Goal: Communication & Community: Answer question/provide support

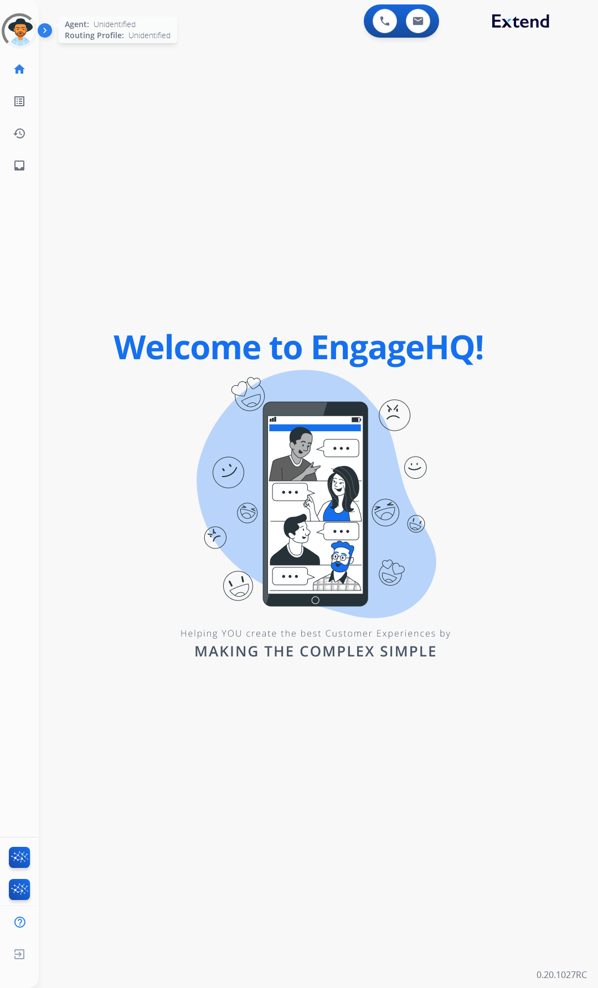
click at [20, 30] on div at bounding box center [19, 31] width 50 height 50
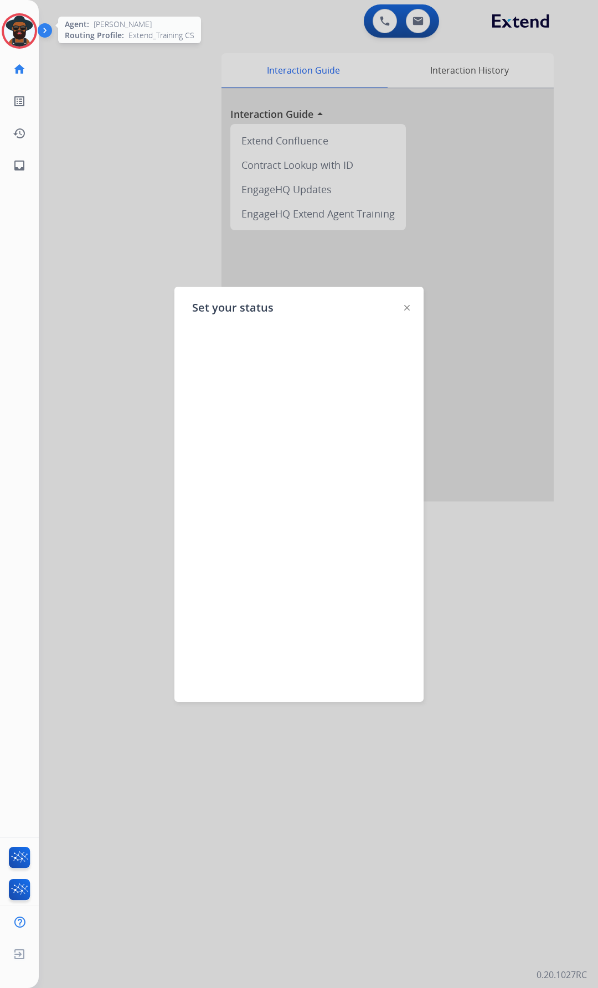
click at [149, 228] on div at bounding box center [299, 494] width 598 height 988
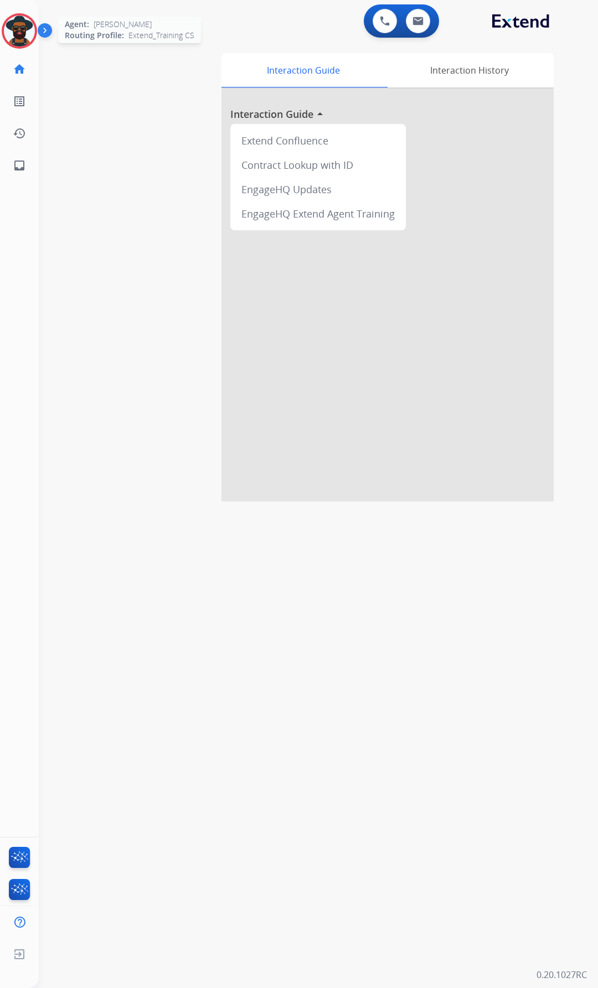
click at [18, 24] on img at bounding box center [19, 30] width 31 height 31
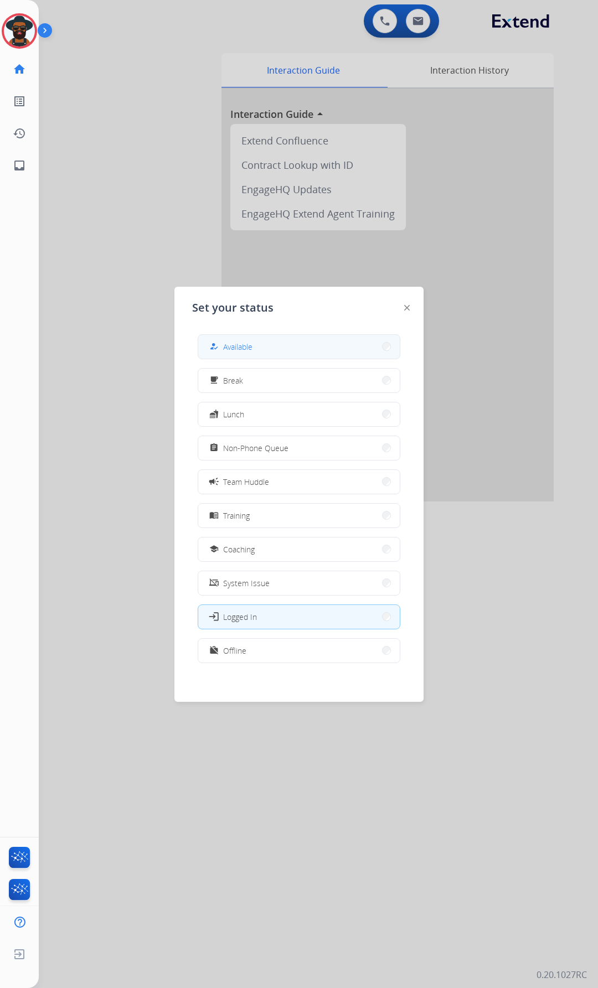
click at [243, 352] on span "Available" at bounding box center [237, 347] width 29 height 12
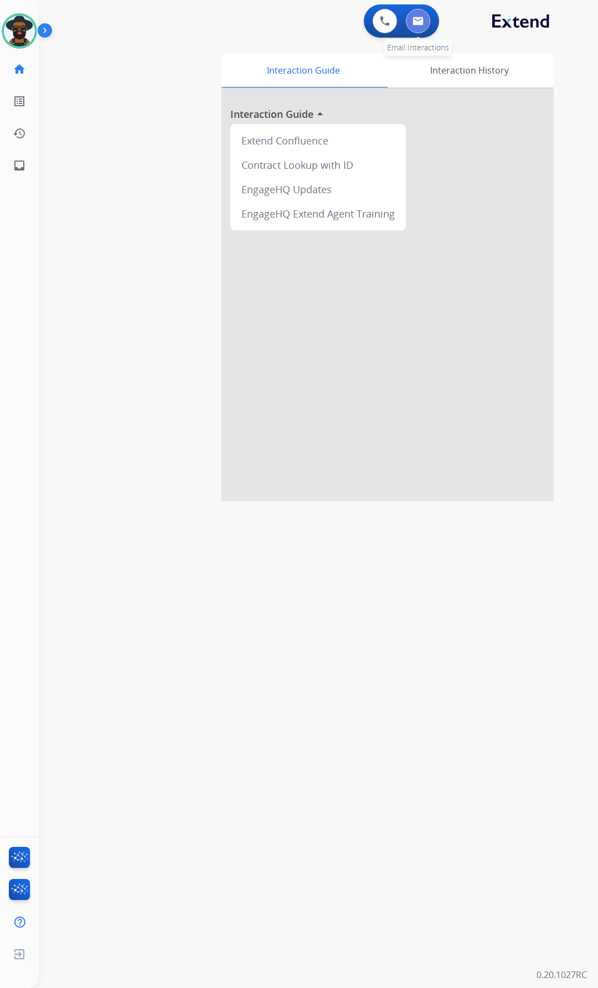
click at [418, 19] on img at bounding box center [417, 21] width 11 height 9
select select "**********"
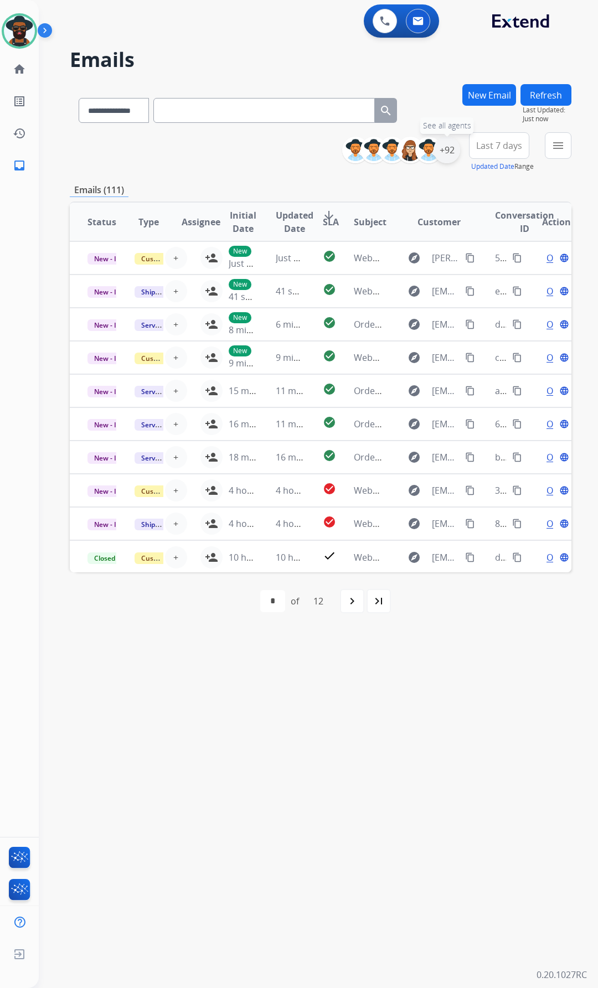
click at [445, 151] on div "+92" at bounding box center [446, 150] width 27 height 27
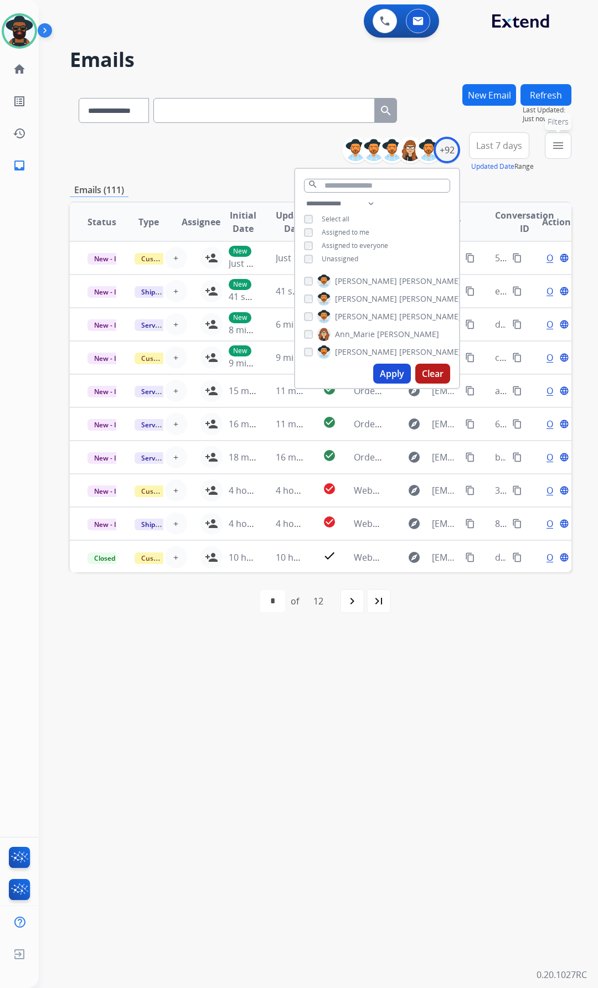
click at [557, 143] on mat-icon "menu" at bounding box center [557, 145] width 13 height 13
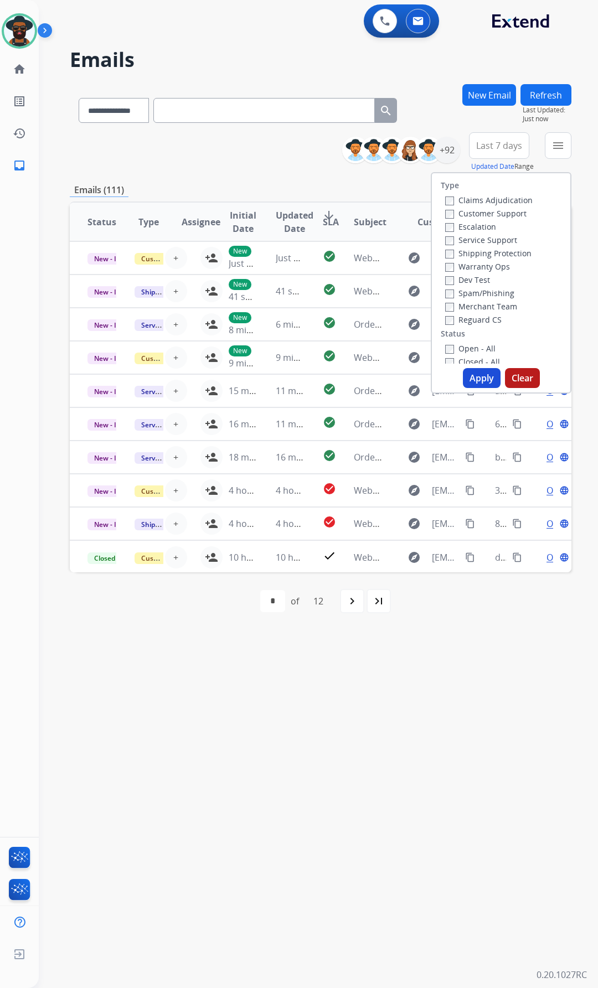
click at [449, 216] on label "Customer Support" at bounding box center [485, 213] width 81 height 11
click at [445, 253] on label "Shipping Protection" at bounding box center [488, 253] width 86 height 11
click at [447, 320] on label "Reguard CS" at bounding box center [473, 319] width 56 height 11
click at [471, 372] on button "Apply" at bounding box center [482, 378] width 38 height 20
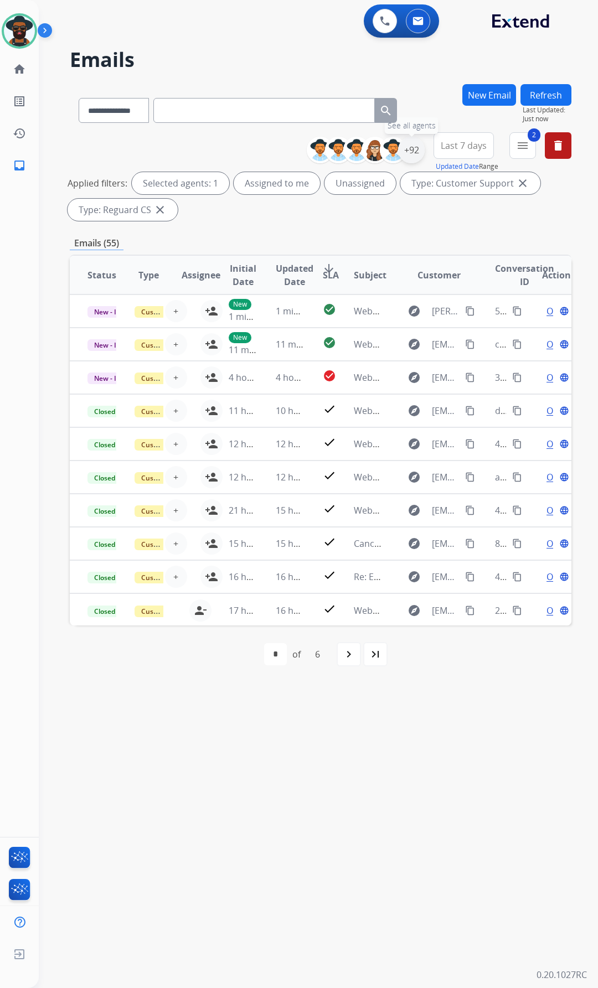
click at [402, 150] on div "+92" at bounding box center [411, 150] width 27 height 27
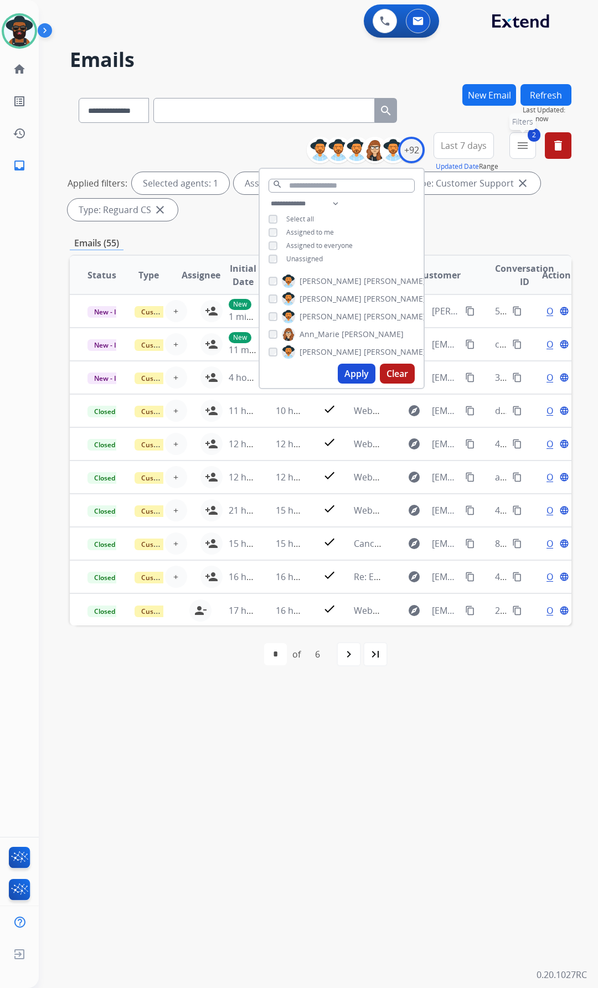
click at [520, 143] on mat-icon "menu" at bounding box center [522, 145] width 13 height 13
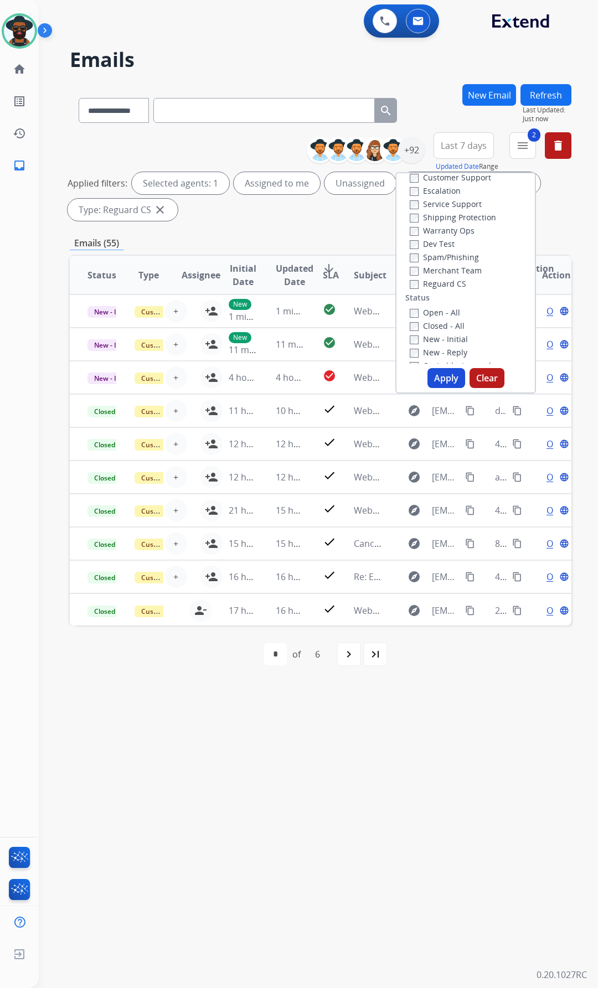
scroll to position [55, 0]
click at [437, 376] on button "Apply" at bounding box center [446, 378] width 38 height 20
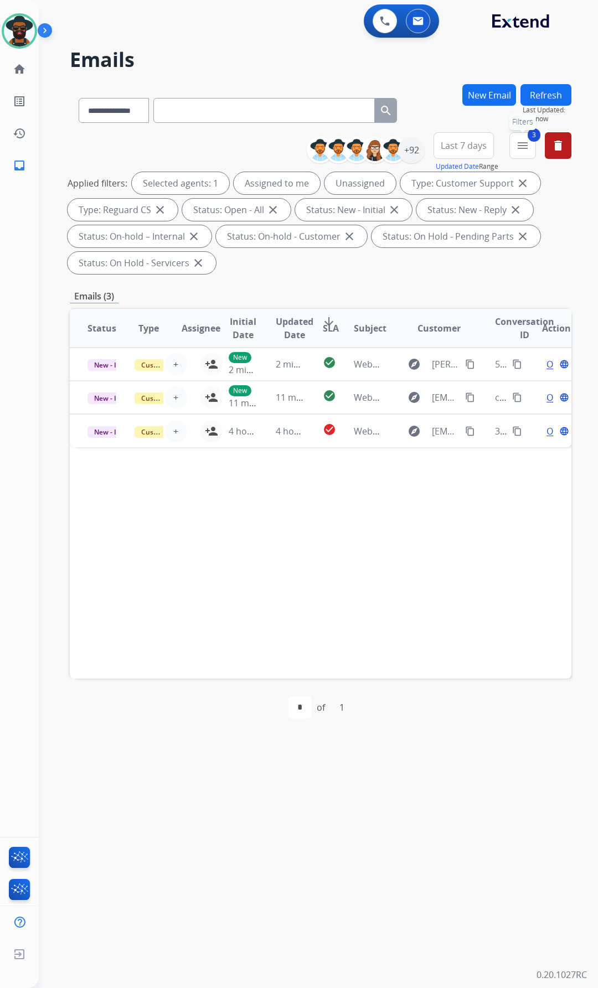
click at [524, 143] on mat-icon "menu" at bounding box center [522, 145] width 13 height 13
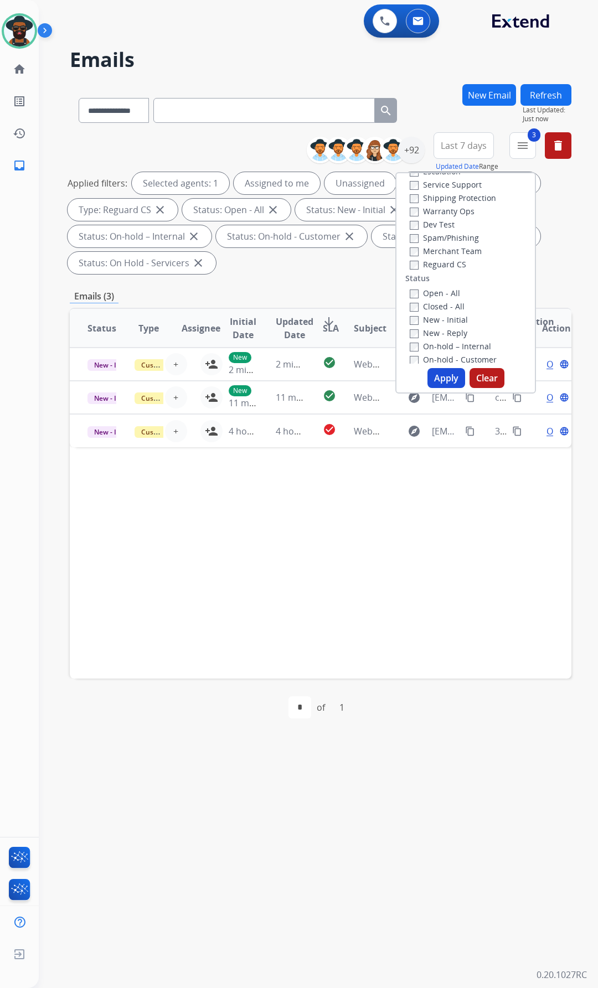
click at [412, 198] on label "Shipping Protection" at bounding box center [452, 198] width 86 height 11
click at [444, 372] on button "Apply" at bounding box center [446, 378] width 38 height 20
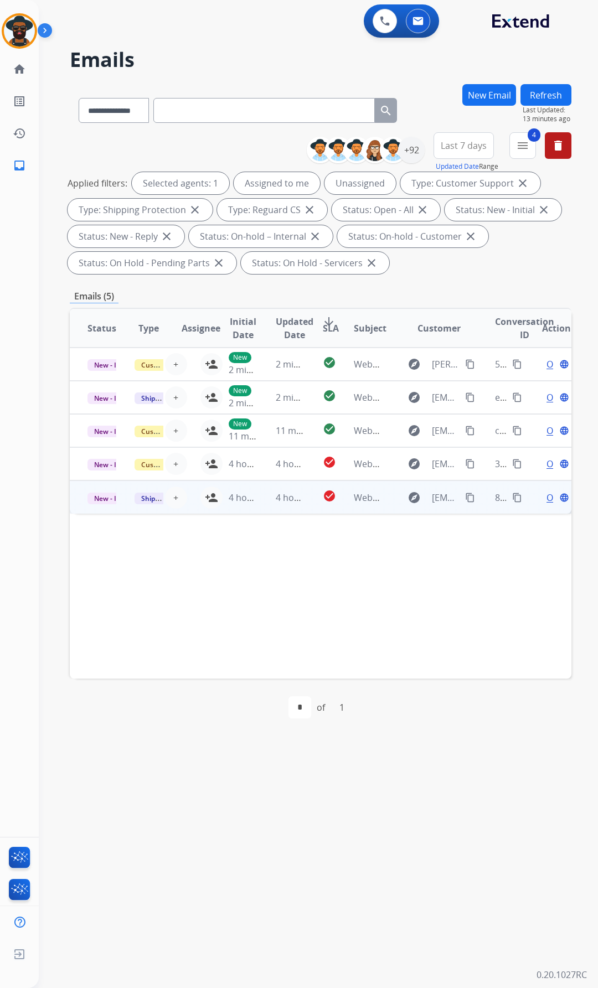
click at [211, 497] on td "4 hours ago" at bounding box center [234, 496] width 47 height 33
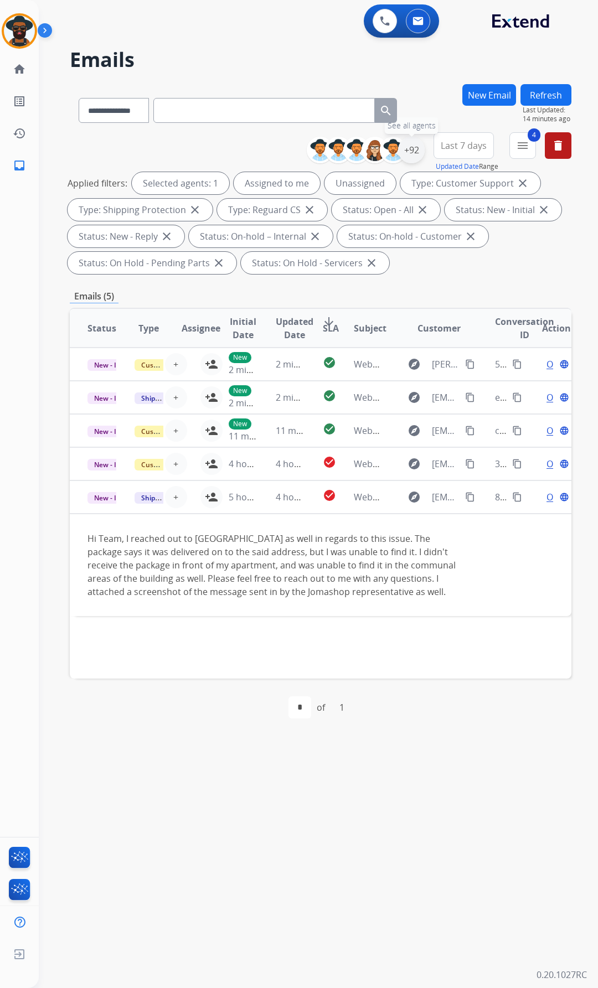
drag, startPoint x: 407, startPoint y: 147, endPoint x: 411, endPoint y: 142, distance: 6.3
click at [411, 142] on div "+92" at bounding box center [411, 150] width 27 height 27
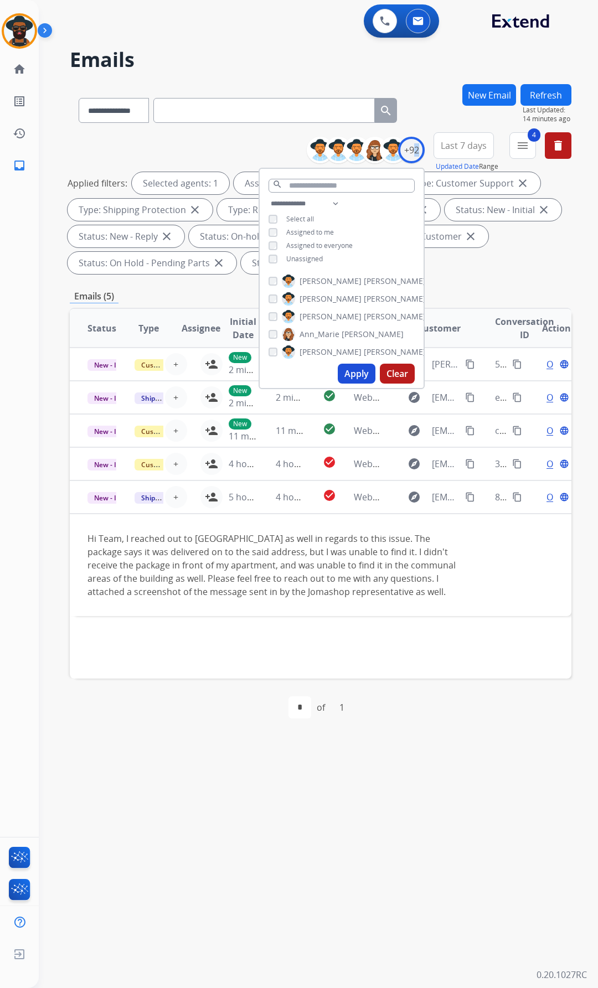
click at [356, 375] on button "Apply" at bounding box center [357, 374] width 38 height 20
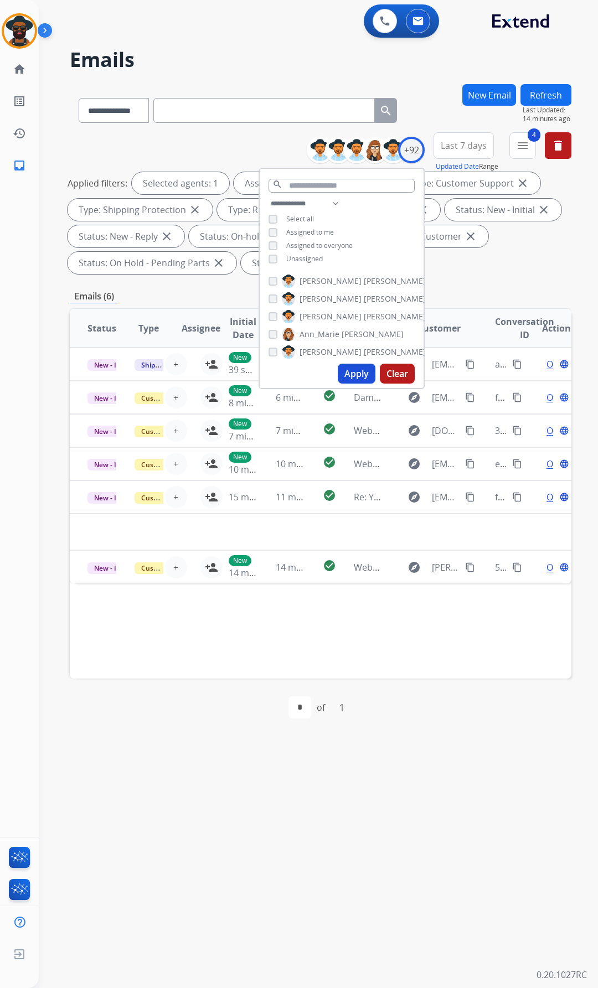
drag, startPoint x: 22, startPoint y: 279, endPoint x: 37, endPoint y: 298, distance: 24.0
click at [24, 281] on div "[PERSON_NAME] Queue Edit Avatar Agent: [PERSON_NAME] Profile: Extend_Training C…" at bounding box center [19, 494] width 39 height 988
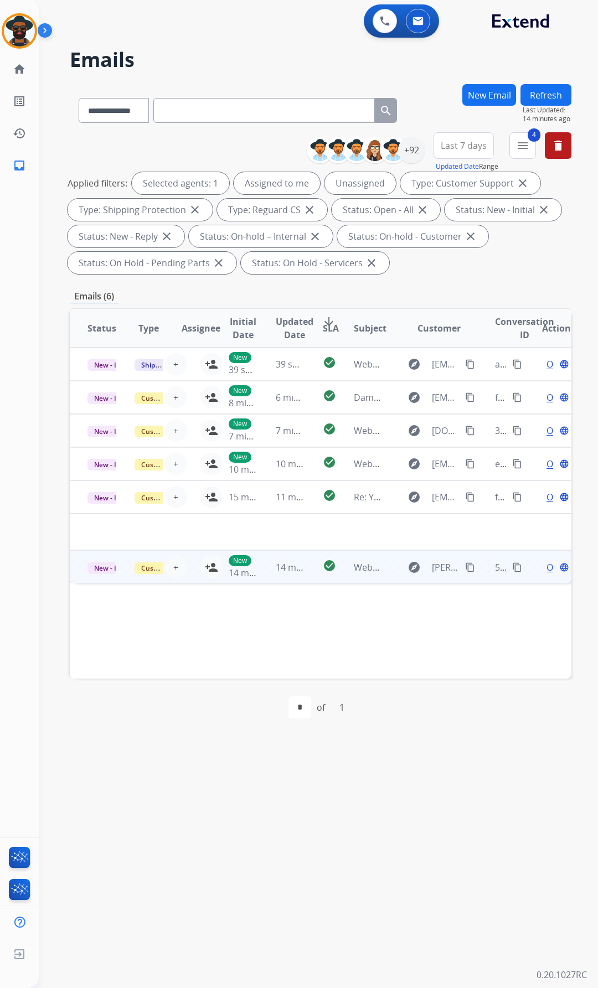
click at [546, 564] on span "Open" at bounding box center [557, 567] width 23 height 13
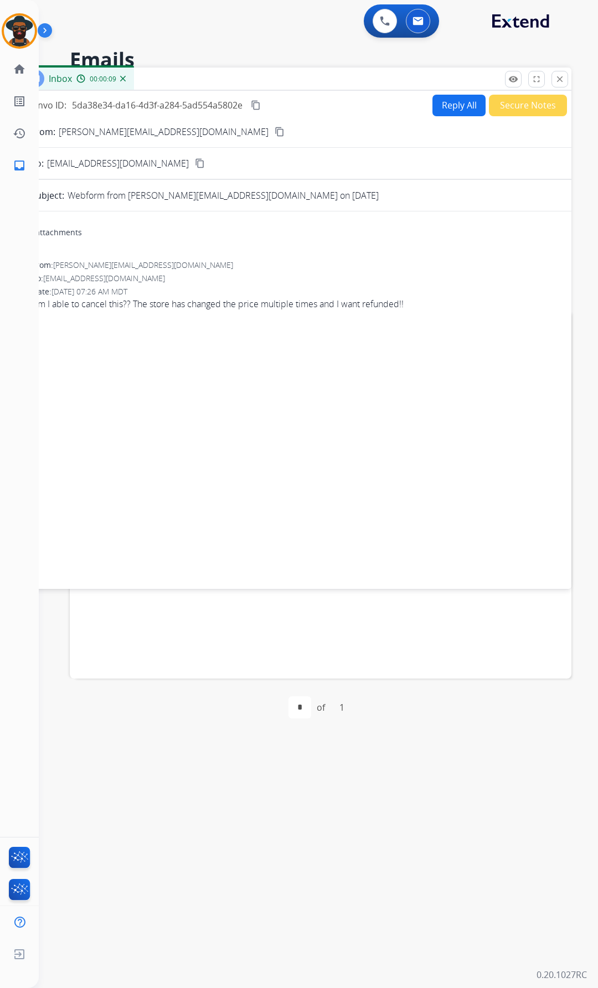
click at [200, 38] on div "0 Voice Interactions 0 Email Interactions" at bounding box center [311, 21] width 519 height 35
click at [561, 83] on mat-icon "close" at bounding box center [559, 79] width 10 height 10
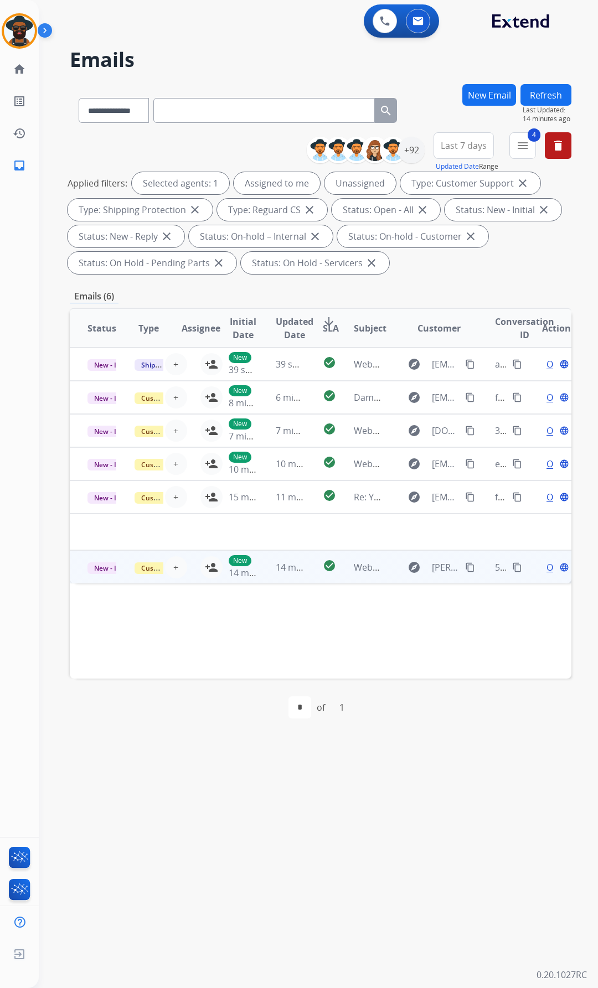
click at [211, 569] on td "New 14 minutes ago" at bounding box center [234, 566] width 47 height 33
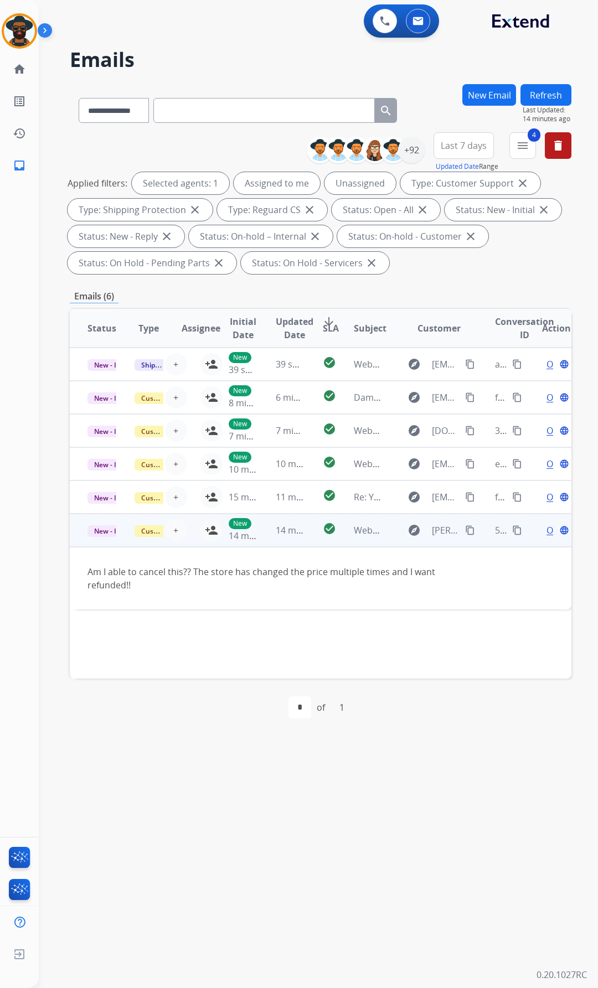
click at [211, 530] on td "New 14 minutes ago" at bounding box center [234, 530] width 47 height 33
click at [211, 529] on td "New 14 minutes ago" at bounding box center [234, 530] width 47 height 33
click at [173, 531] on span "+" at bounding box center [175, 529] width 5 height 13
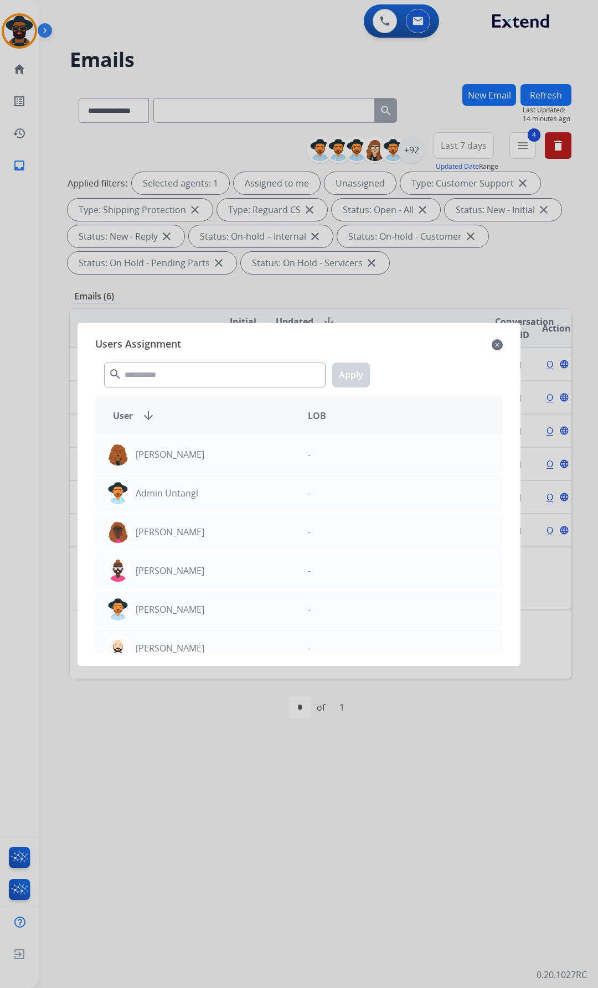
click at [495, 343] on mat-icon "close" at bounding box center [496, 344] width 11 height 13
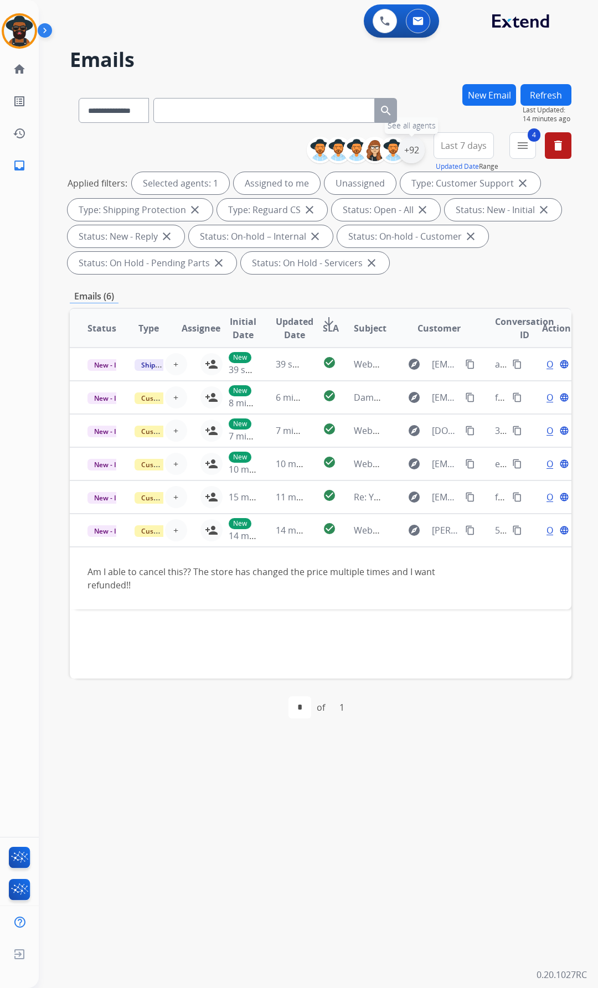
click at [410, 145] on div "+92" at bounding box center [411, 150] width 27 height 27
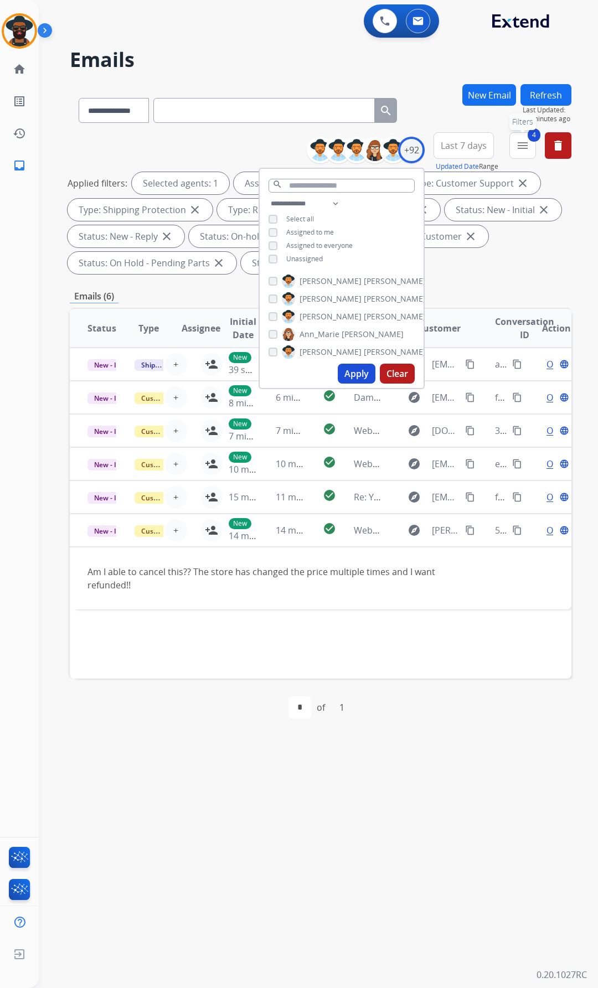
click at [525, 143] on mat-icon "menu" at bounding box center [522, 145] width 13 height 13
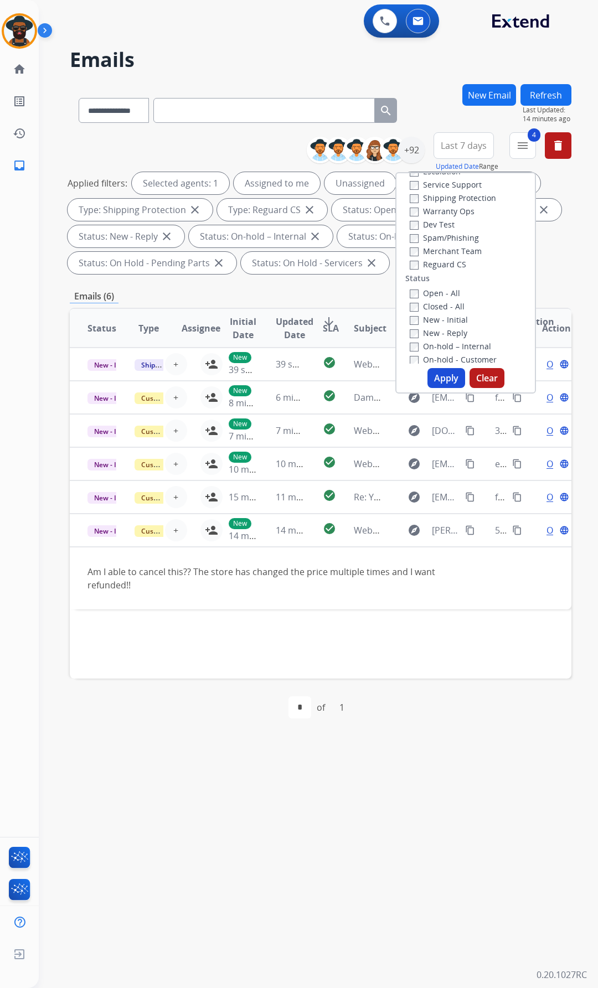
click at [438, 371] on button "Apply" at bounding box center [446, 378] width 38 height 20
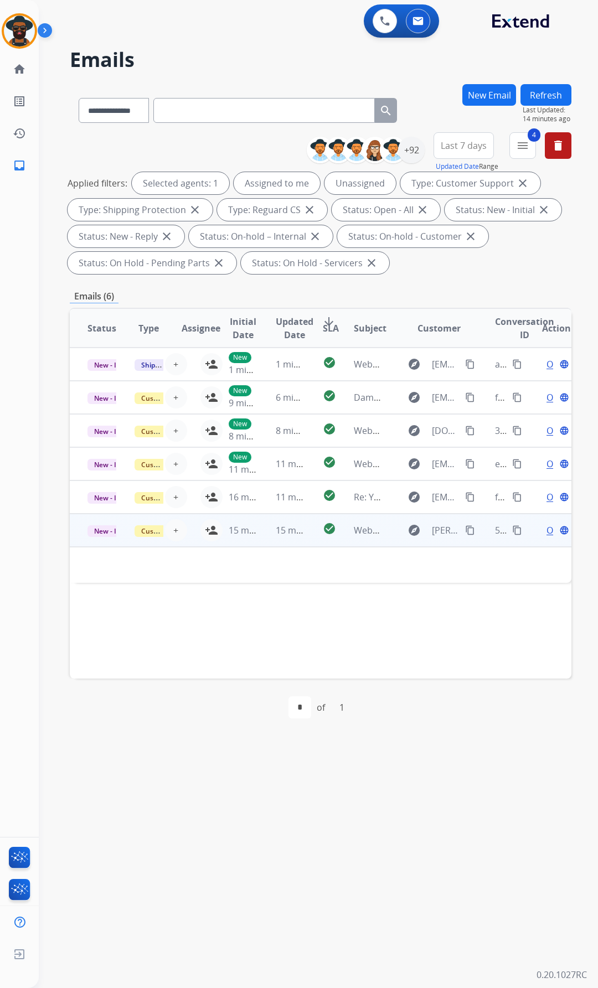
click at [212, 529] on td "15 minutes ago" at bounding box center [234, 530] width 47 height 33
click at [211, 529] on td "15 minutes ago" at bounding box center [234, 530] width 47 height 33
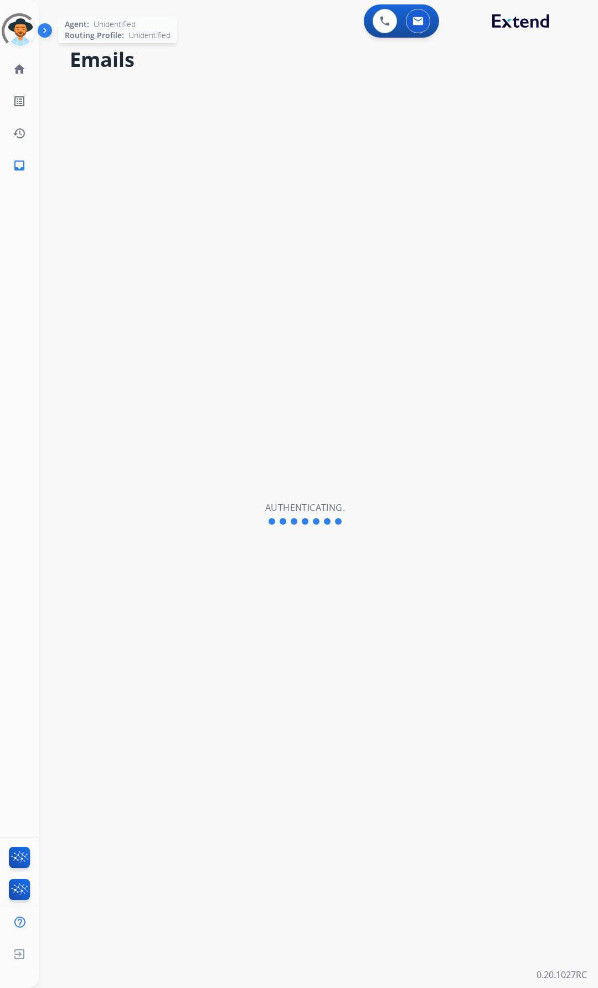
select select "**********"
click at [18, 28] on img at bounding box center [19, 30] width 31 height 31
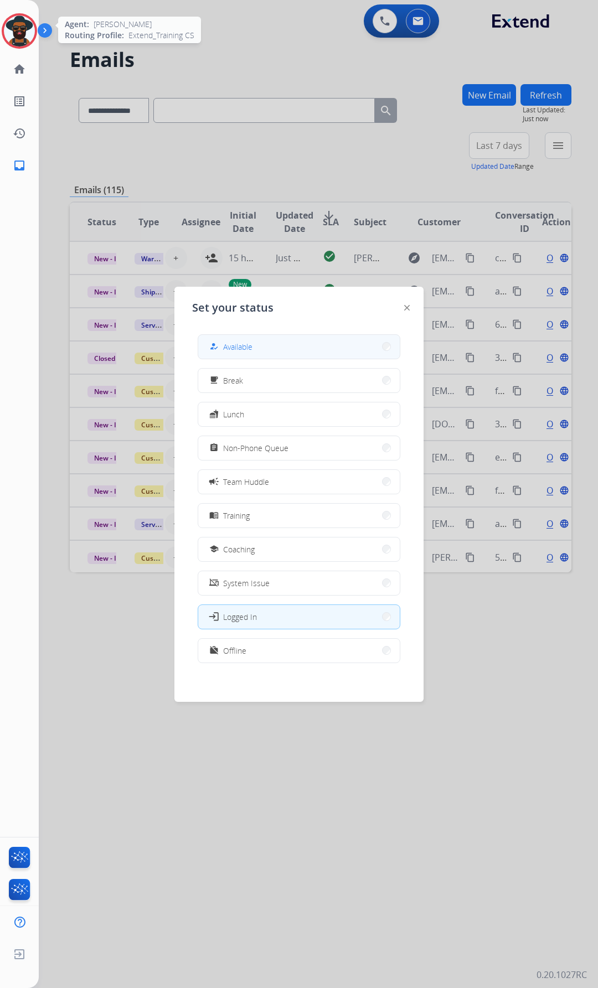
click at [230, 345] on span "Available" at bounding box center [237, 347] width 29 height 12
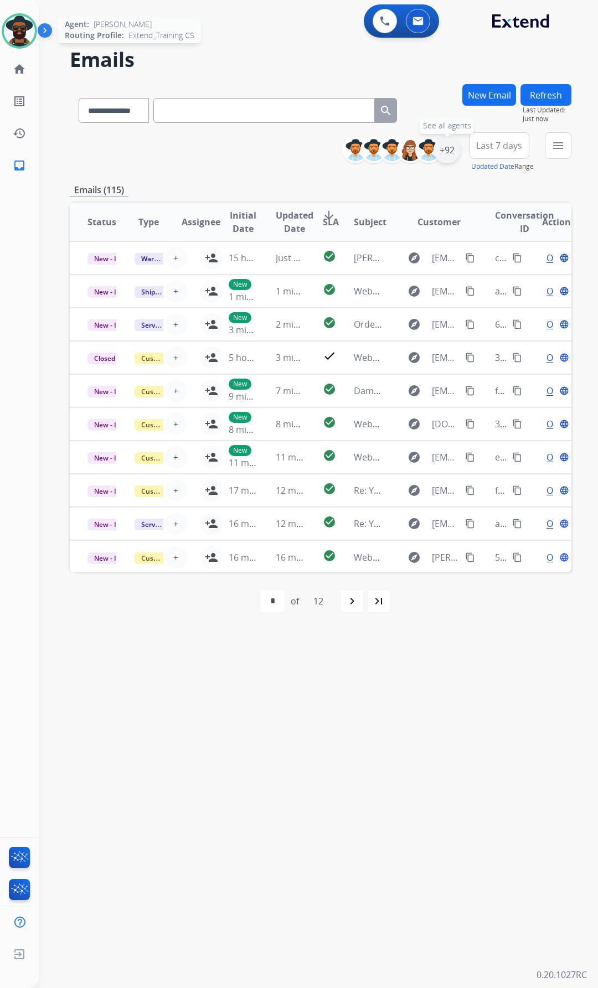
click at [443, 144] on div "+92" at bounding box center [446, 150] width 27 height 27
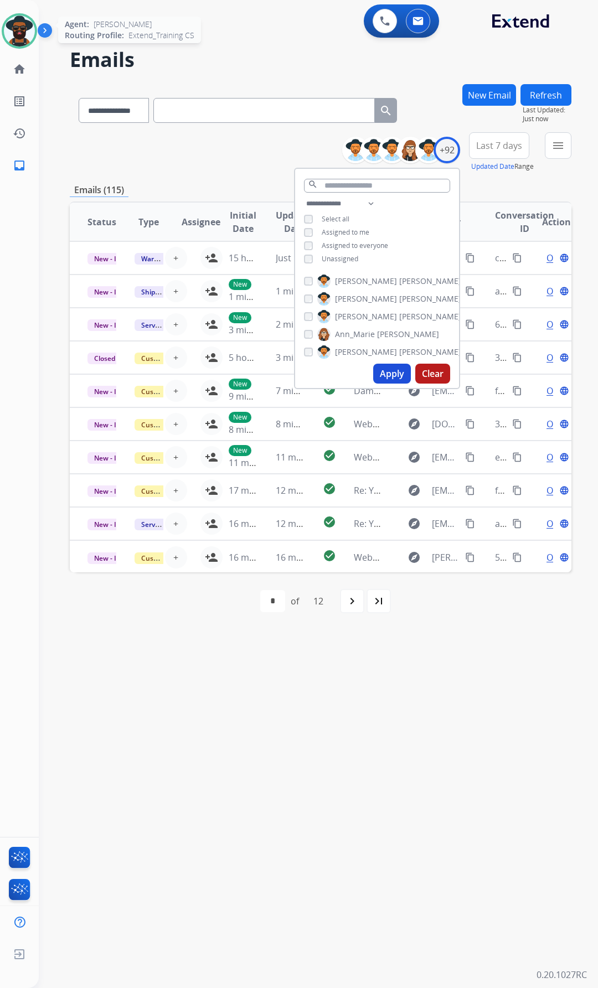
drag, startPoint x: 291, startPoint y: 55, endPoint x: 315, endPoint y: 57, distance: 25.0
click at [291, 55] on h2 "Emails" at bounding box center [320, 60] width 501 height 22
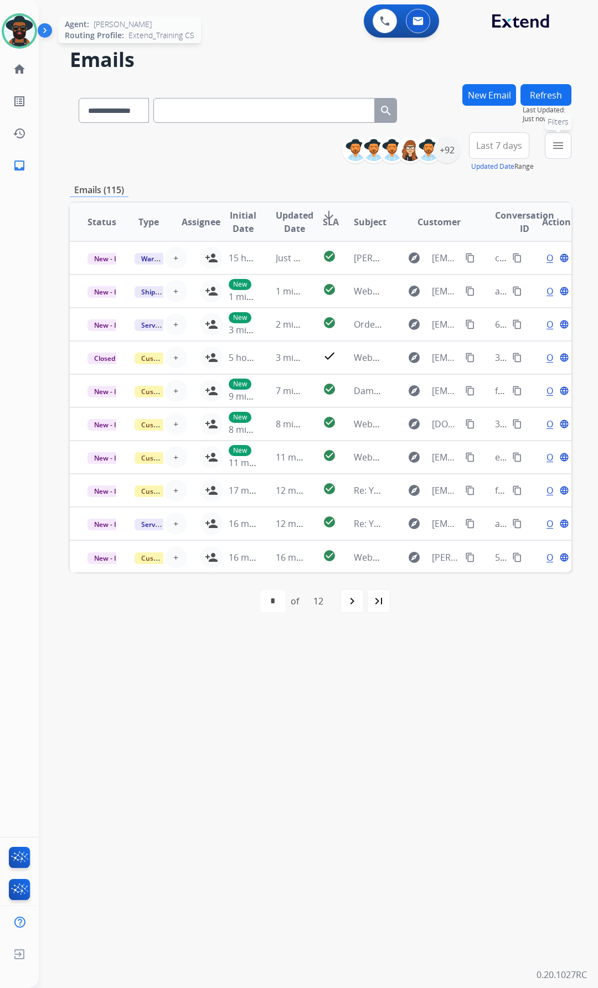
click at [555, 150] on mat-icon "menu" at bounding box center [557, 145] width 13 height 13
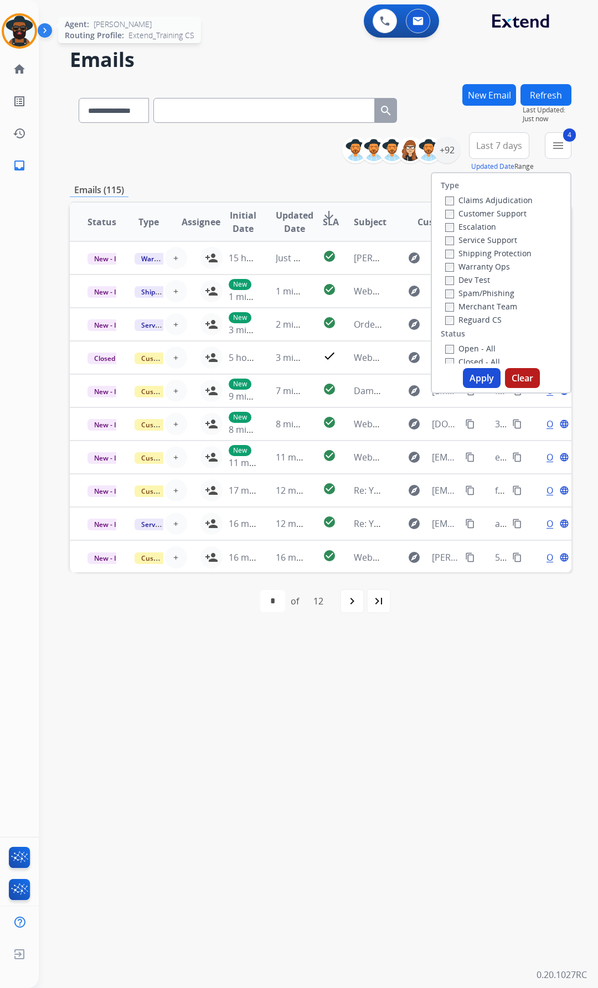
click at [470, 374] on button "Apply" at bounding box center [482, 378] width 38 height 20
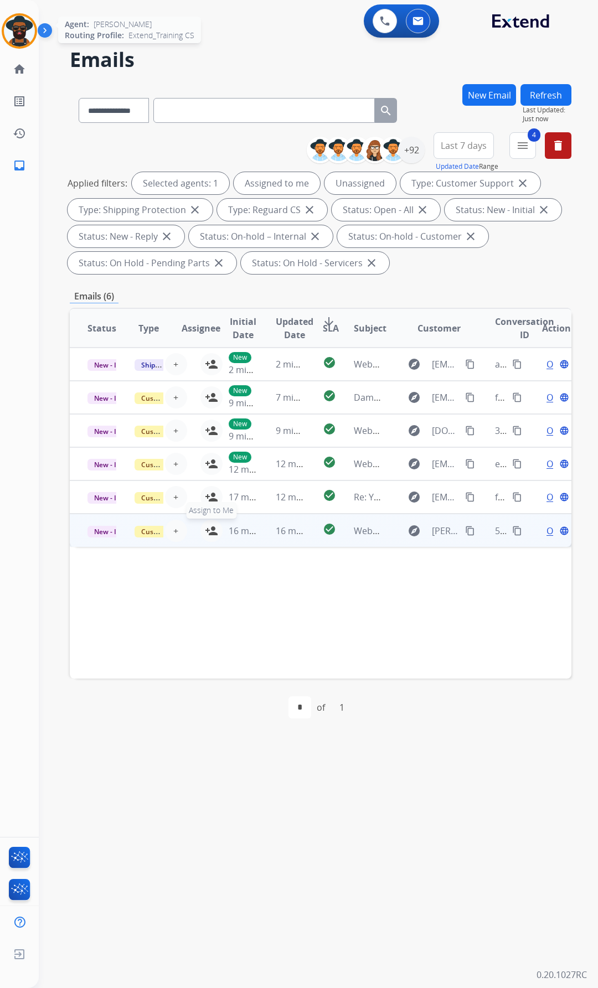
click at [205, 527] on mat-icon "person_add" at bounding box center [211, 530] width 13 height 13
click at [465, 529] on mat-icon "content_copy" at bounding box center [470, 531] width 10 height 10
click at [542, 527] on div "Open language" at bounding box center [556, 530] width 29 height 13
click at [546, 530] on span "Open" at bounding box center [557, 529] width 23 height 13
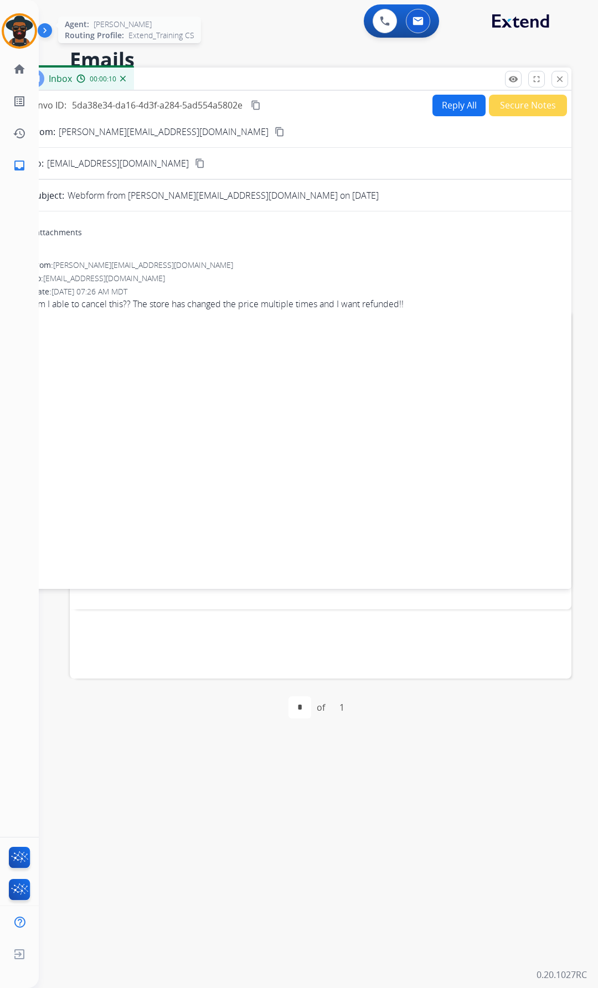
click at [448, 104] on button "Reply All" at bounding box center [458, 106] width 53 height 22
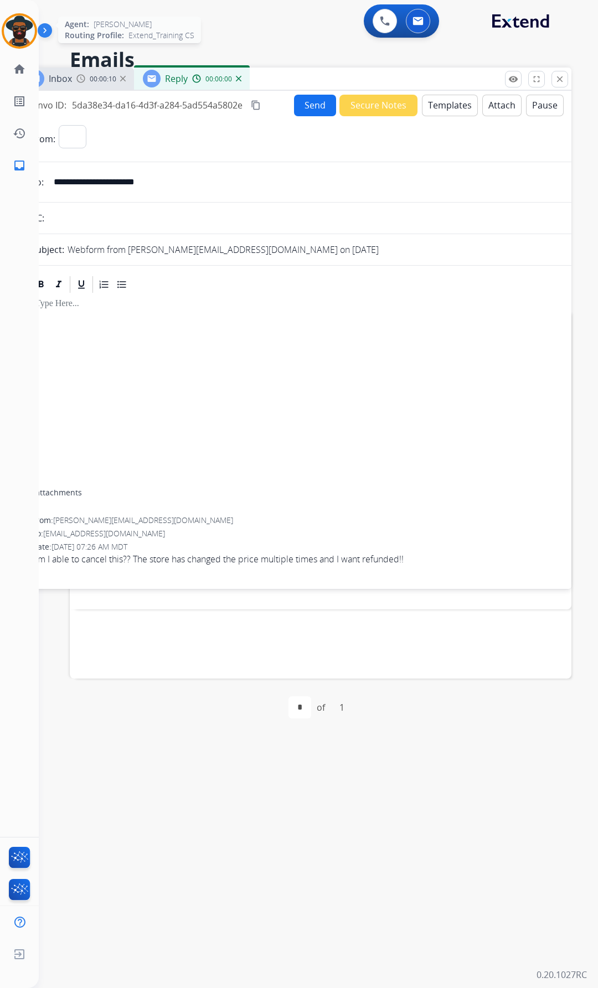
select select "**********"
click at [445, 101] on button "Templates" at bounding box center [450, 106] width 56 height 22
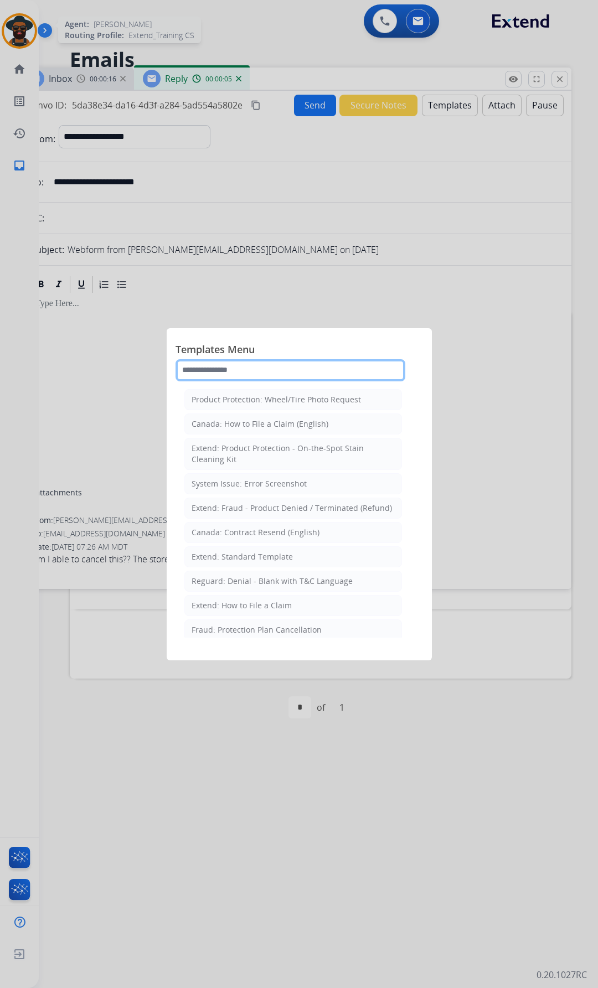
click at [207, 369] on input "text" at bounding box center [290, 370] width 230 height 22
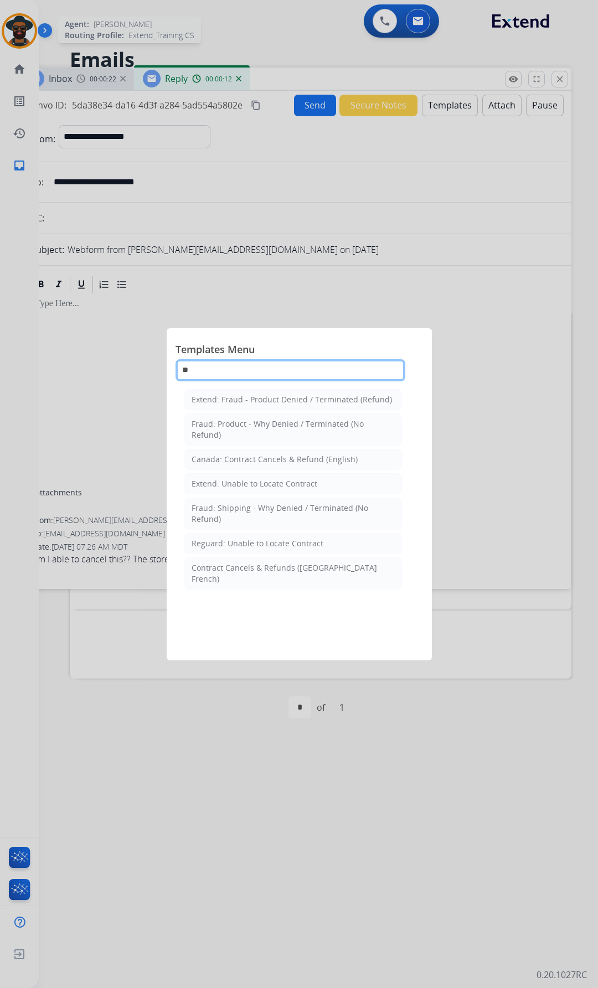
type input "*"
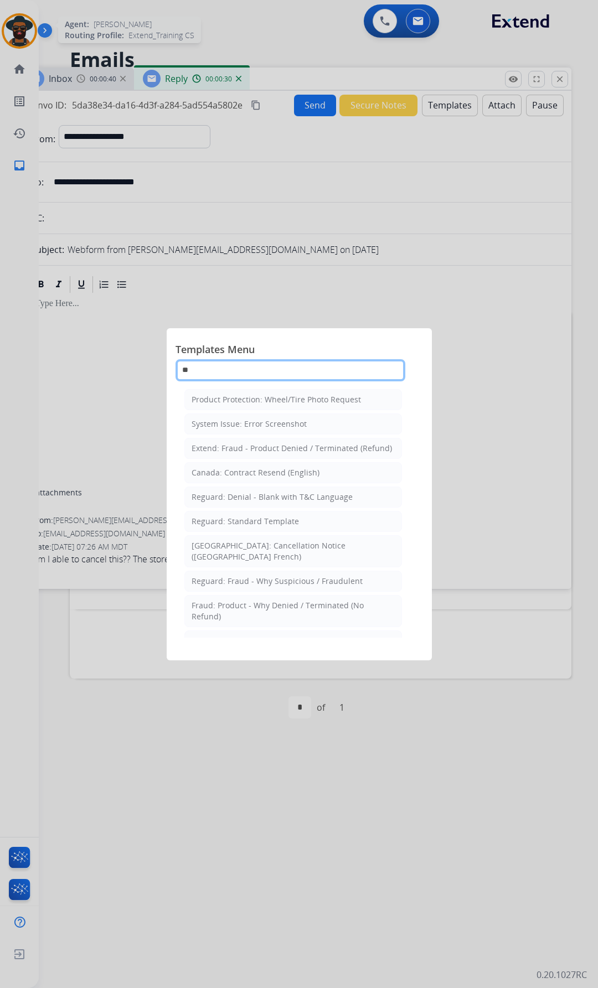
type input "*"
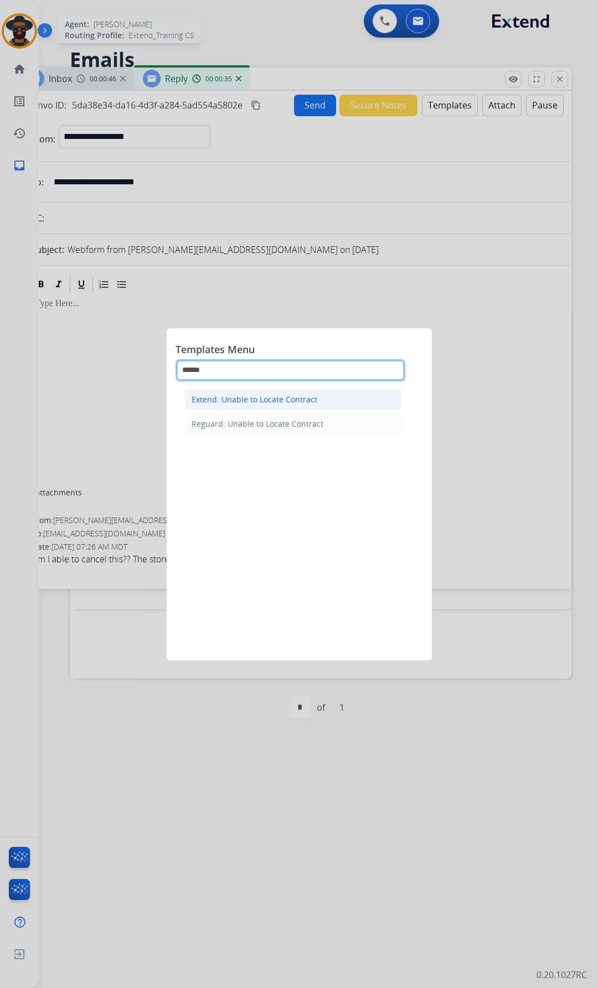
type input "******"
click at [248, 398] on div "Extend: Unable to Locate Contract" at bounding box center [254, 399] width 126 height 11
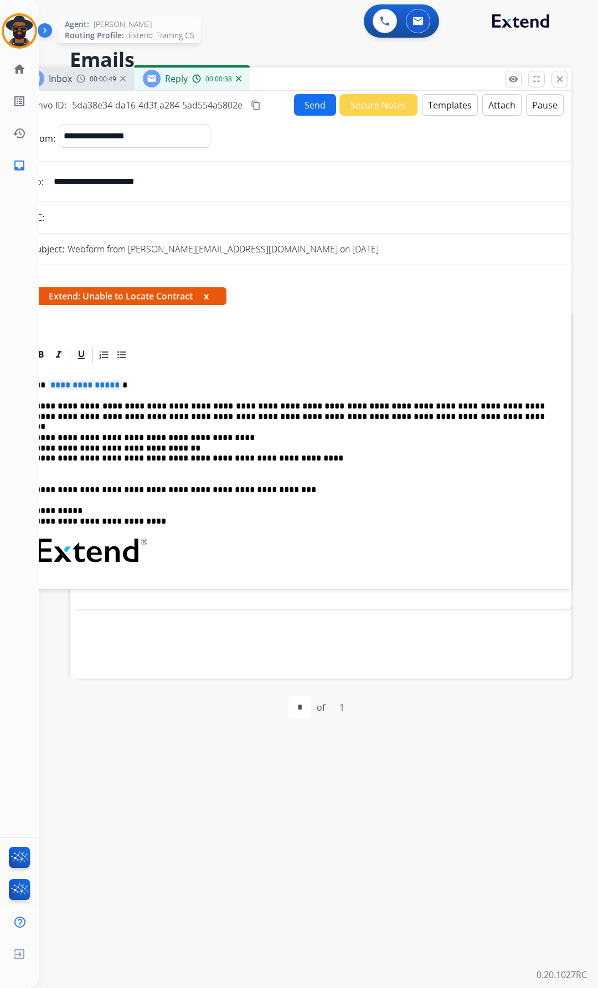
click at [114, 386] on span "**********" at bounding box center [85, 384] width 75 height 9
click at [297, 459] on p "**********" at bounding box center [289, 453] width 509 height 41
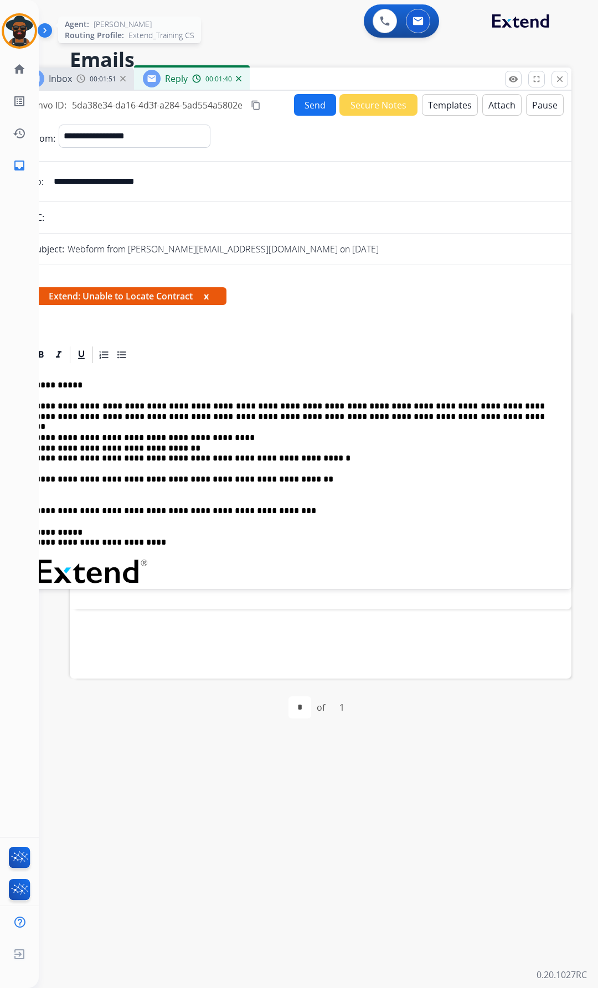
drag, startPoint x: 62, startPoint y: 480, endPoint x: 69, endPoint y: 483, distance: 7.2
click at [62, 480] on p "**********" at bounding box center [289, 484] width 509 height 20
click at [313, 100] on button "Send" at bounding box center [315, 105] width 42 height 22
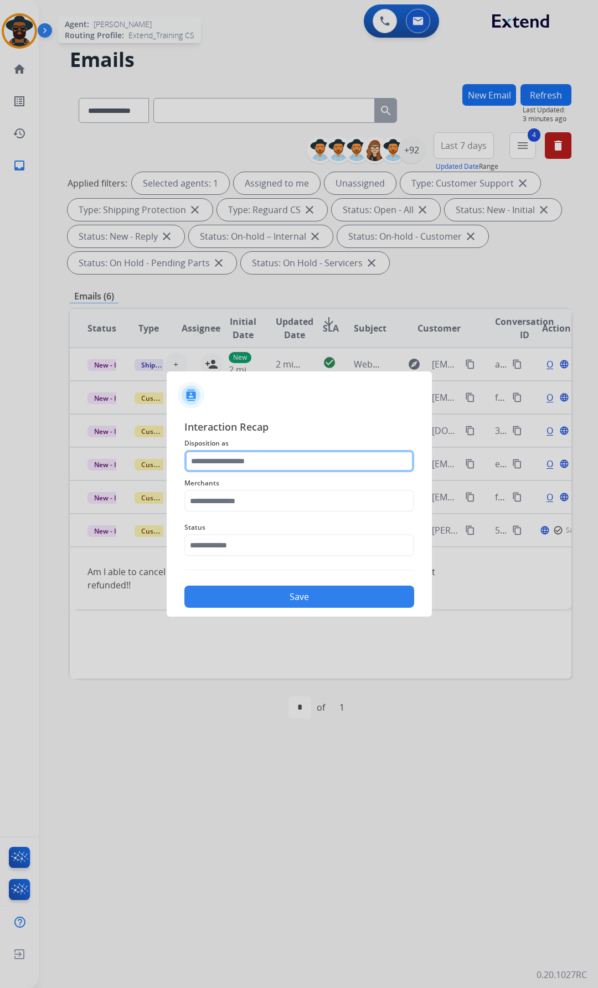
click at [344, 462] on input "text" at bounding box center [299, 461] width 230 height 22
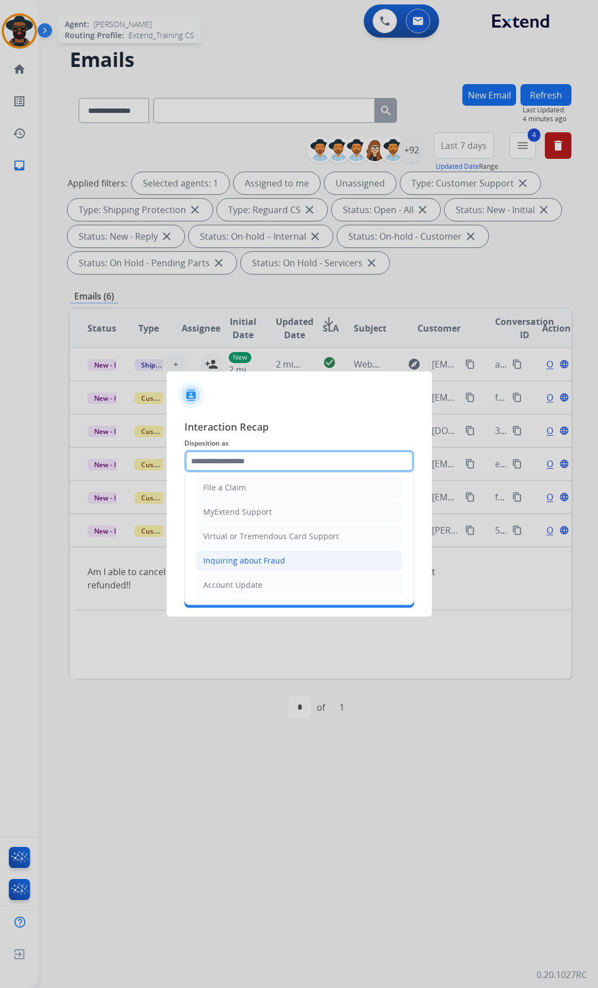
scroll to position [111, 0]
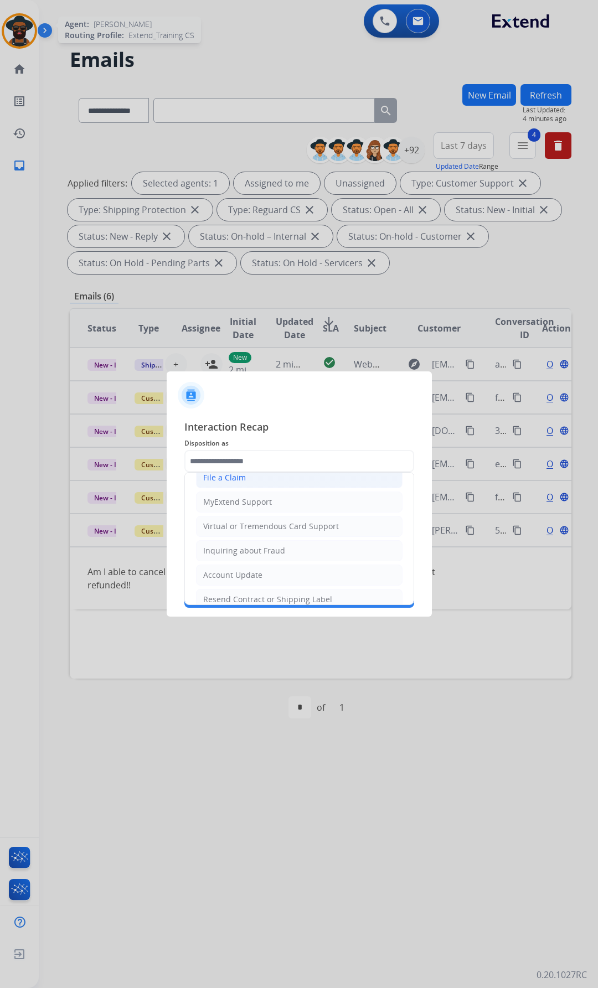
click at [238, 475] on div "File a Claim" at bounding box center [224, 477] width 43 height 11
type input "**********"
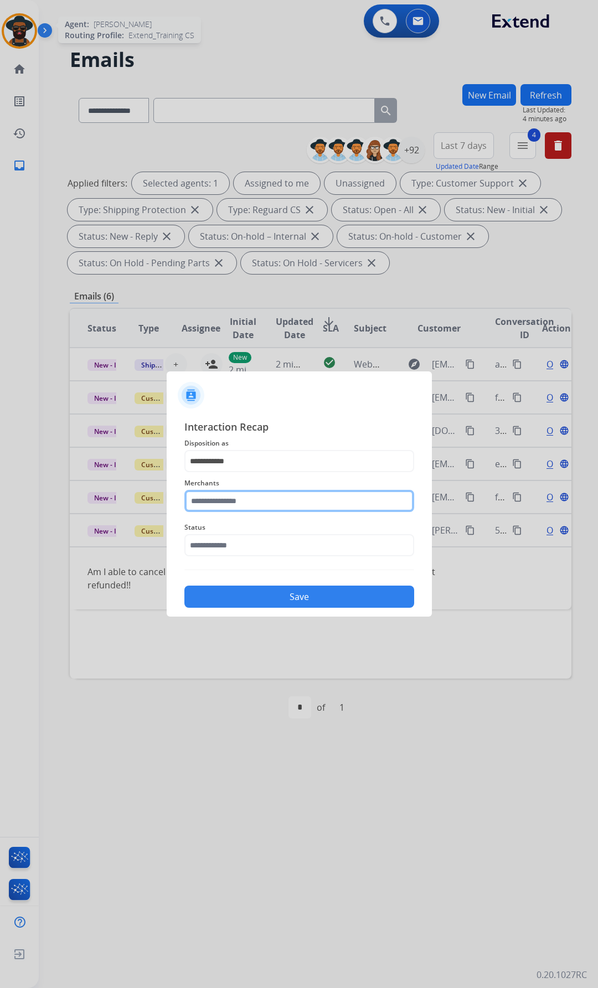
click at [209, 505] on input "text" at bounding box center [299, 501] width 230 height 22
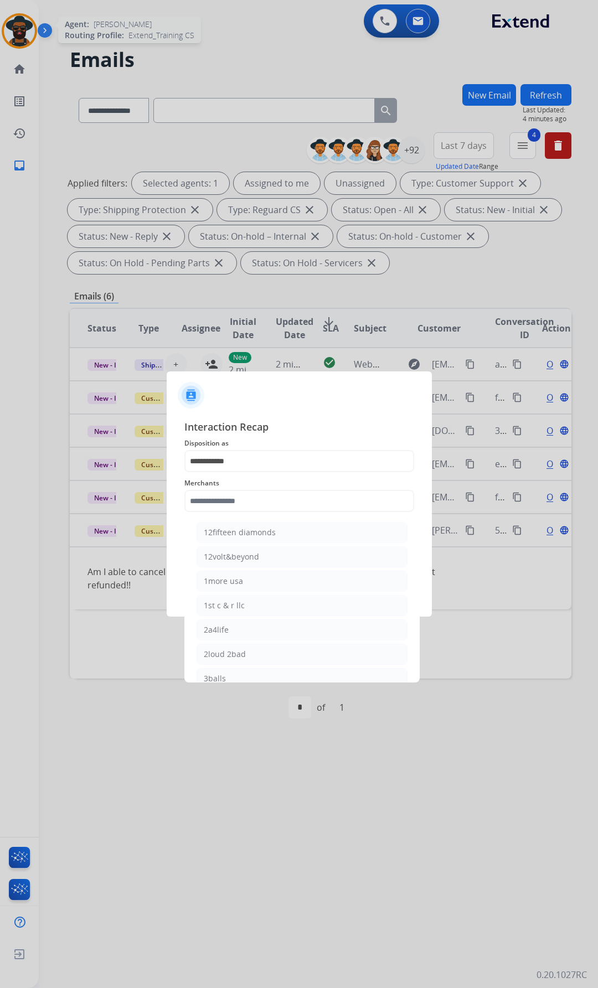
drag, startPoint x: 276, startPoint y: 383, endPoint x: 339, endPoint y: 392, distance: 63.7
click at [344, 392] on div at bounding box center [299, 390] width 265 height 39
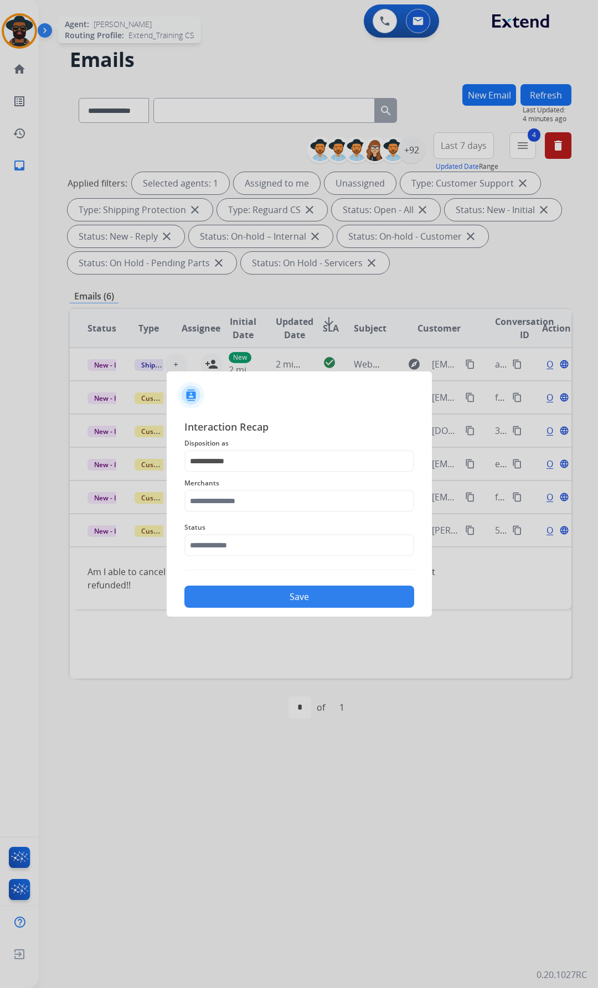
drag, startPoint x: 305, startPoint y: 427, endPoint x: 338, endPoint y: 428, distance: 33.2
click at [343, 428] on span "Interaction Recap" at bounding box center [299, 428] width 230 height 18
click at [421, 381] on div at bounding box center [299, 390] width 265 height 39
click at [253, 501] on input "text" at bounding box center [299, 501] width 230 height 22
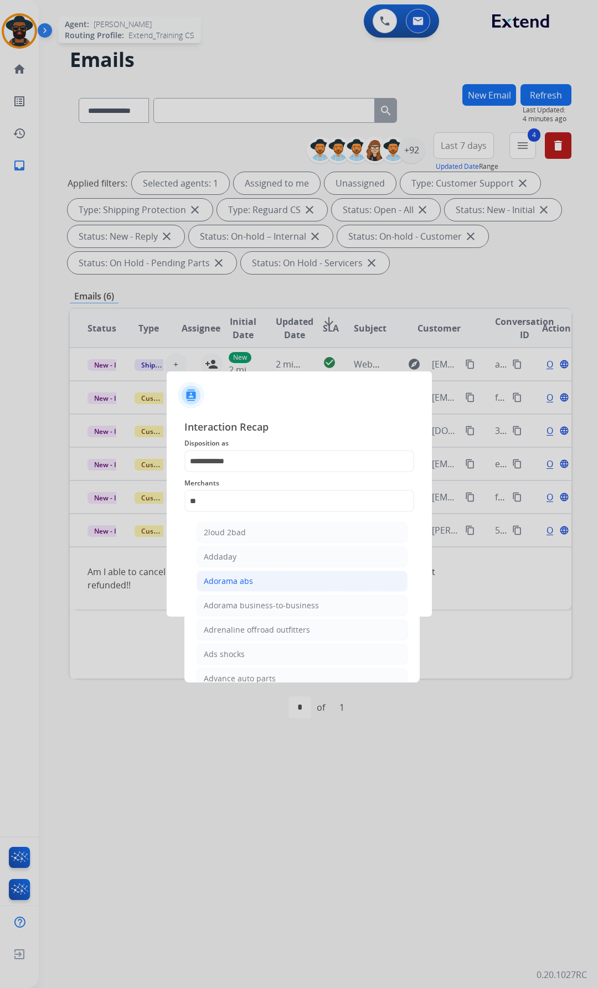
click at [234, 582] on div "Adorama abs" at bounding box center [228, 580] width 49 height 11
type input "**********"
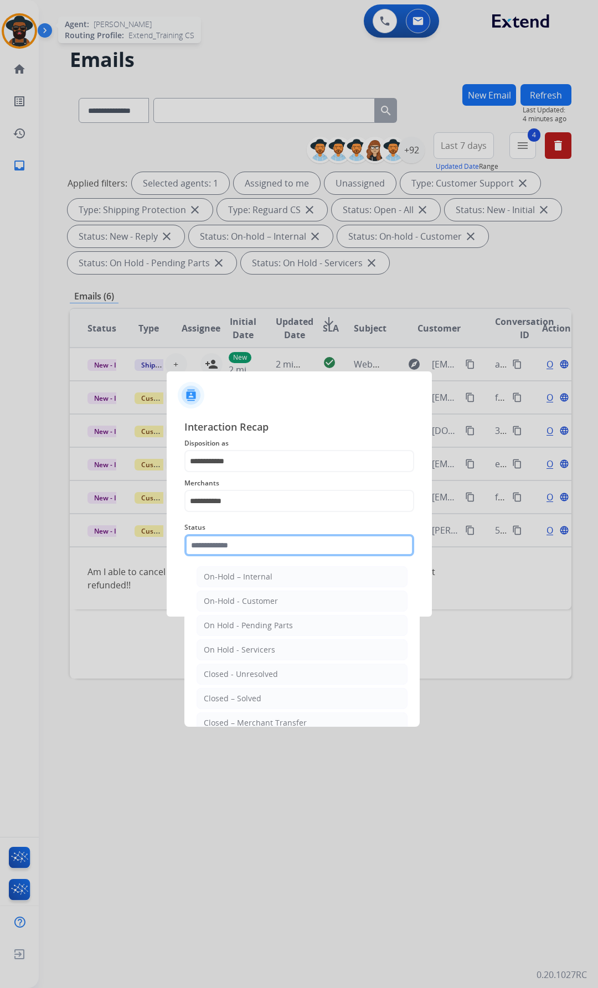
click at [221, 548] on input "text" at bounding box center [299, 545] width 230 height 22
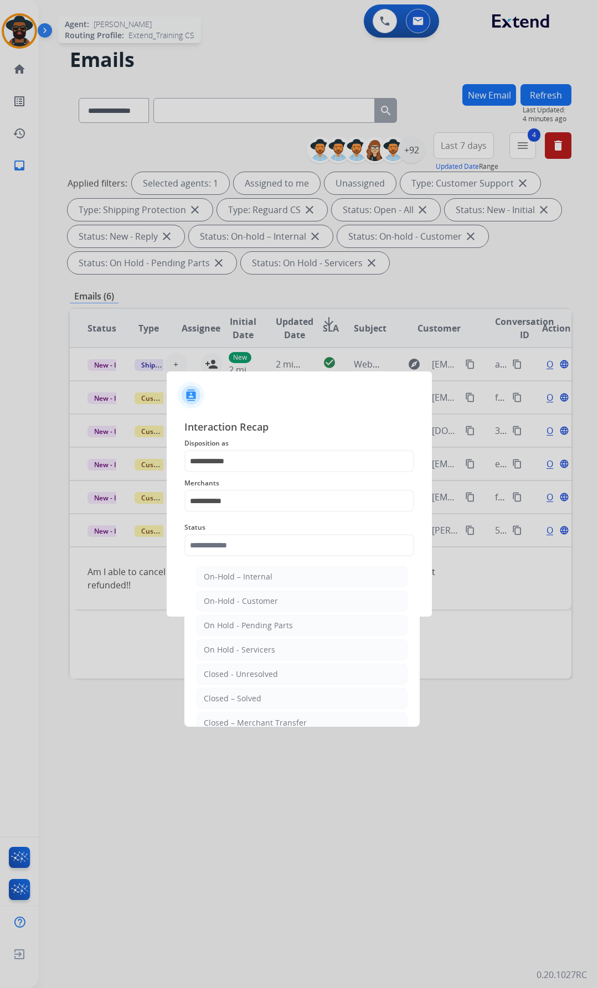
click at [249, 689] on li "Closed – Solved" at bounding box center [301, 698] width 211 height 21
type input "**********"
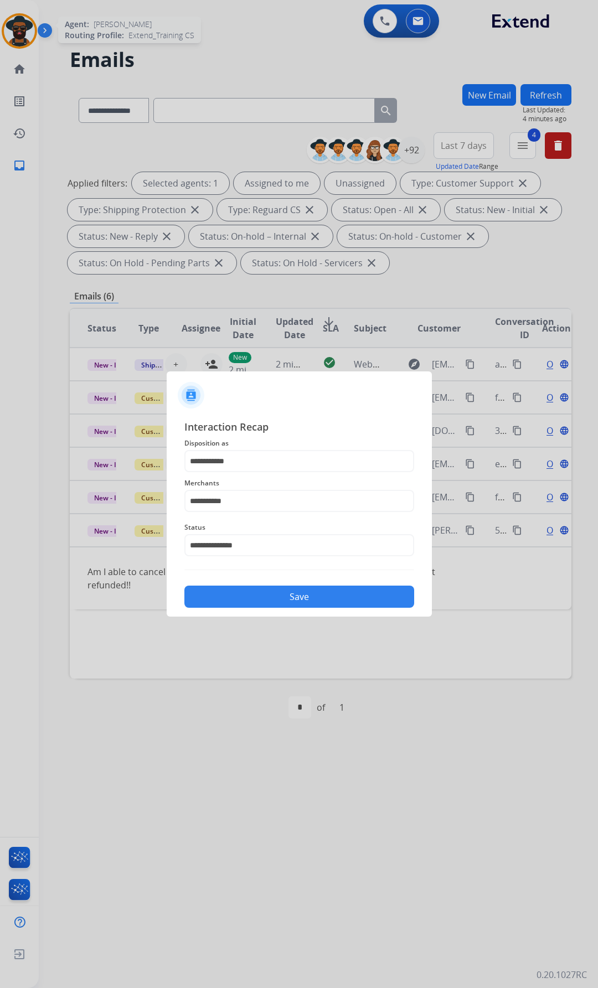
click at [272, 599] on button "Save" at bounding box center [299, 596] width 230 height 22
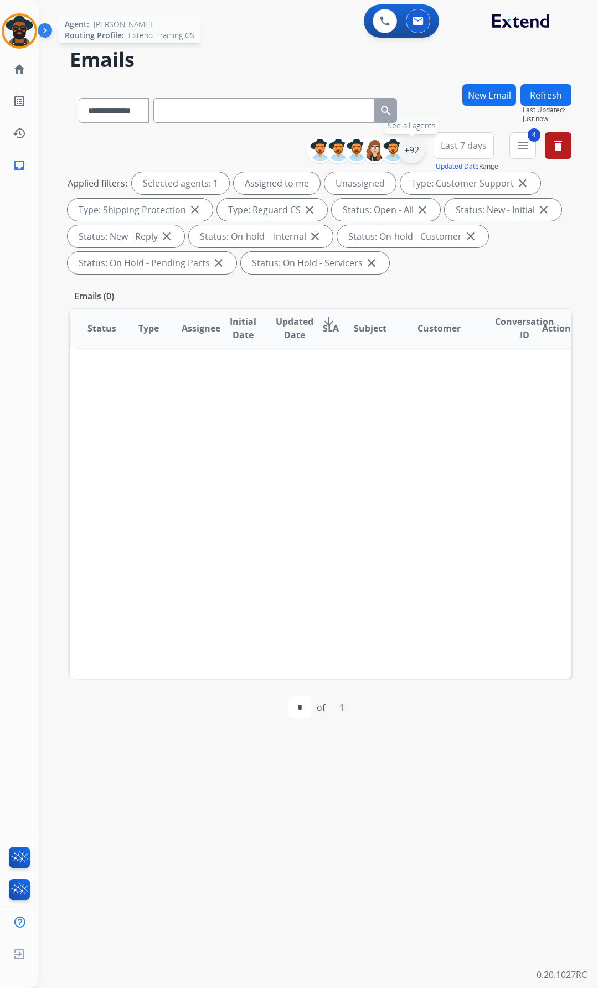
click at [411, 145] on div "+92" at bounding box center [411, 150] width 27 height 27
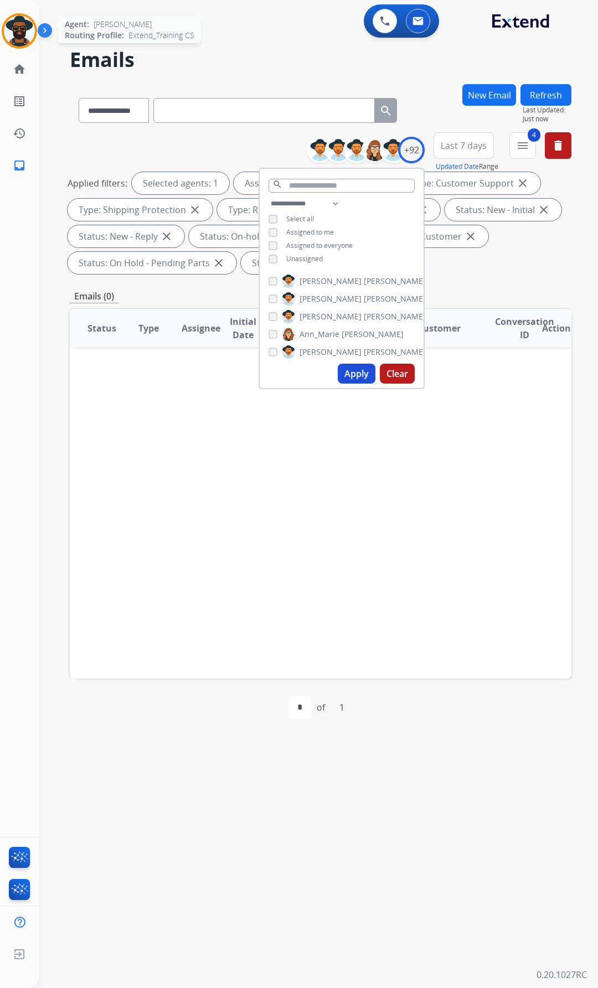
click at [353, 372] on button "Apply" at bounding box center [357, 374] width 38 height 20
click at [204, 428] on div "Status Type Assignee Initial Date Updated Date arrow_downward SLA Subject Custo…" at bounding box center [320, 493] width 501 height 371
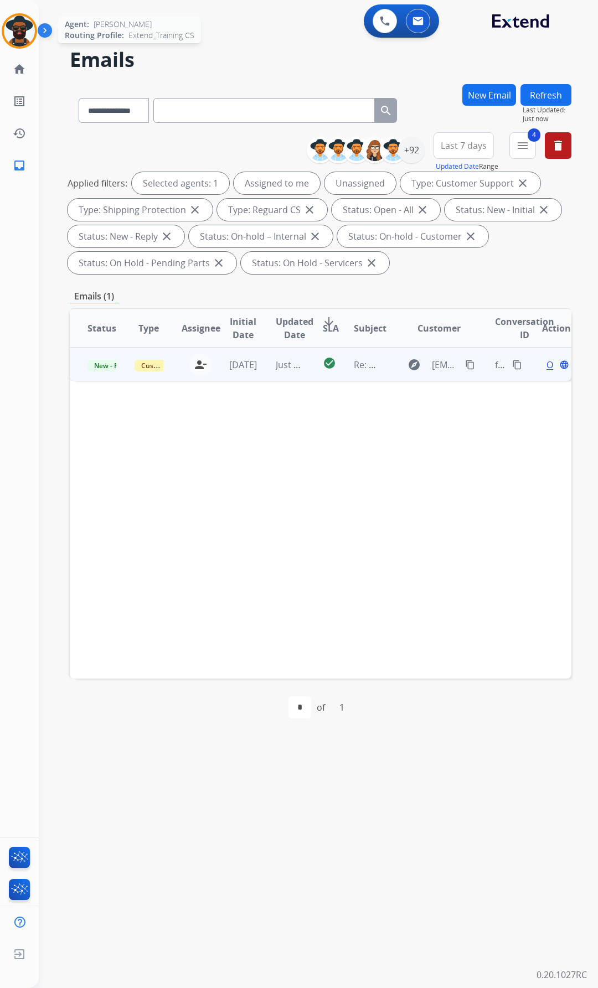
click at [542, 364] on div "Open language" at bounding box center [556, 364] width 29 height 13
click at [465, 362] on mat-icon "content_copy" at bounding box center [470, 364] width 10 height 10
click at [89, 416] on img at bounding box center [273, 416] width 372 height 9
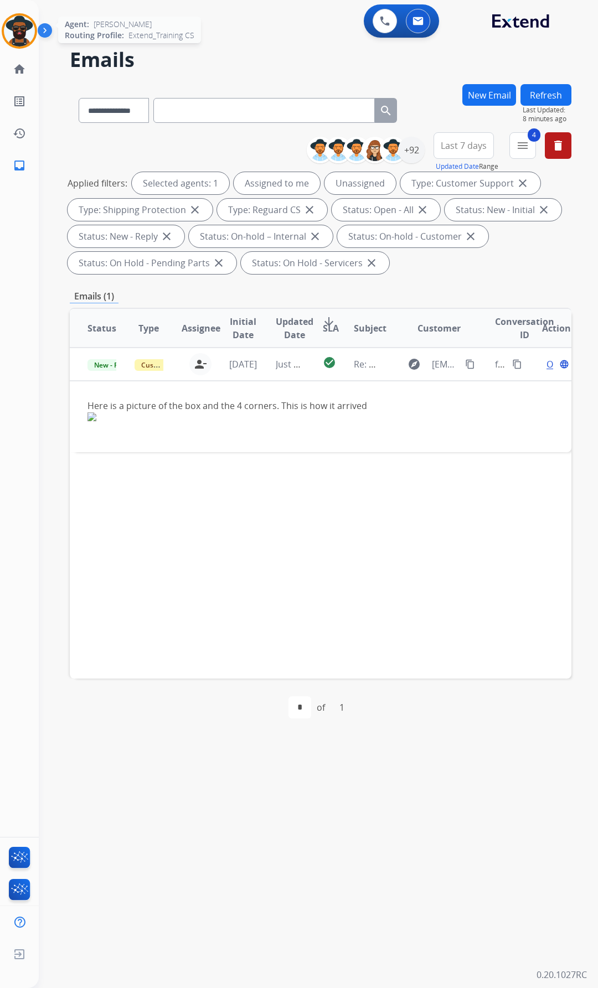
click at [14, 29] on img at bounding box center [19, 30] width 31 height 31
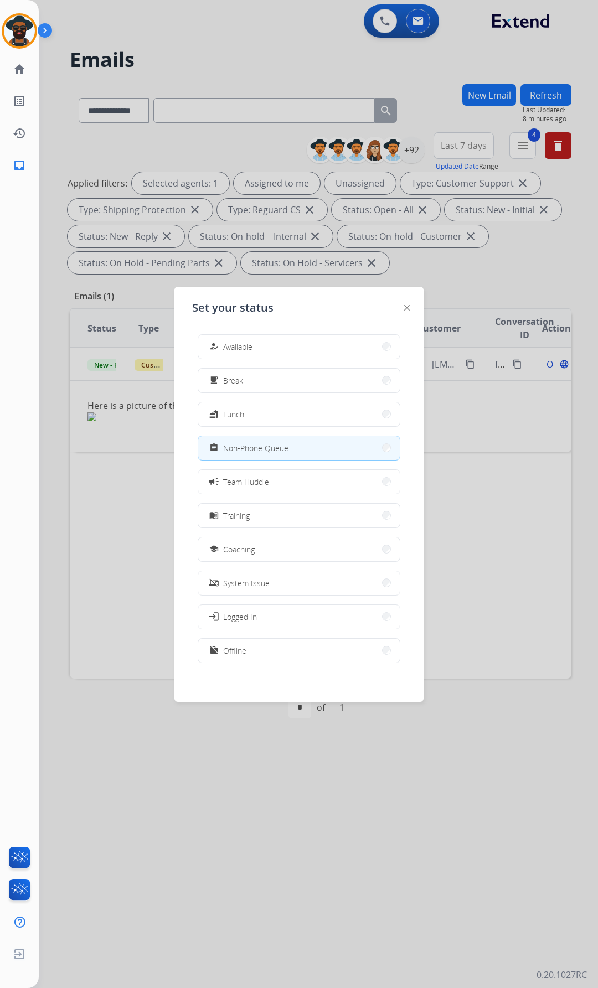
click at [240, 337] on button "how_to_reg Available" at bounding box center [298, 347] width 201 height 24
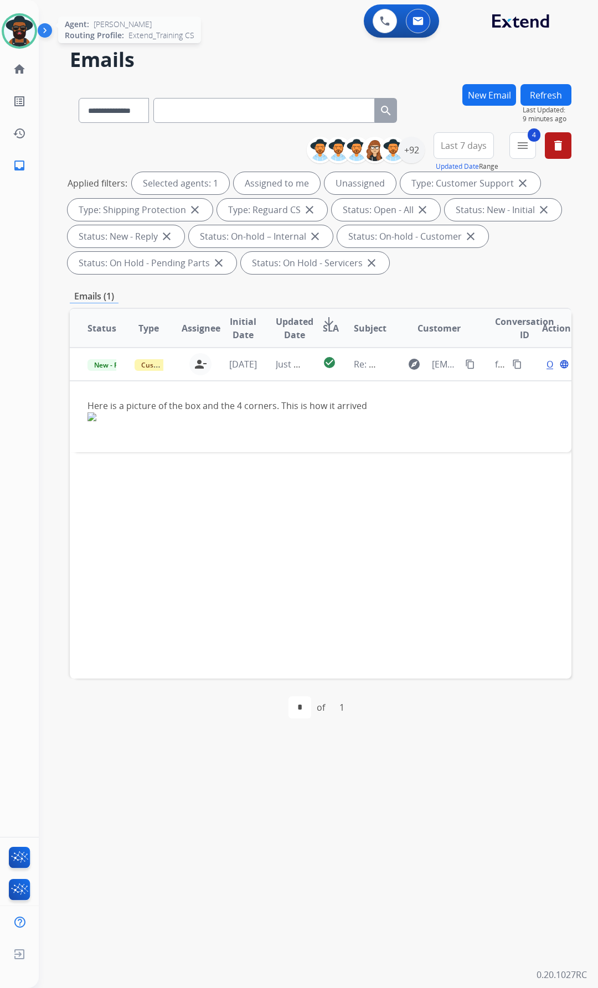
click at [24, 34] on img at bounding box center [19, 30] width 31 height 31
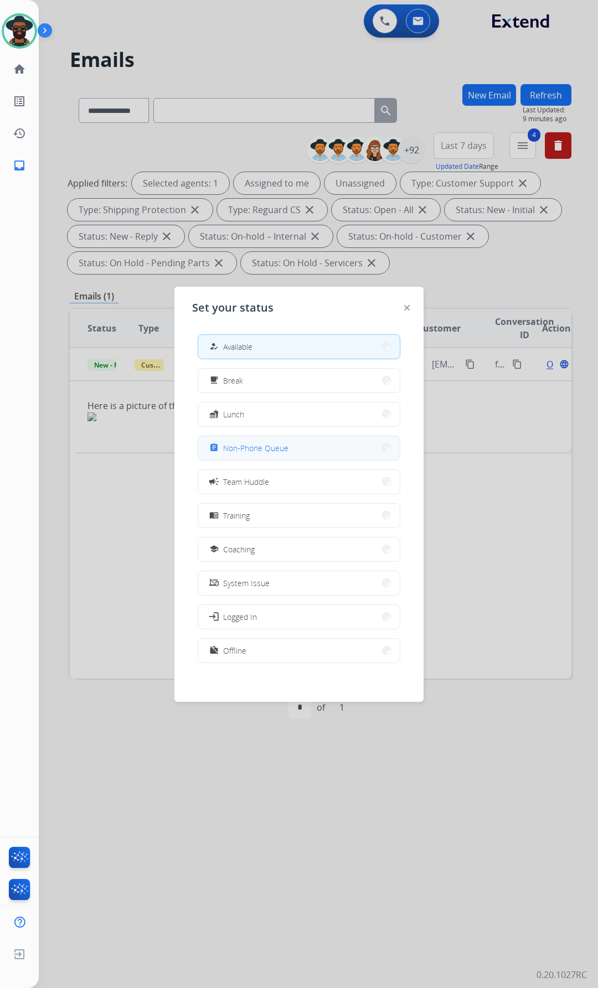
click at [246, 449] on span "Non-Phone Queue" at bounding box center [255, 448] width 65 height 12
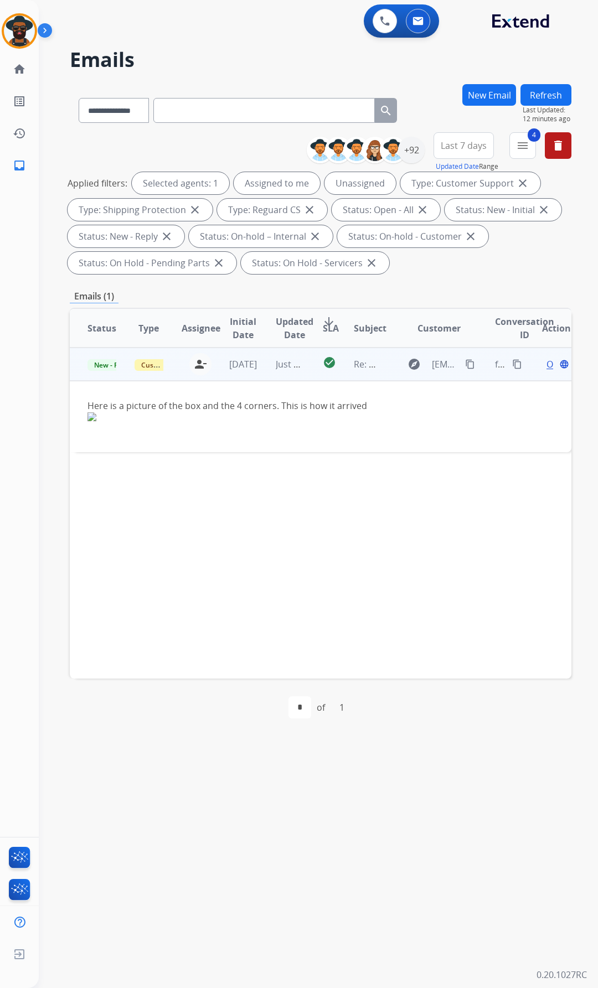
click at [542, 361] on div "Open language" at bounding box center [556, 363] width 29 height 13
click at [542, 362] on div "Open language" at bounding box center [556, 364] width 29 height 13
click at [108, 362] on span "New - Reply" at bounding box center [112, 365] width 50 height 12
click at [334, 431] on div "Here is a picture of the box and the 4 corners. This is how it arrived" at bounding box center [273, 416] width 372 height 35
click at [365, 362] on span "Re: Webform from nickmartinez378@gmail.com on 08/18/2025" at bounding box center [487, 364] width 266 height 12
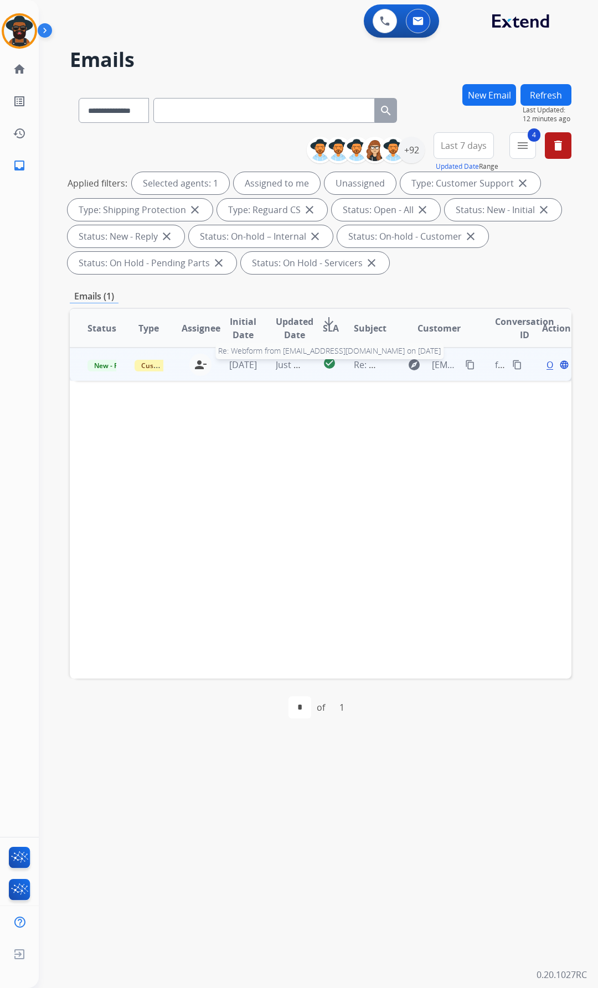
click at [365, 362] on span "Re: Webform from nickmartinez378@gmail.com on 08/18/2025" at bounding box center [487, 365] width 266 height 12
click at [365, 362] on span "Re: Webform from nickmartinez378@gmail.com on 08/18/2025" at bounding box center [487, 364] width 266 height 12
click at [365, 362] on span "Re: Webform from nickmartinez378@gmail.com on 08/18/2025" at bounding box center [487, 365] width 266 height 12
click at [512, 359] on mat-icon "content_copy" at bounding box center [517, 364] width 10 height 10
click at [546, 361] on span "Open" at bounding box center [557, 363] width 23 height 13
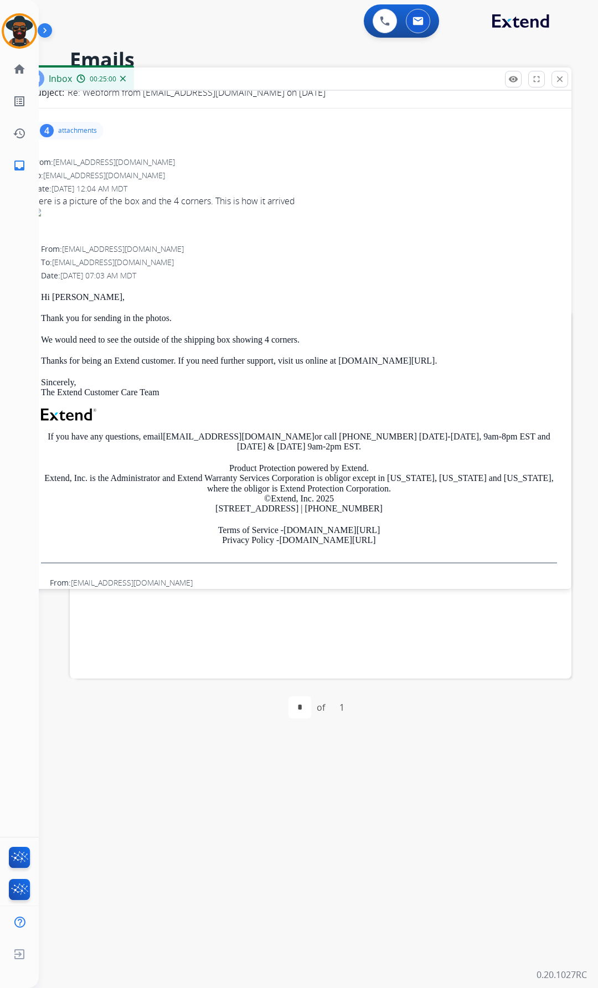
scroll to position [0, 0]
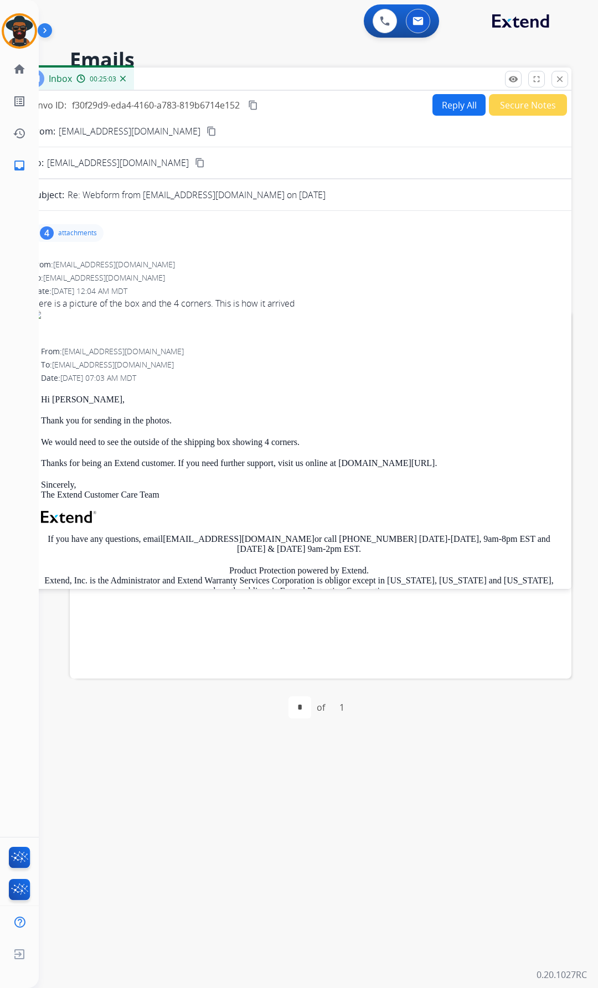
click at [449, 102] on button "Reply All" at bounding box center [458, 105] width 53 height 22
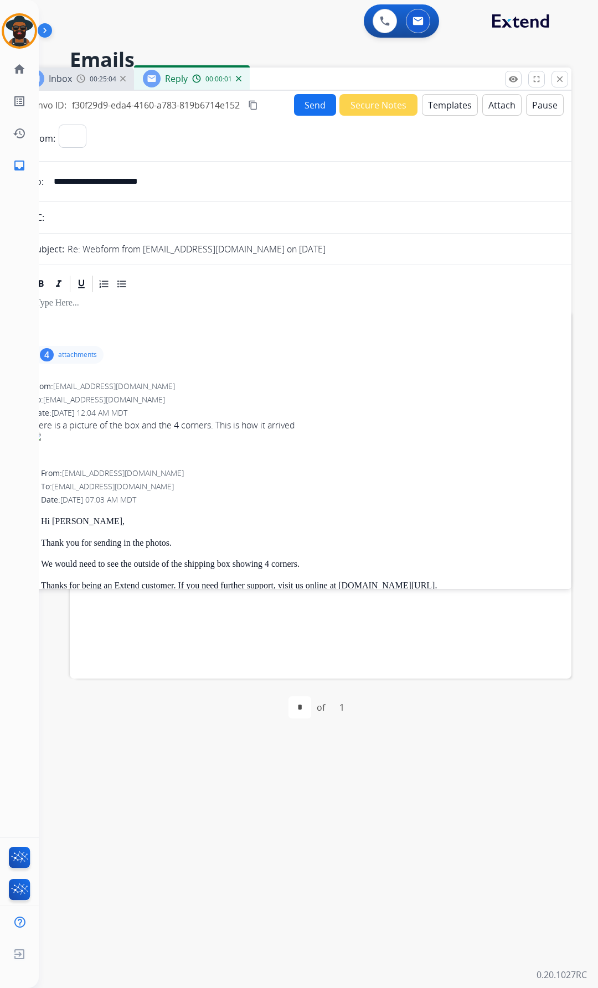
select select "**********"
click at [460, 100] on button "Templates" at bounding box center [450, 105] width 56 height 22
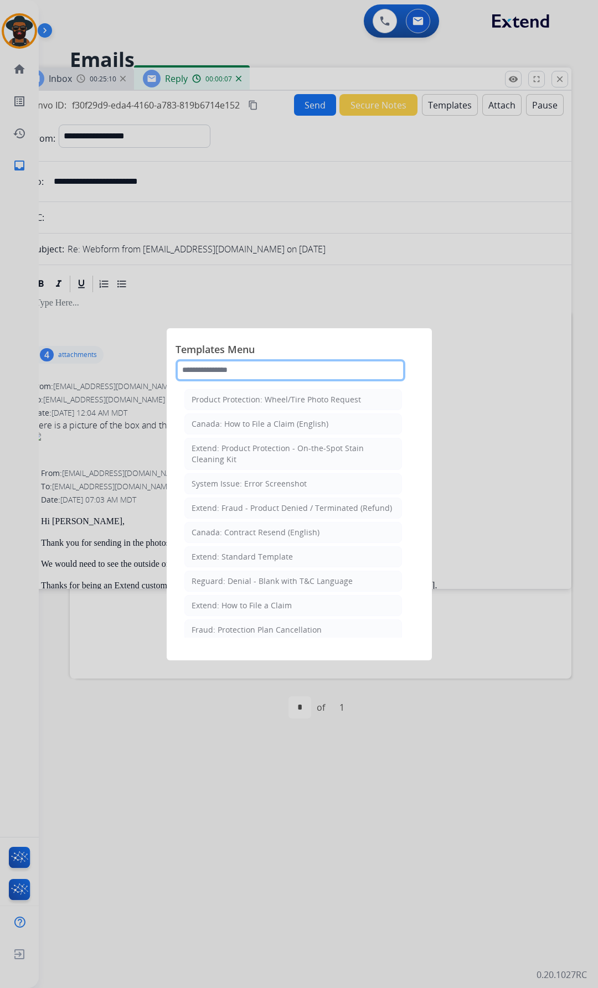
click at [218, 372] on input "text" at bounding box center [290, 370] width 230 height 22
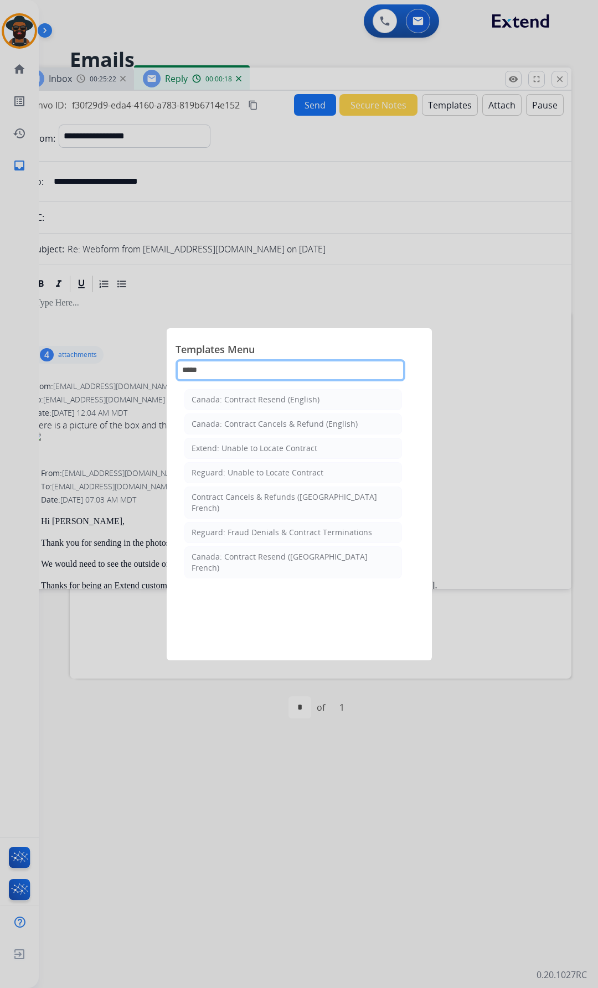
click at [226, 368] on input "*****" at bounding box center [290, 370] width 230 height 22
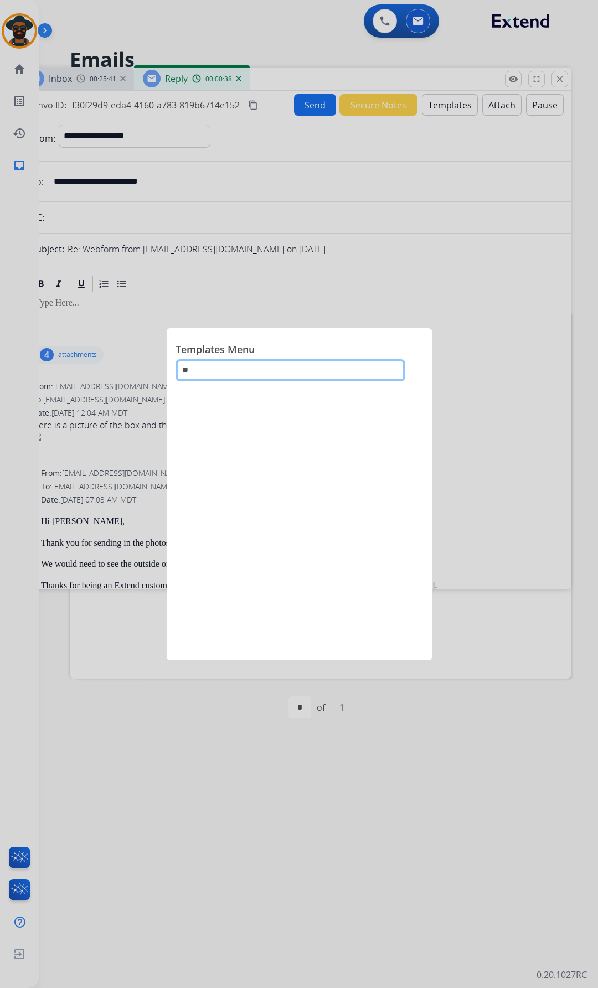
type input "*"
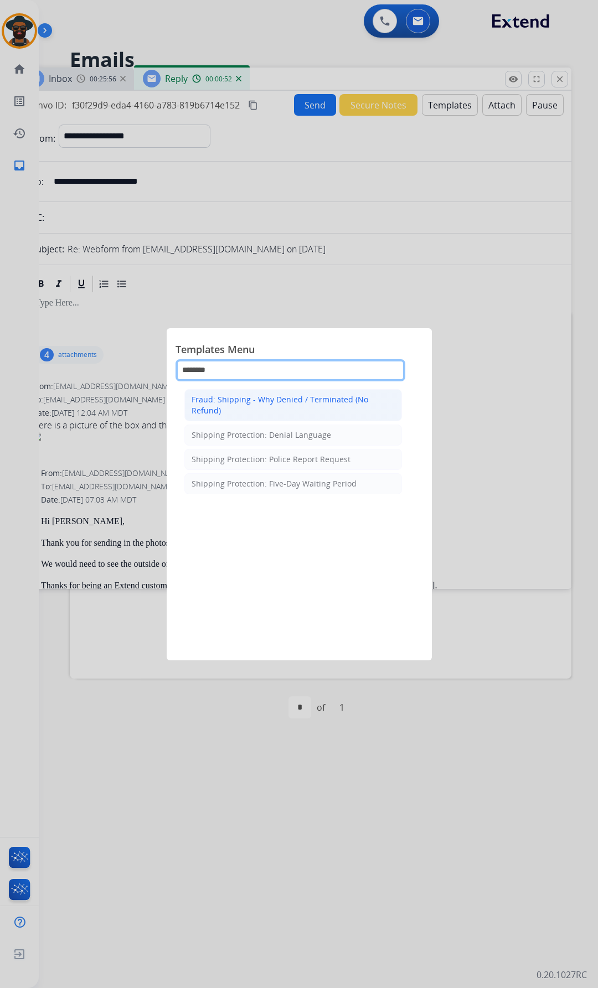
type input "********"
click at [286, 400] on div "Fraud: Shipping - Why Denied / Terminated (No Refund)" at bounding box center [292, 405] width 203 height 22
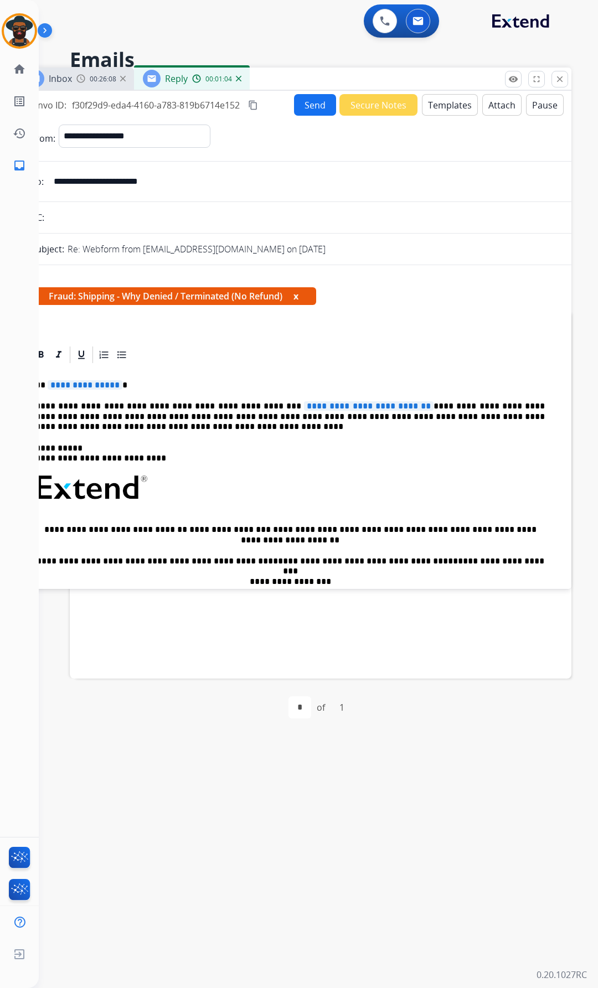
click at [124, 427] on p "**********" at bounding box center [289, 416] width 509 height 30
click at [122, 387] on span "**********" at bounding box center [85, 384] width 75 height 9
click at [386, 406] on span "**********" at bounding box center [368, 405] width 129 height 9
click at [247, 407] on p "**********" at bounding box center [289, 416] width 509 height 30
click at [246, 407] on p "**********" at bounding box center [289, 416] width 509 height 30
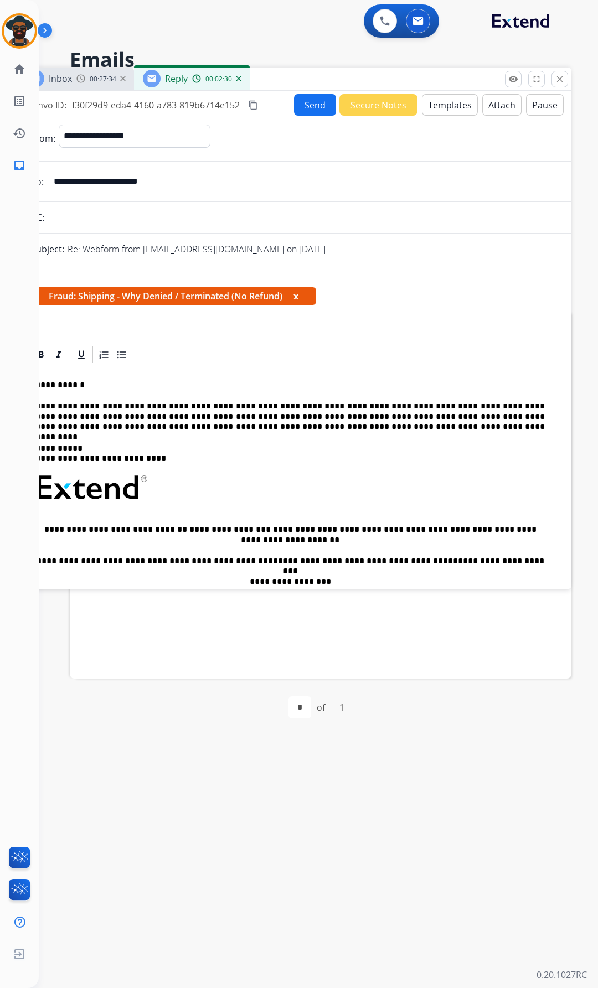
click at [343, 406] on p "**********" at bounding box center [289, 416] width 509 height 30
click at [380, 406] on p "**********" at bounding box center [289, 416] width 509 height 30
click at [362, 427] on p "**********" at bounding box center [289, 416] width 509 height 30
click at [303, 99] on button "Send" at bounding box center [315, 105] width 42 height 22
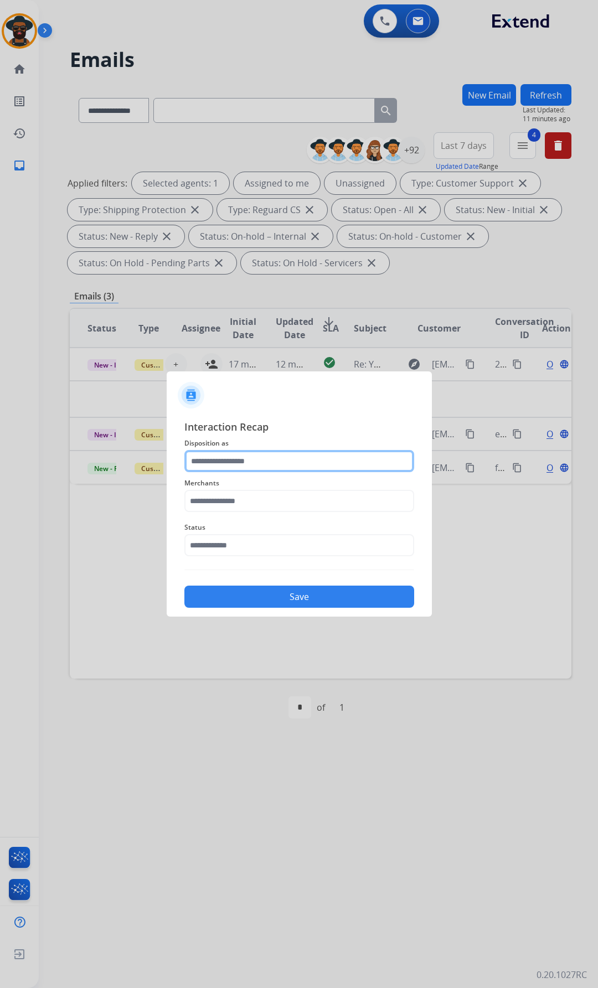
click at [285, 459] on input "text" at bounding box center [299, 461] width 230 height 22
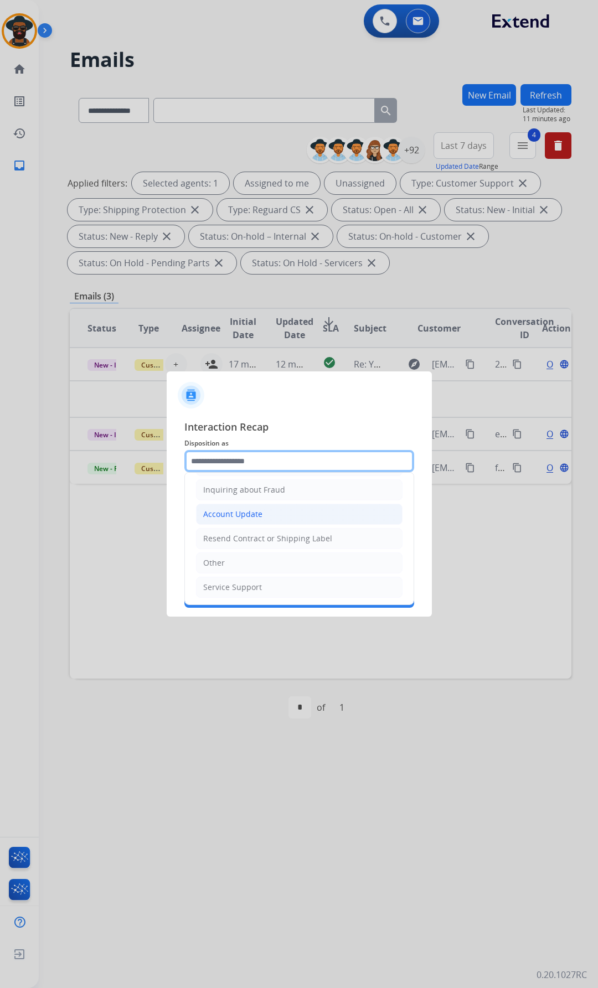
scroll to position [173, 0]
click at [244, 515] on div "Account Update" at bounding box center [232, 512] width 59 height 11
type input "**********"
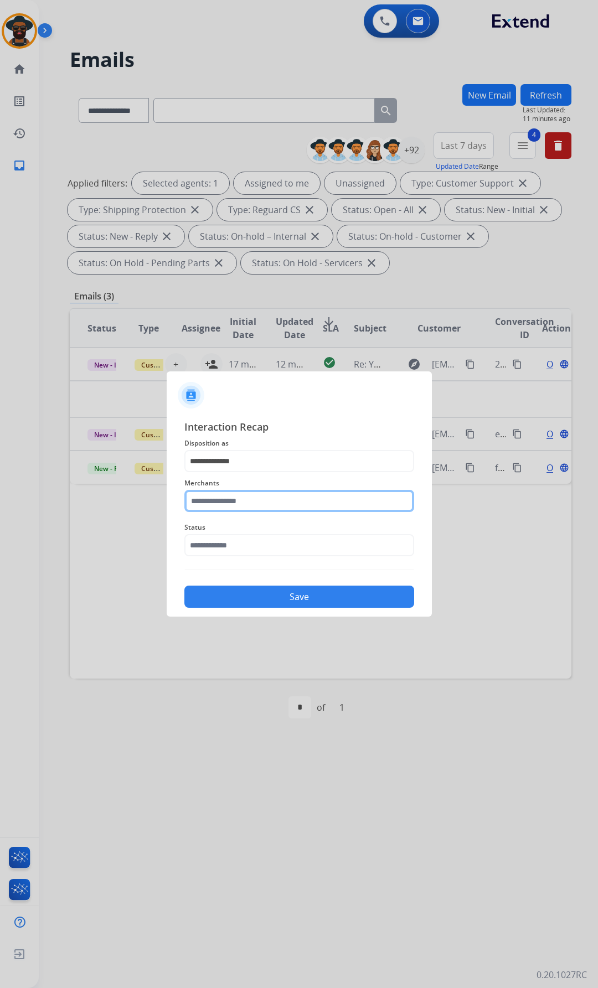
click at [230, 506] on input "text" at bounding box center [299, 501] width 230 height 22
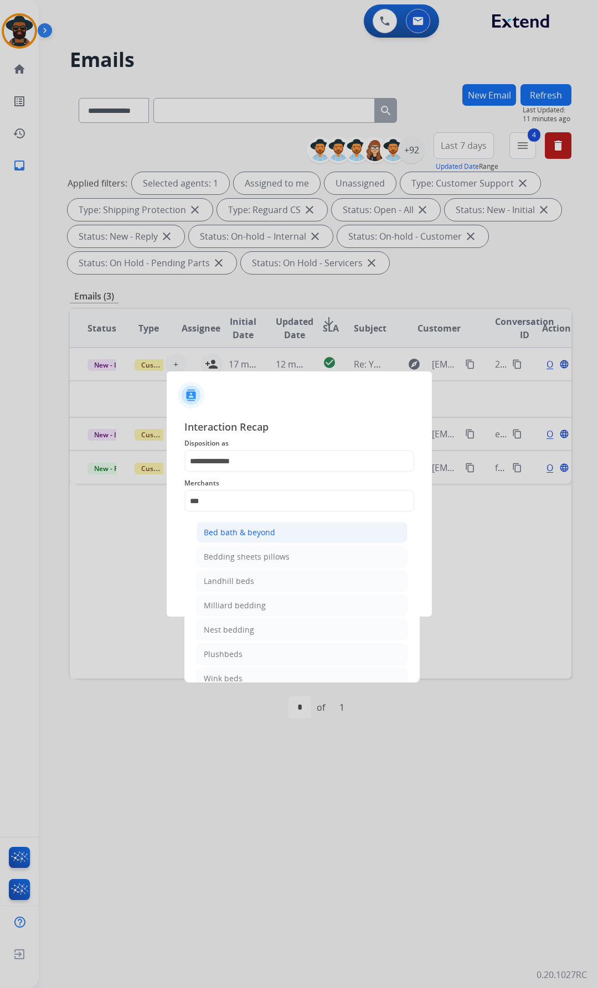
click at [236, 530] on div "Bed bath & beyond" at bounding box center [239, 532] width 71 height 11
type input "**********"
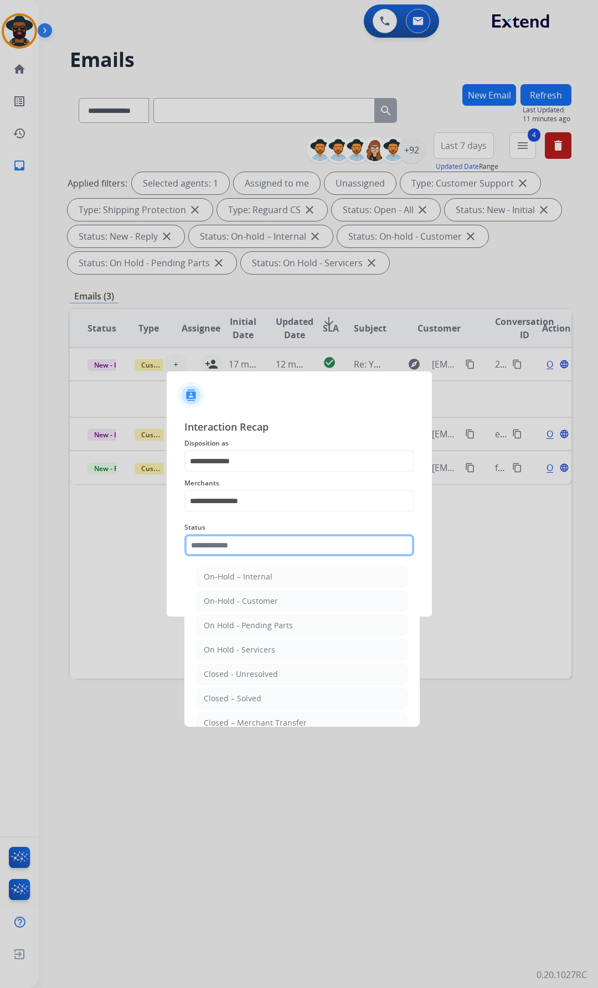
click at [231, 551] on input "text" at bounding box center [299, 545] width 230 height 22
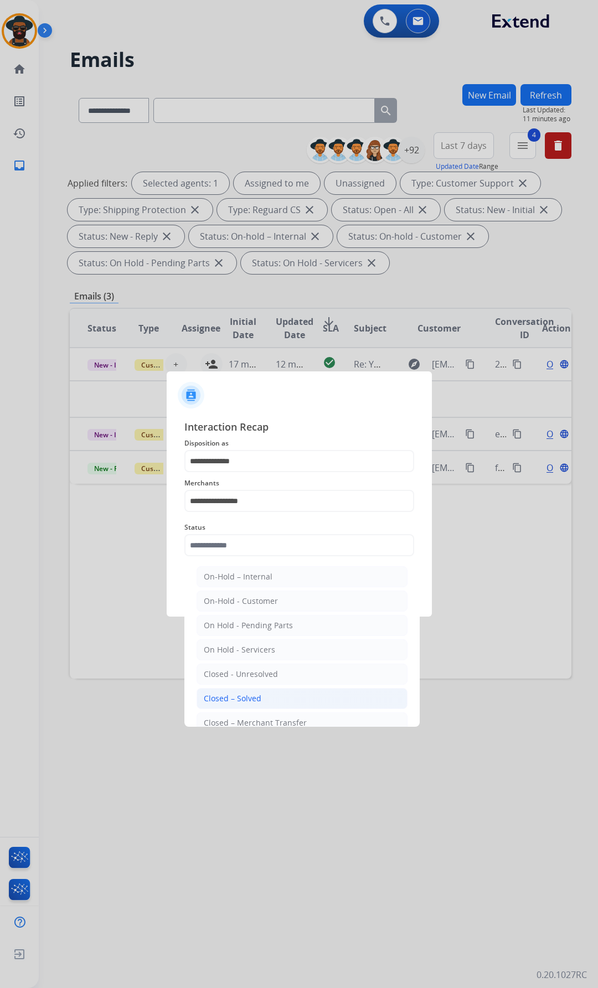
click at [248, 696] on div "Closed – Solved" at bounding box center [233, 698] width 58 height 11
type input "**********"
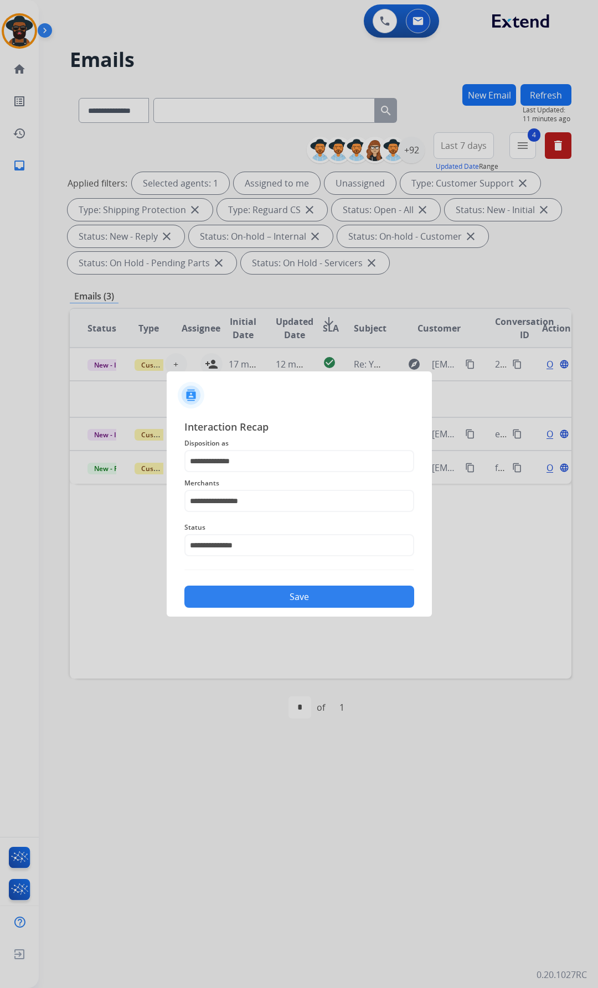
click at [235, 592] on button "Save" at bounding box center [299, 596] width 230 height 22
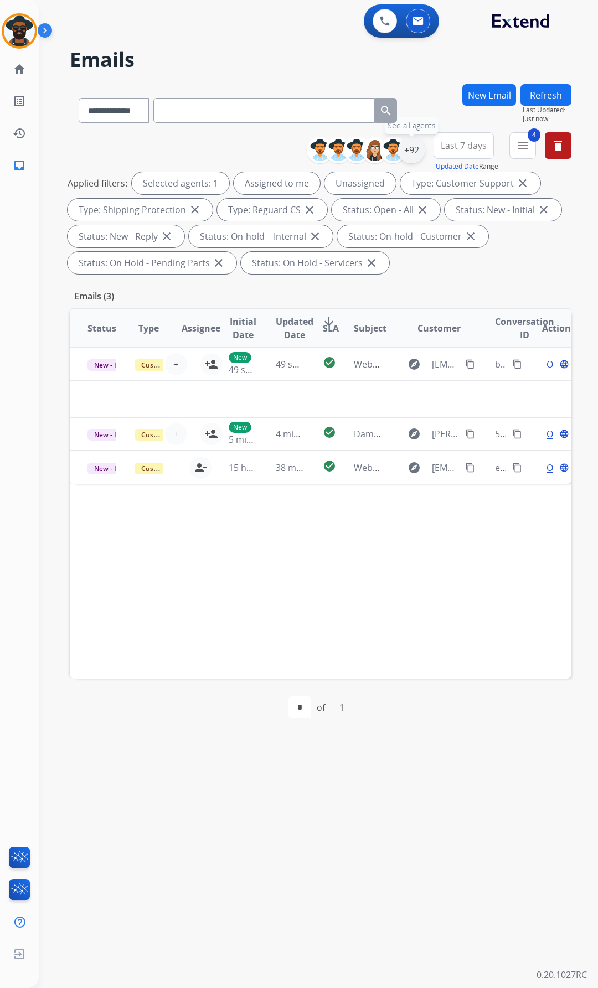
click at [412, 146] on div "+92" at bounding box center [411, 150] width 27 height 27
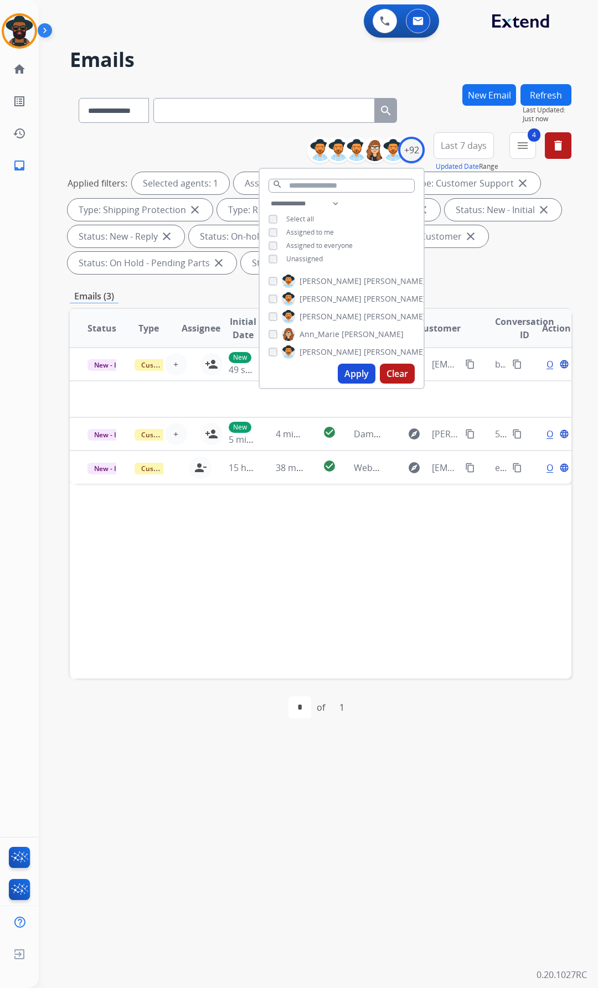
click at [355, 374] on button "Apply" at bounding box center [357, 374] width 38 height 20
drag, startPoint x: 189, startPoint y: 592, endPoint x: 185, endPoint y: 587, distance: 6.3
click at [188, 589] on div "Status Type Assignee Initial Date Updated Date arrow_downward SLA Subject Custo…" at bounding box center [320, 493] width 501 height 371
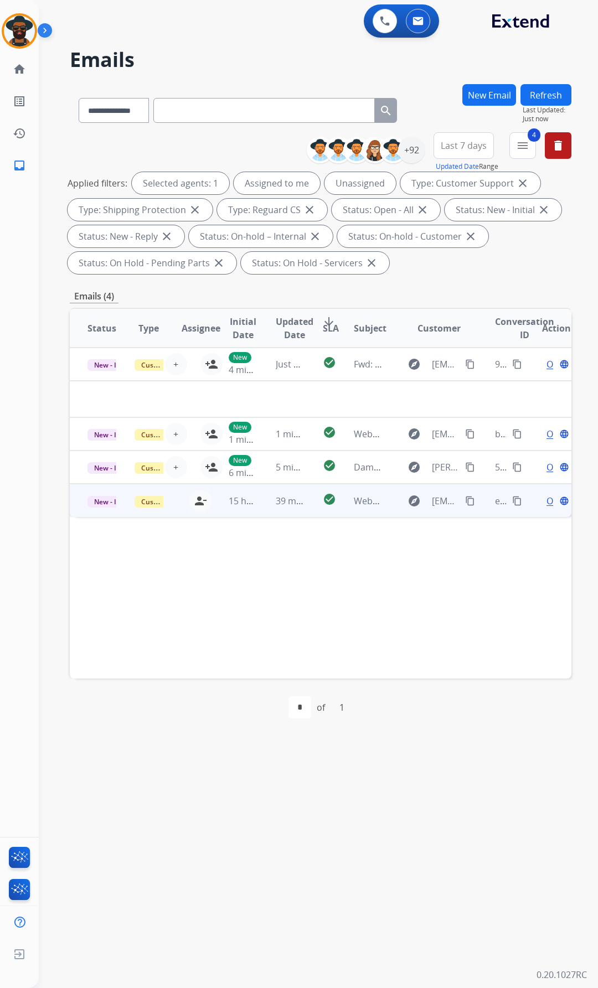
click at [546, 500] on span "Open" at bounding box center [557, 500] width 23 height 13
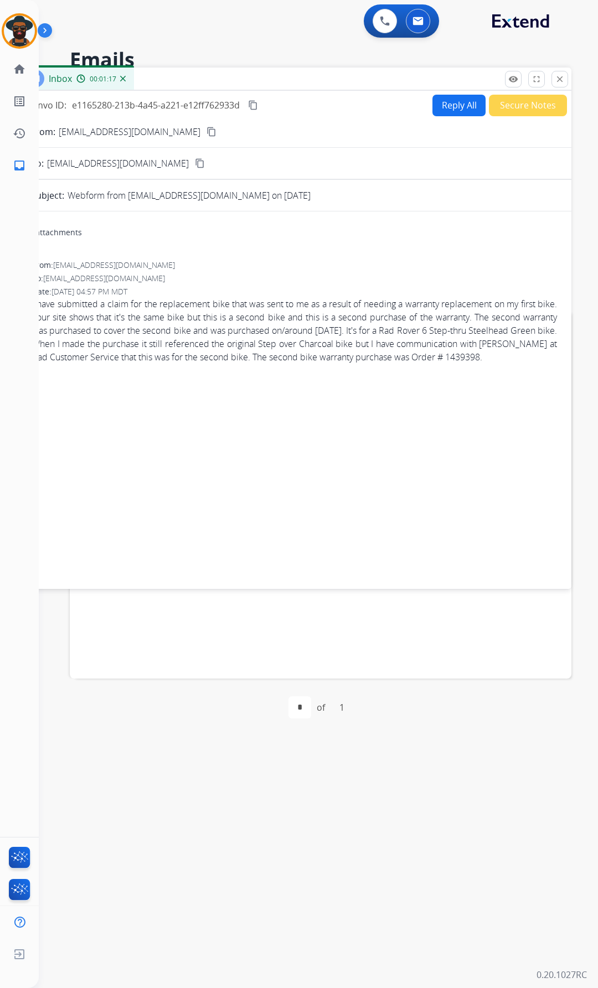
click at [206, 128] on mat-icon "content_copy" at bounding box center [211, 132] width 10 height 10
click at [443, 101] on button "Reply All" at bounding box center [458, 106] width 53 height 22
select select "**********"
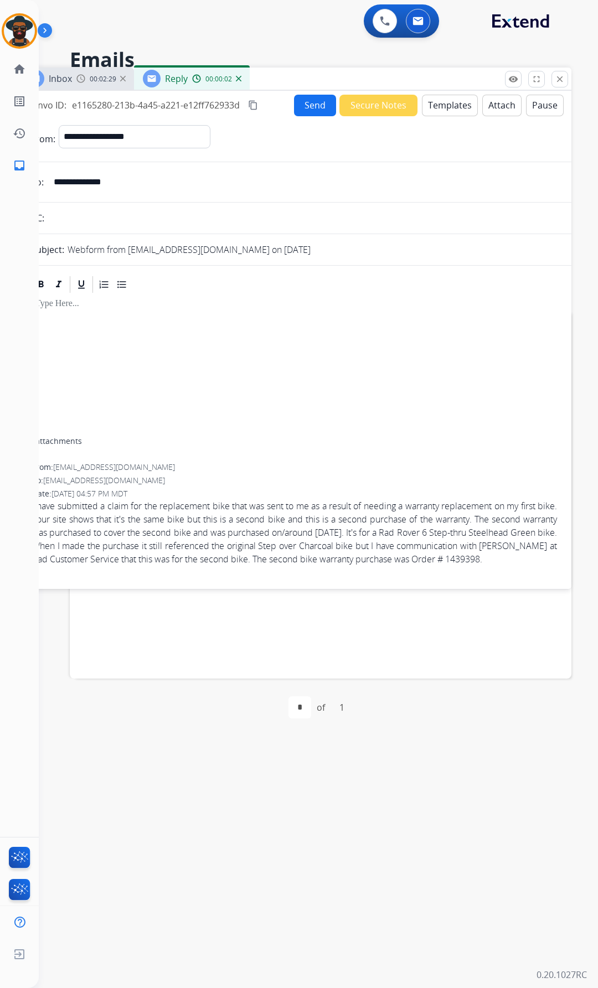
click at [432, 102] on button "Templates" at bounding box center [450, 106] width 56 height 22
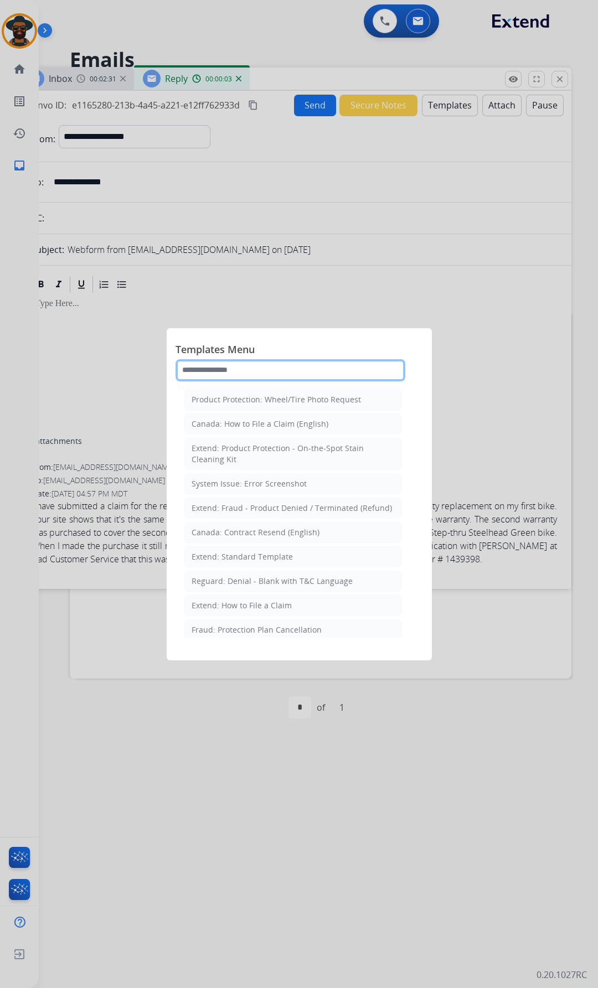
click at [229, 362] on input "text" at bounding box center [290, 370] width 230 height 22
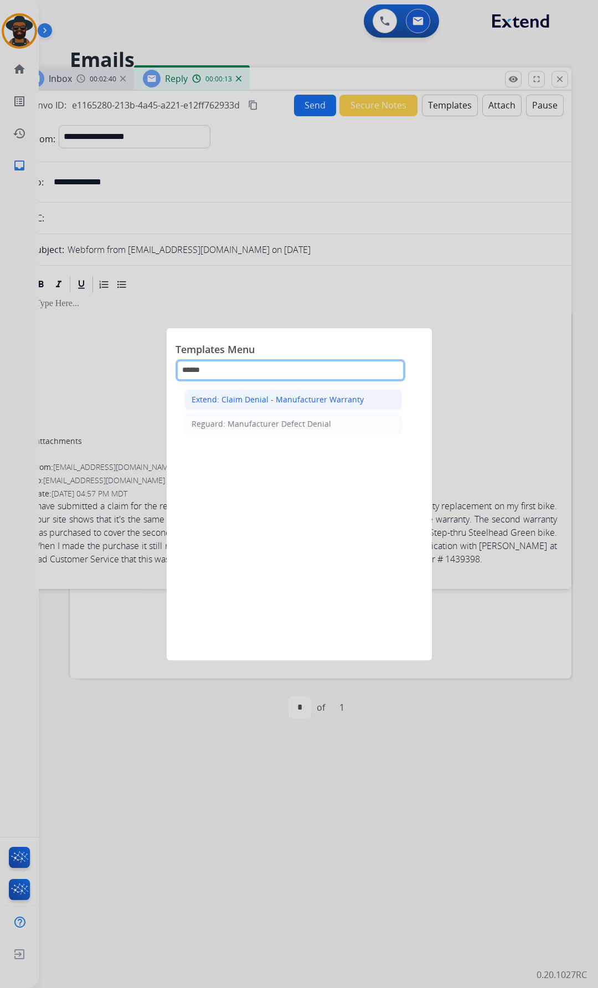
type input "******"
click at [215, 397] on div "Extend: Claim Denial - Manufacturer Warranty" at bounding box center [277, 399] width 172 height 11
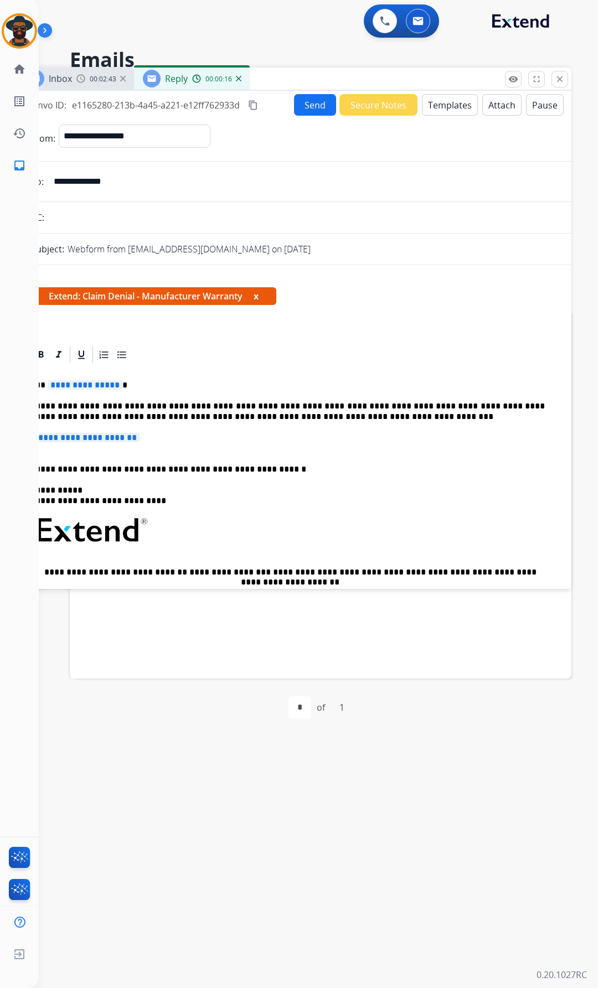
click at [114, 385] on span "**********" at bounding box center [85, 384] width 75 height 9
click at [139, 438] on span "**********" at bounding box center [87, 437] width 104 height 9
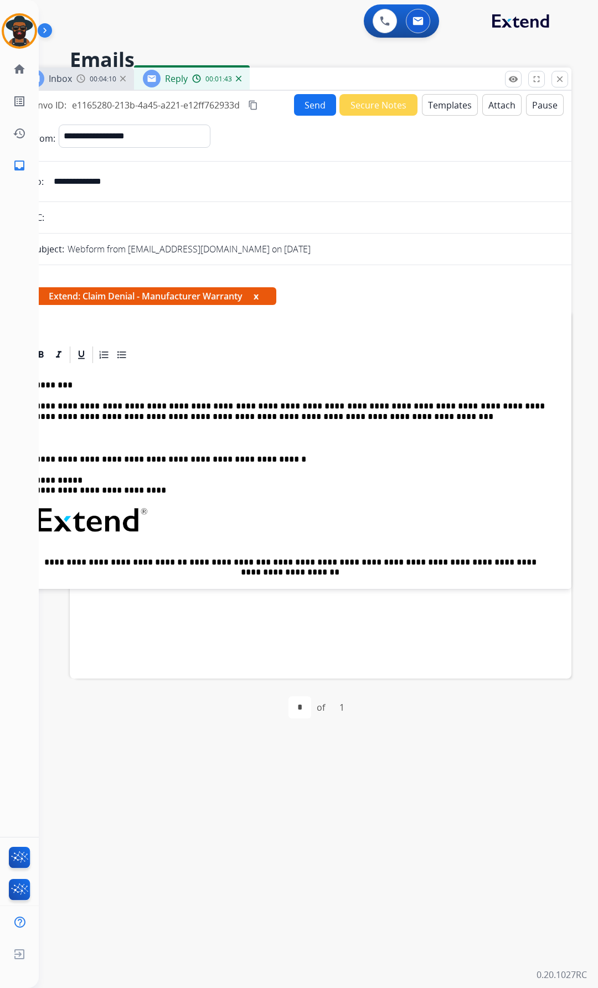
click at [80, 435] on p at bounding box center [294, 438] width 518 height 10
click at [330, 415] on p "**********" at bounding box center [289, 411] width 509 height 20
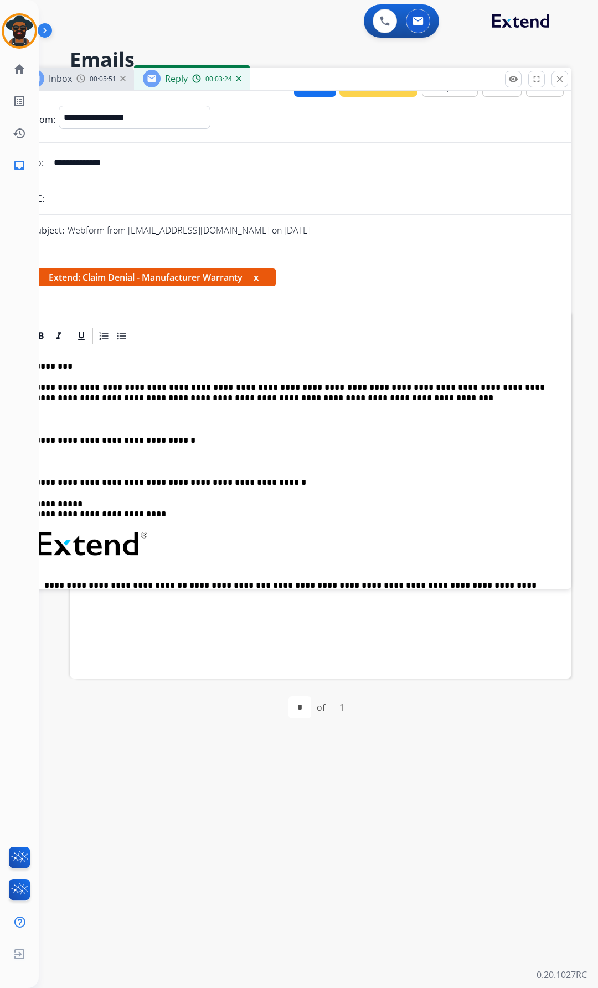
scroll to position [0, 0]
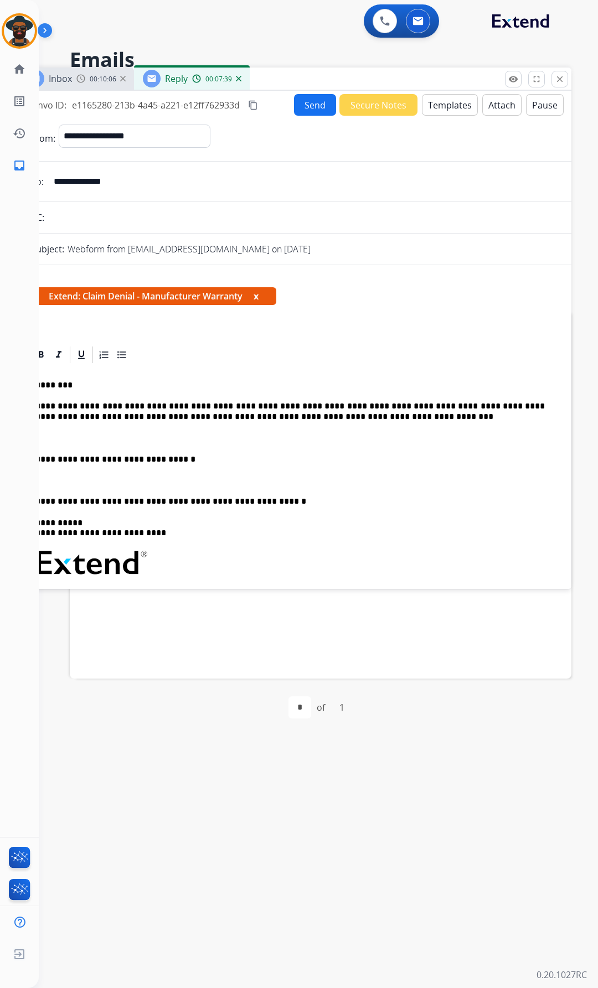
click at [303, 101] on button "Send" at bounding box center [315, 105] width 42 height 22
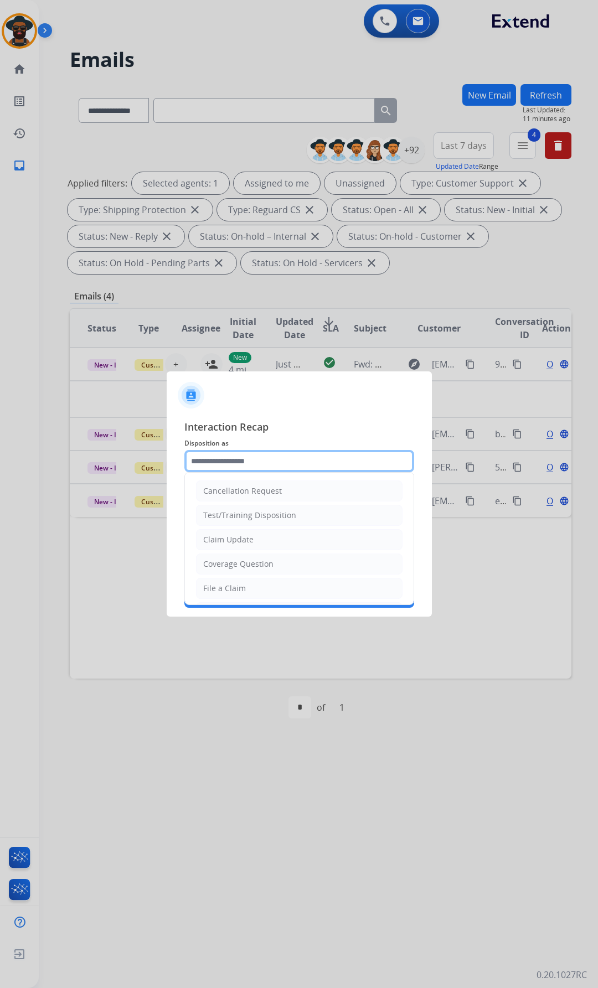
click at [257, 467] on input "text" at bounding box center [299, 461] width 230 height 22
type input "*"
click at [242, 560] on div "Coverage Question" at bounding box center [238, 563] width 70 height 11
type input "**********"
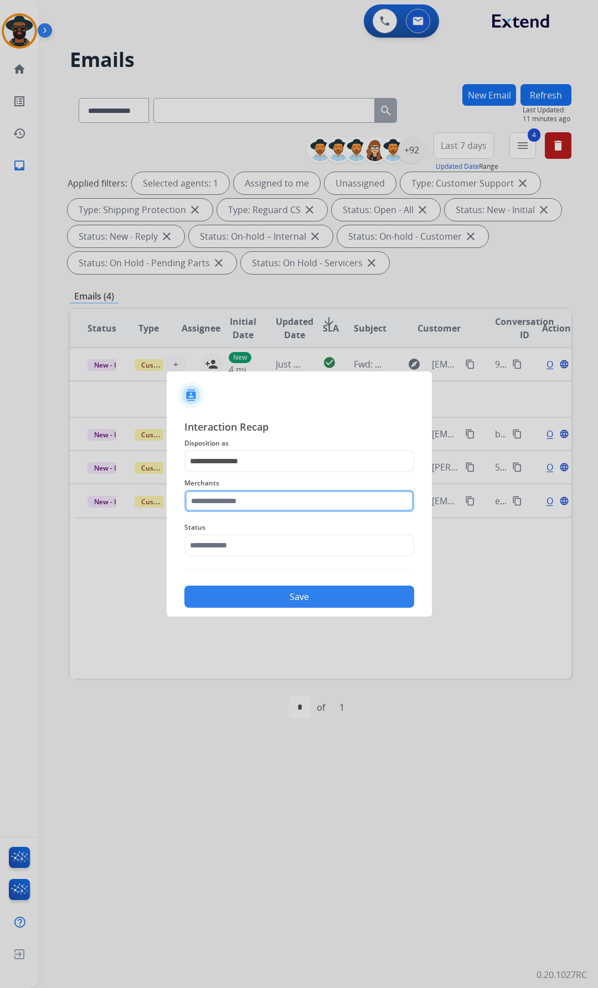
click at [210, 505] on input "text" at bounding box center [299, 501] width 230 height 22
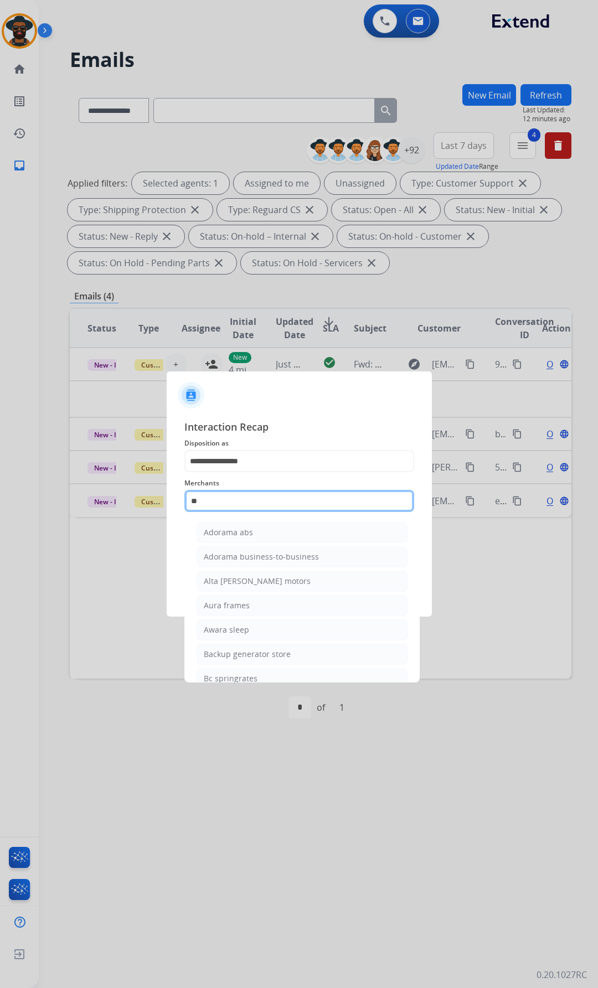
type input "*"
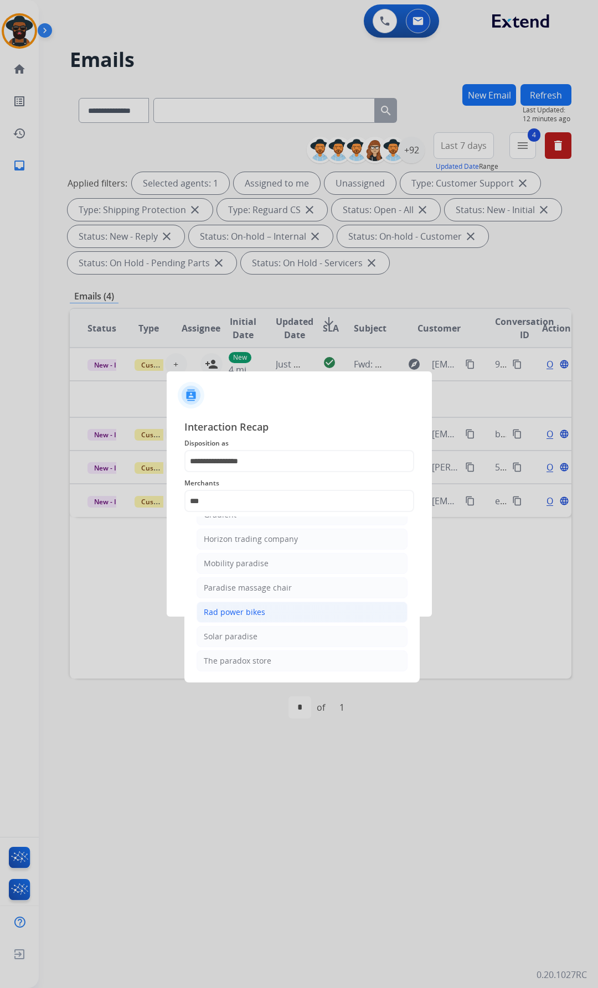
click at [242, 608] on div "Rad power bikes" at bounding box center [234, 611] width 61 height 11
type input "**********"
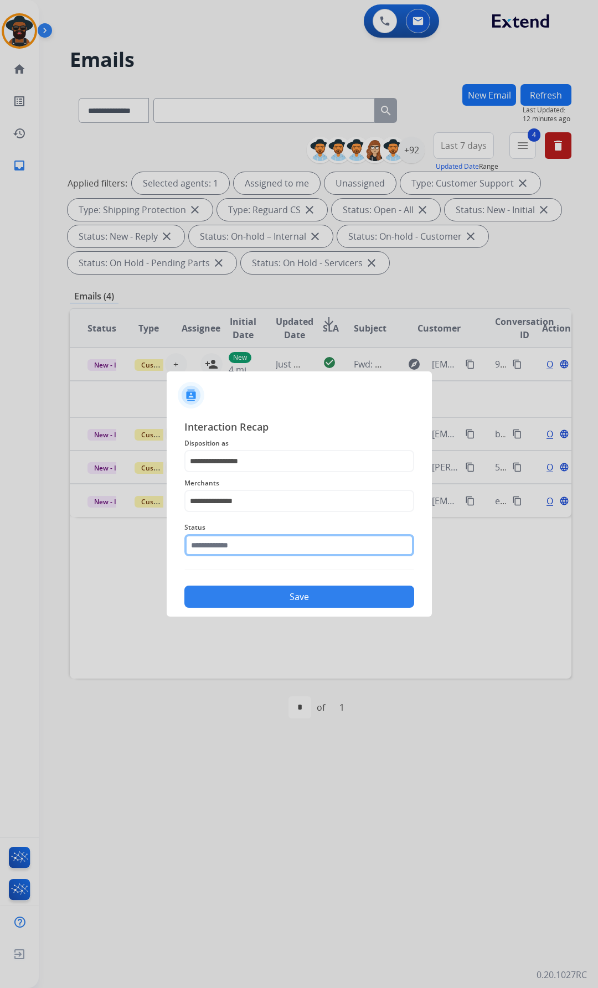
click at [209, 543] on input "text" at bounding box center [299, 545] width 230 height 22
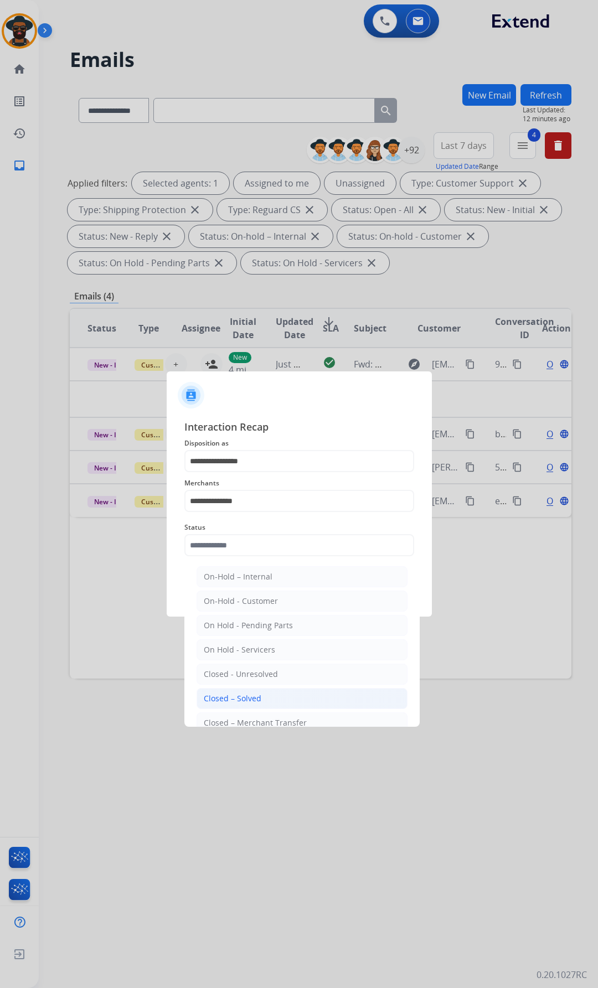
click at [248, 698] on div "Closed – Solved" at bounding box center [233, 698] width 58 height 11
type input "**********"
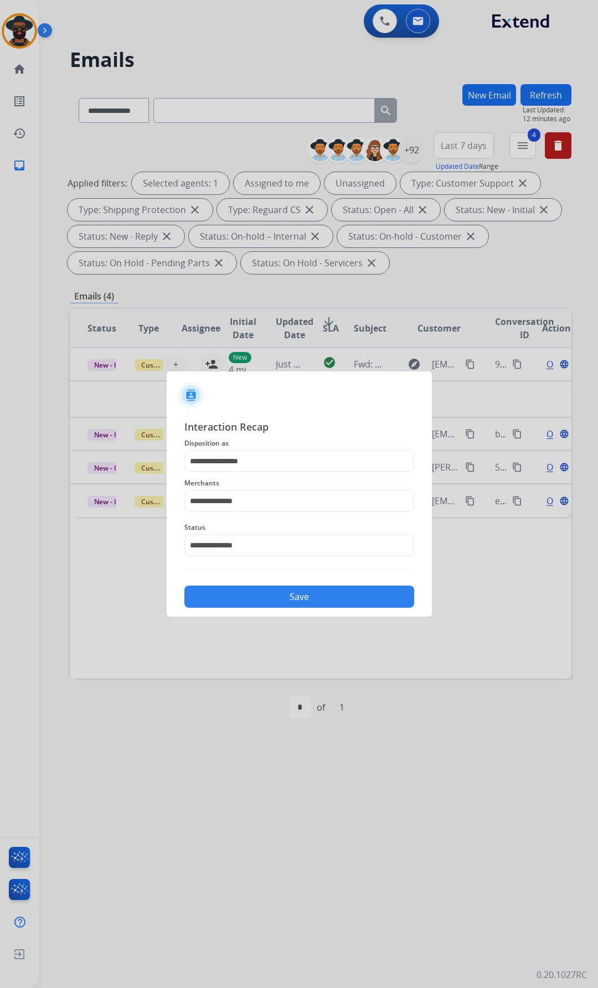
click at [275, 595] on button "Save" at bounding box center [299, 596] width 230 height 22
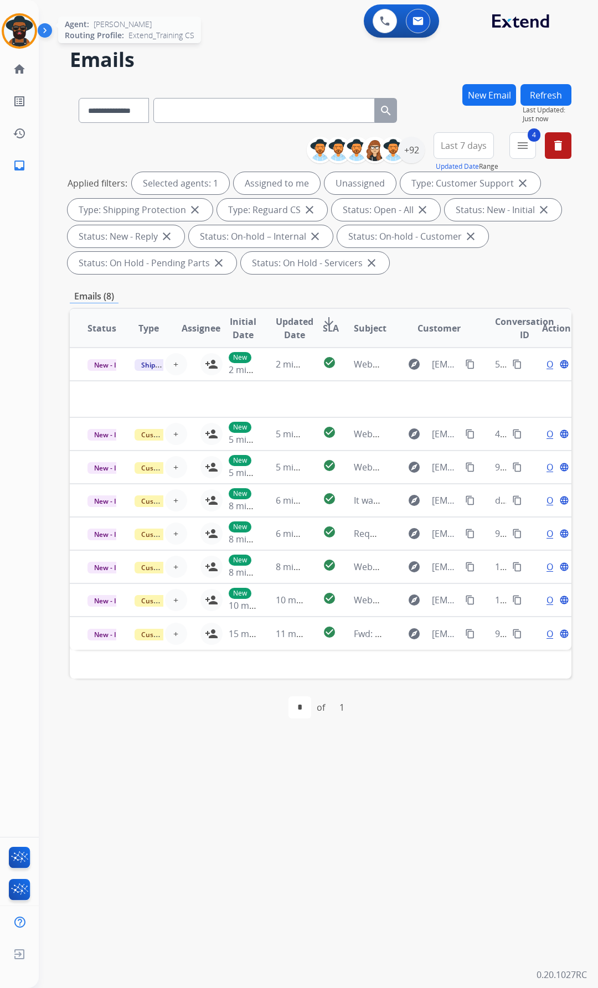
click at [21, 30] on img at bounding box center [19, 30] width 31 height 31
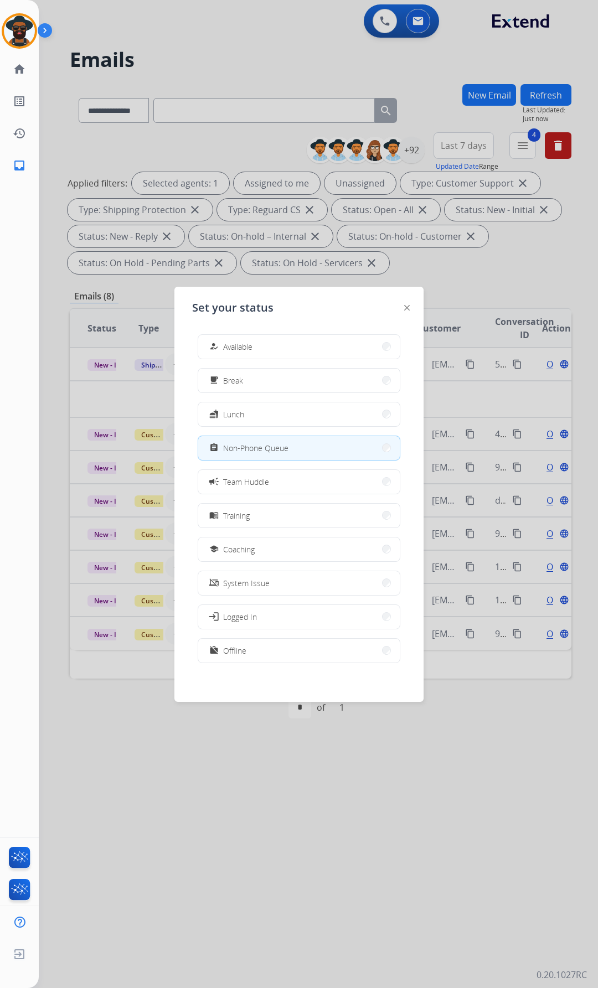
click at [231, 44] on div at bounding box center [299, 494] width 598 height 988
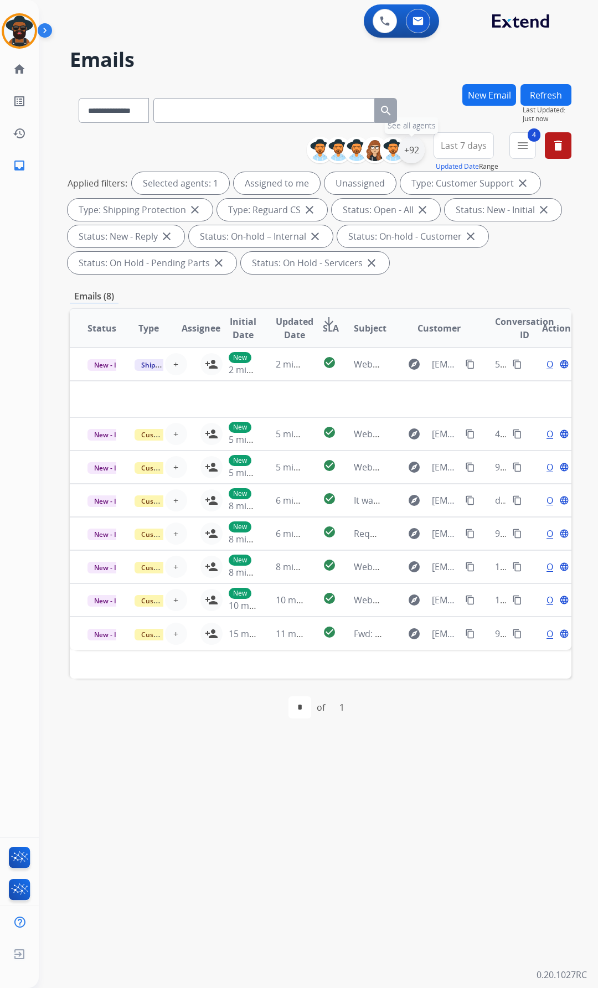
click at [406, 146] on div "+92" at bounding box center [411, 150] width 27 height 27
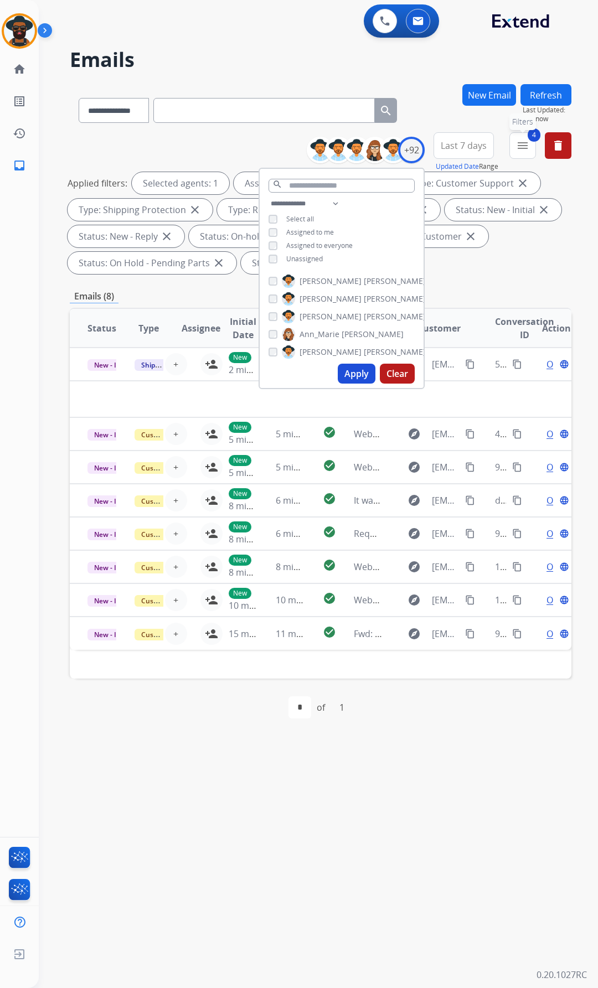
click at [520, 139] on mat-icon "menu" at bounding box center [522, 145] width 13 height 13
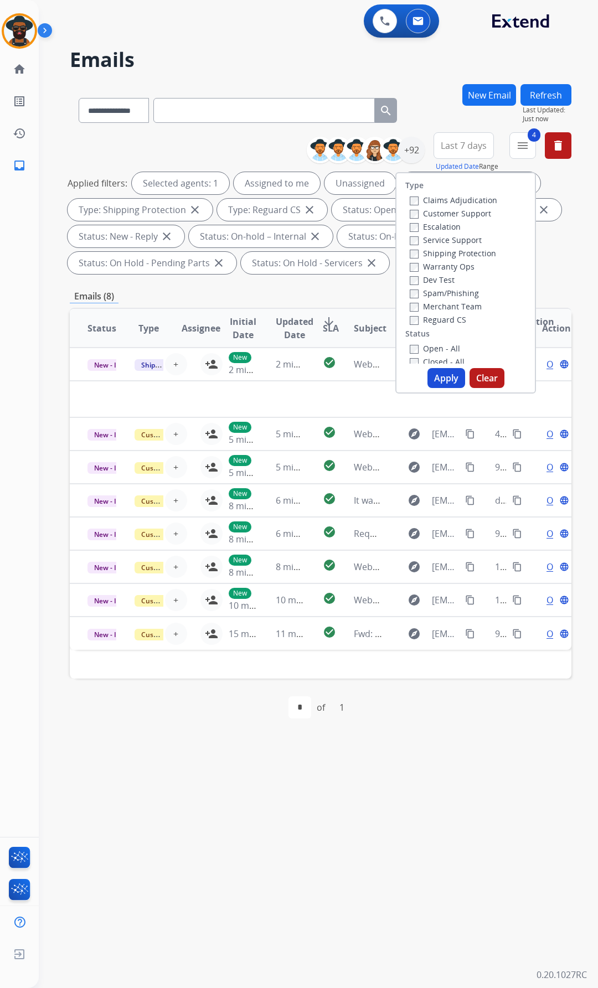
click at [437, 377] on button "Apply" at bounding box center [446, 378] width 38 height 20
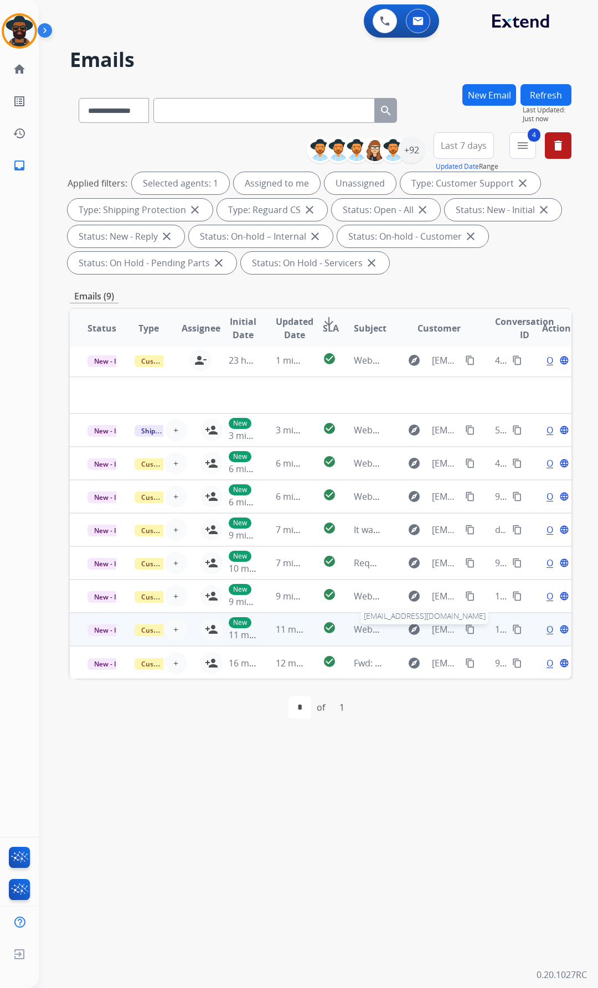
scroll to position [4, 0]
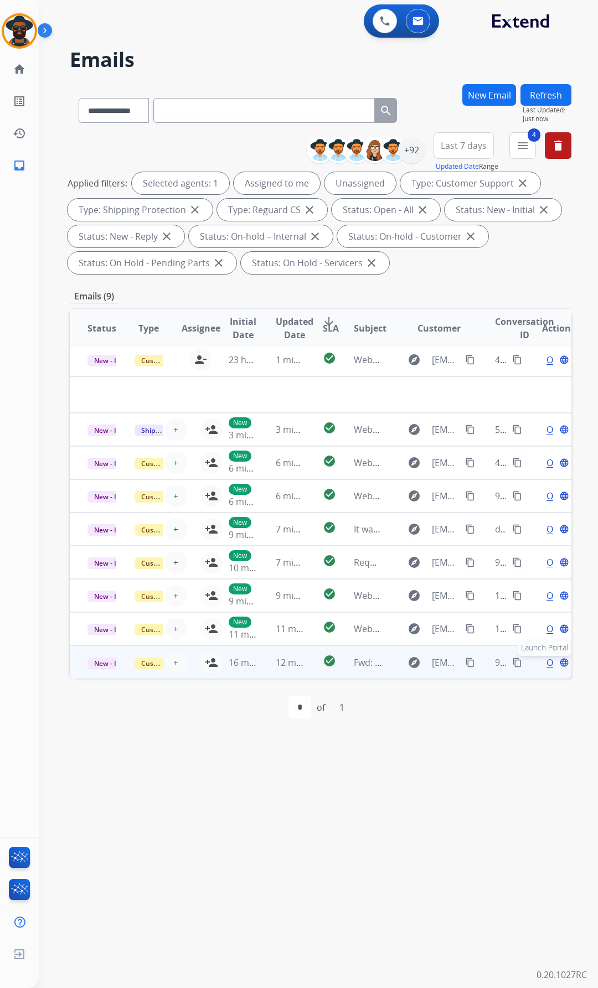
click at [559, 658] on mat-icon "language" at bounding box center [564, 662] width 10 height 10
click at [542, 661] on div "Open language" at bounding box center [556, 662] width 29 height 13
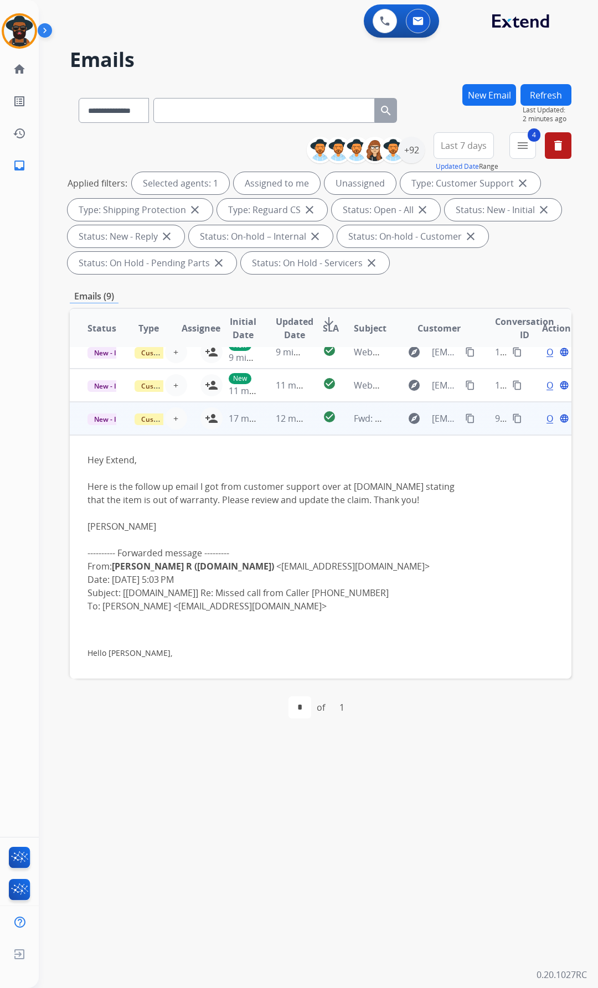
scroll to position [210, 0]
click at [465, 417] on mat-icon "content_copy" at bounding box center [470, 420] width 10 height 10
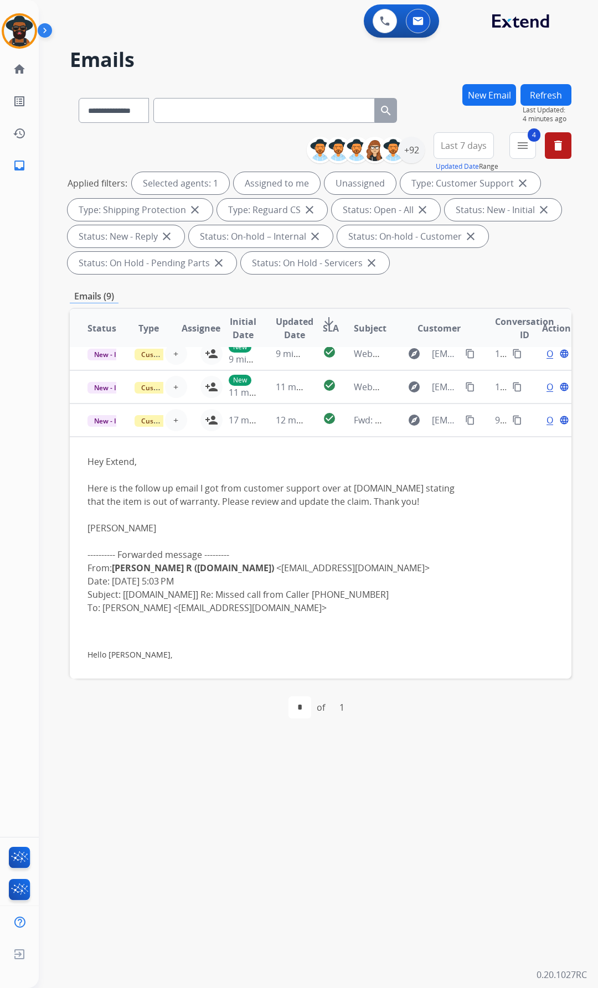
click at [29, 479] on div "[PERSON_NAME] Queue Edit Avatar Agent: [PERSON_NAME] Profile: Extend_Training C…" at bounding box center [19, 494] width 39 height 988
click at [542, 417] on div "Open language" at bounding box center [556, 419] width 29 height 13
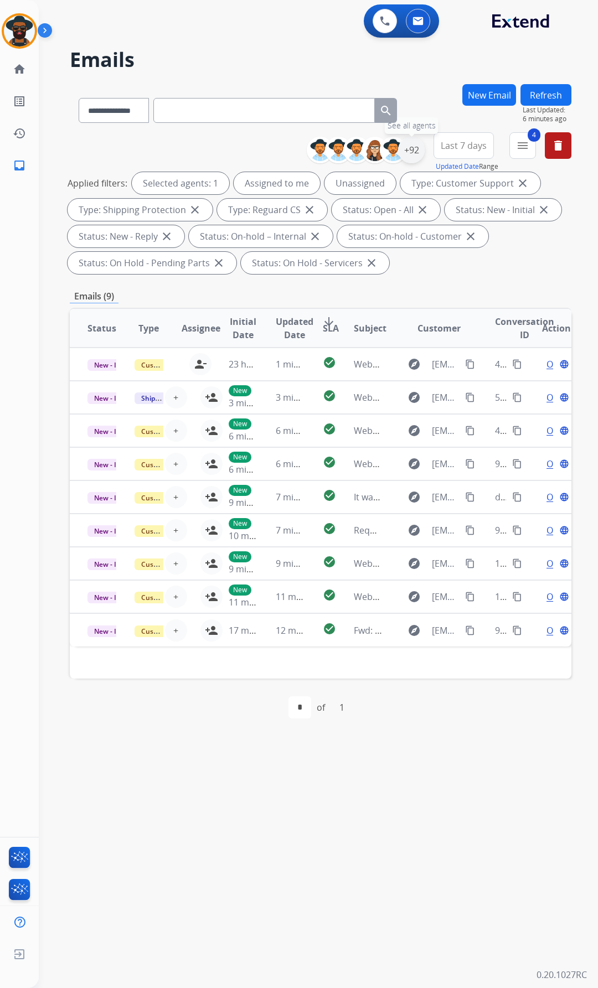
click at [409, 147] on div "+92" at bounding box center [411, 150] width 27 height 27
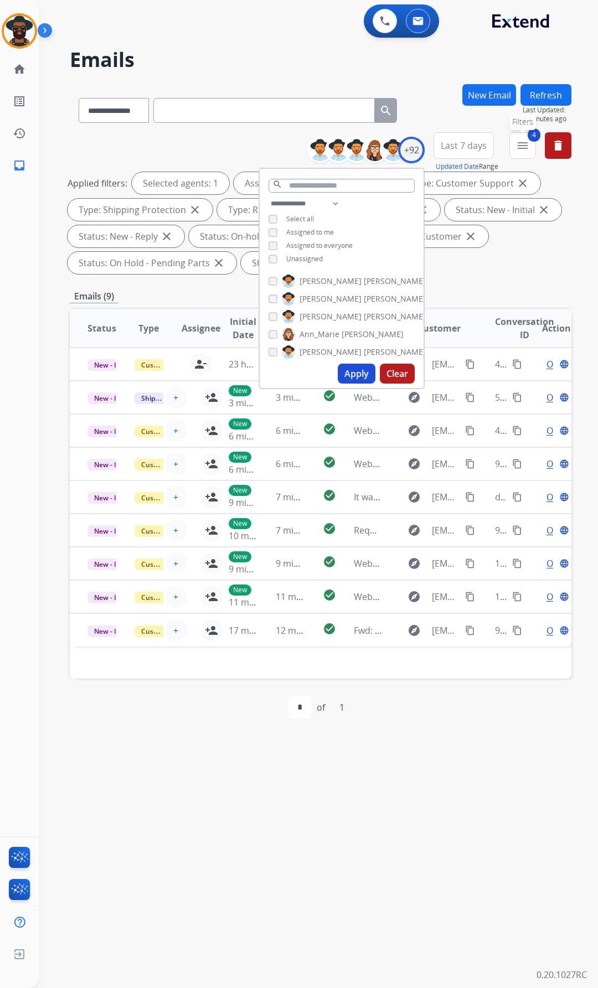
click at [521, 144] on mat-icon "menu" at bounding box center [522, 145] width 13 height 13
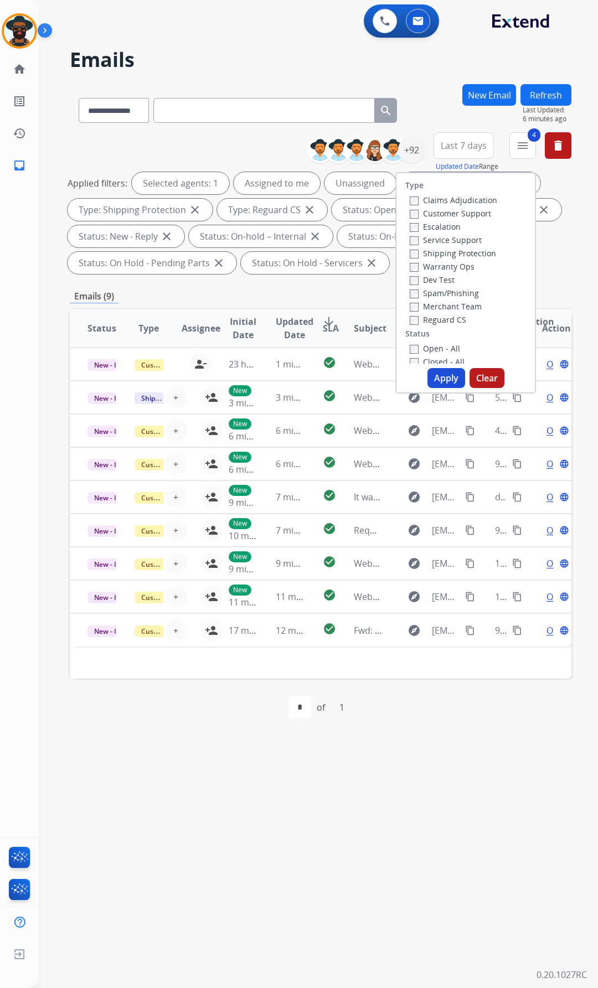
drag, startPoint x: 434, startPoint y: 377, endPoint x: 432, endPoint y: 371, distance: 6.5
click at [434, 377] on button "Apply" at bounding box center [446, 378] width 38 height 20
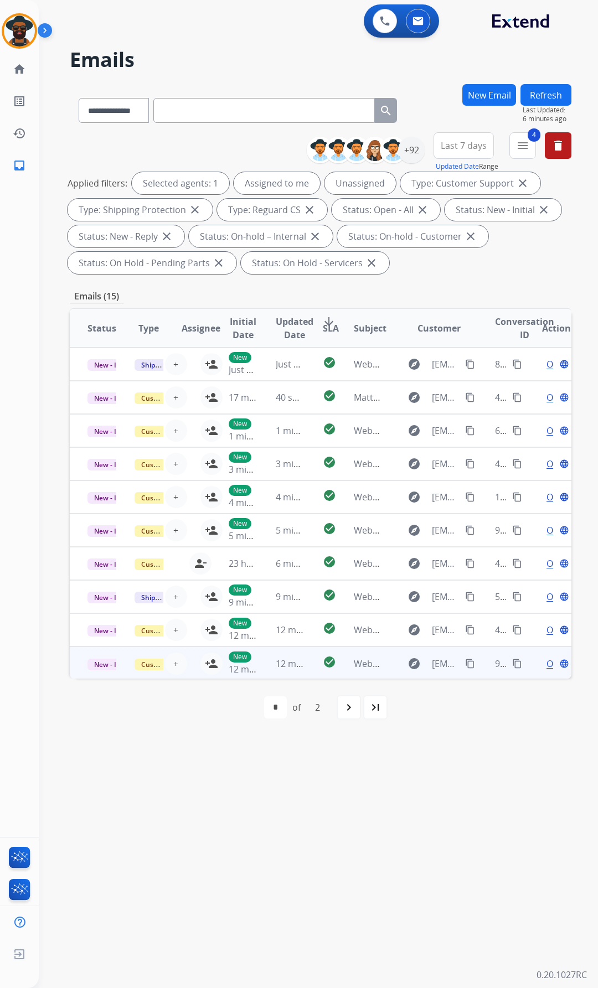
click at [542, 659] on div "Open language" at bounding box center [556, 663] width 29 height 13
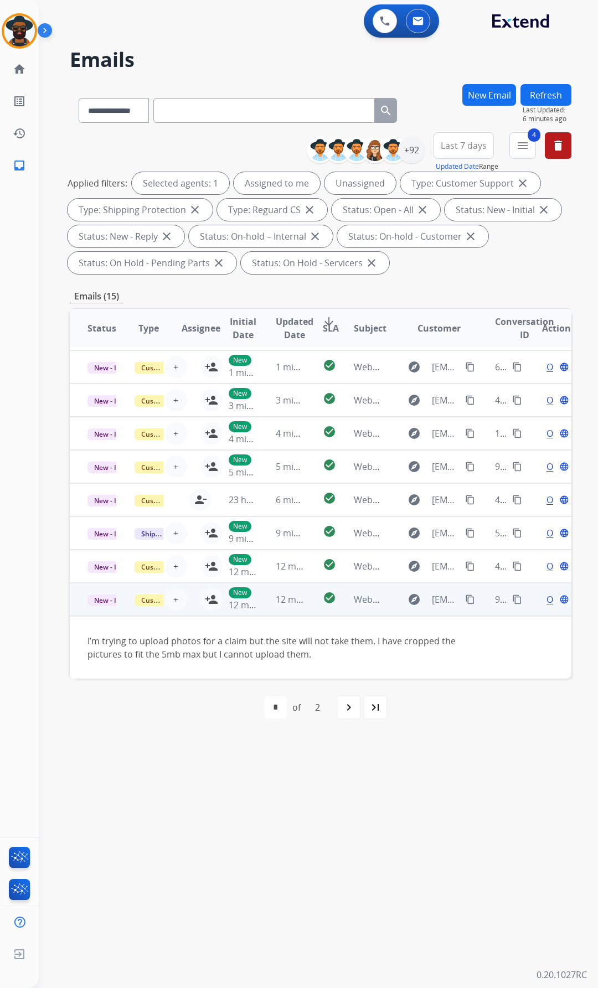
click at [340, 659] on div "I’m trying to upload photos for a claim but the site will not take them. I have…" at bounding box center [273, 647] width 372 height 27
click at [39, 485] on div "**********" at bounding box center [305, 514] width 532 height 948
click at [546, 599] on span "Open" at bounding box center [557, 599] width 23 height 13
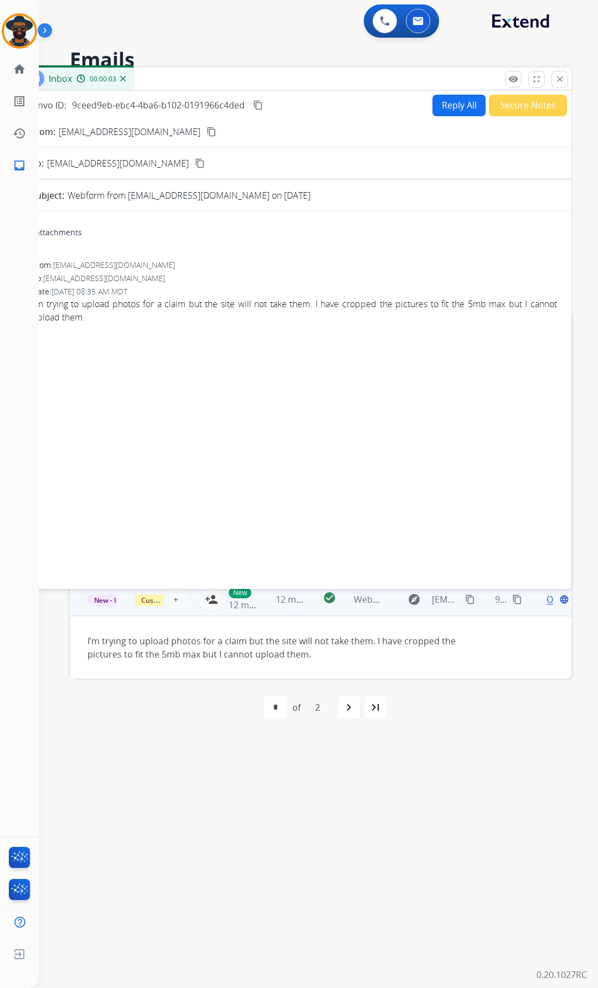
click at [56, 230] on div "0 attachments" at bounding box center [56, 232] width 51 height 11
click at [558, 73] on button "close Close" at bounding box center [559, 79] width 17 height 17
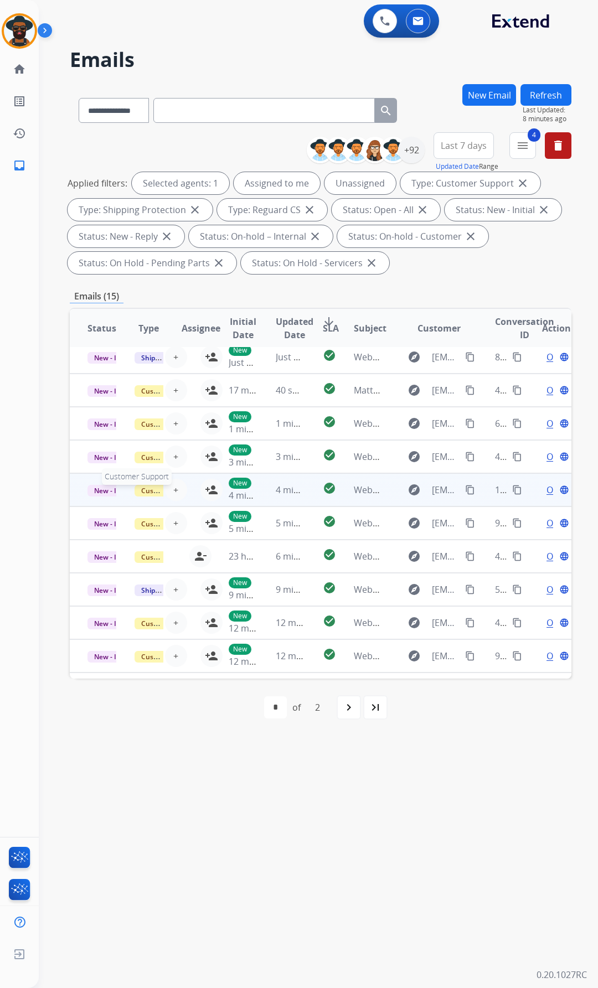
scroll to position [0, 0]
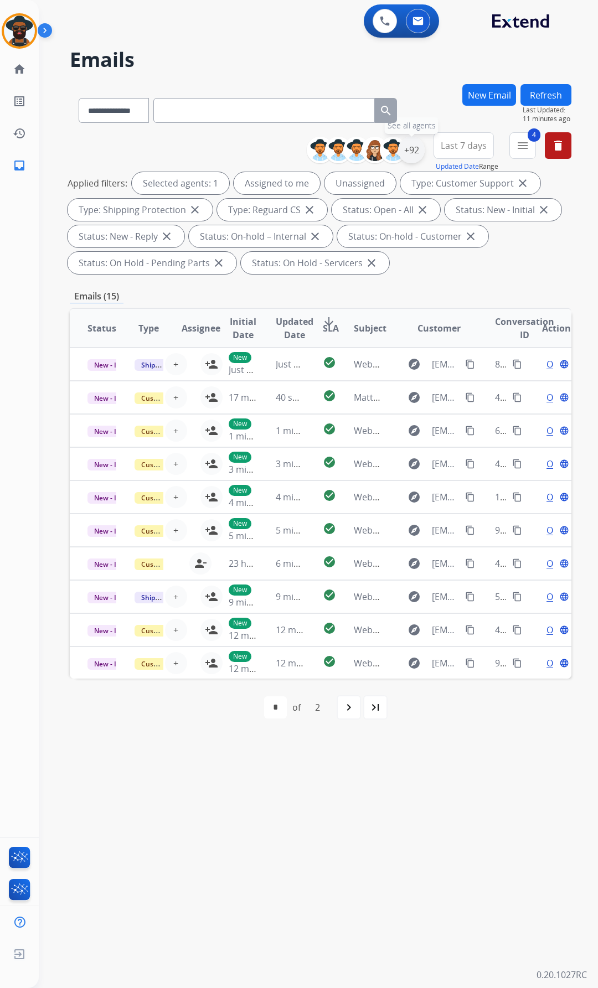
click at [412, 148] on div "+92" at bounding box center [411, 150] width 27 height 27
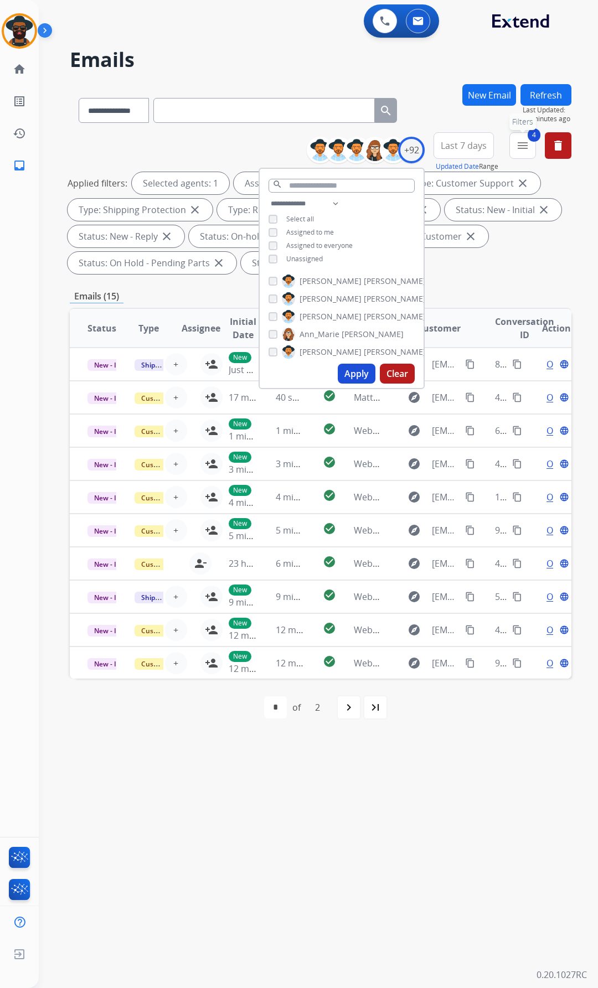
click at [520, 142] on mat-icon "menu" at bounding box center [522, 145] width 13 height 13
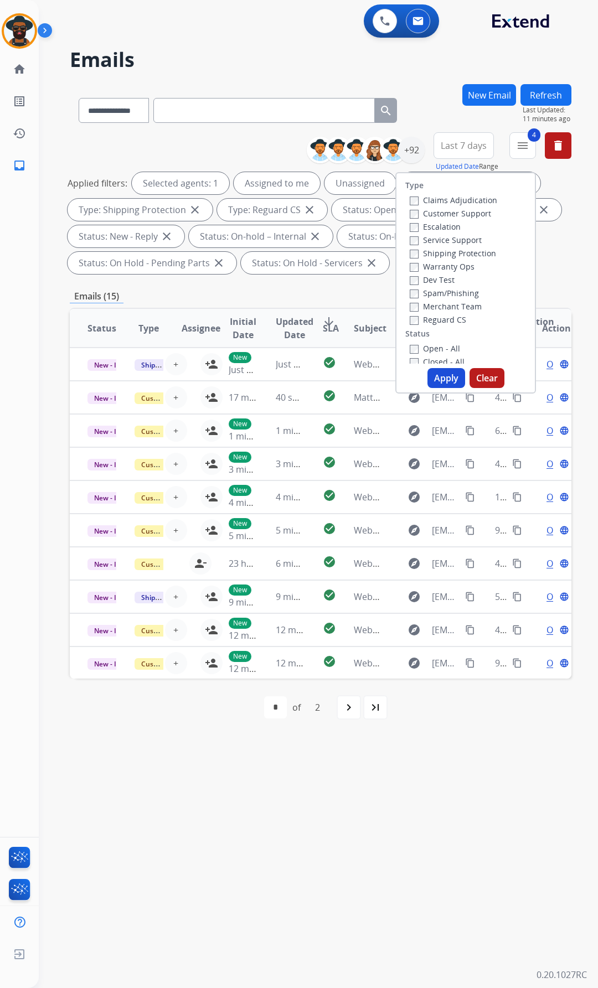
click at [440, 377] on button "Apply" at bounding box center [446, 378] width 38 height 20
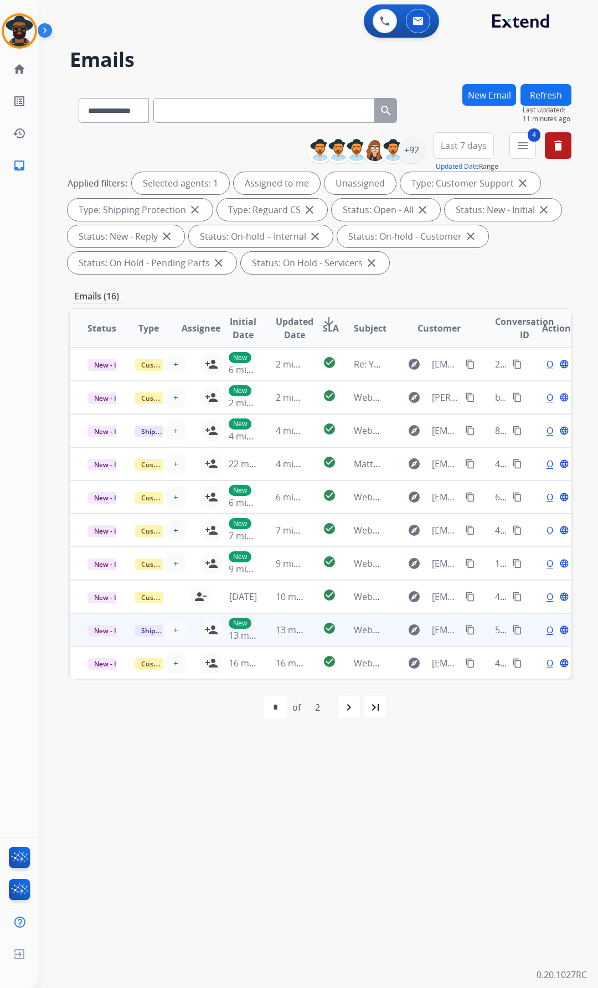
click at [546, 627] on span "Open" at bounding box center [557, 629] width 23 height 13
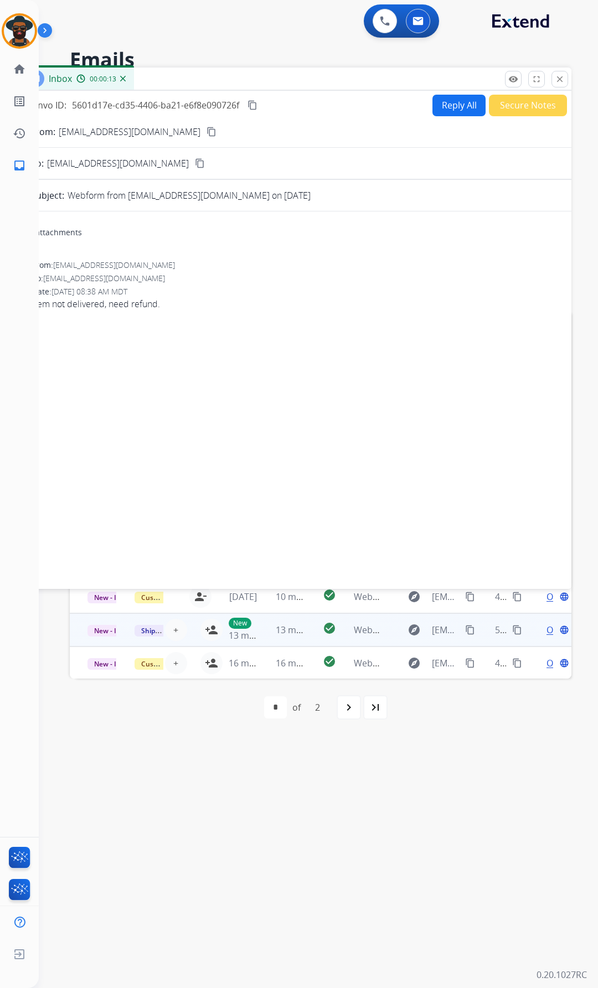
click at [205, 126] on button "content_copy" at bounding box center [211, 131] width 13 height 13
click at [546, 630] on span "Open" at bounding box center [557, 629] width 23 height 13
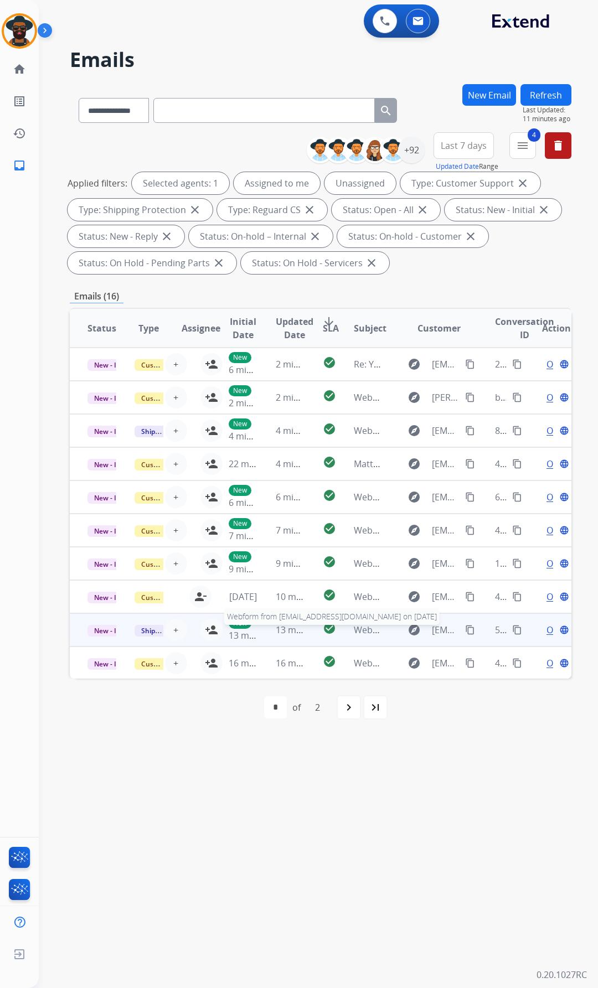
click at [356, 629] on span "Webform from satya.yagnambhat@gmail.com on 09/30/2025" at bounding box center [479, 630] width 251 height 12
click at [356, 630] on span "Webform from satya.yagnambhat@gmail.com on 09/30/2025" at bounding box center [479, 630] width 251 height 12
click at [542, 627] on div "Open language" at bounding box center [556, 628] width 29 height 13
click at [542, 629] on div "Open language" at bounding box center [556, 628] width 29 height 13
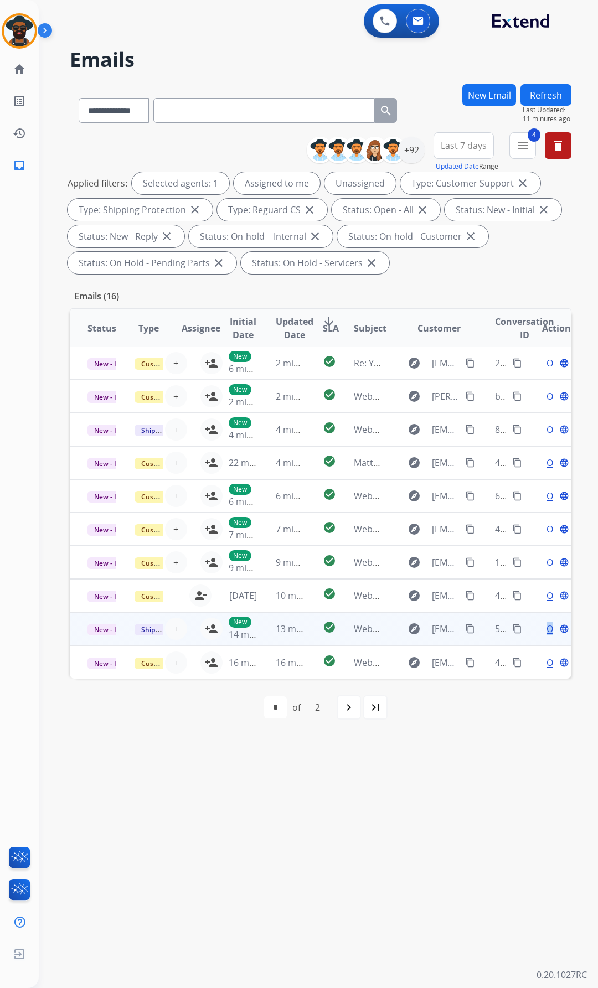
click at [542, 629] on div "Open language" at bounding box center [556, 628] width 29 height 13
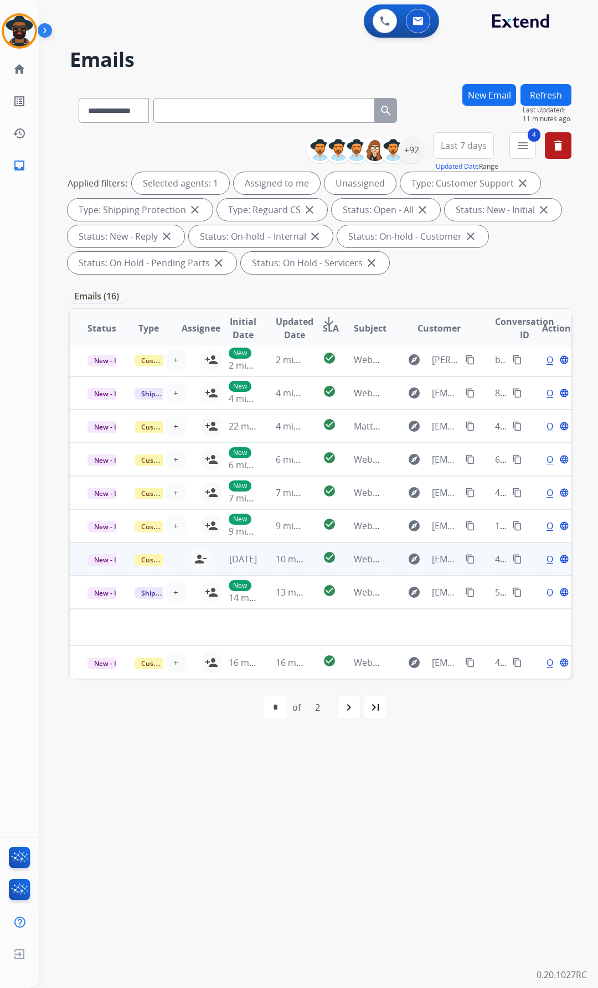
click at [130, 590] on td "Shipping Protection" at bounding box center [140, 591] width 47 height 33
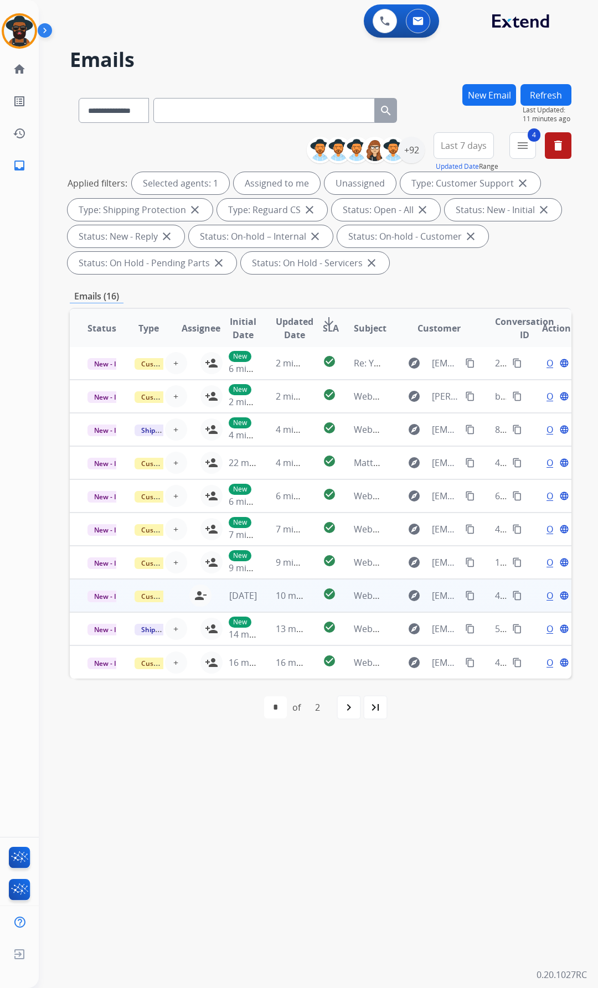
click at [131, 590] on td "Customer Support" at bounding box center [140, 595] width 47 height 33
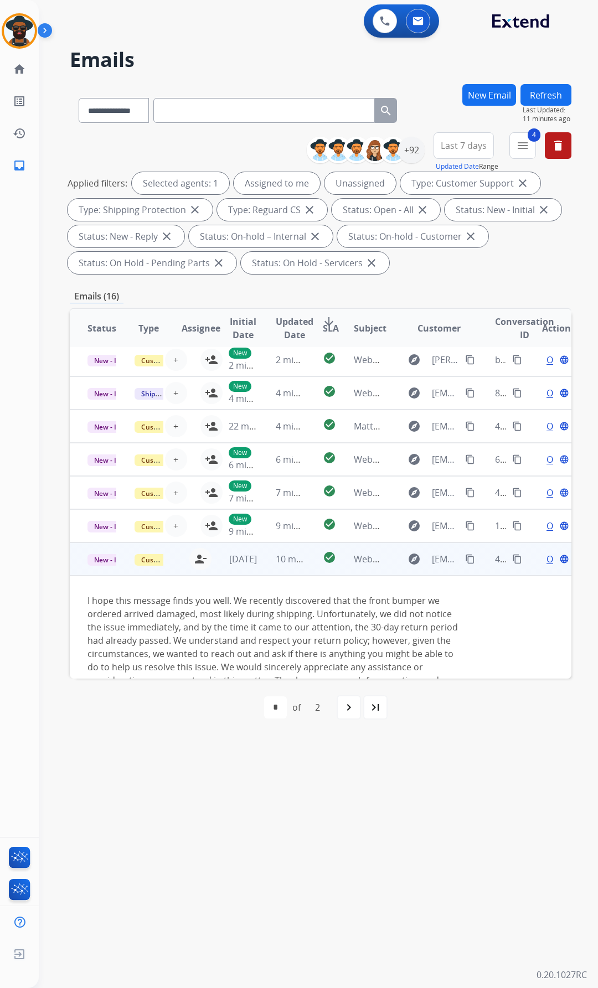
scroll to position [144, 0]
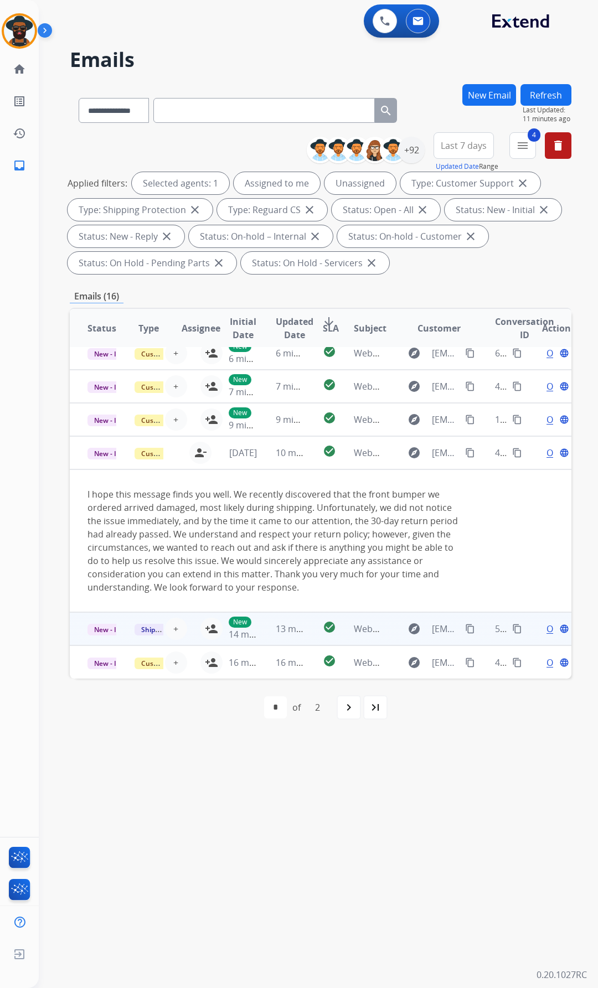
click at [542, 626] on div "Open language" at bounding box center [556, 628] width 29 height 13
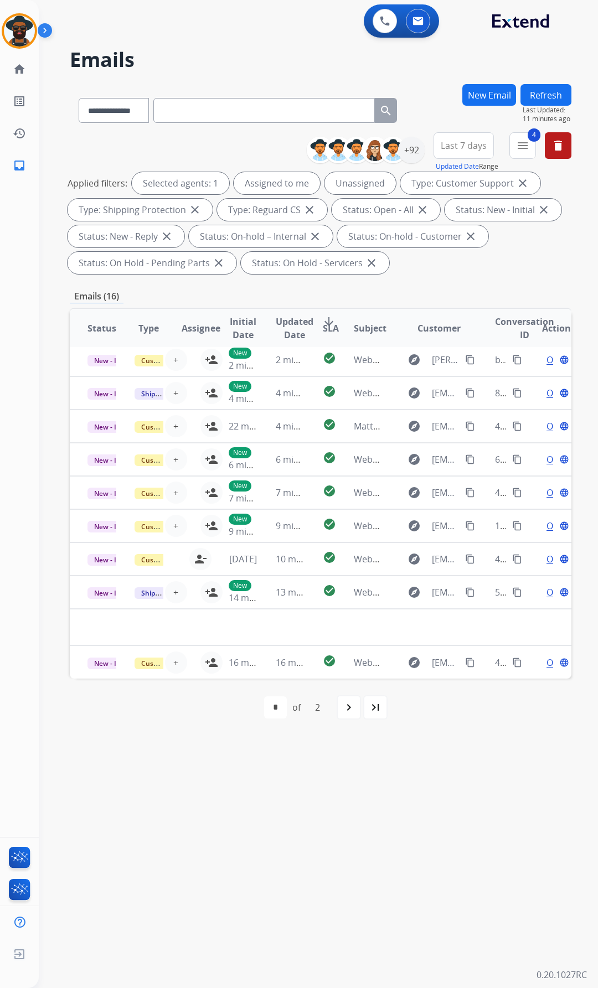
drag, startPoint x: 518, startPoint y: 627, endPoint x: 512, endPoint y: 629, distance: 6.8
click at [517, 627] on table "Status Type Assignee Initial Date Updated Date arrow_downward SLA Subject Custo…" at bounding box center [320, 474] width 501 height 407
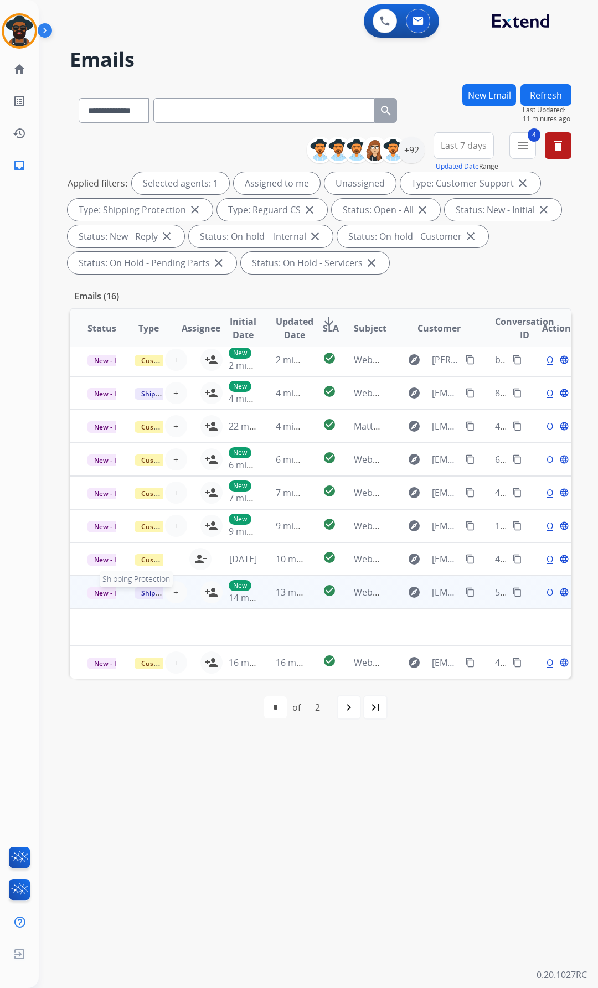
click at [147, 597] on span "Shipping Protection" at bounding box center [172, 593] width 76 height 12
click at [94, 590] on span "New - Initial" at bounding box center [112, 593] width 51 height 12
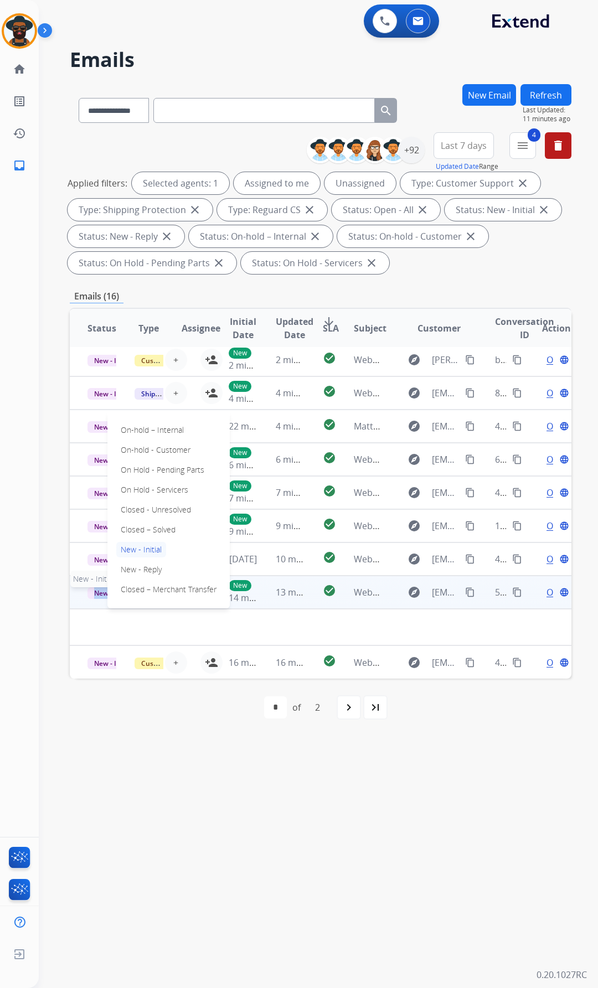
click at [94, 590] on span "New - Initial" at bounding box center [112, 593] width 51 height 12
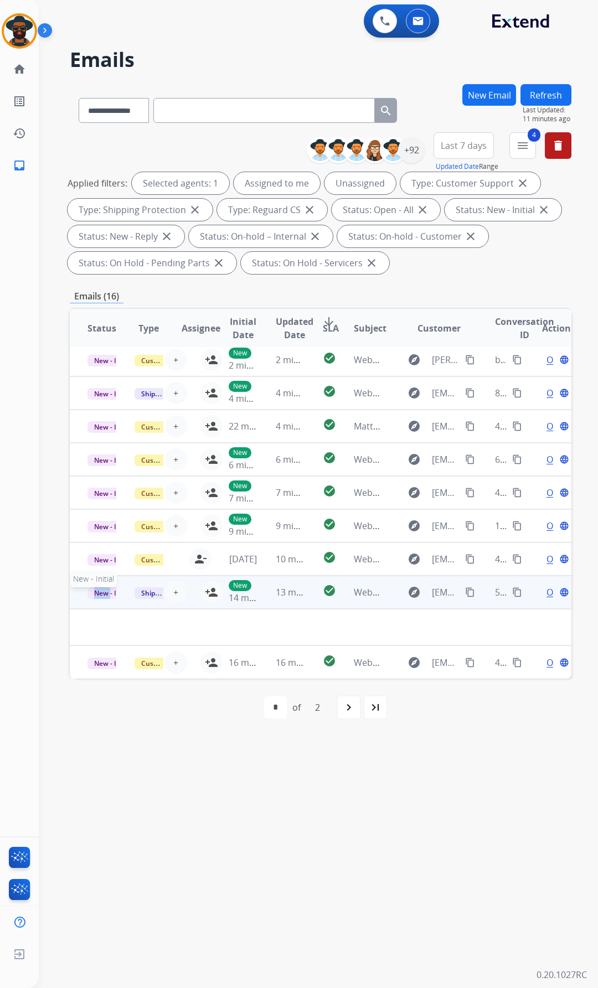
click at [98, 588] on span "New - Initial" at bounding box center [112, 593] width 51 height 12
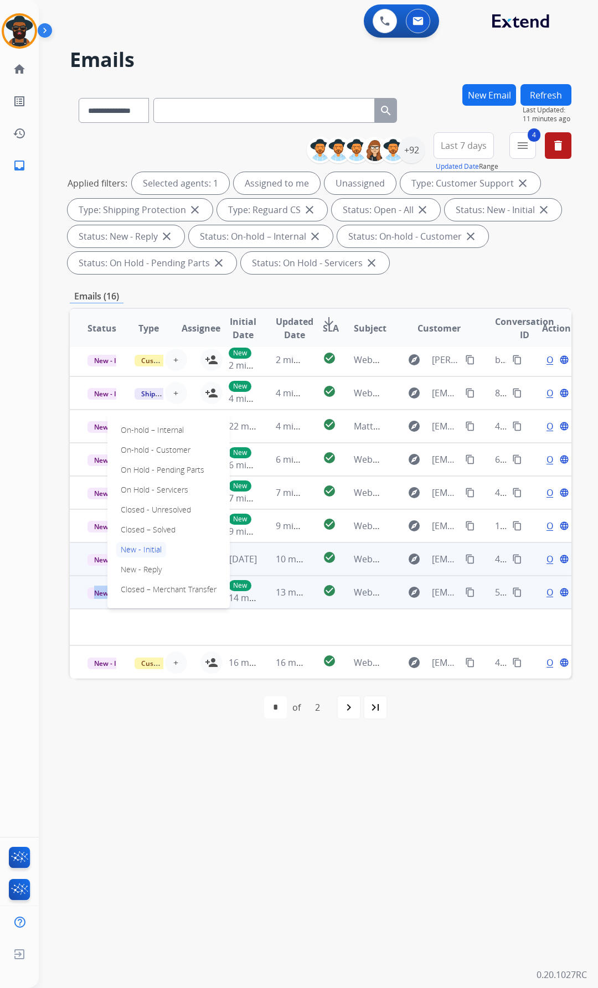
drag, startPoint x: 76, startPoint y: 590, endPoint x: 89, endPoint y: 589, distance: 13.3
click at [76, 590] on td "New - Initial On-hold – Internal On-hold - Customer On Hold - Pending Parts On …" at bounding box center [93, 591] width 47 height 33
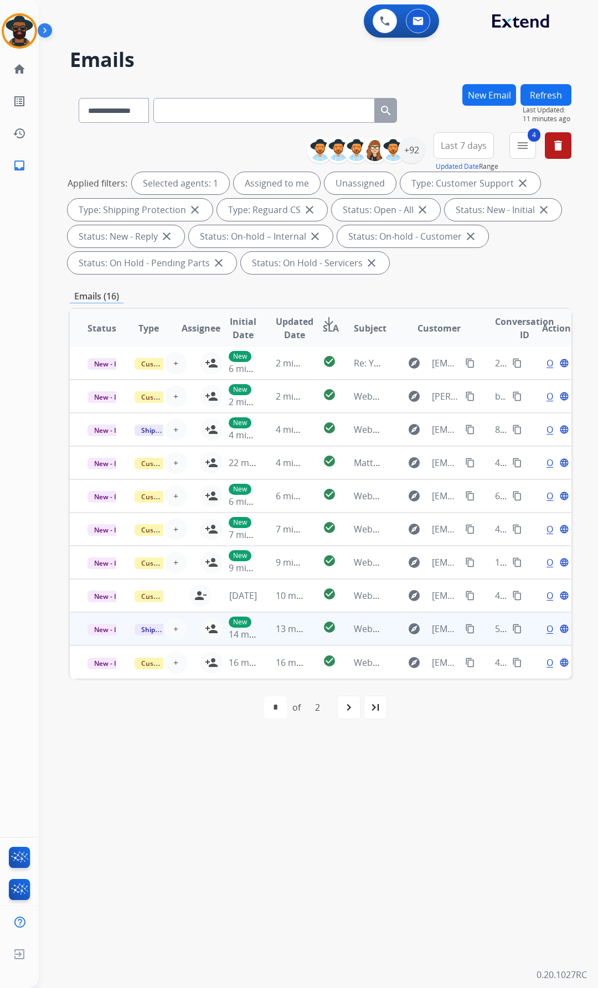
click at [211, 627] on td "New 14 minutes ago" at bounding box center [234, 628] width 47 height 33
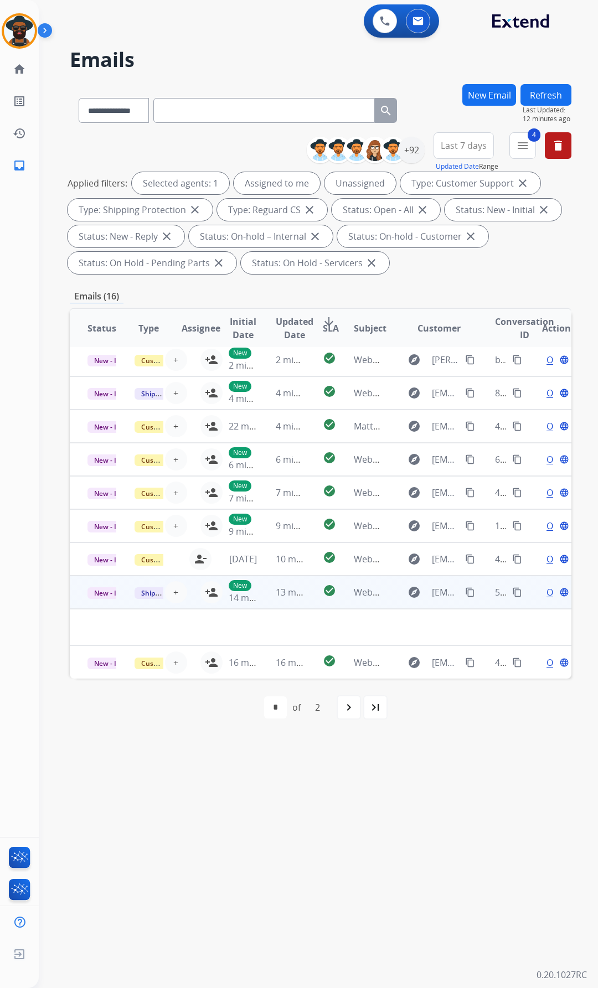
click at [546, 589] on span "Open" at bounding box center [557, 591] width 23 height 13
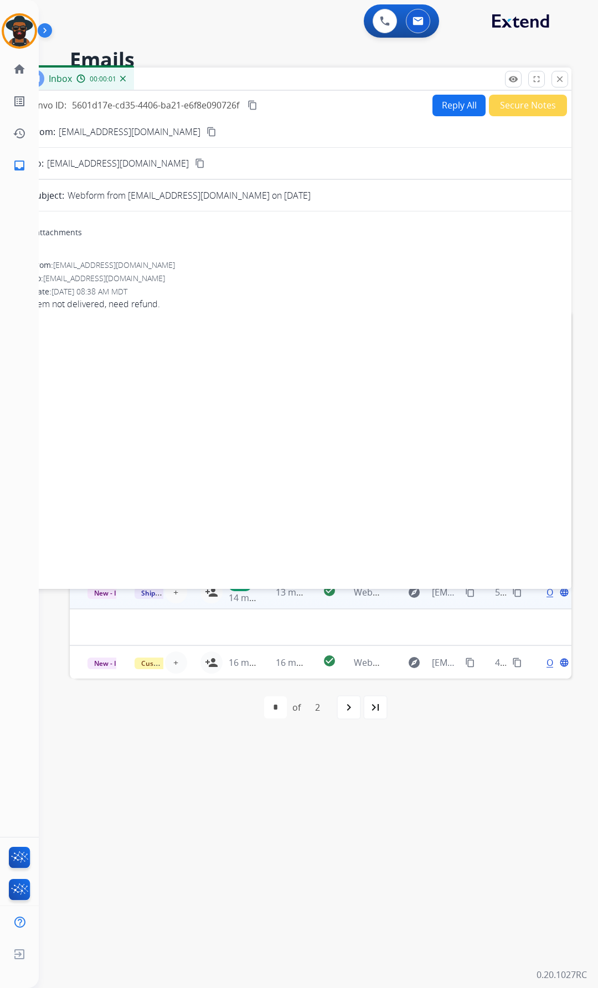
click at [205, 617] on td at bounding box center [273, 627] width 407 height 37
click at [201, 593] on button "person_add Assign to Me" at bounding box center [211, 592] width 22 height 22
click at [372, 375] on div "0 attachments From: satya.yagnambhat@gmail.com To: support@extend.com Date: 09/…" at bounding box center [294, 397] width 553 height 355
click at [447, 102] on button "Reply All" at bounding box center [458, 106] width 53 height 22
click at [519, 107] on button "Secure Notes" at bounding box center [528, 106] width 78 height 22
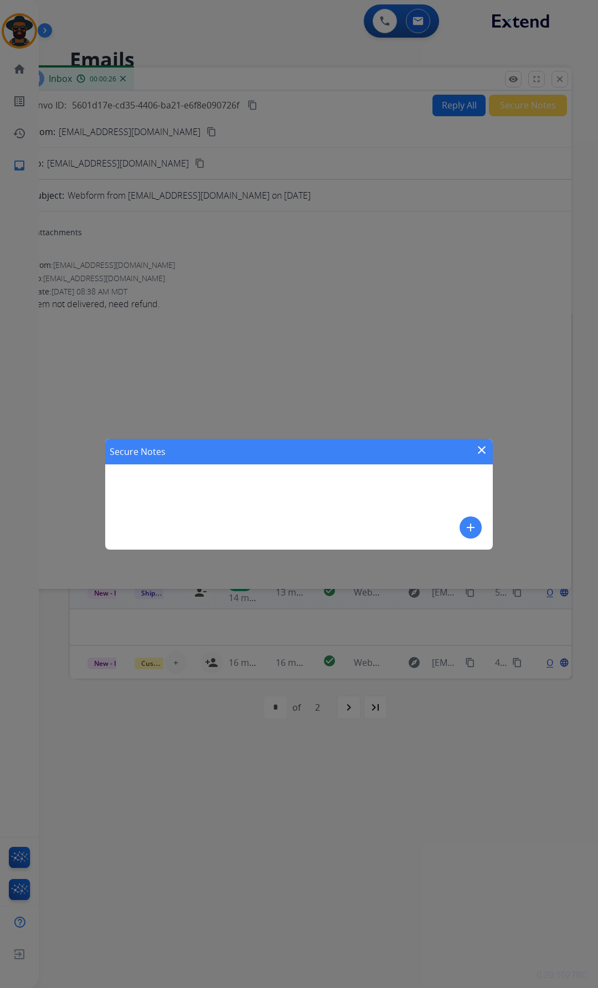
click at [474, 449] on div "Secure Notes close" at bounding box center [298, 451] width 387 height 25
click at [481, 448] on mat-icon "close" at bounding box center [481, 449] width 13 height 13
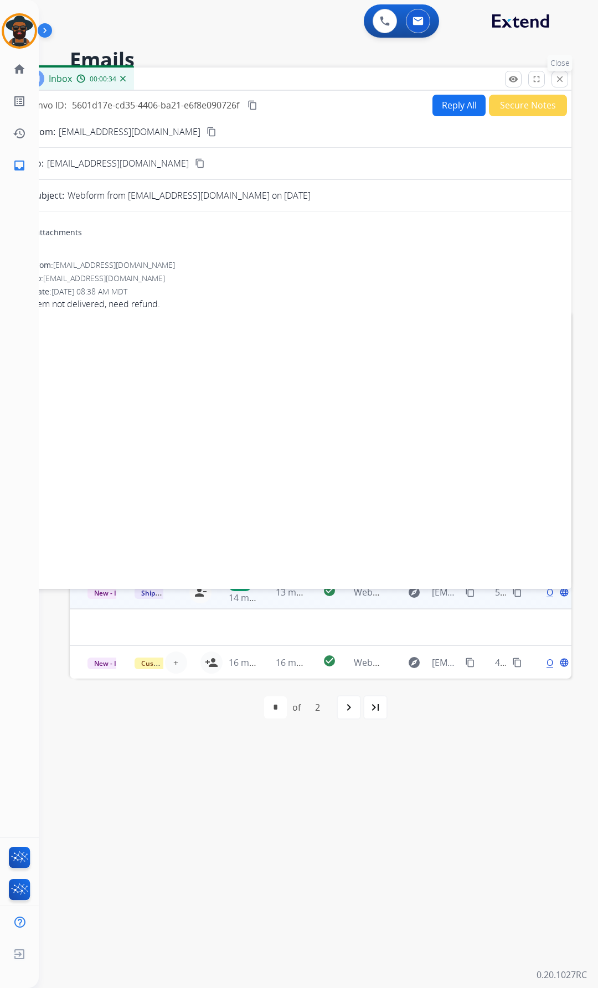
click at [558, 77] on mat-icon "close" at bounding box center [559, 79] width 10 height 10
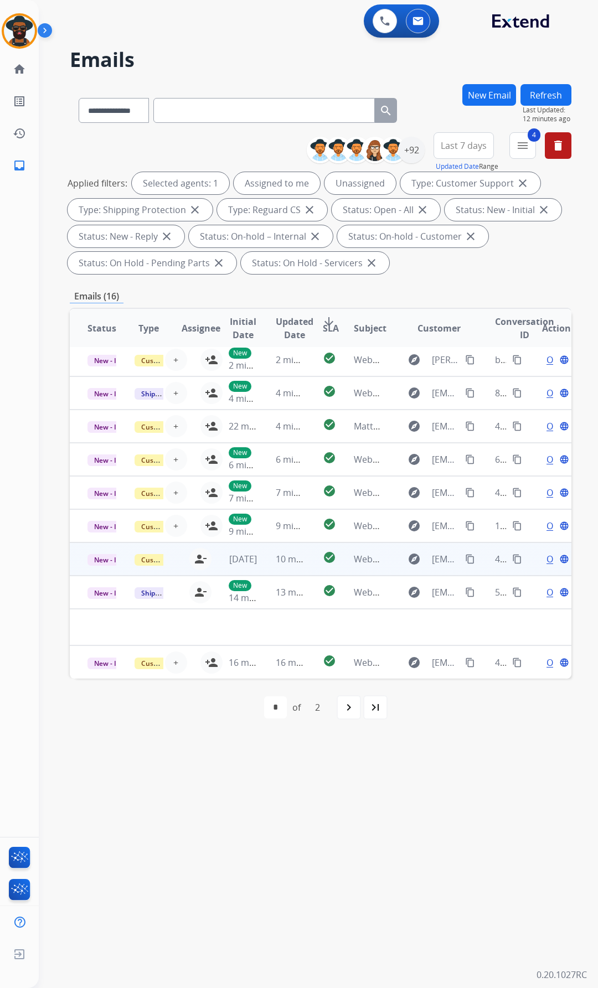
click at [546, 556] on span "Open" at bounding box center [557, 558] width 23 height 13
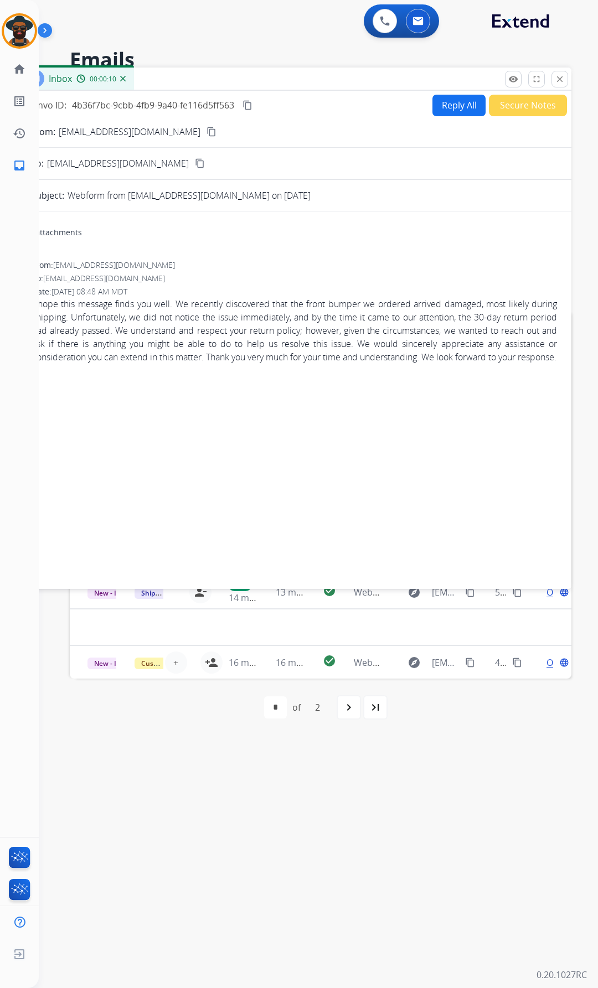
click at [240, 20] on div "0 Voice Interactions 0 Email Interactions" at bounding box center [311, 21] width 519 height 35
click at [561, 78] on mat-icon "close" at bounding box center [559, 79] width 10 height 10
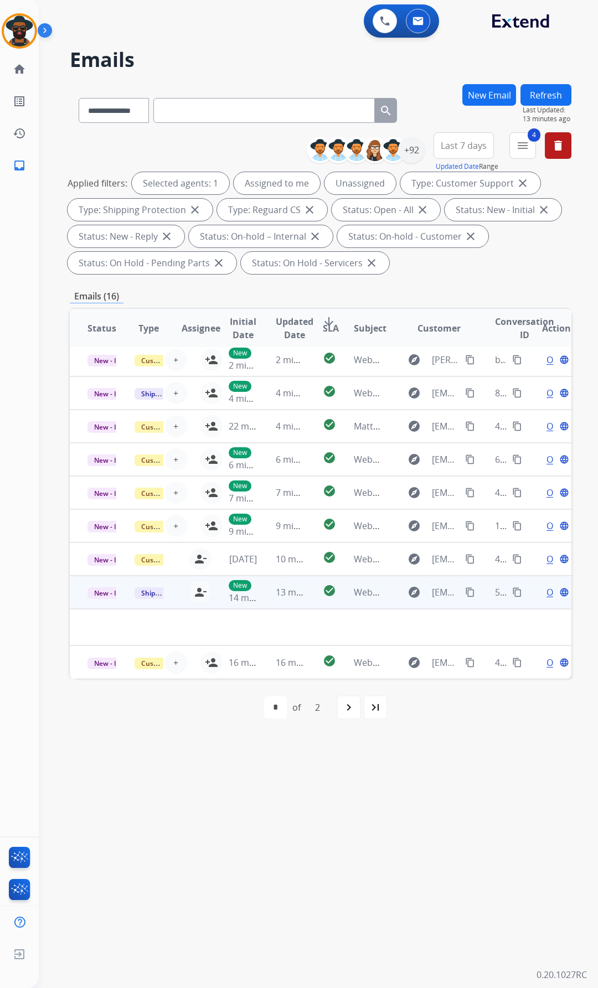
click at [546, 590] on span "Open" at bounding box center [557, 591] width 23 height 13
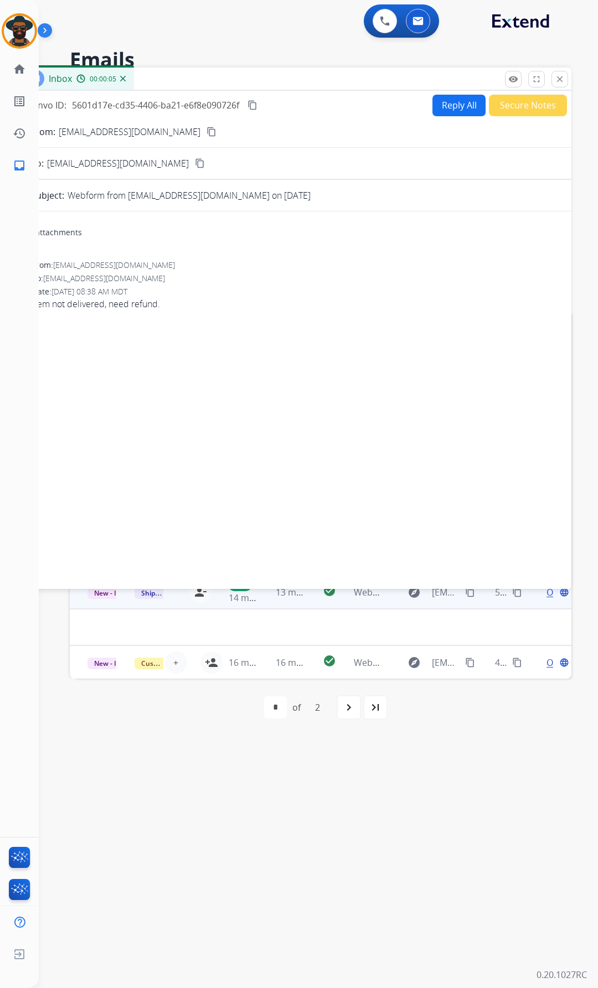
click at [450, 102] on button "Reply All" at bounding box center [458, 106] width 53 height 22
click at [444, 103] on button "Reply All" at bounding box center [458, 106] width 53 height 22
click at [445, 103] on button "Reply All" at bounding box center [458, 106] width 53 height 22
click at [444, 103] on button "Reply All" at bounding box center [458, 106] width 53 height 22
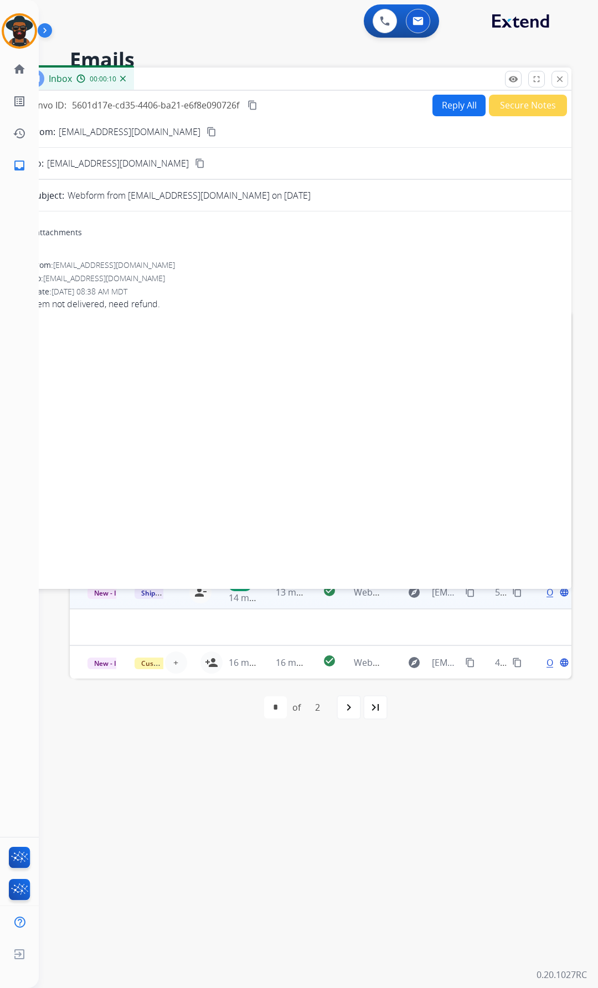
click at [444, 103] on button "Reply All" at bounding box center [458, 106] width 53 height 22
click at [443, 103] on button "Reply All" at bounding box center [458, 106] width 53 height 22
drag, startPoint x: 443, startPoint y: 103, endPoint x: 415, endPoint y: 109, distance: 28.2
click at [441, 102] on button "Reply All" at bounding box center [458, 106] width 53 height 22
click at [445, 105] on button "Reply All" at bounding box center [458, 106] width 53 height 22
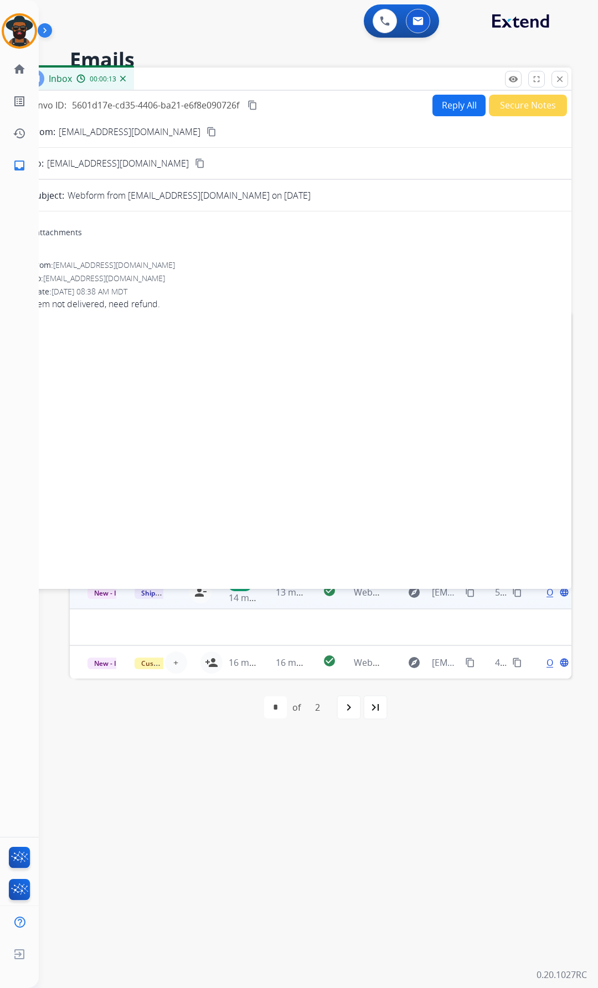
click at [442, 102] on button "Reply All" at bounding box center [458, 106] width 53 height 22
click at [556, 74] on mat-icon "close" at bounding box center [559, 79] width 10 height 10
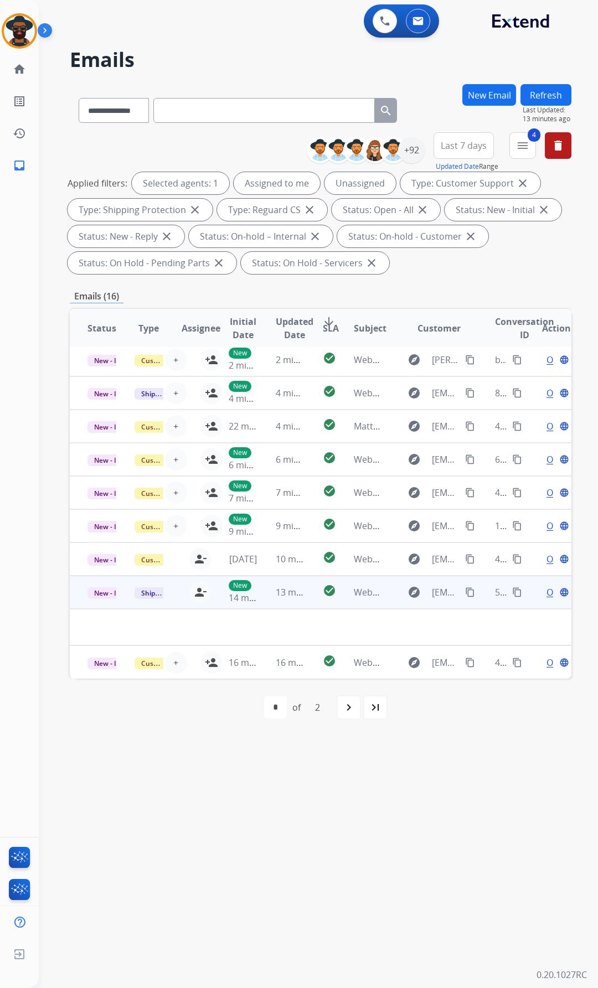
click at [542, 591] on div "Open language" at bounding box center [556, 591] width 29 height 13
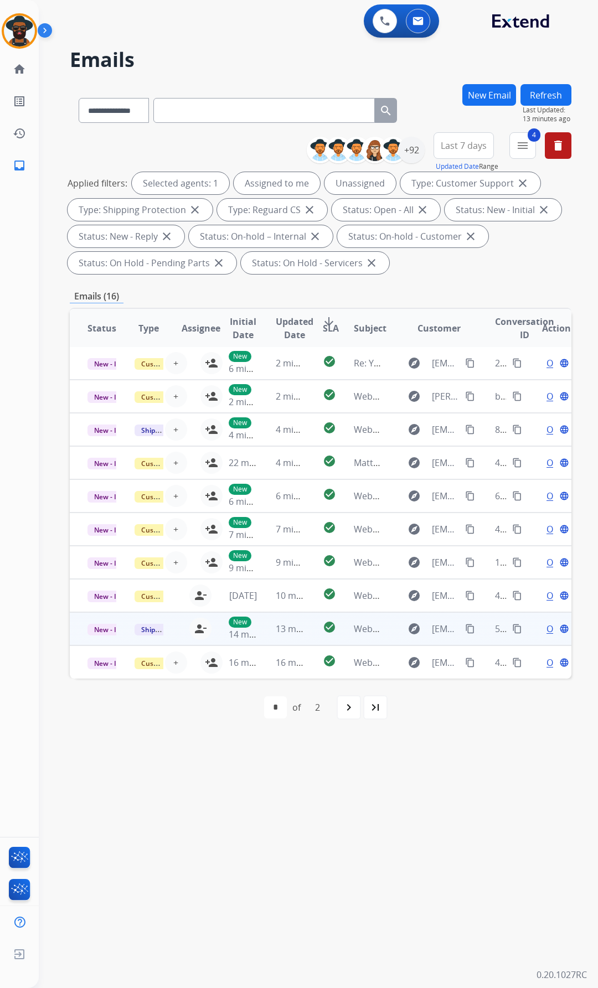
click at [546, 626] on span "Open" at bounding box center [557, 628] width 23 height 13
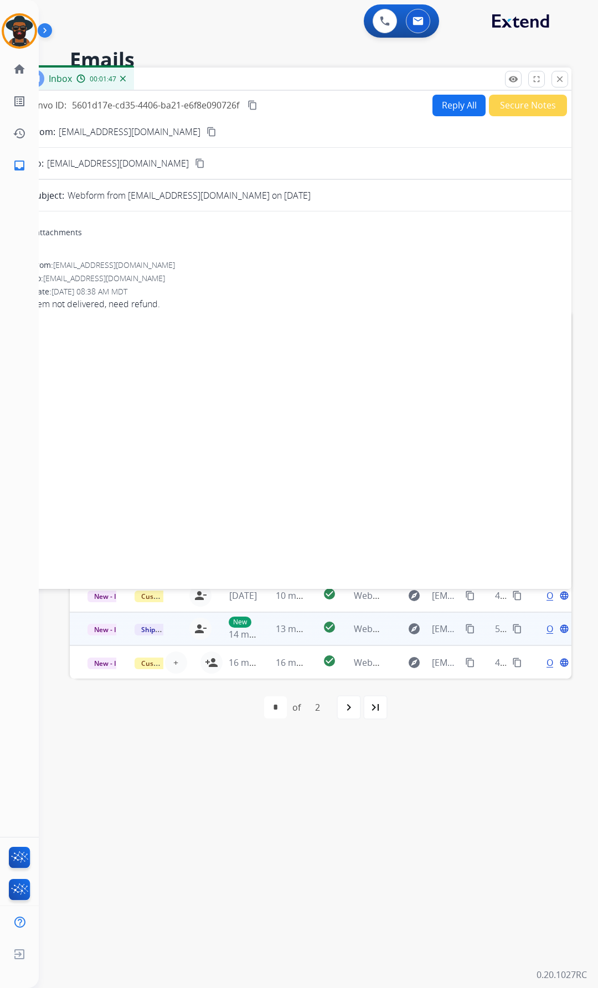
click at [447, 102] on button "Reply All" at bounding box center [458, 106] width 53 height 22
click at [559, 76] on mat-icon "close" at bounding box center [559, 79] width 10 height 10
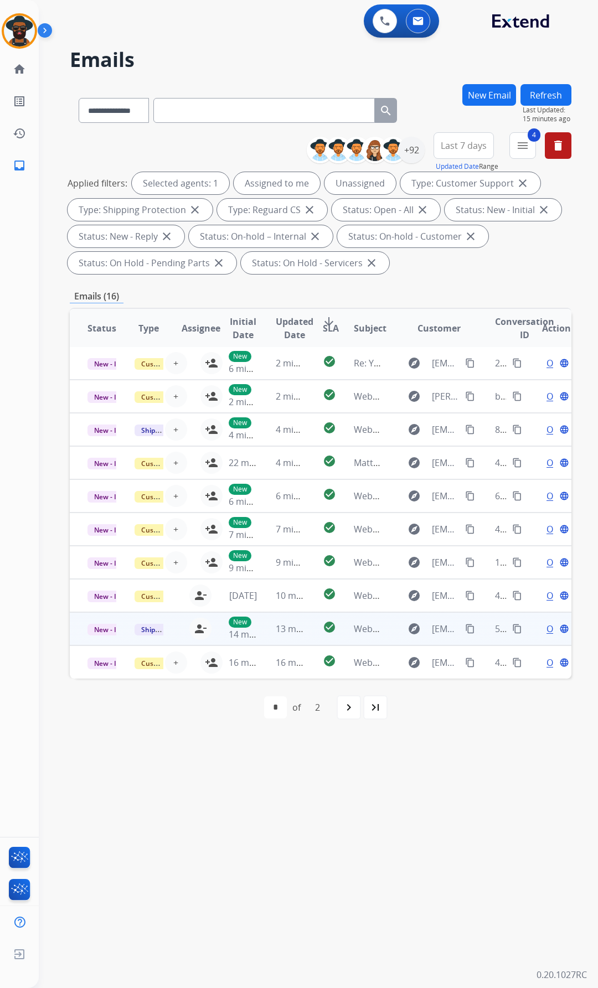
click at [546, 626] on span "Open" at bounding box center [557, 628] width 23 height 13
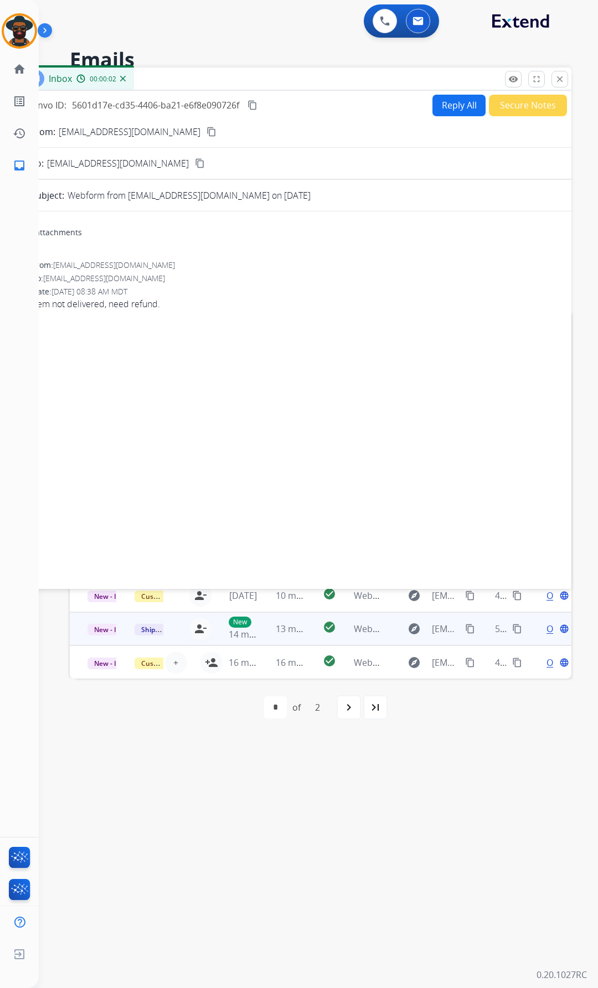
click at [454, 103] on button "Reply All" at bounding box center [458, 106] width 53 height 22
click at [440, 100] on button "Reply All" at bounding box center [458, 106] width 53 height 22
click at [439, 101] on button "Reply All" at bounding box center [458, 106] width 53 height 22
click at [438, 101] on button "Reply All" at bounding box center [458, 106] width 53 height 22
click at [437, 102] on button "Reply All" at bounding box center [458, 106] width 53 height 22
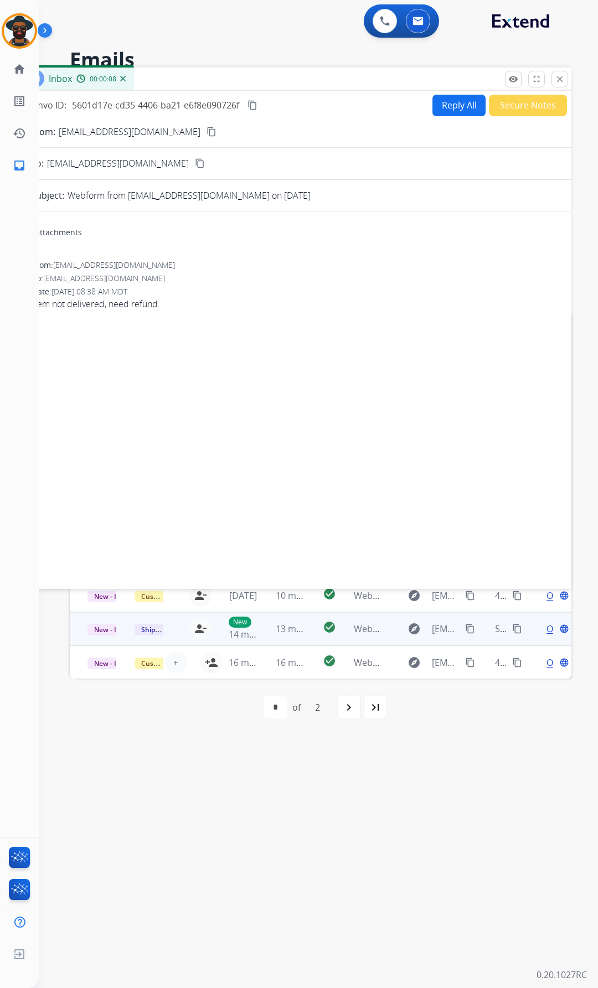
click at [437, 102] on button "Reply All" at bounding box center [458, 106] width 53 height 22
click at [437, 101] on button "Reply All" at bounding box center [458, 106] width 53 height 22
click at [435, 101] on button "Reply All" at bounding box center [458, 106] width 53 height 22
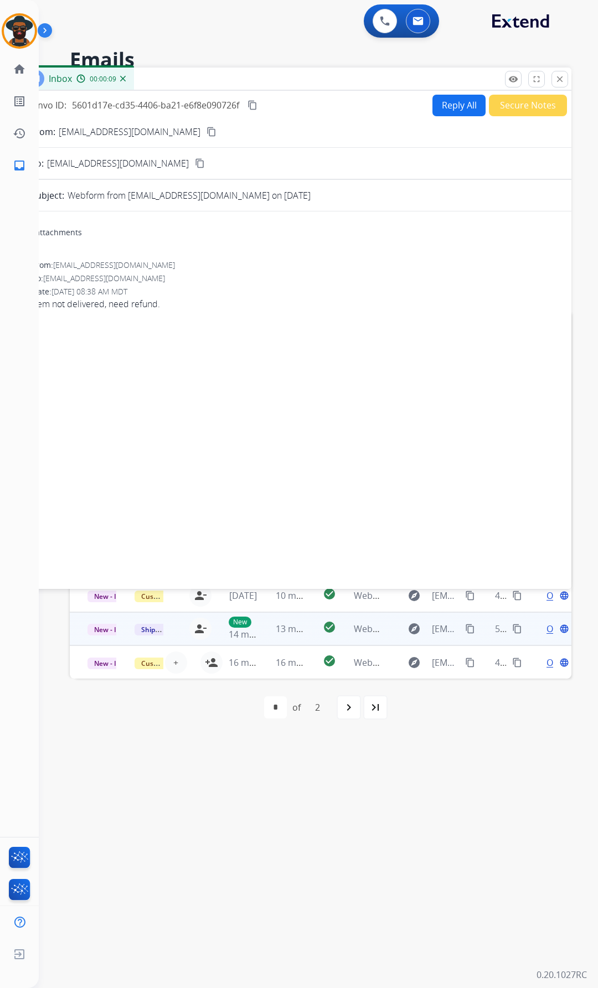
click at [435, 100] on button "Reply All" at bounding box center [458, 106] width 53 height 22
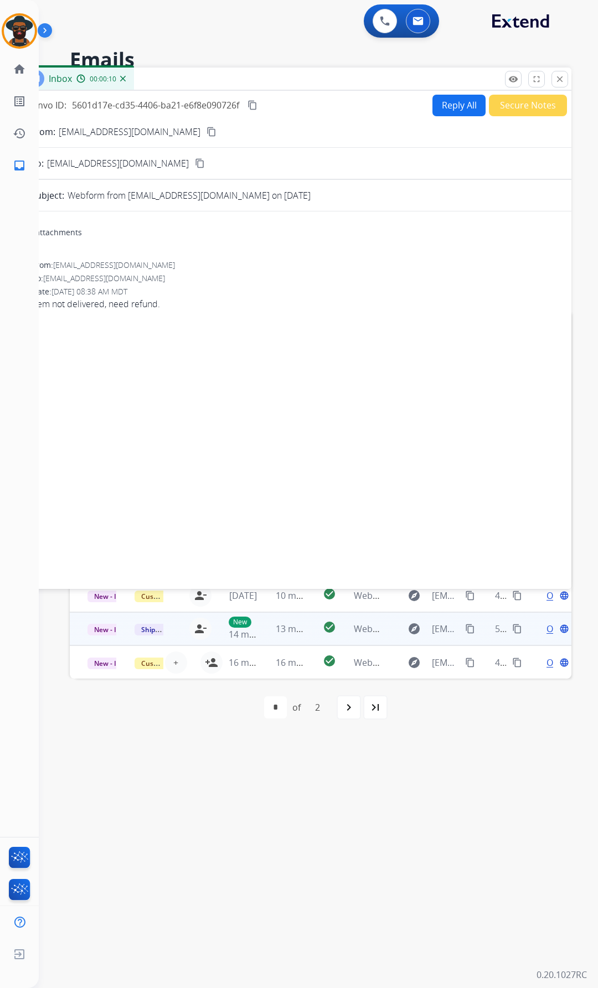
click at [435, 100] on button "Reply All" at bounding box center [458, 106] width 53 height 22
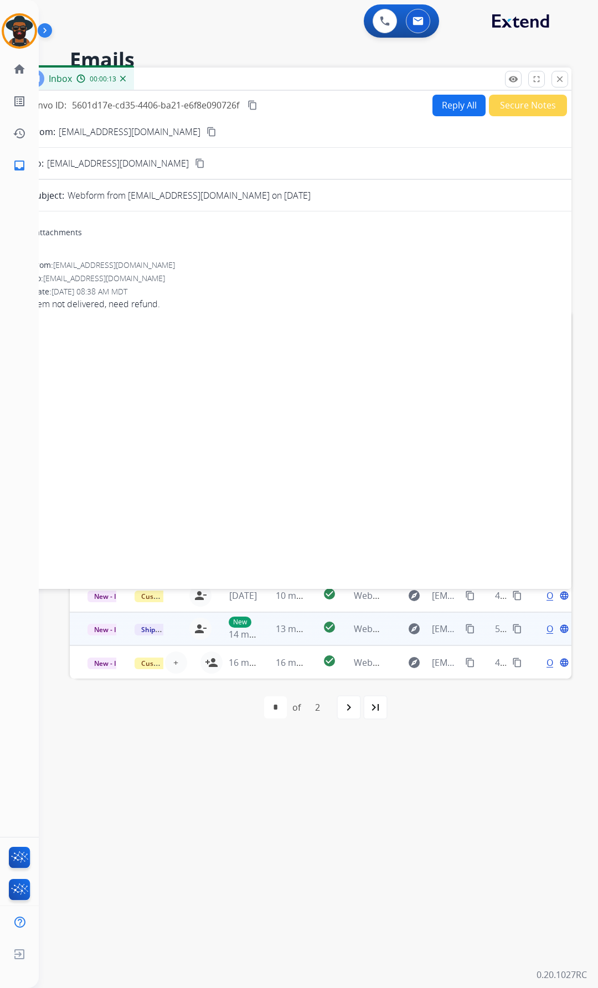
click at [437, 101] on button "Reply All" at bounding box center [458, 106] width 53 height 22
click at [436, 101] on button "Reply All" at bounding box center [458, 106] width 53 height 22
click at [563, 74] on button "close Close" at bounding box center [559, 79] width 17 height 17
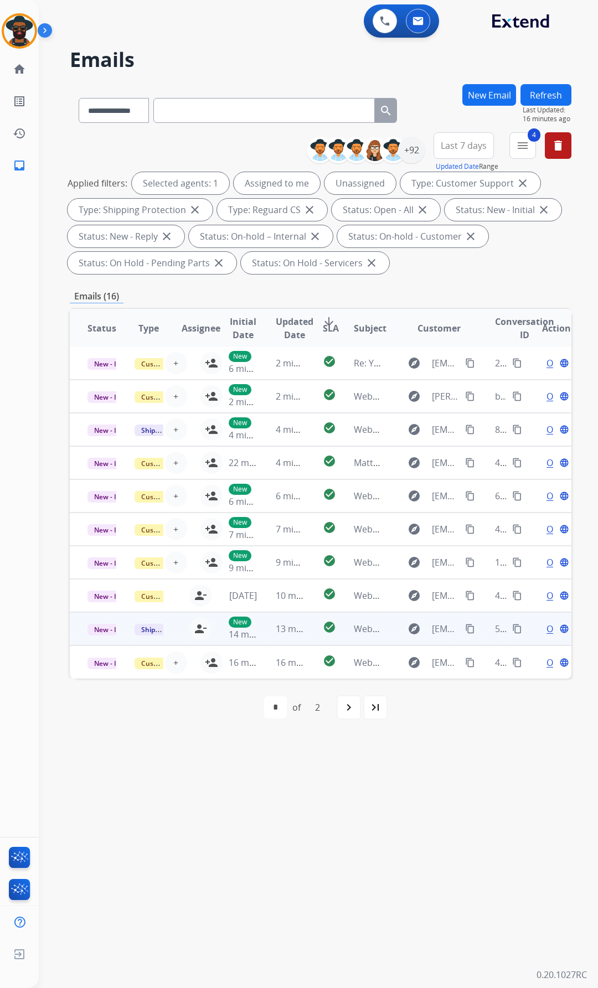
click at [510, 623] on button "content_copy" at bounding box center [516, 628] width 13 height 13
click at [465, 626] on mat-icon "content_copy" at bounding box center [470, 629] width 10 height 10
click at [542, 626] on div "Open language" at bounding box center [556, 628] width 29 height 13
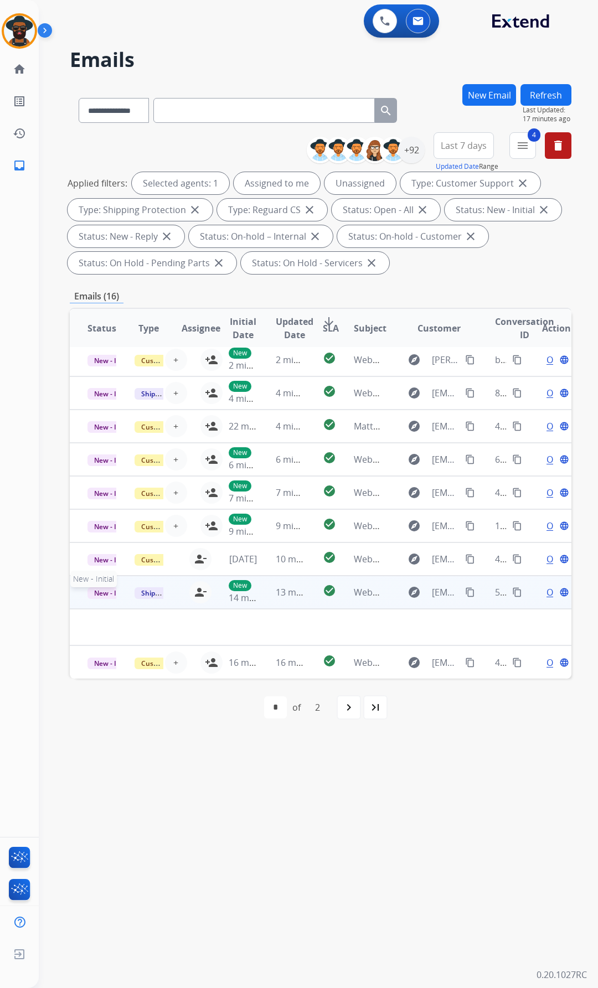
click at [103, 594] on span "New - Initial" at bounding box center [112, 593] width 51 height 12
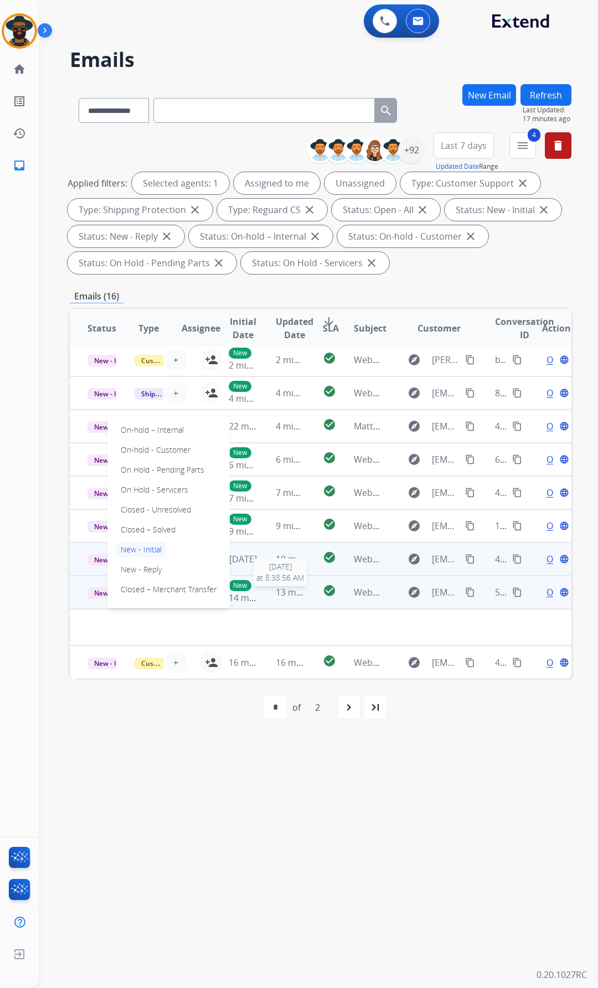
click at [282, 594] on span "13 minutes ago" at bounding box center [308, 592] width 64 height 12
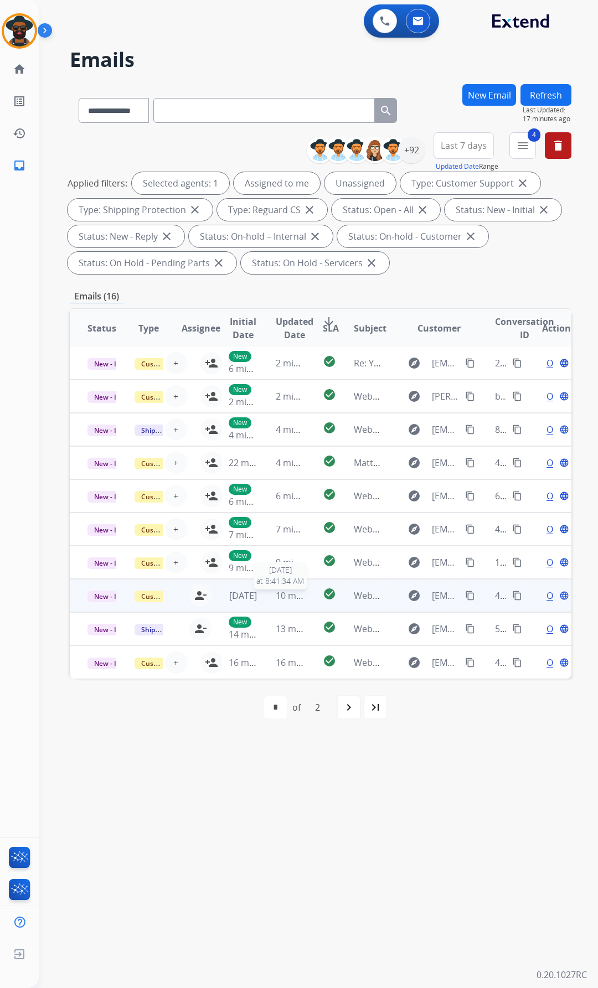
scroll to position [1, 0]
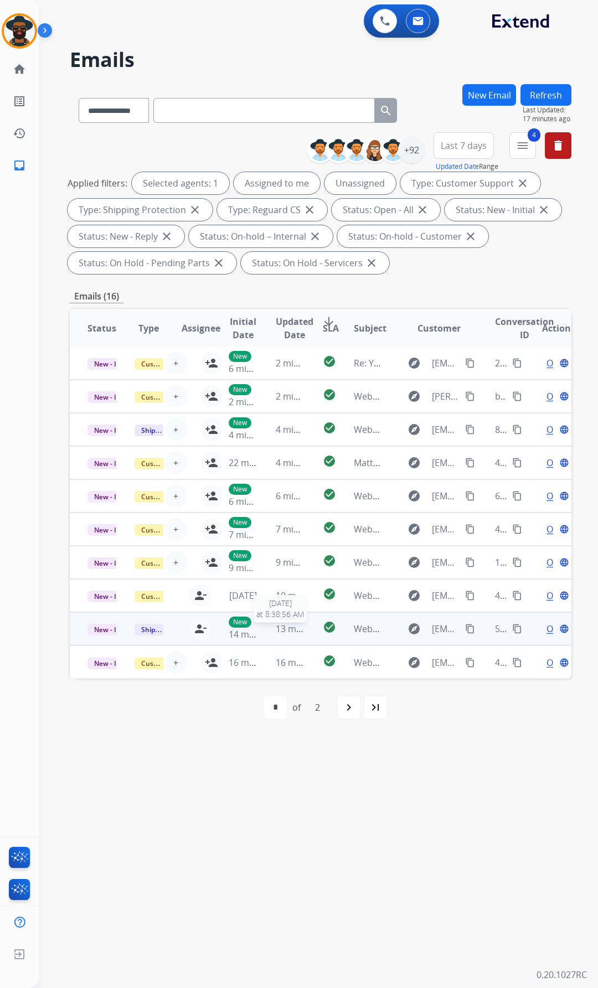
click at [281, 630] on span "13 minutes ago" at bounding box center [308, 629] width 64 height 12
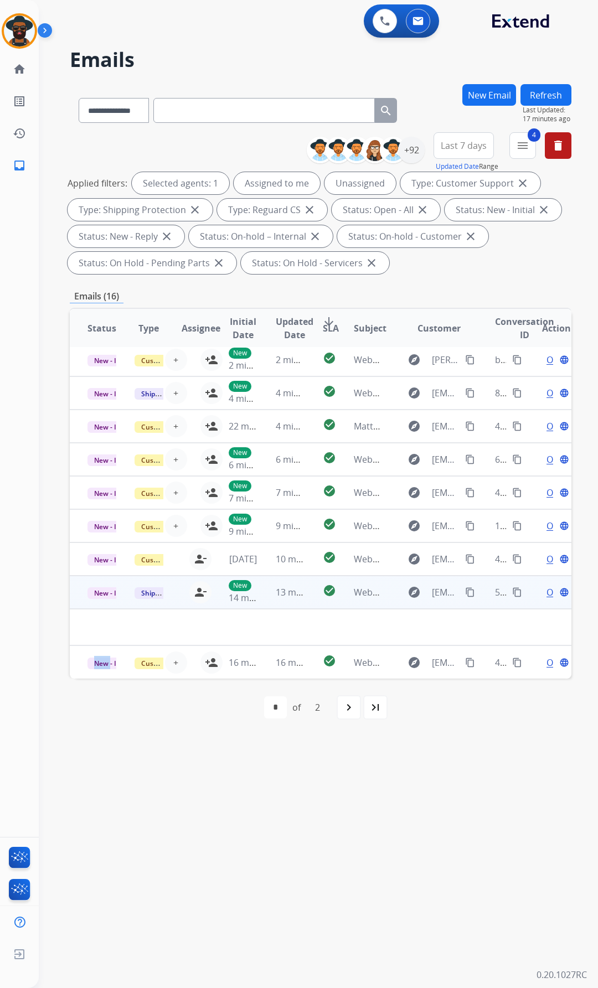
click at [281, 630] on td at bounding box center [273, 627] width 407 height 37
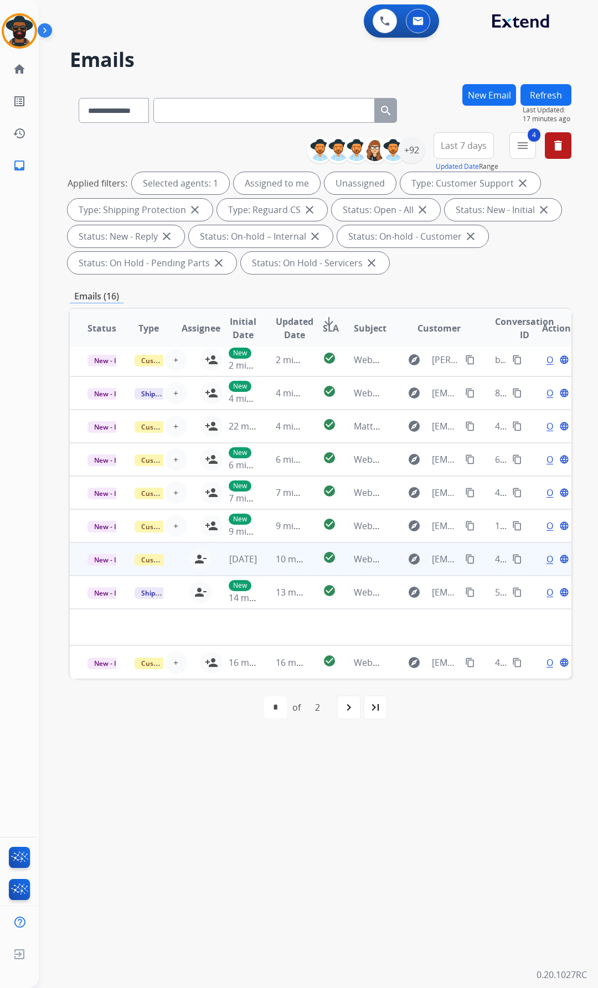
click at [547, 591] on div "Open language" at bounding box center [556, 591] width 29 height 13
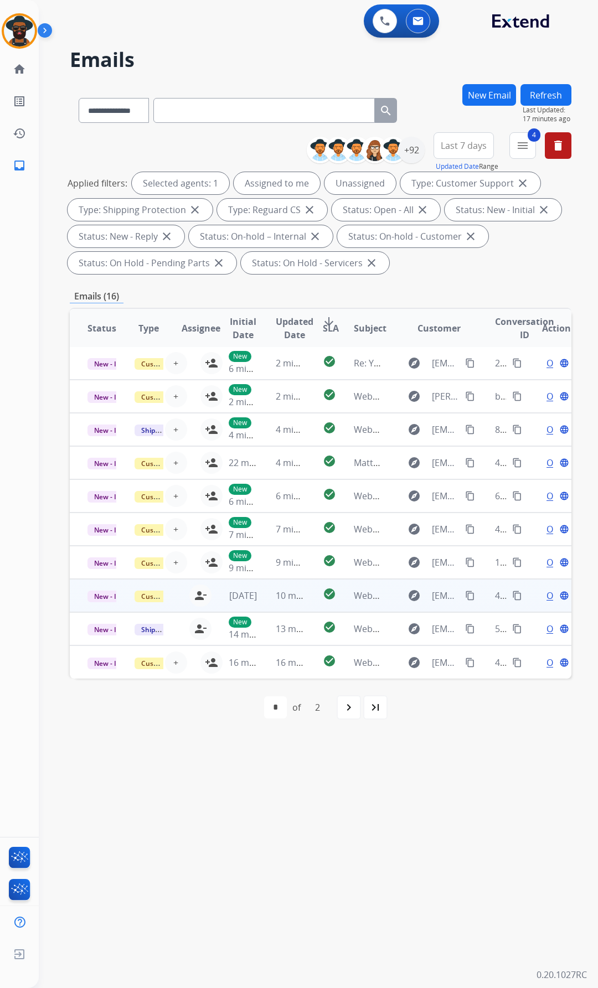
scroll to position [1, 0]
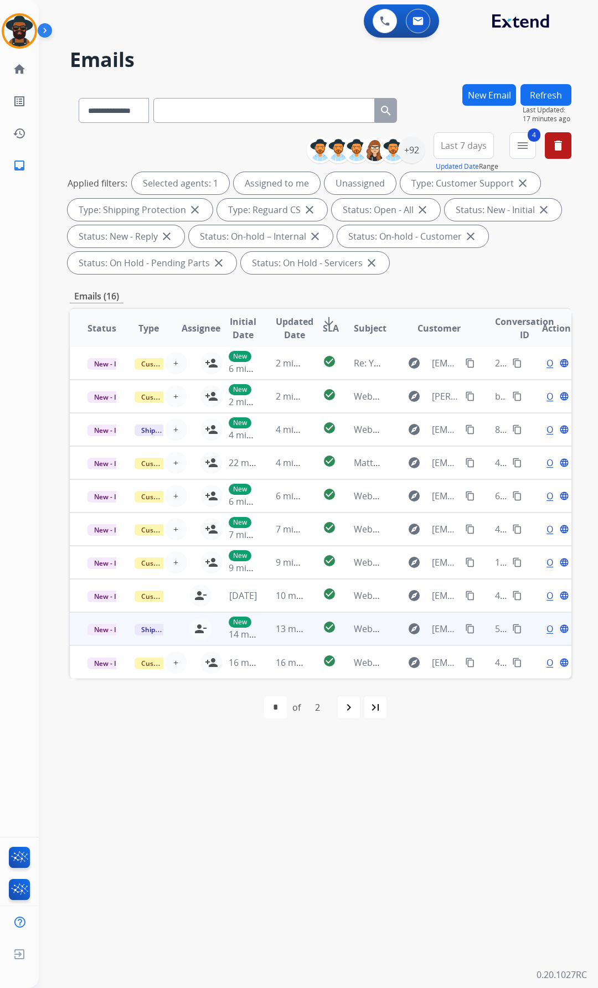
click at [546, 625] on span "Open" at bounding box center [557, 628] width 23 height 13
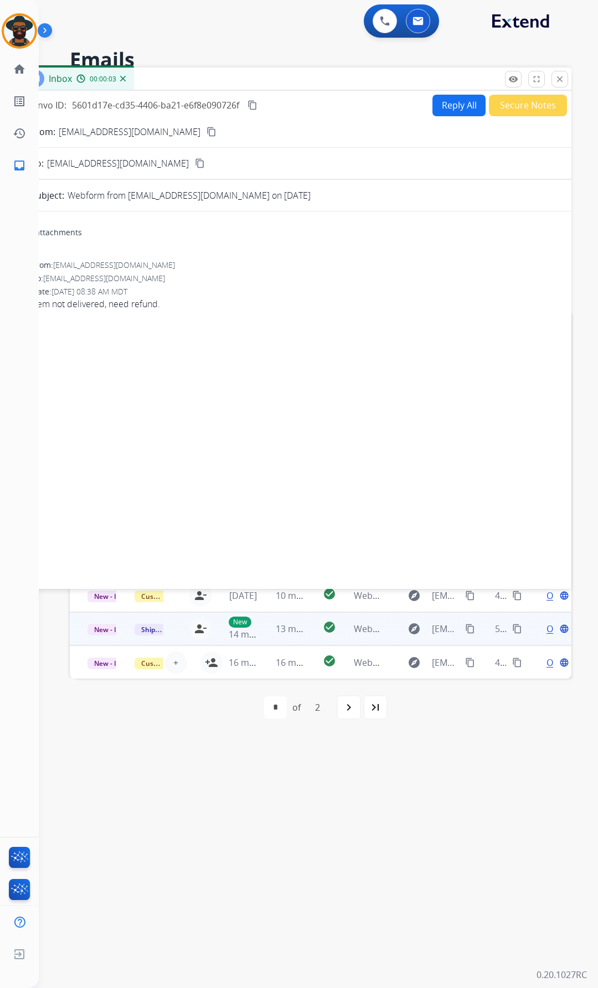
click at [440, 103] on button "Reply All" at bounding box center [458, 106] width 53 height 22
click at [558, 71] on p "Close" at bounding box center [559, 63] width 25 height 17
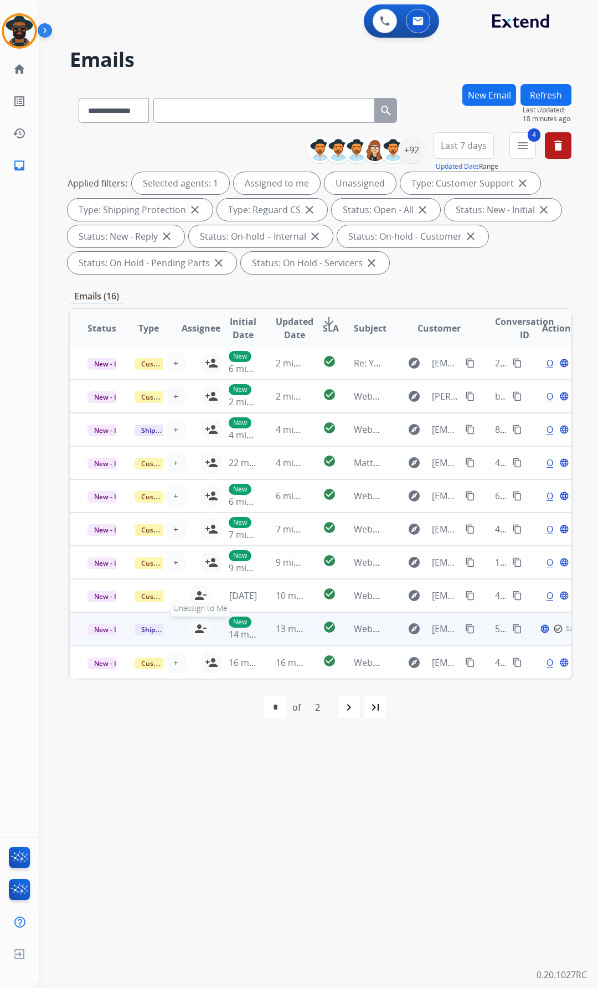
click at [202, 622] on mat-icon "person_remove" at bounding box center [200, 628] width 13 height 13
click at [542, 627] on div "Open language" at bounding box center [556, 628] width 29 height 13
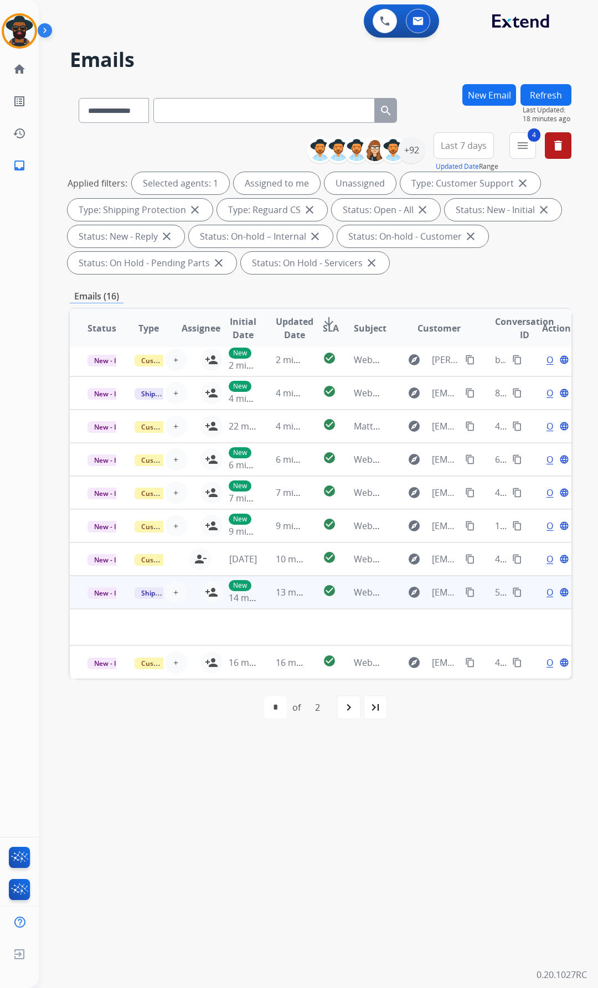
click at [546, 590] on span "Open" at bounding box center [557, 591] width 23 height 13
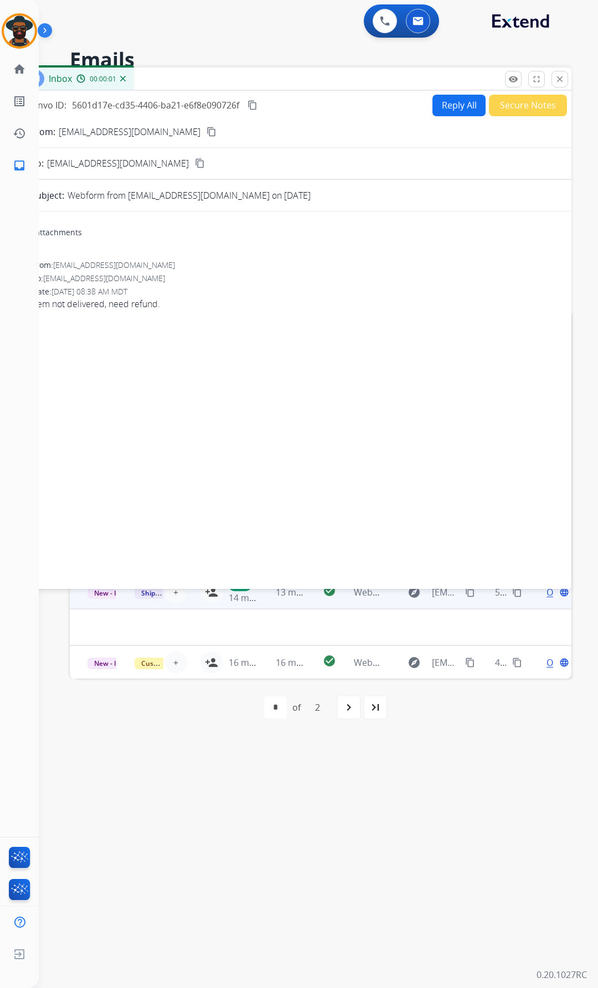
click at [445, 98] on button "Reply All" at bounding box center [458, 106] width 53 height 22
click at [432, 103] on button "Reply All" at bounding box center [458, 106] width 53 height 22
click at [433, 103] on button "Reply All" at bounding box center [458, 106] width 53 height 22
click at [557, 76] on mat-icon "close" at bounding box center [559, 79] width 10 height 10
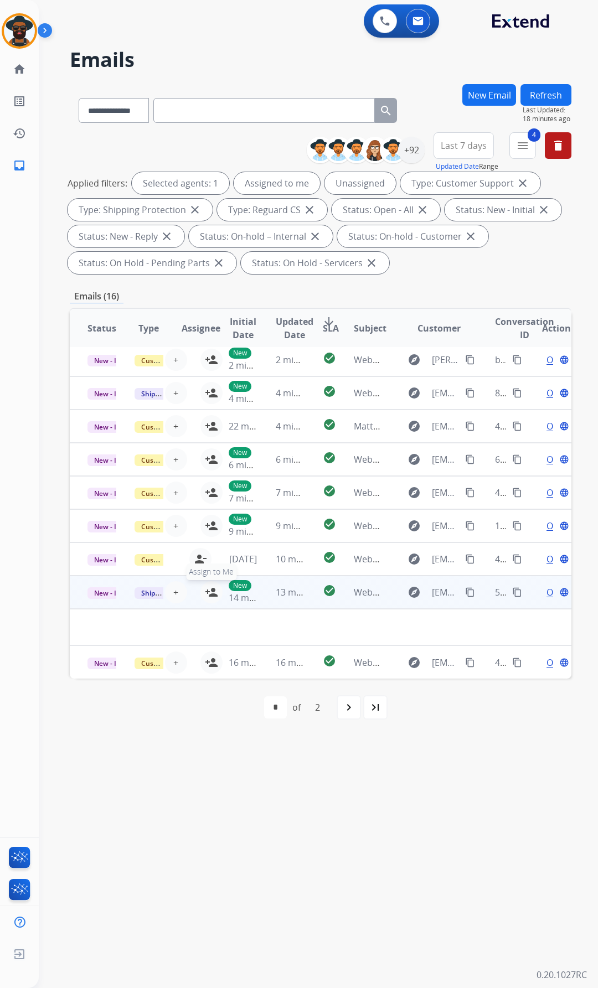
click at [205, 591] on mat-icon "person_add" at bounding box center [211, 591] width 13 height 13
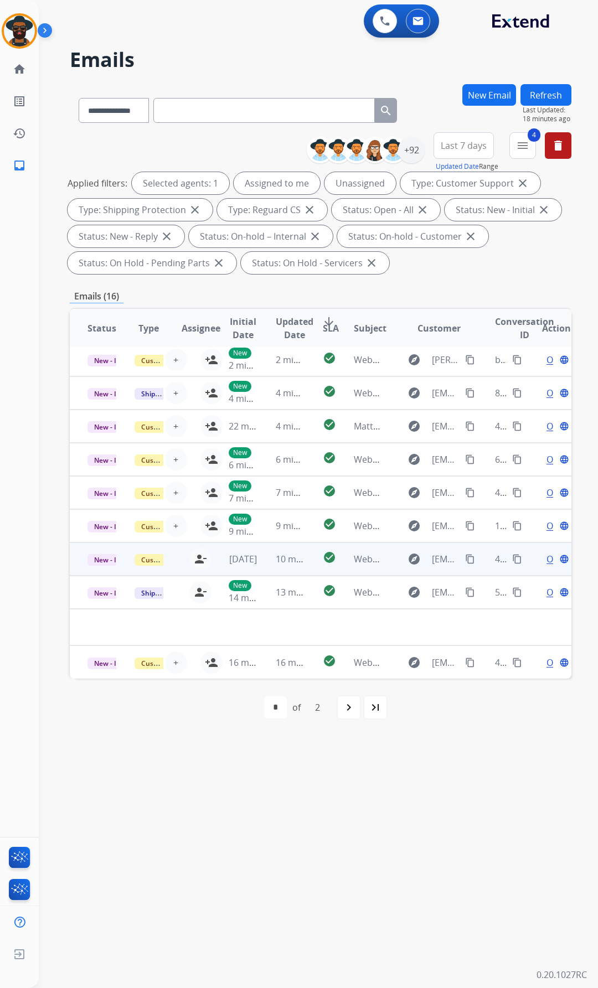
click at [542, 594] on div "Open language" at bounding box center [556, 591] width 29 height 13
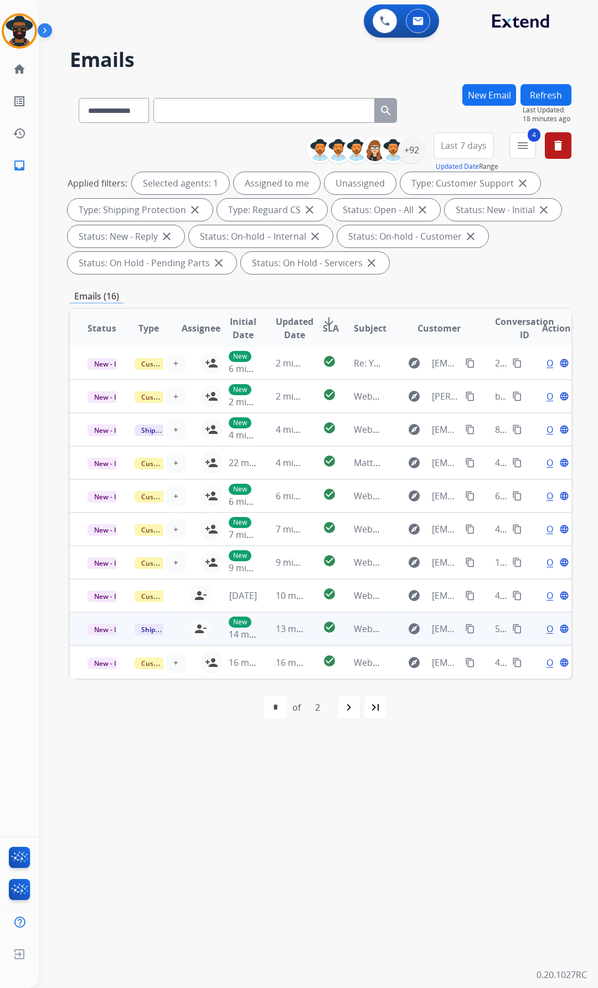
click at [546, 625] on span "Open" at bounding box center [557, 628] width 23 height 13
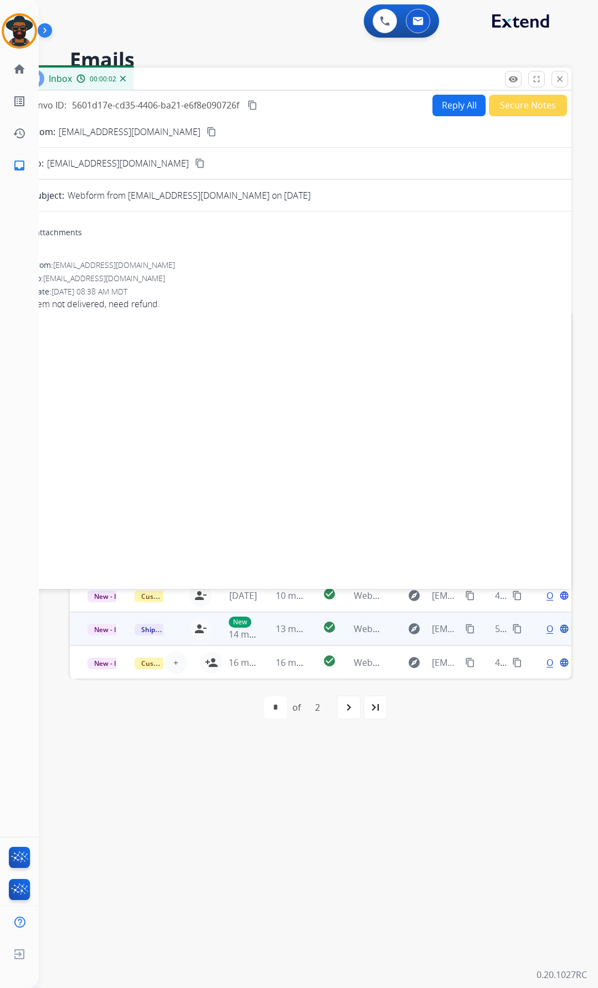
click at [453, 99] on button "Reply All" at bounding box center [458, 106] width 53 height 22
click at [453, 98] on button "Reply All" at bounding box center [458, 106] width 53 height 22
click at [453, 97] on button "Reply All" at bounding box center [458, 106] width 53 height 22
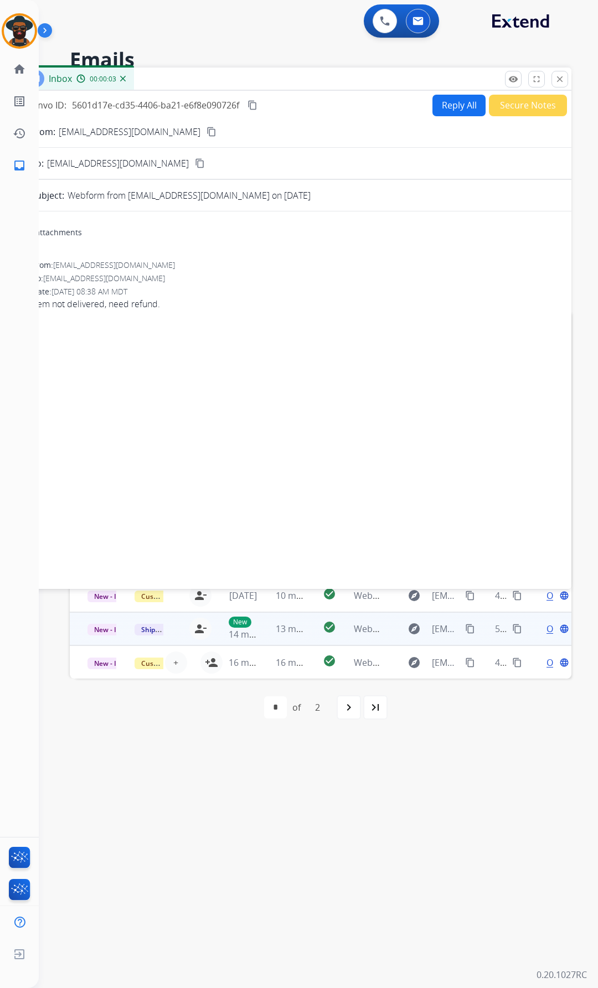
click at [452, 96] on button "Reply All" at bounding box center [458, 106] width 53 height 22
click at [450, 95] on button "Reply All" at bounding box center [458, 106] width 53 height 22
click at [447, 94] on div "Convo ID: 5601d17e-cd35-4406-ba21-e6f8e090726f content_copy Reply All Secure No…" at bounding box center [294, 338] width 553 height 494
click at [445, 94] on div "Convo ID: 5601d17e-cd35-4406-ba21-e6f8e090726f content_copy Reply All Secure No…" at bounding box center [294, 338] width 553 height 494
drag, startPoint x: 444, startPoint y: 94, endPoint x: 433, endPoint y: 115, distance: 24.3
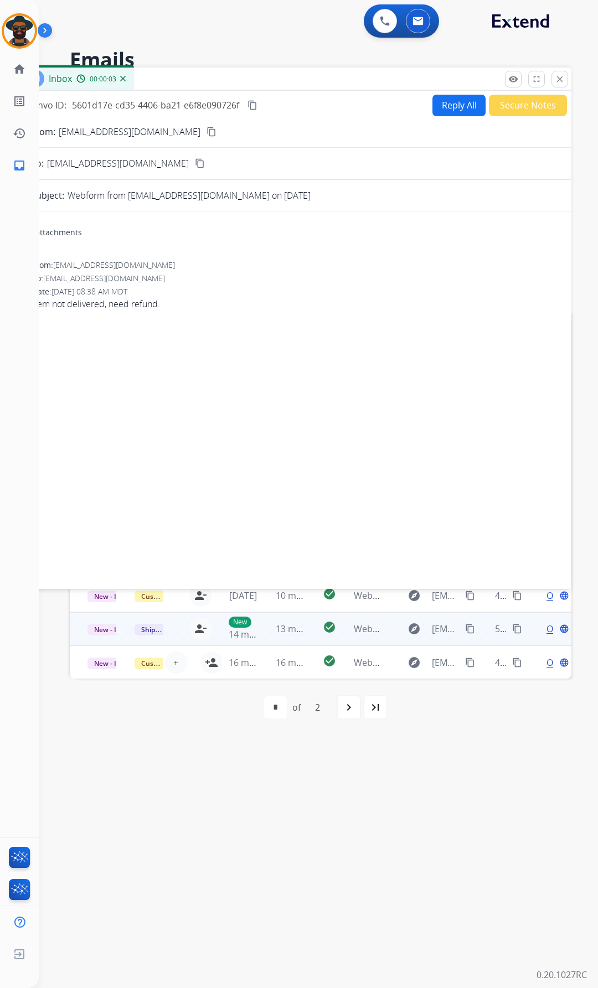
click at [443, 95] on div "Convo ID: 5601d17e-cd35-4406-ba21-e6f8e090726f content_copy Reply All Secure No…" at bounding box center [294, 338] width 553 height 494
click at [432, 111] on div "Convo ID: 5601d17e-cd35-4406-ba21-e6f8e090726f content_copy Reply All Secure No…" at bounding box center [294, 338] width 553 height 494
click at [440, 105] on button "Reply All" at bounding box center [458, 106] width 53 height 22
click at [433, 96] on button "Reply All" at bounding box center [458, 106] width 53 height 22
drag, startPoint x: 432, startPoint y: 95, endPoint x: 442, endPoint y: 95, distance: 10.0
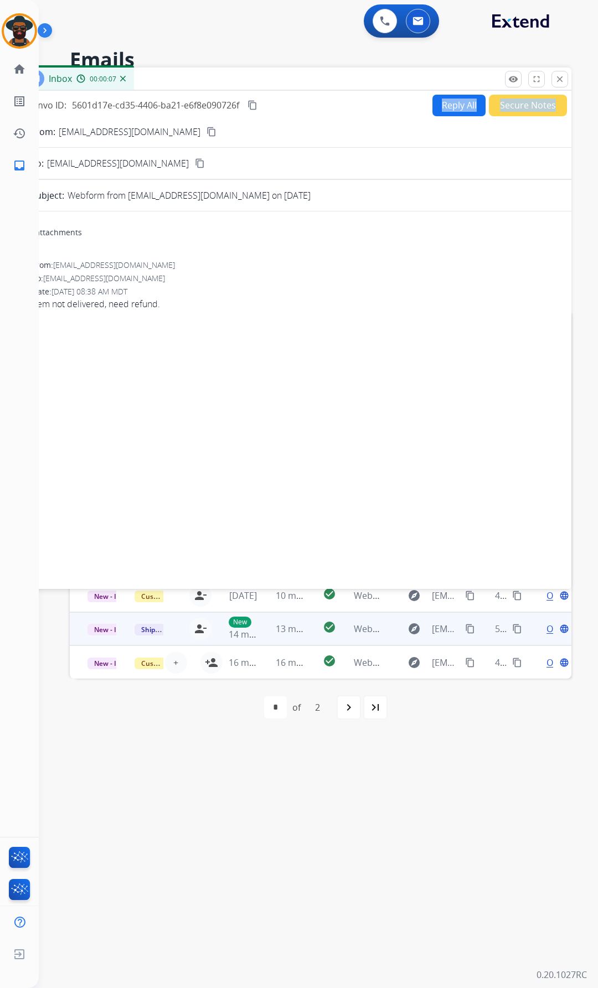
click at [432, 95] on button "Reply All" at bounding box center [458, 106] width 53 height 22
click at [563, 80] on mat-icon "close" at bounding box center [559, 79] width 10 height 10
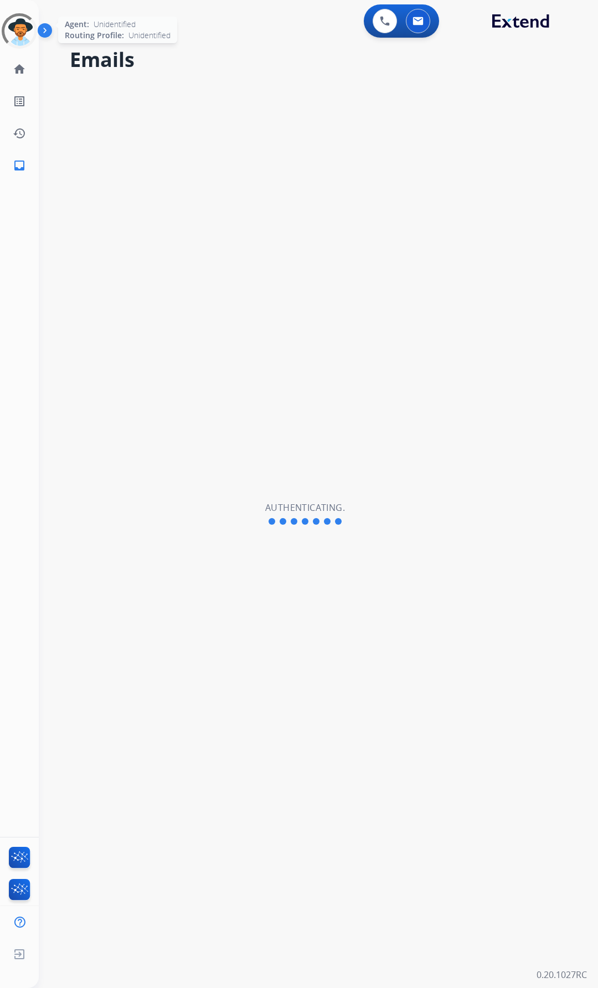
select select "**********"
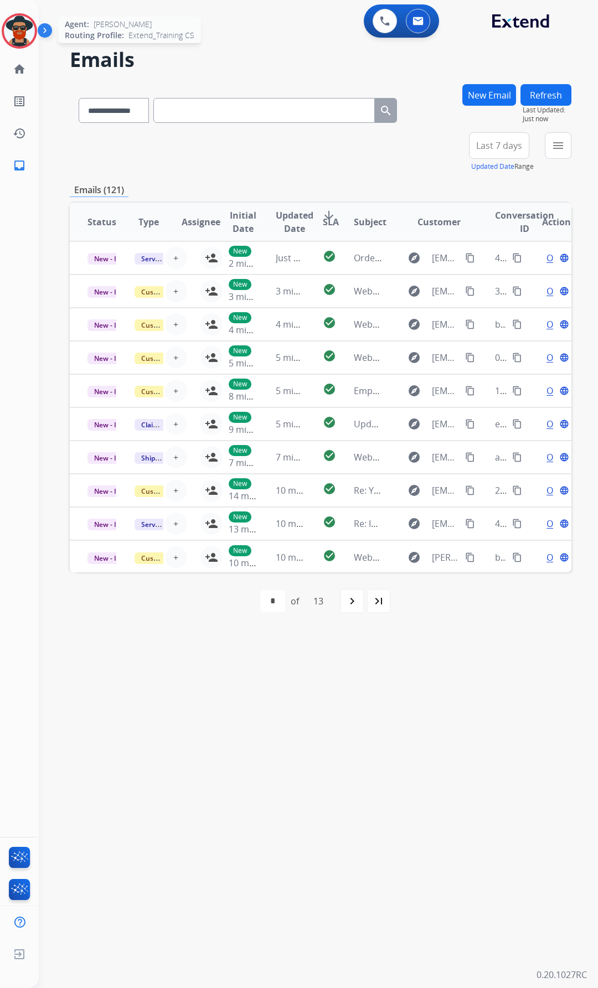
click at [22, 33] on img at bounding box center [19, 30] width 31 height 31
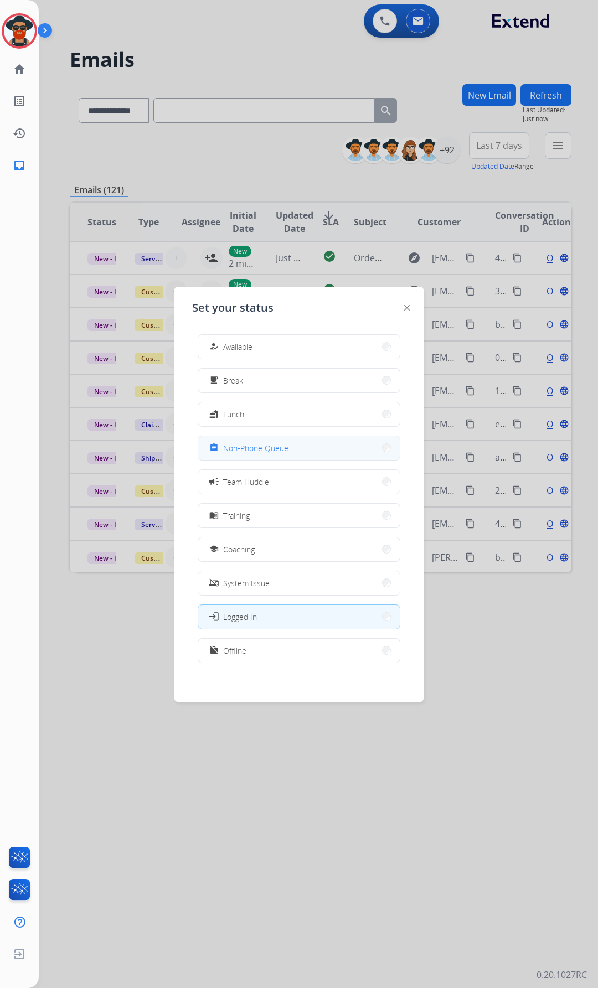
click at [261, 449] on span "Non-Phone Queue" at bounding box center [255, 448] width 65 height 12
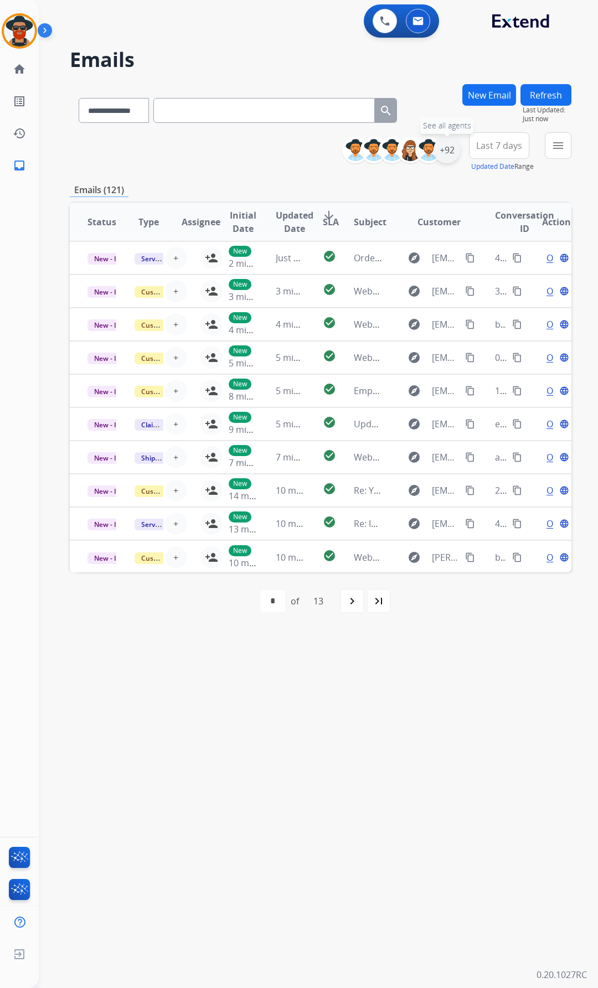
click at [447, 144] on div "+92" at bounding box center [446, 150] width 27 height 27
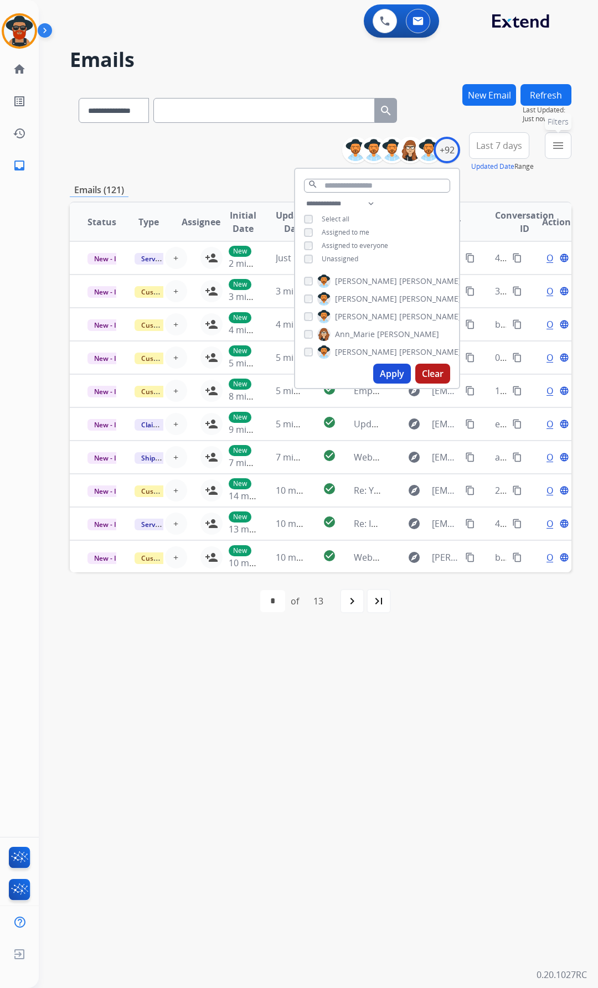
click at [552, 141] on mat-icon "menu" at bounding box center [557, 145] width 13 height 13
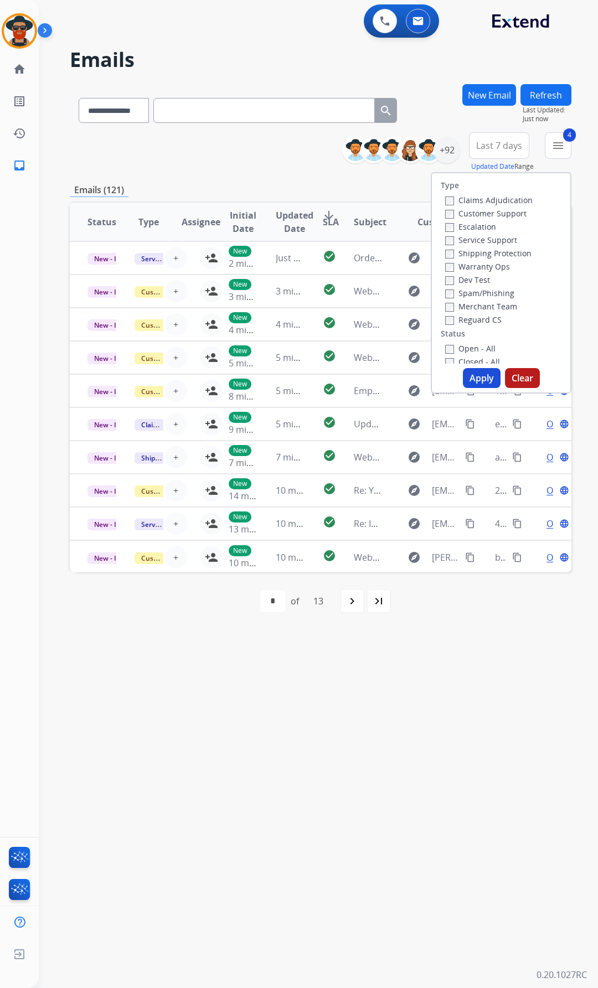
click at [477, 376] on button "Apply" at bounding box center [482, 378] width 38 height 20
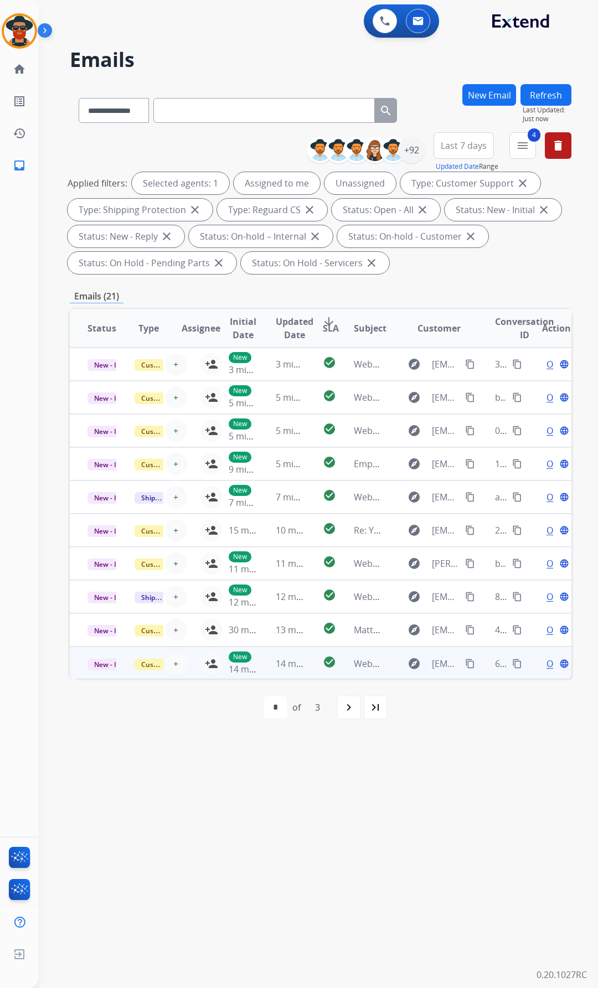
click at [546, 657] on span "Open" at bounding box center [557, 663] width 23 height 13
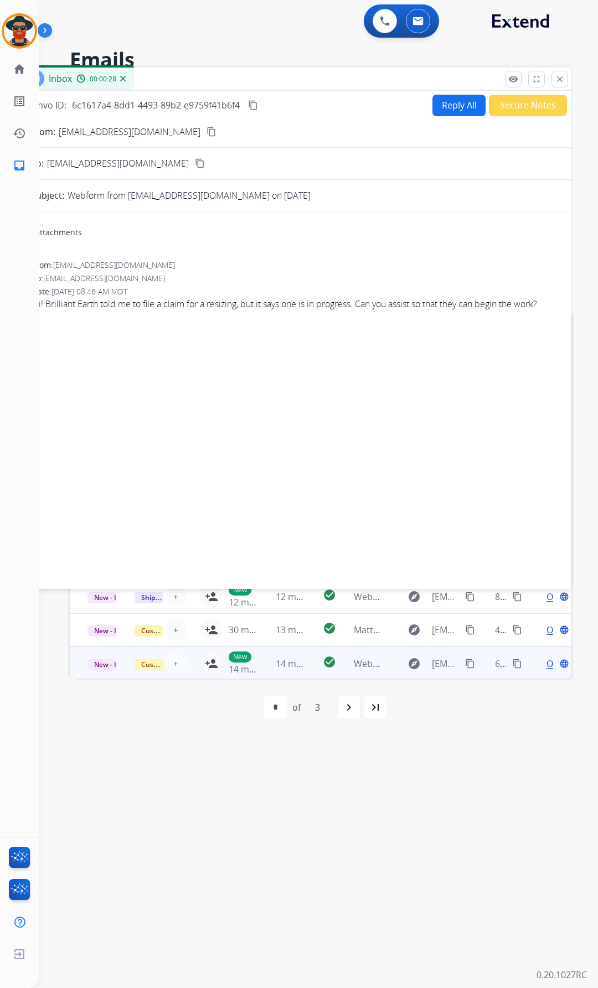
click at [206, 131] on mat-icon "content_copy" at bounding box center [211, 132] width 10 height 10
click at [554, 78] on mat-icon "close" at bounding box center [559, 79] width 10 height 10
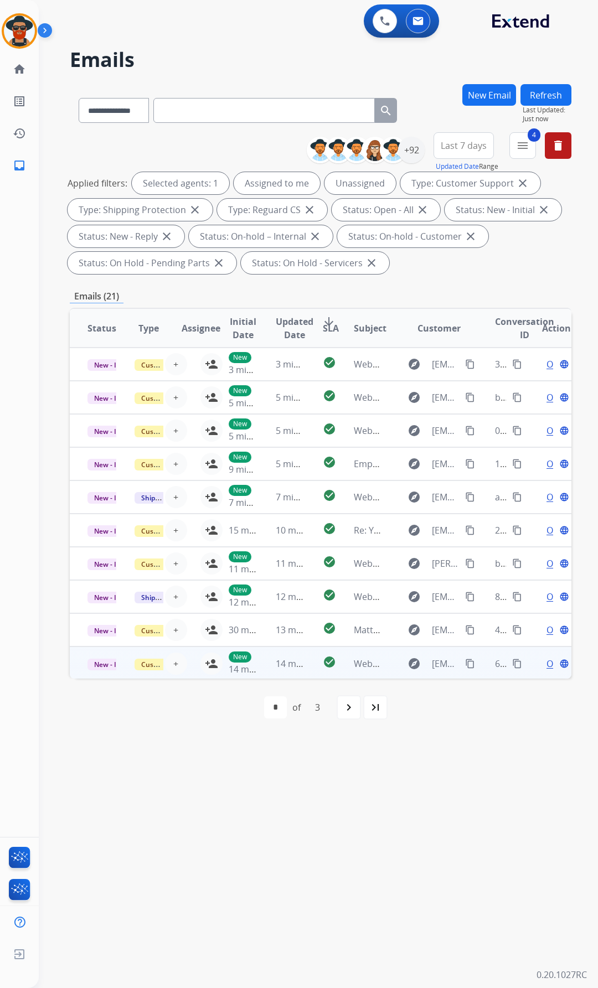
click at [546, 661] on span "Open" at bounding box center [557, 663] width 23 height 13
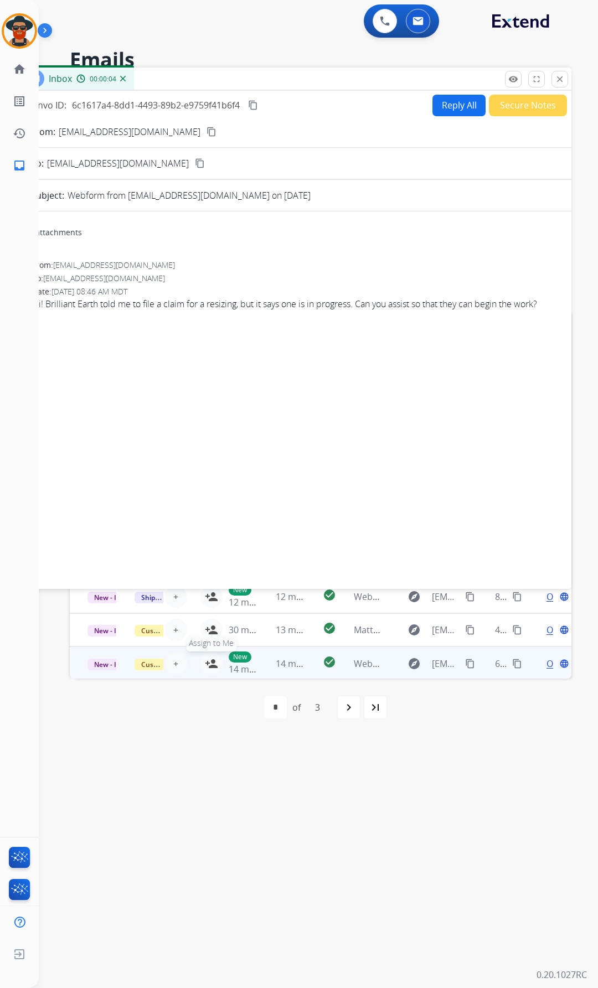
click at [207, 658] on mat-icon "person_add" at bounding box center [211, 663] width 13 height 13
click at [450, 102] on button "Reply All" at bounding box center [458, 106] width 53 height 22
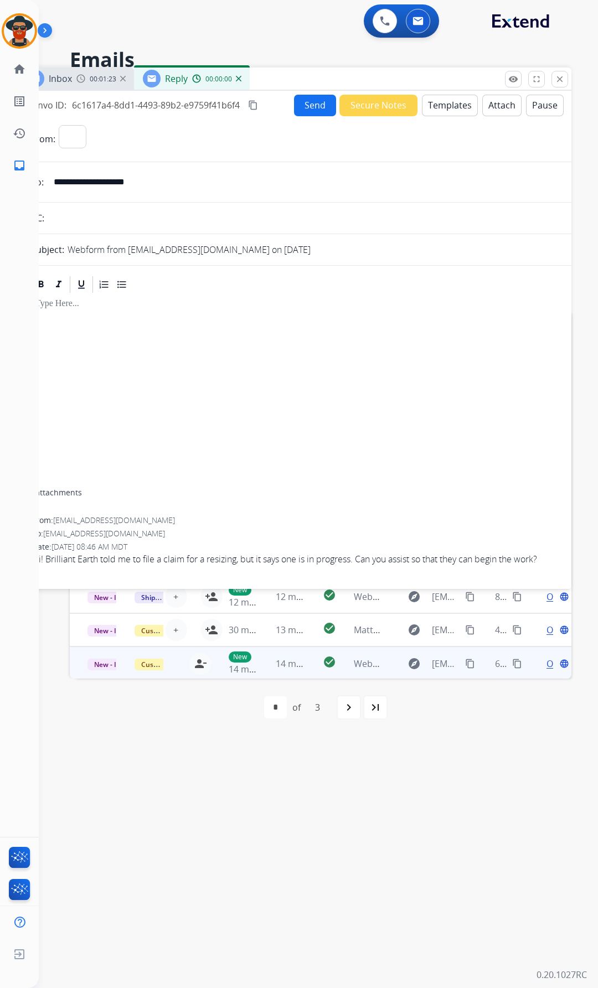
select select "**********"
click at [438, 101] on button "Templates" at bounding box center [450, 106] width 56 height 22
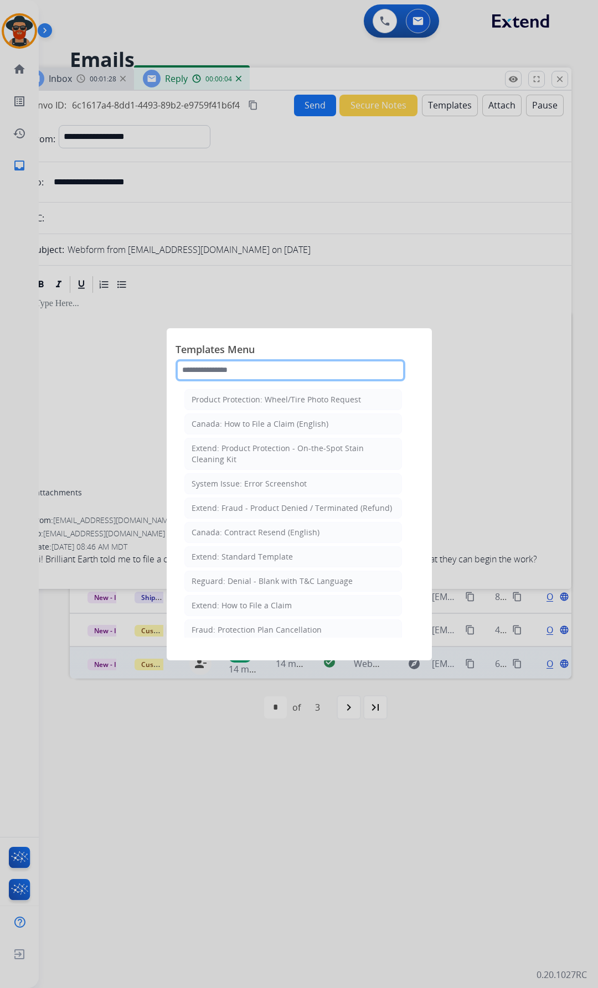
click at [199, 370] on input "text" at bounding box center [290, 370] width 230 height 22
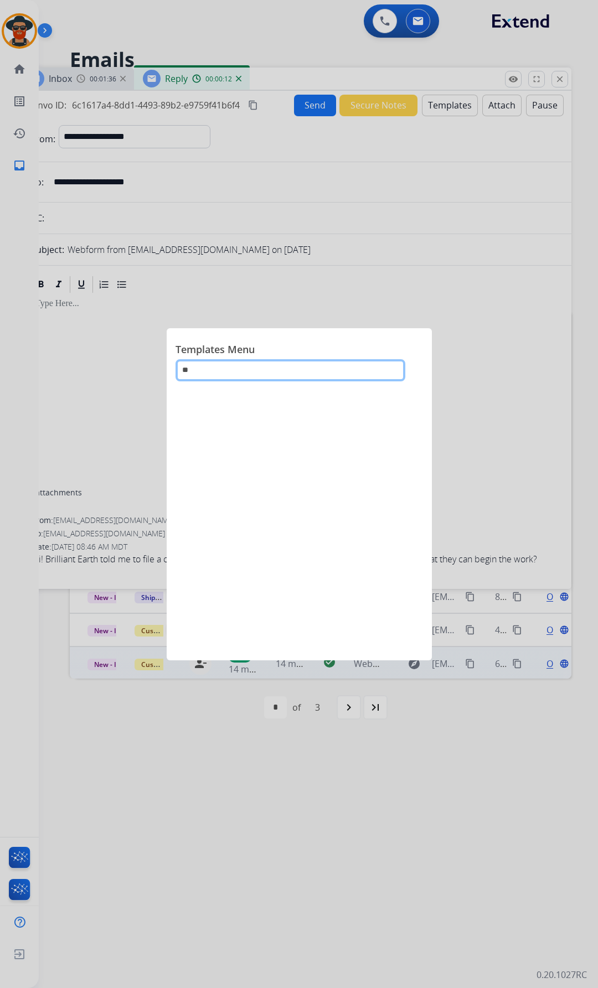
type input "*"
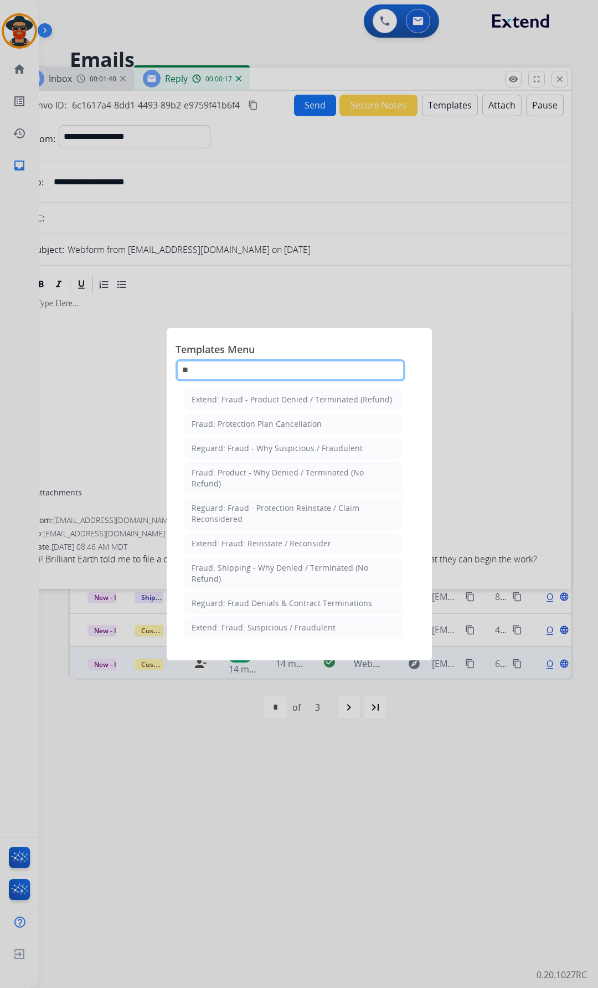
type input "*"
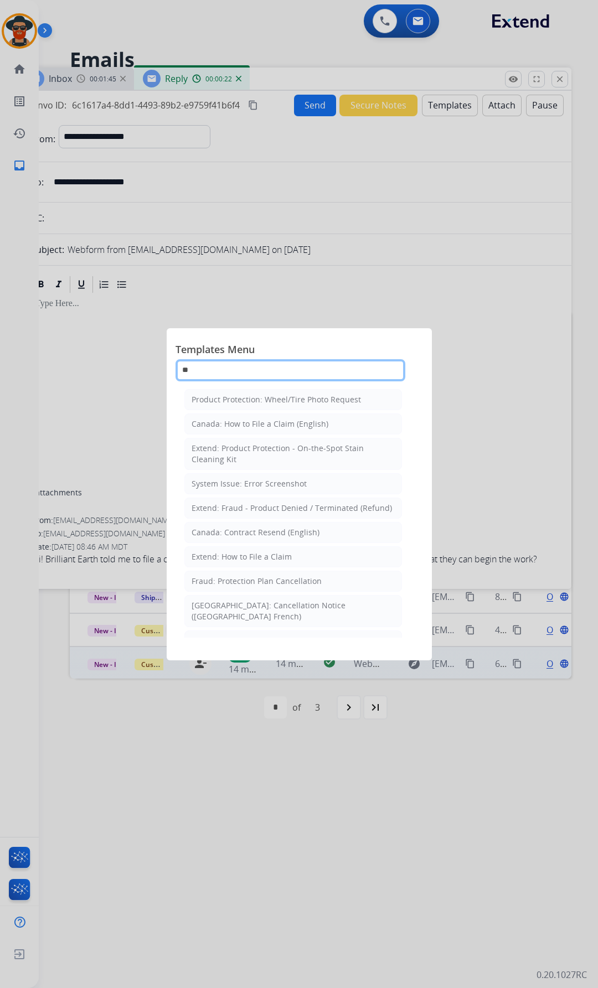
type input "*"
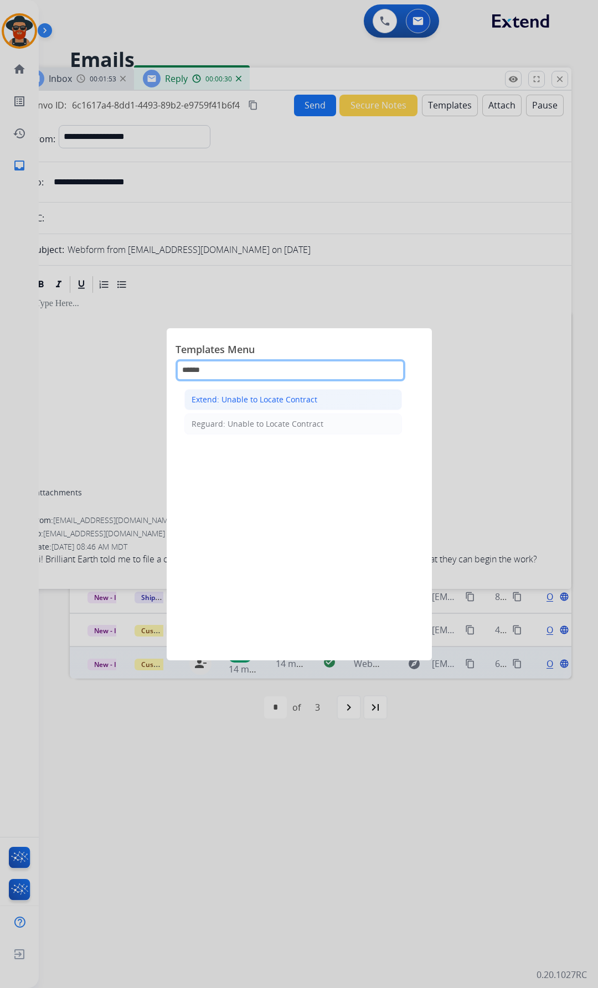
type input "******"
click at [267, 395] on div "Extend: Unable to Locate Contract" at bounding box center [254, 399] width 126 height 11
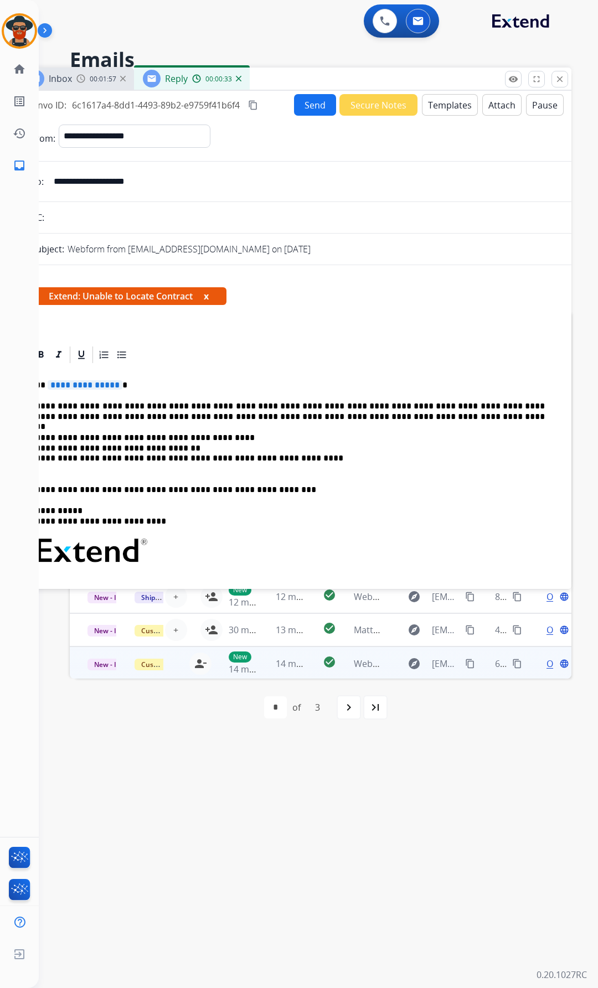
click at [116, 387] on p "**********" at bounding box center [289, 385] width 509 height 10
click at [376, 419] on p "**********" at bounding box center [289, 411] width 509 height 20
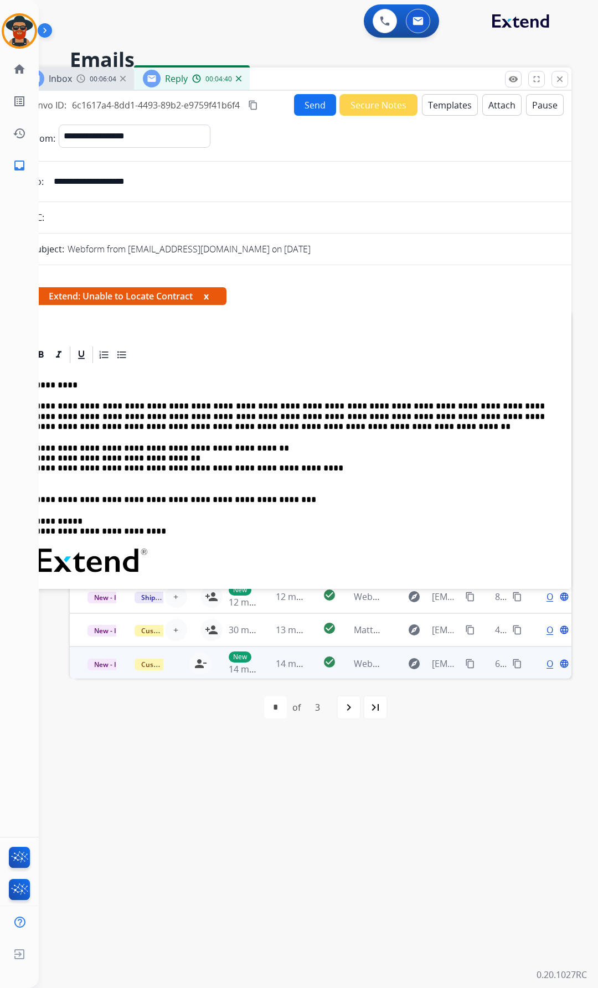
click at [313, 103] on button "Send" at bounding box center [315, 105] width 42 height 22
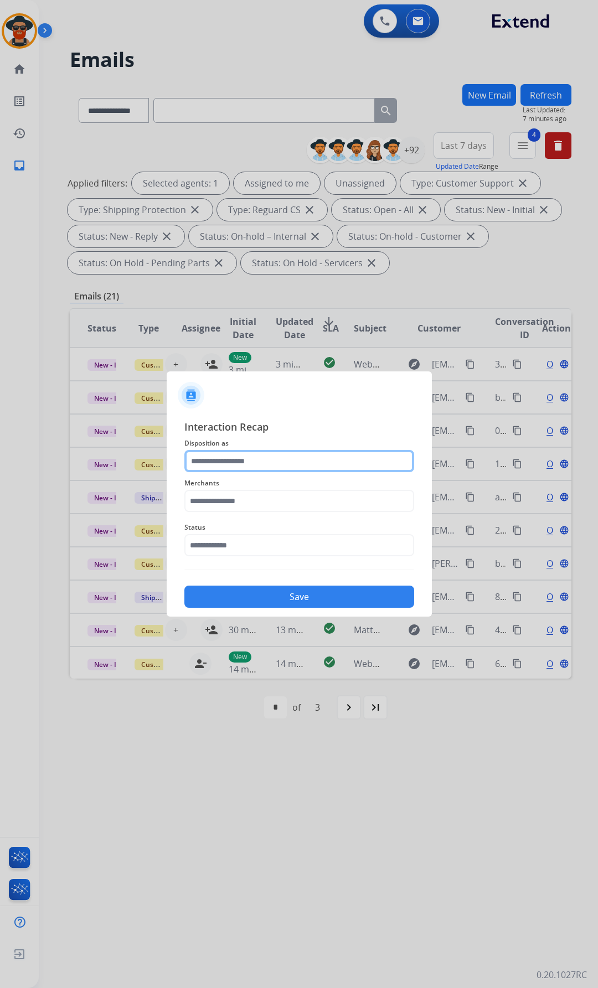
click at [266, 460] on input "text" at bounding box center [299, 461] width 230 height 22
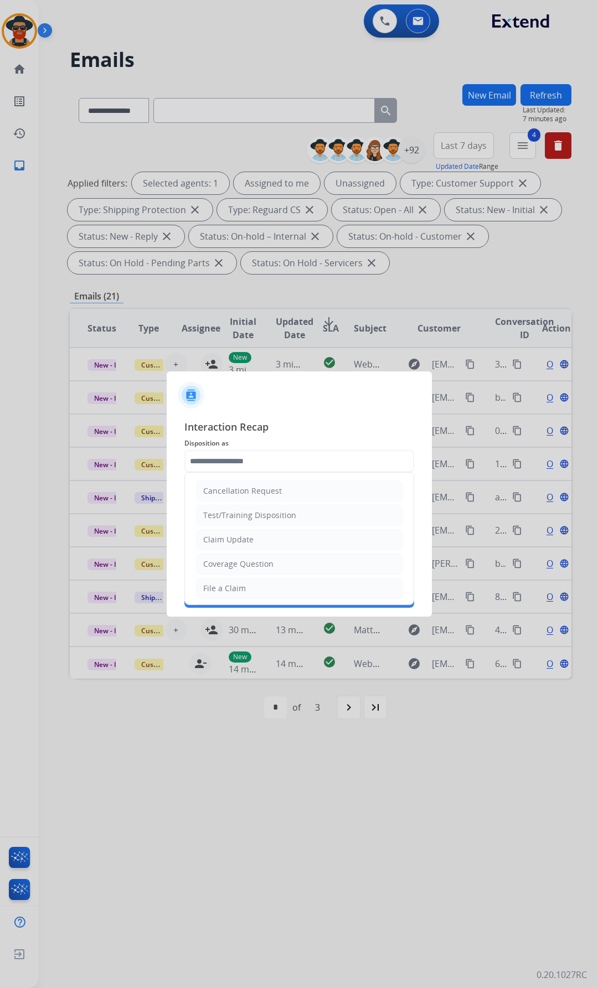
click at [252, 584] on li "File a Claim" at bounding box center [299, 588] width 206 height 21
type input "**********"
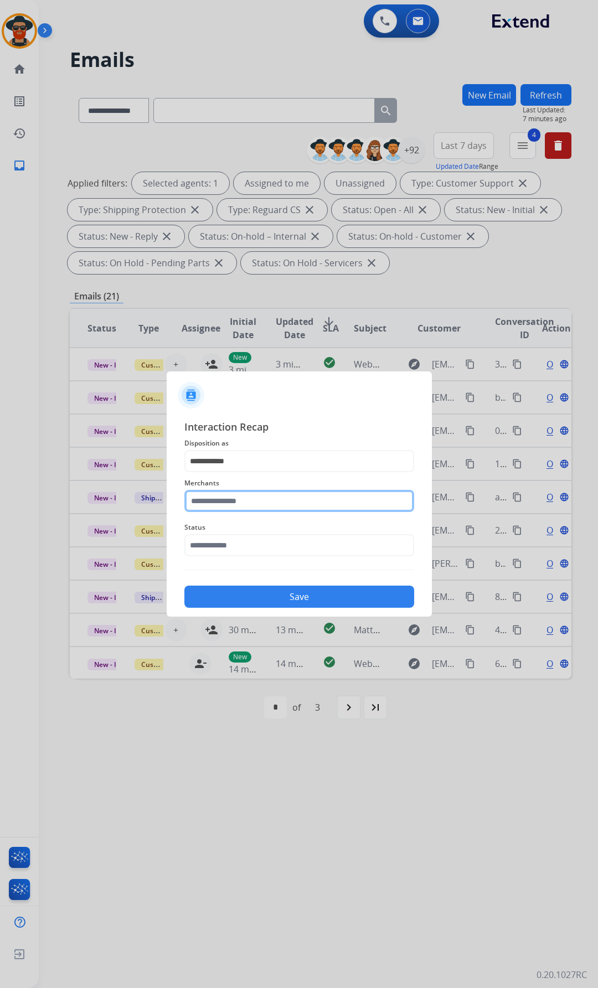
click at [234, 495] on input "text" at bounding box center [299, 501] width 230 height 22
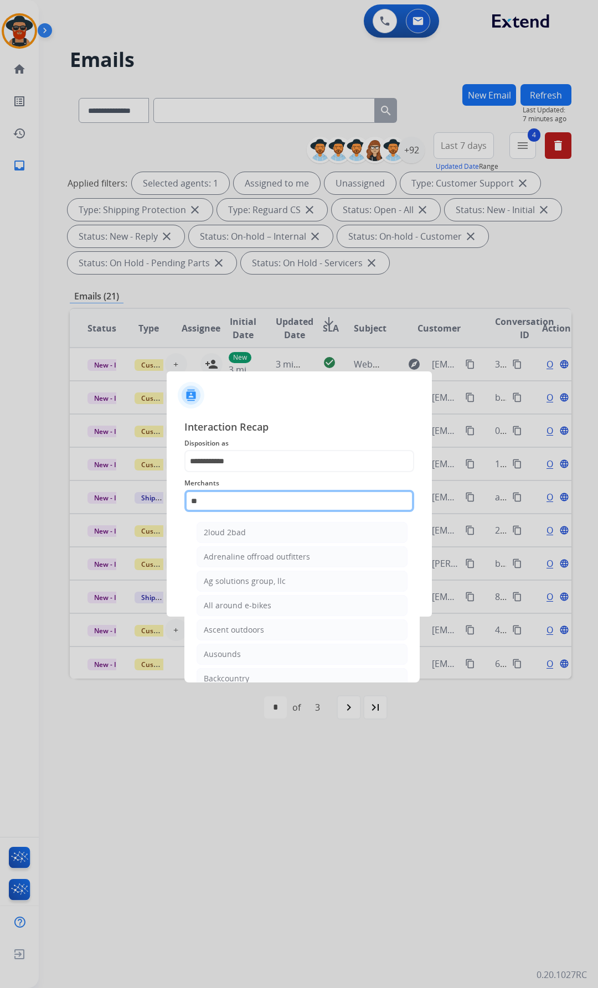
type input "*"
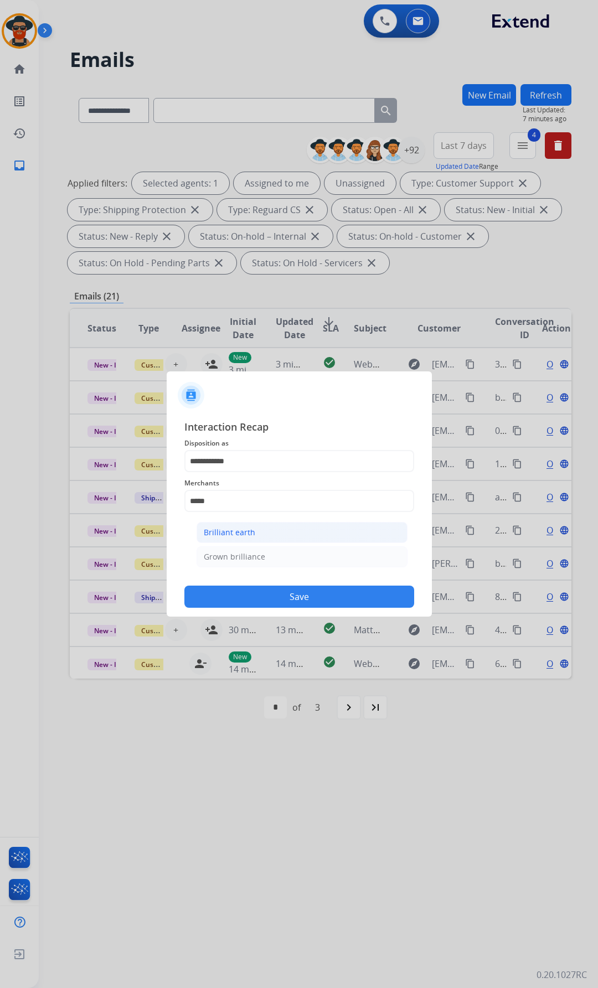
click at [220, 529] on div "Brilliant earth" at bounding box center [229, 532] width 51 height 11
type input "**********"
click at [229, 552] on input "text" at bounding box center [299, 545] width 230 height 22
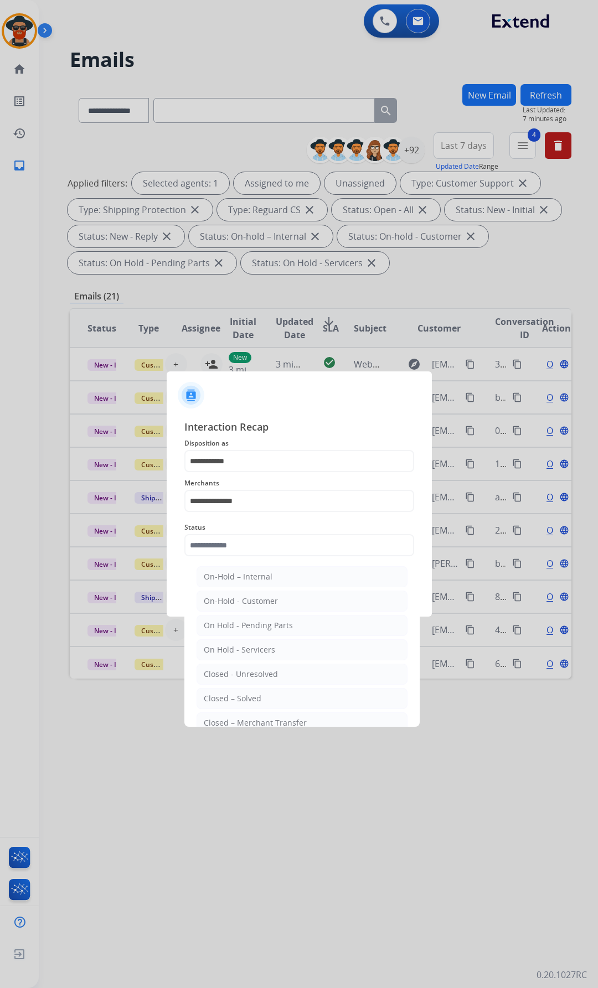
click at [245, 698] on div "Closed – Solved" at bounding box center [233, 698] width 58 height 11
type input "**********"
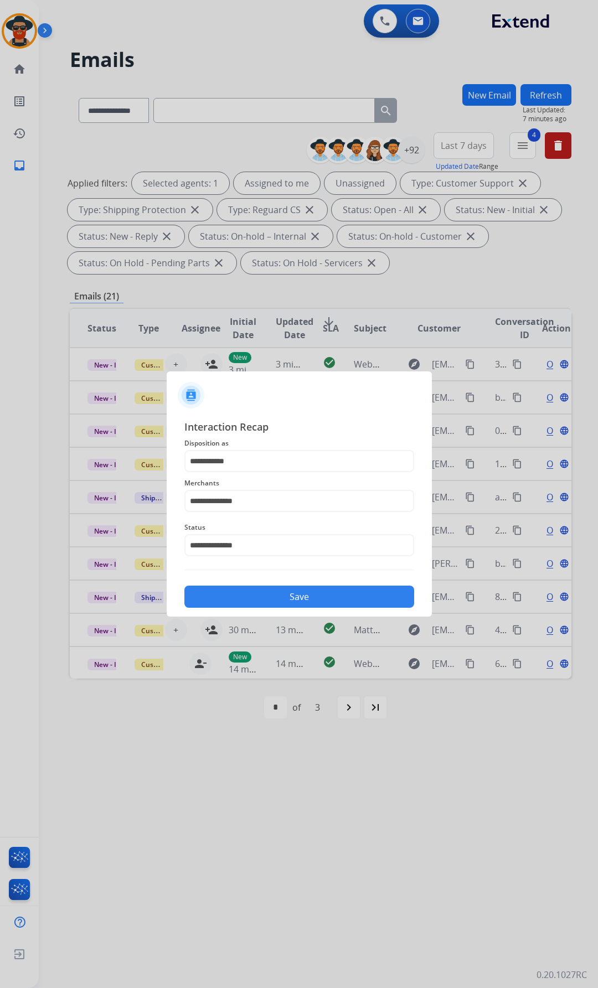
click at [245, 595] on button "Save" at bounding box center [299, 596] width 230 height 22
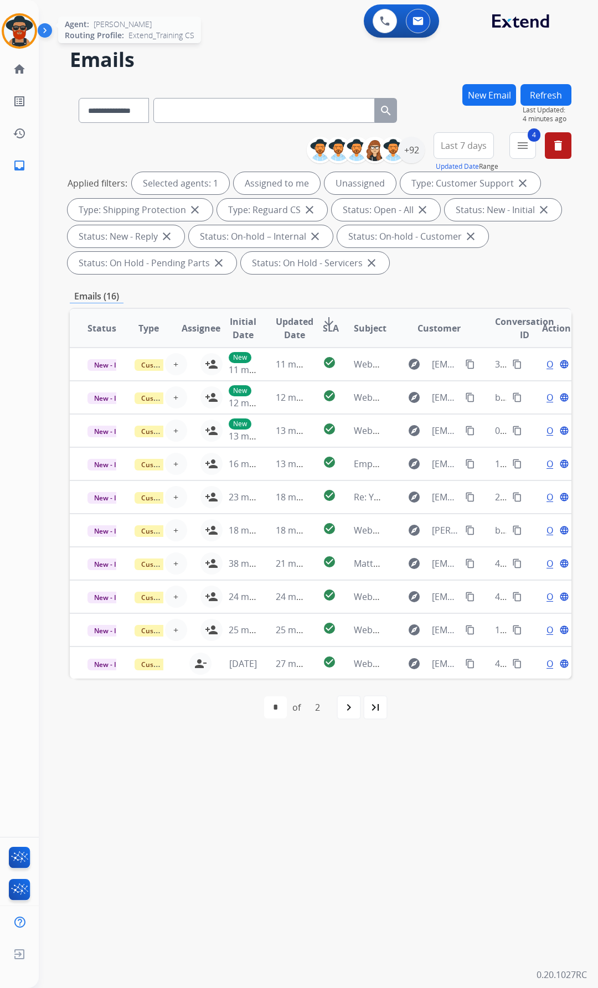
click at [28, 27] on img at bounding box center [19, 30] width 31 height 31
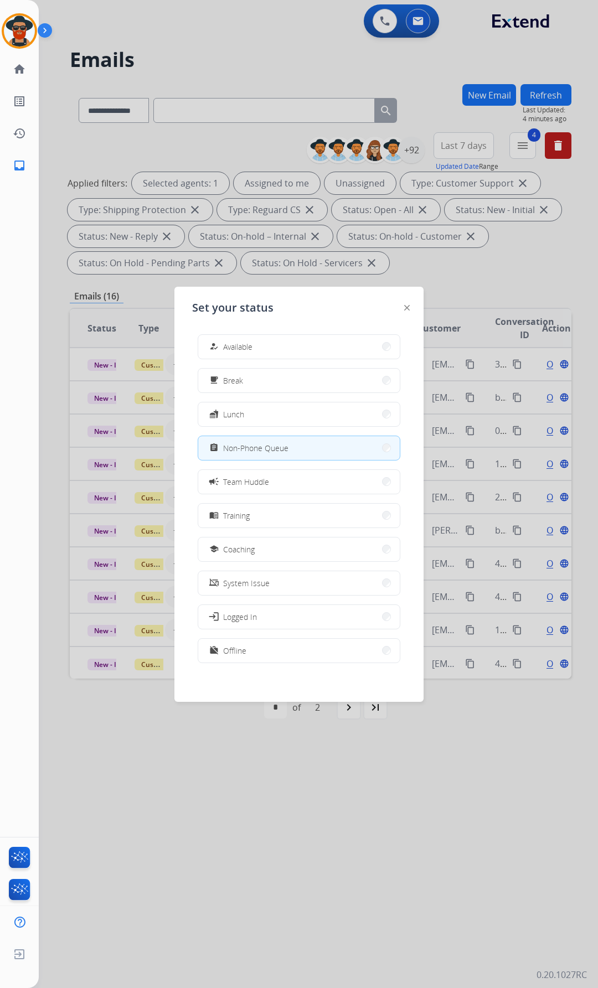
click at [213, 56] on div at bounding box center [299, 494] width 598 height 988
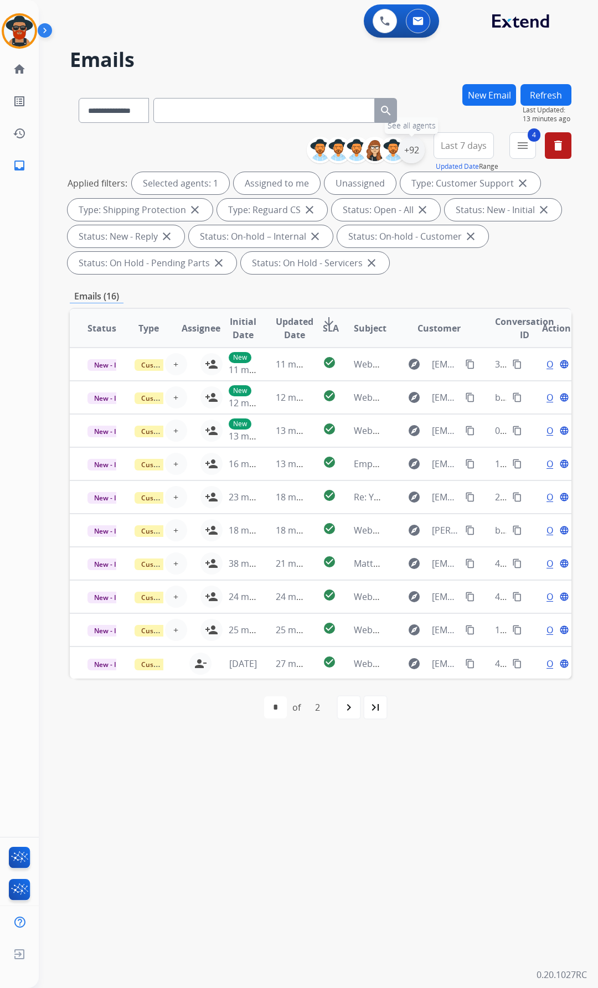
click at [410, 147] on div "+92" at bounding box center [411, 150] width 27 height 27
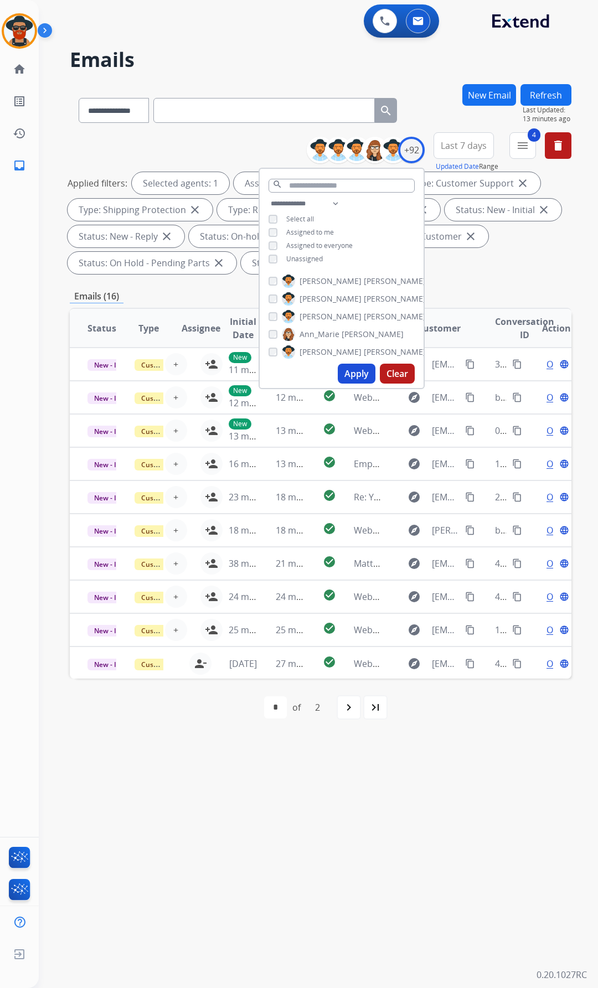
click at [353, 371] on button "Apply" at bounding box center [357, 374] width 38 height 20
click at [520, 142] on mat-icon "menu" at bounding box center [522, 145] width 13 height 13
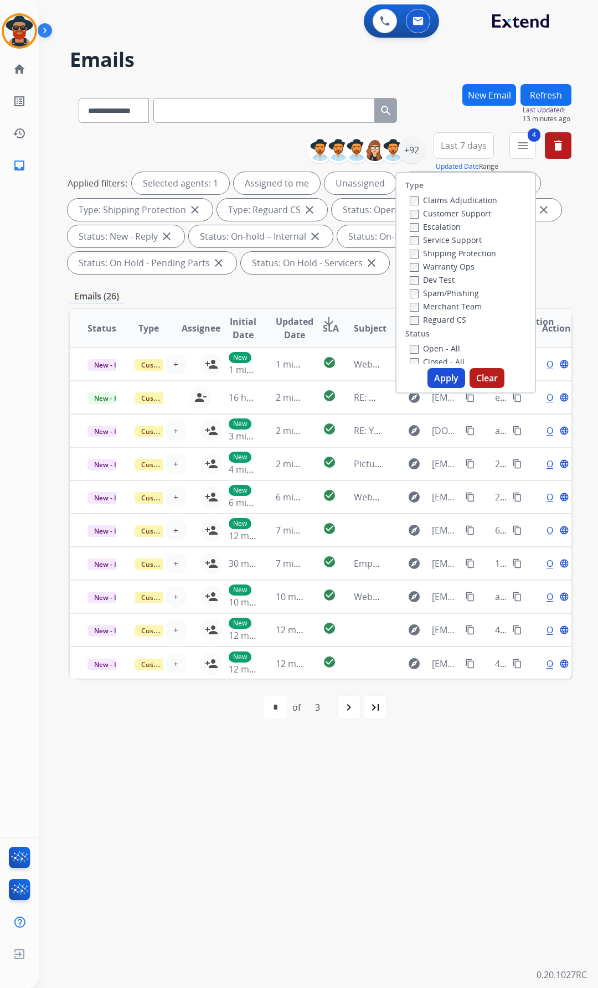
click at [439, 372] on button "Apply" at bounding box center [446, 378] width 38 height 20
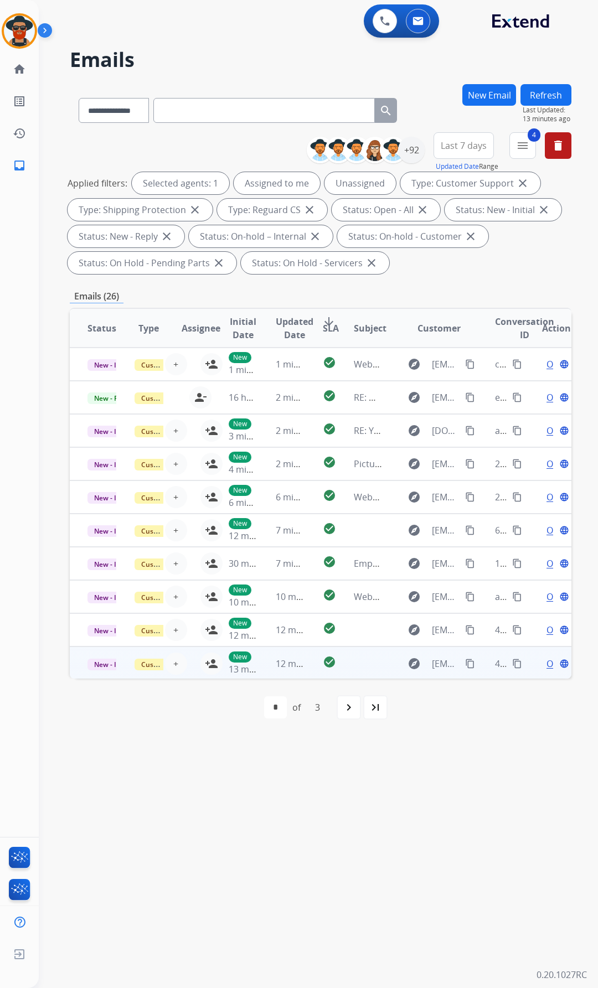
click at [546, 661] on span "Open" at bounding box center [557, 663] width 23 height 13
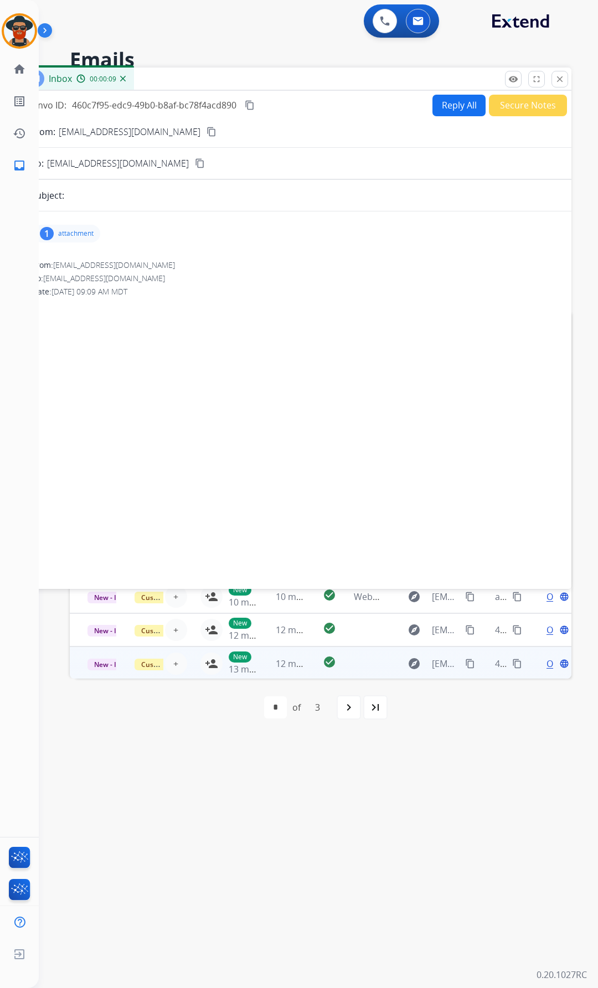
click at [70, 231] on p "attachment" at bounding box center [75, 233] width 35 height 9
click at [79, 260] on div at bounding box center [71, 264] width 55 height 39
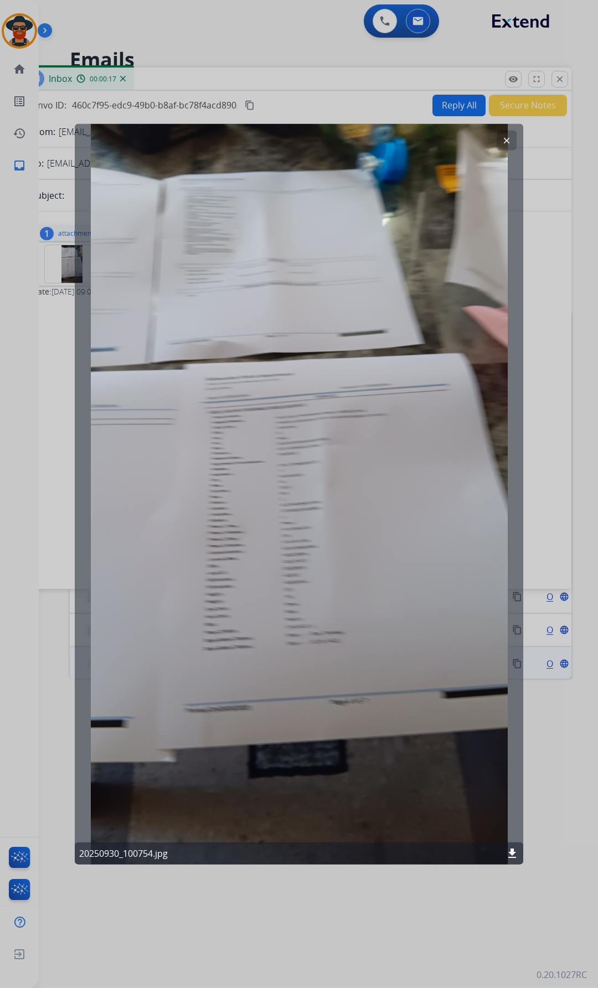
click at [302, 102] on div at bounding box center [299, 494] width 598 height 988
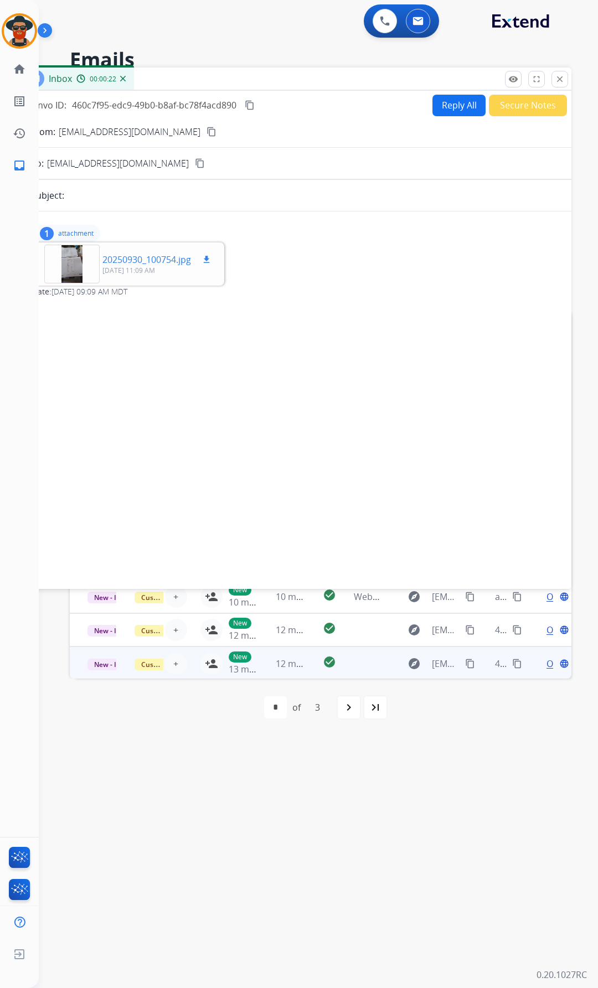
click at [210, 257] on mat-icon "download" at bounding box center [206, 260] width 10 height 10
click at [206, 129] on mat-icon "content_copy" at bounding box center [211, 132] width 10 height 10
drag, startPoint x: 173, startPoint y: 724, endPoint x: 173, endPoint y: 715, distance: 8.3
click at [173, 719] on div "first_page navigate_before * * * of 3 navigate_next last_page" at bounding box center [320, 707] width 501 height 58
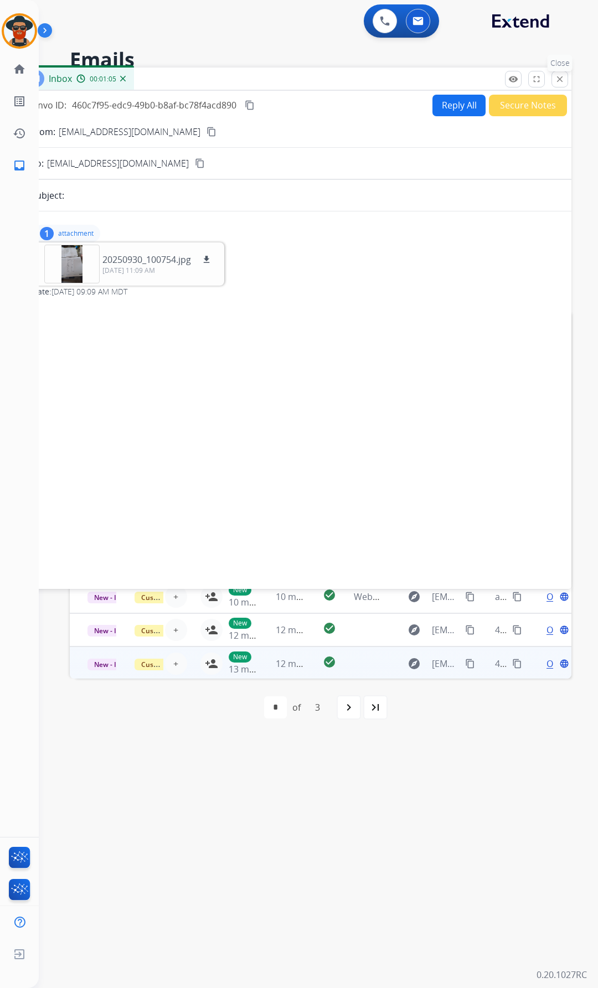
click at [562, 74] on button "close Close" at bounding box center [559, 79] width 17 height 17
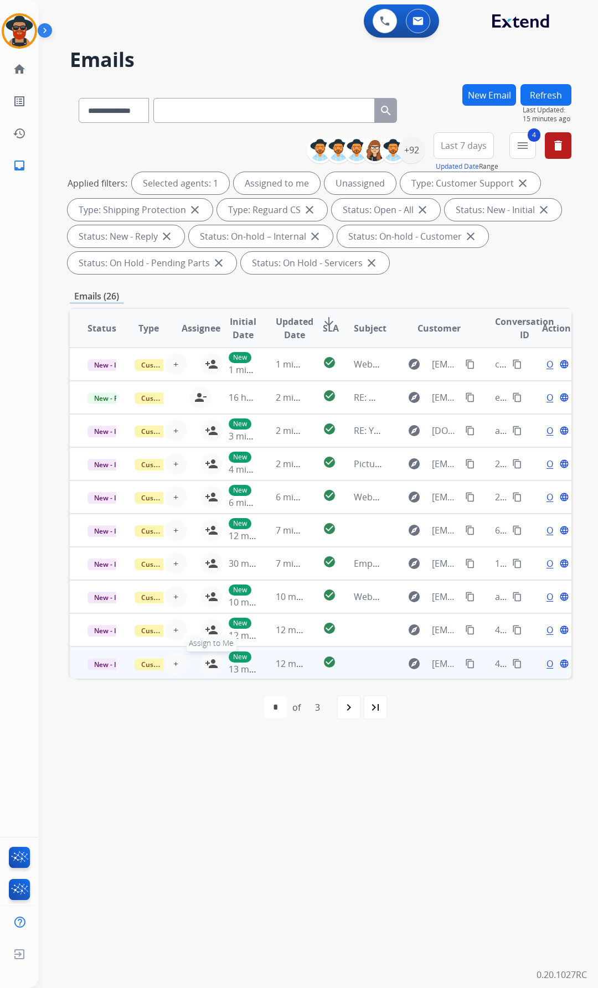
click at [205, 662] on mat-icon "person_add" at bounding box center [211, 663] width 13 height 13
click at [542, 662] on div "Open language" at bounding box center [556, 663] width 29 height 13
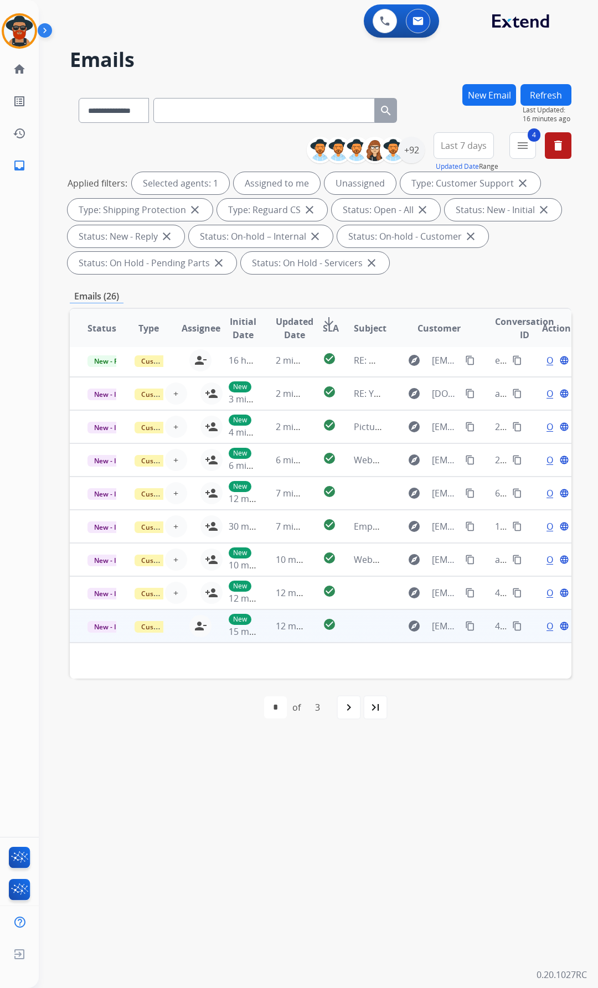
click at [546, 625] on span "Open" at bounding box center [557, 625] width 23 height 13
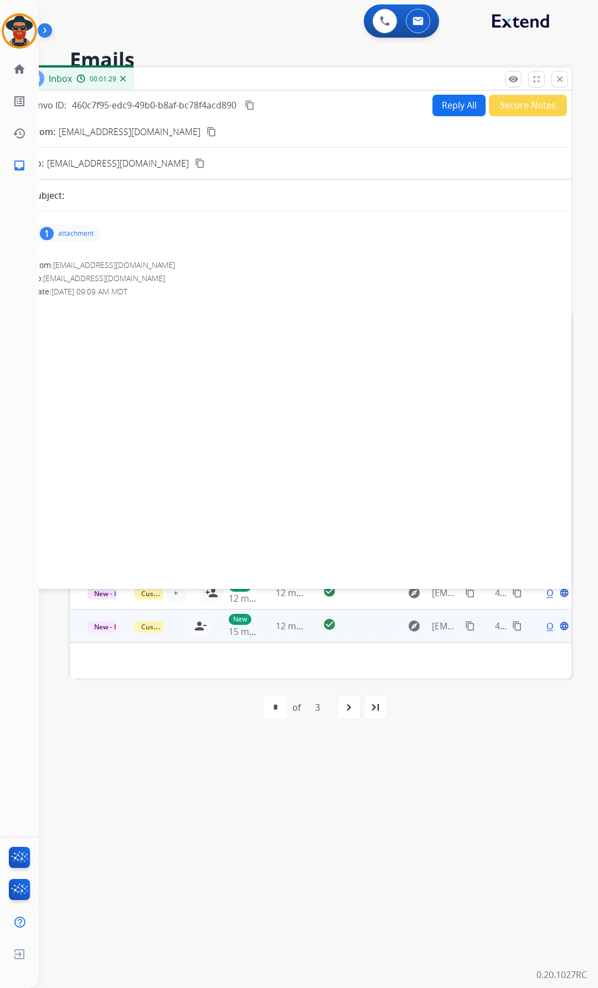
click at [451, 102] on button "Reply All" at bounding box center [458, 106] width 53 height 22
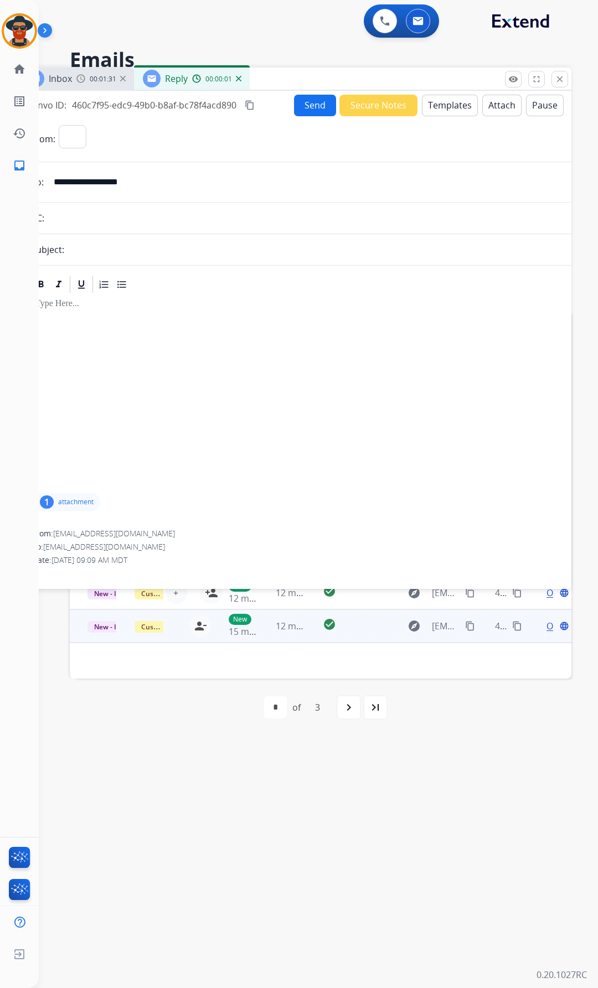
select select "**********"
click at [439, 104] on button "Templates" at bounding box center [450, 106] width 56 height 22
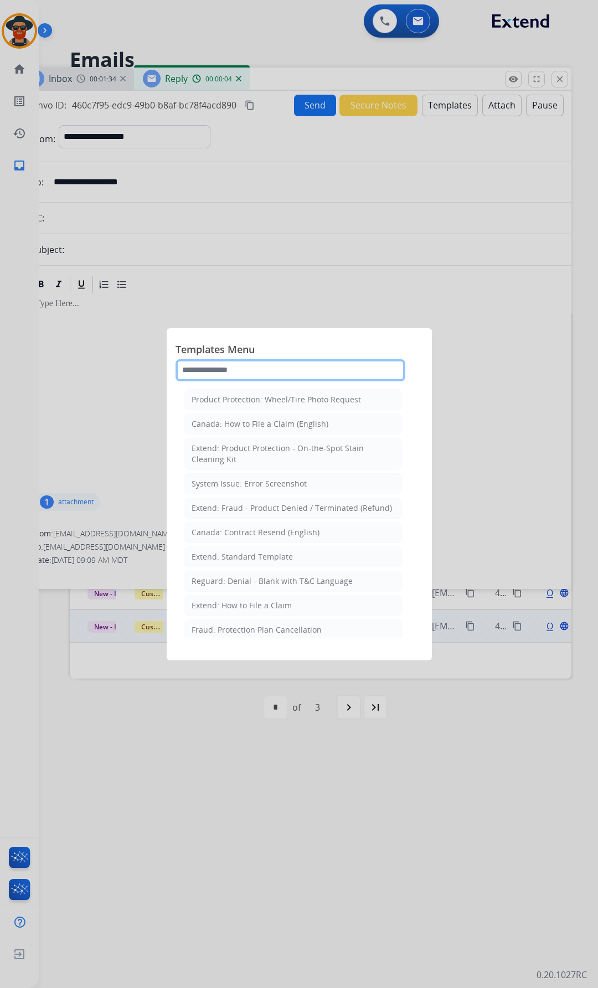
click at [217, 370] on input "text" at bounding box center [290, 370] width 230 height 22
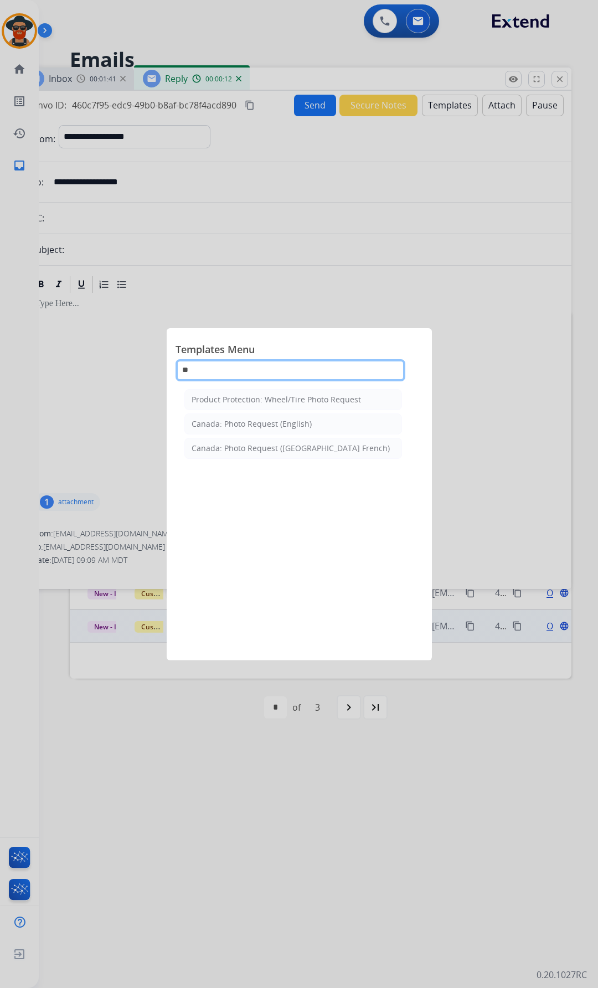
type input "*"
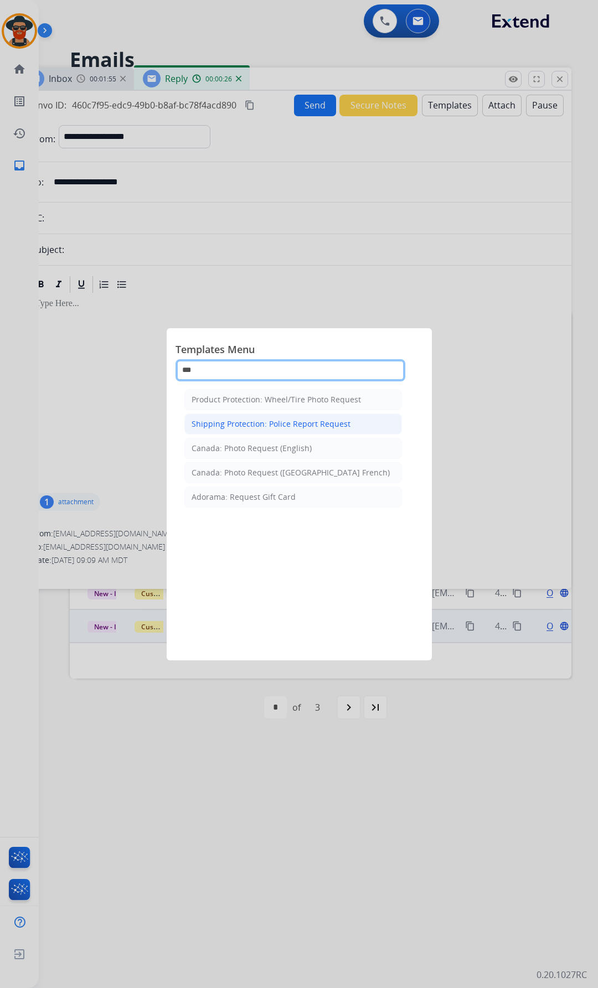
type input "***"
click at [246, 426] on div "Shipping Protection: Police Report Request" at bounding box center [270, 423] width 159 height 11
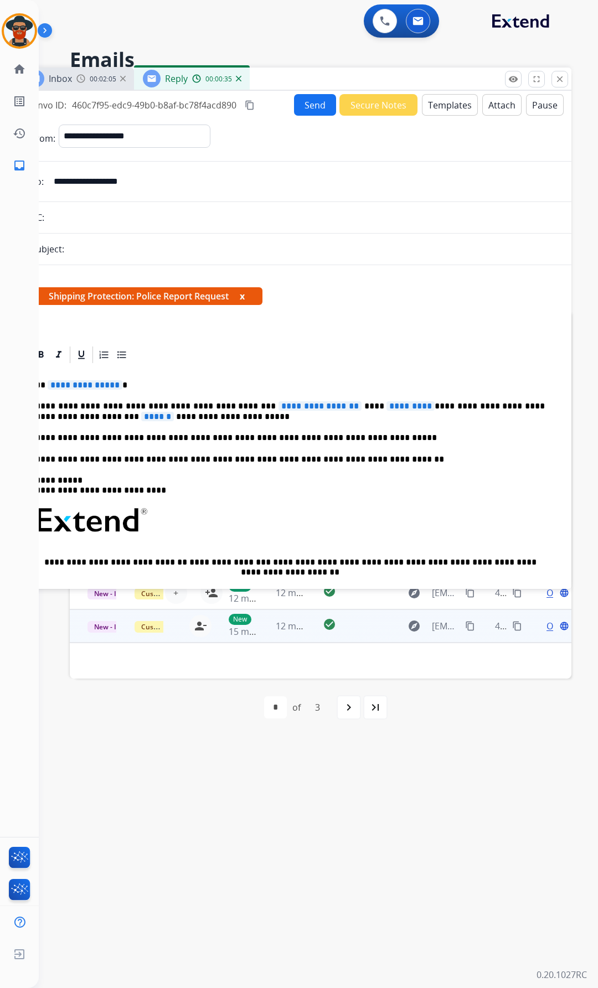
click at [216, 418] on p "**********" at bounding box center [289, 411] width 509 height 20
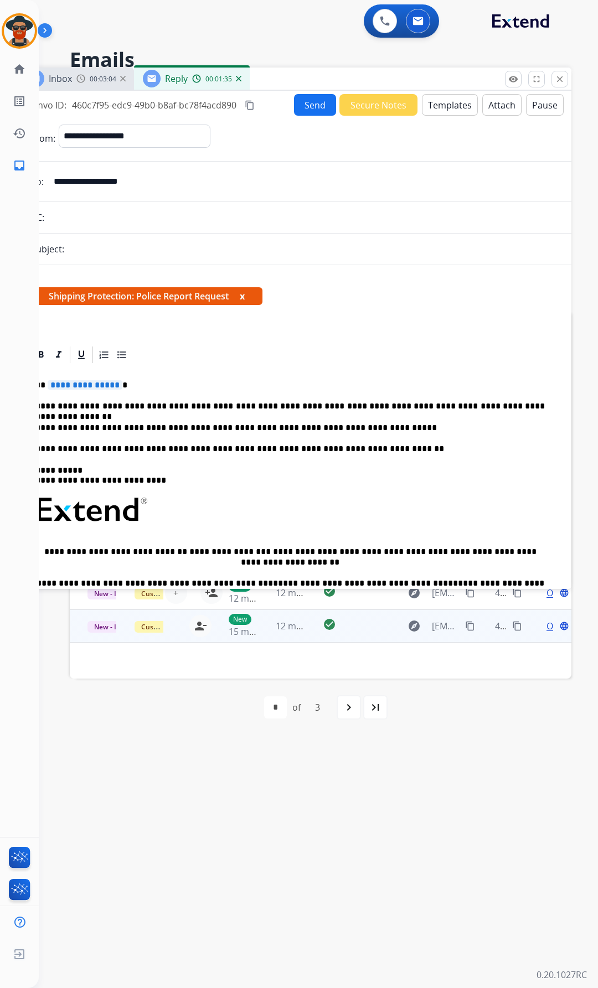
click at [304, 102] on button "Send" at bounding box center [315, 105] width 42 height 22
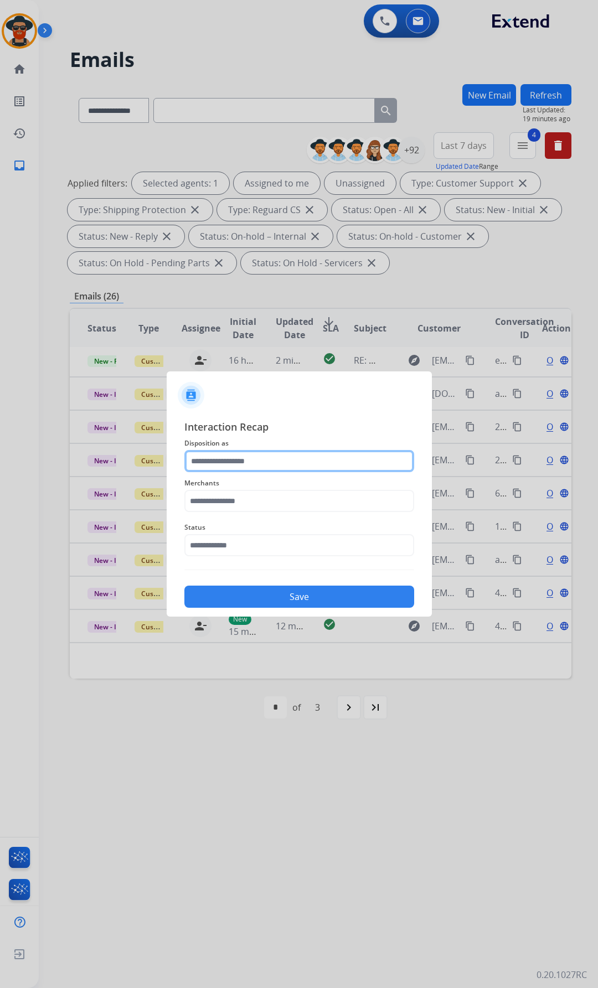
click at [218, 458] on input "text" at bounding box center [299, 461] width 230 height 22
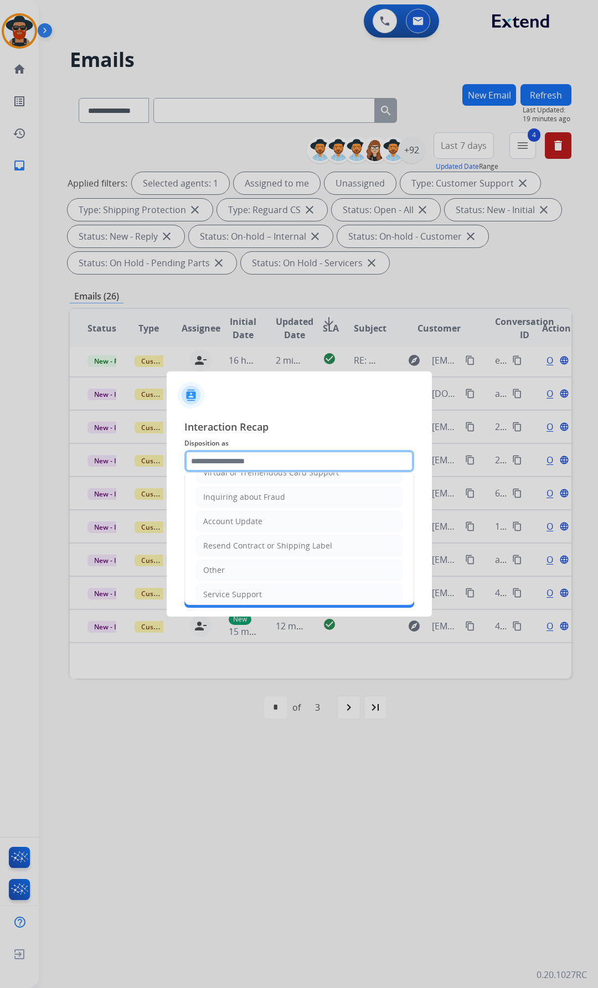
scroll to position [173, 0]
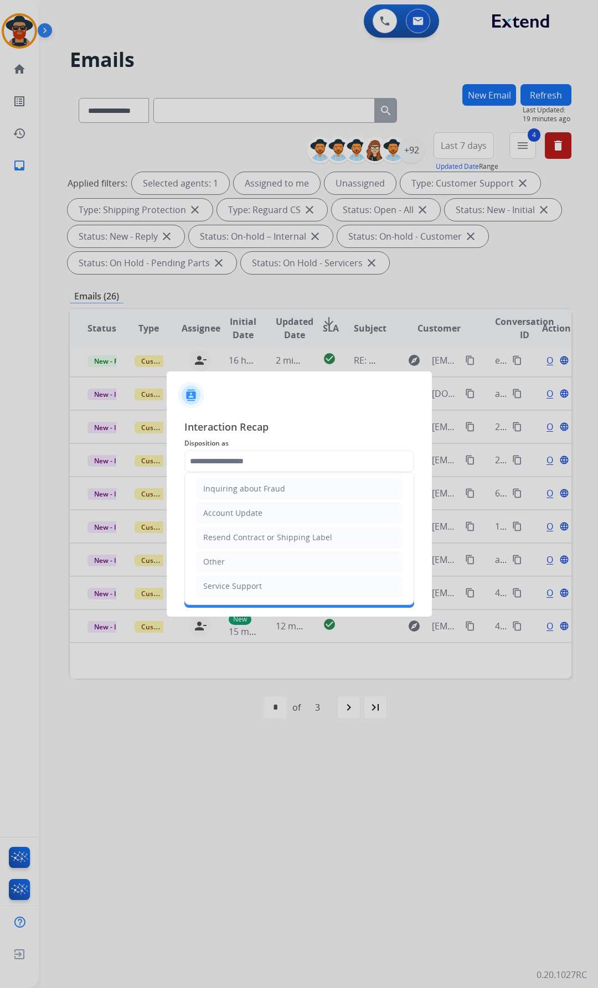
click at [241, 562] on li "Other" at bounding box center [299, 561] width 206 height 21
type input "*****"
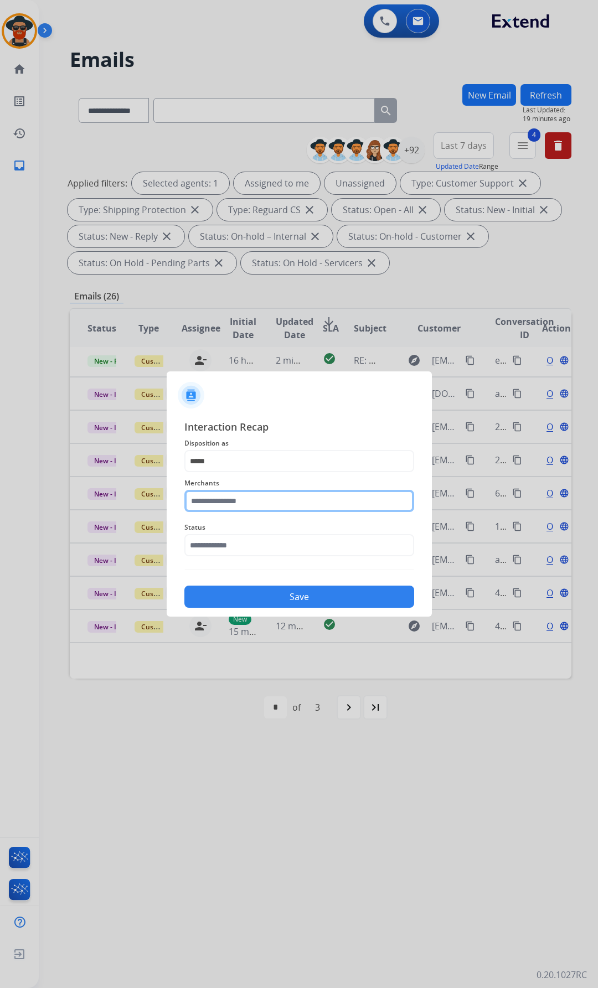
click at [204, 499] on input "text" at bounding box center [299, 501] width 230 height 22
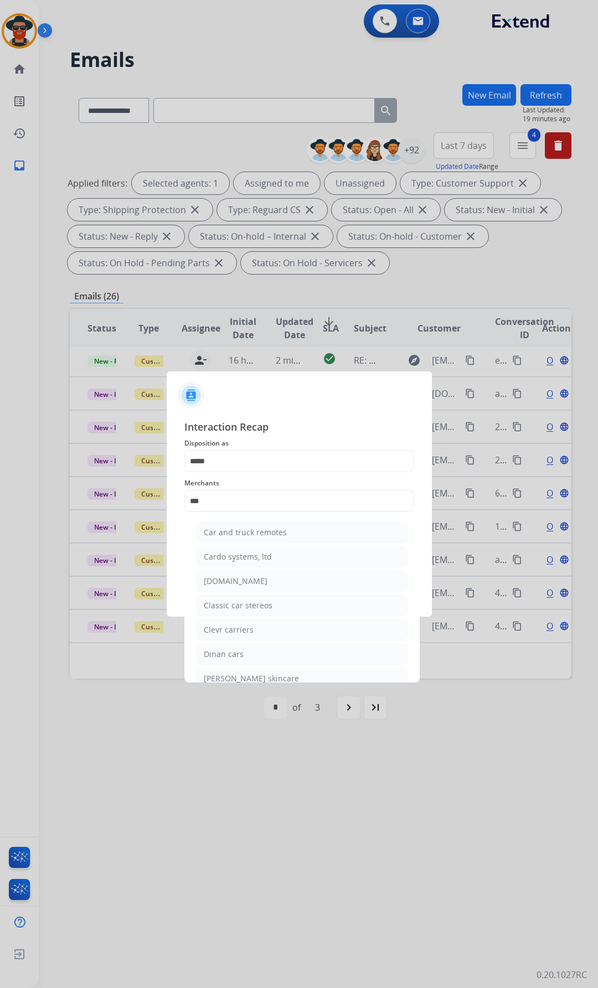
click at [248, 580] on div "Carparts.com" at bounding box center [236, 580] width 64 height 11
type input "**********"
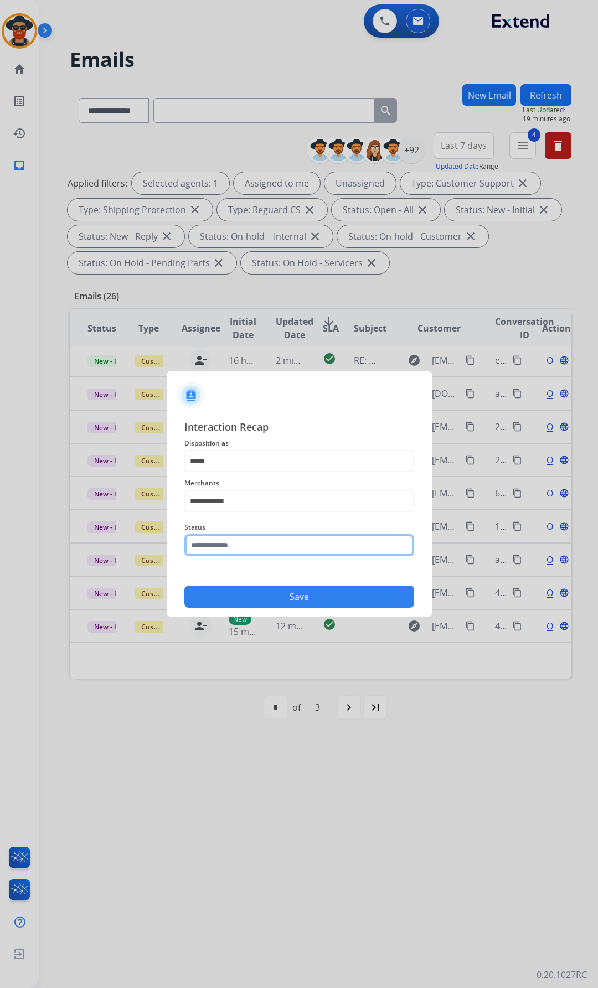
click at [229, 543] on input "text" at bounding box center [299, 545] width 230 height 22
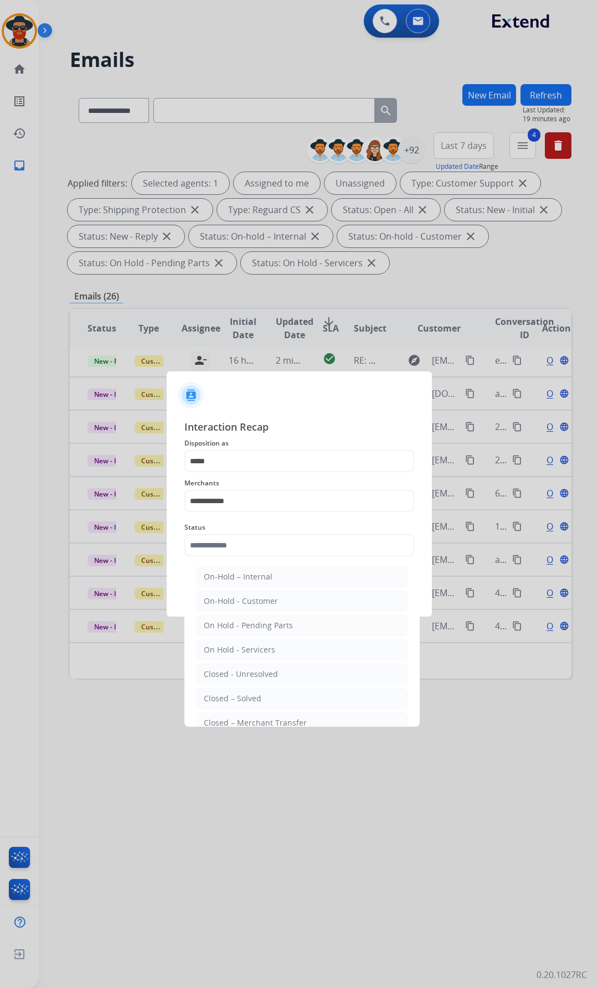
click at [247, 699] on div "Closed – Solved" at bounding box center [233, 698] width 58 height 11
type input "**********"
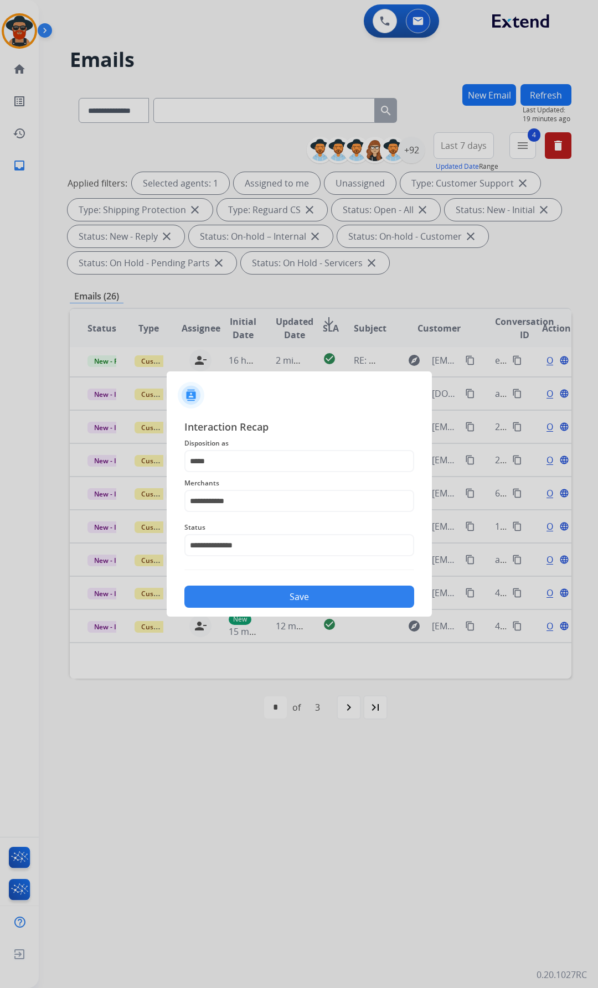
click at [252, 595] on button "Save" at bounding box center [299, 596] width 230 height 22
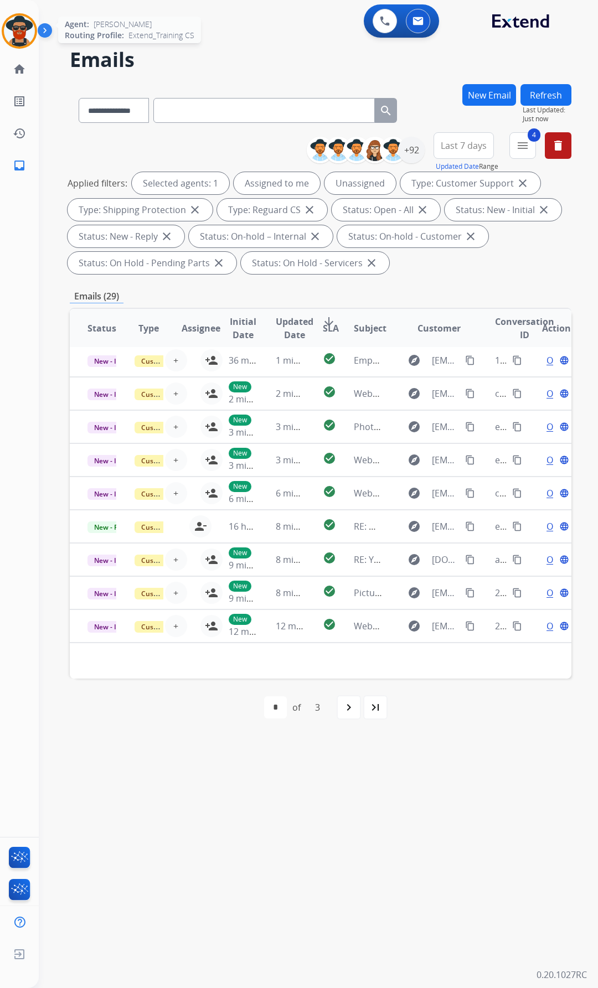
click at [17, 29] on img at bounding box center [19, 30] width 31 height 31
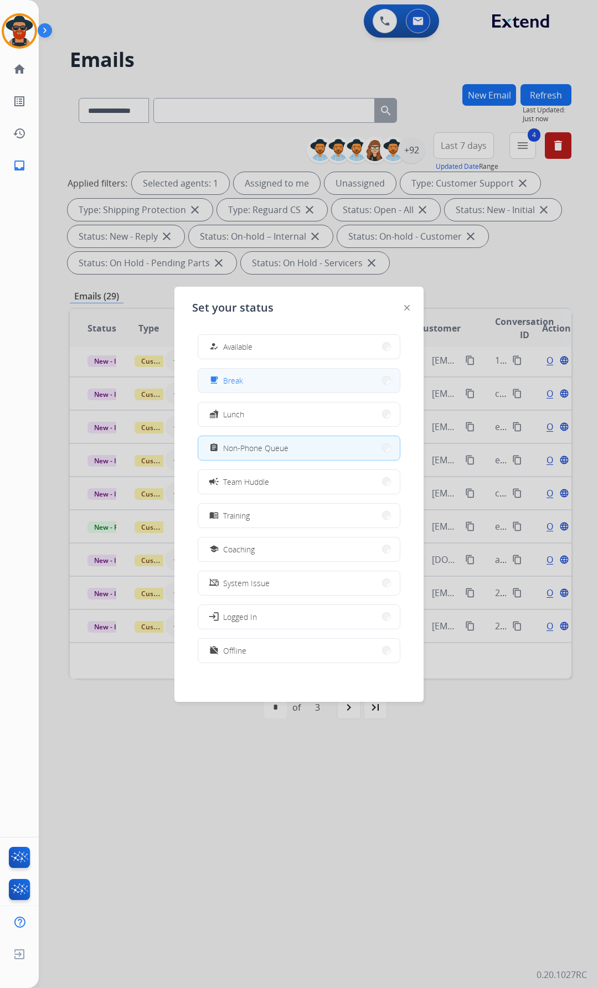
click at [242, 380] on span "Break" at bounding box center [233, 381] width 20 height 12
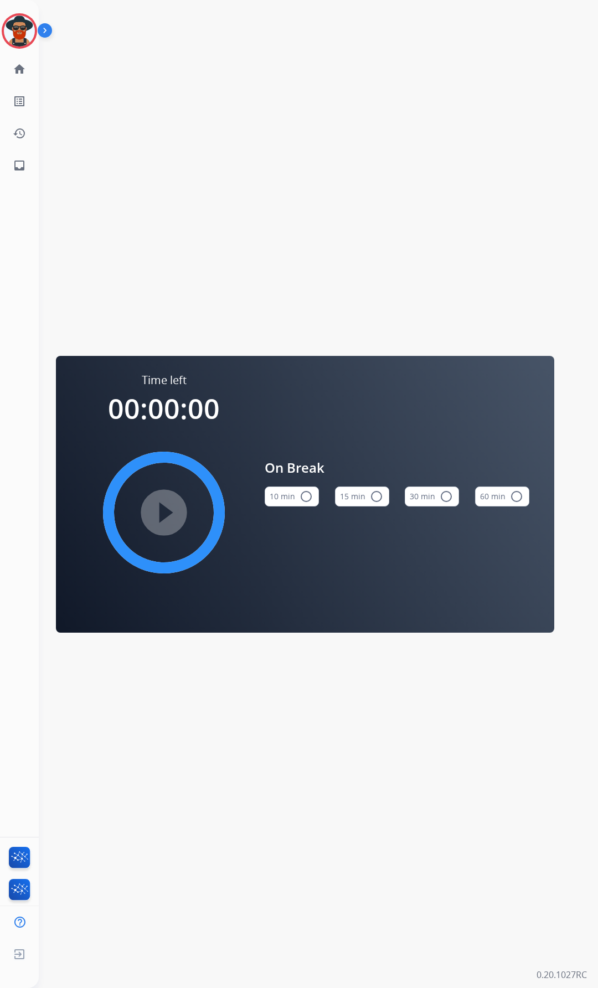
click at [298, 492] on button "10 min radio_button_unchecked" at bounding box center [292, 496] width 54 height 20
click at [15, 28] on img at bounding box center [19, 30] width 31 height 31
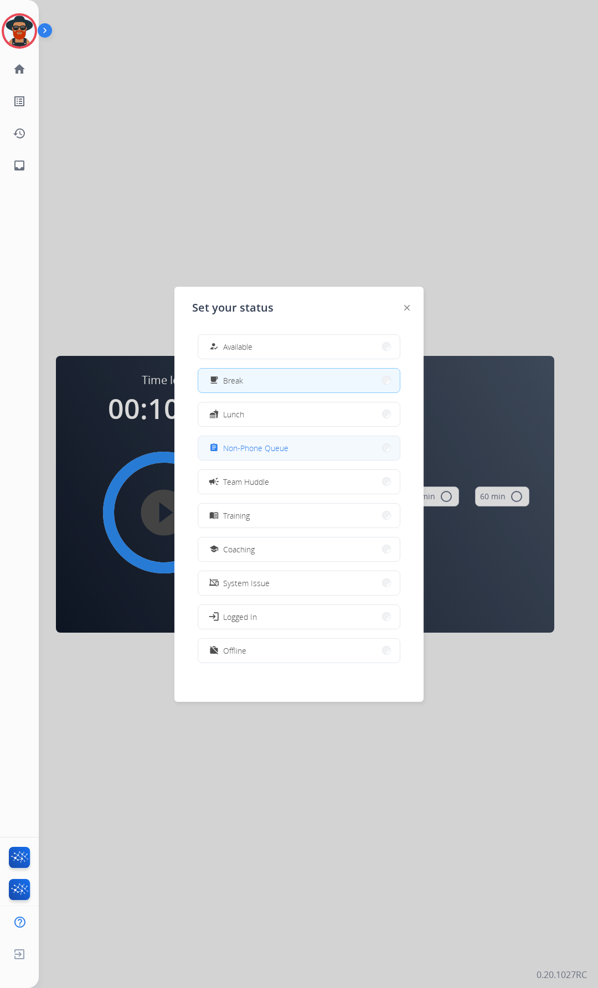
click at [257, 449] on span "Non-Phone Queue" at bounding box center [255, 448] width 65 height 12
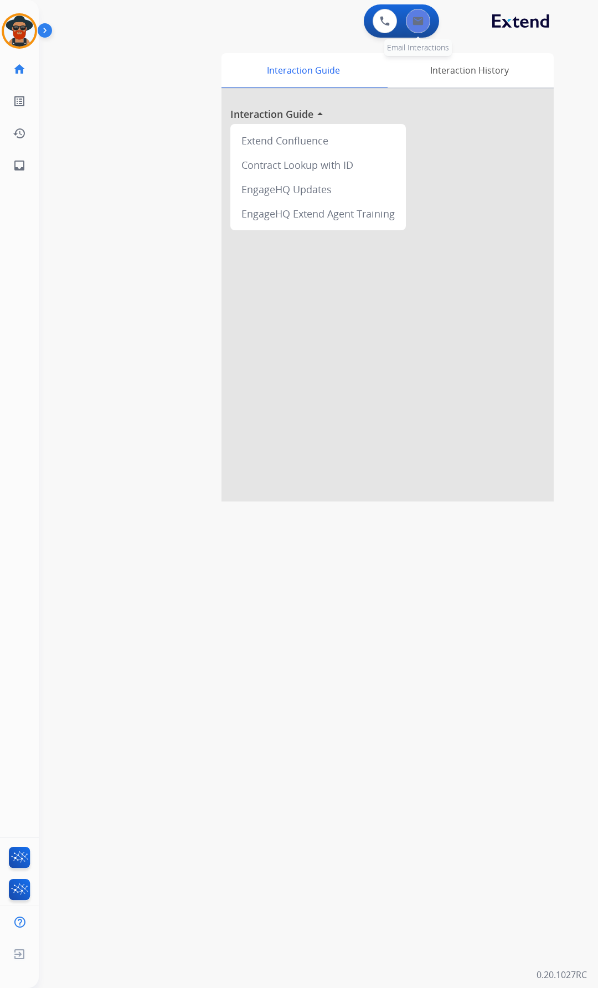
drag, startPoint x: 590, startPoint y: 445, endPoint x: 413, endPoint y: 22, distance: 458.1
click at [413, 22] on img at bounding box center [417, 21] width 11 height 9
select select "**********"
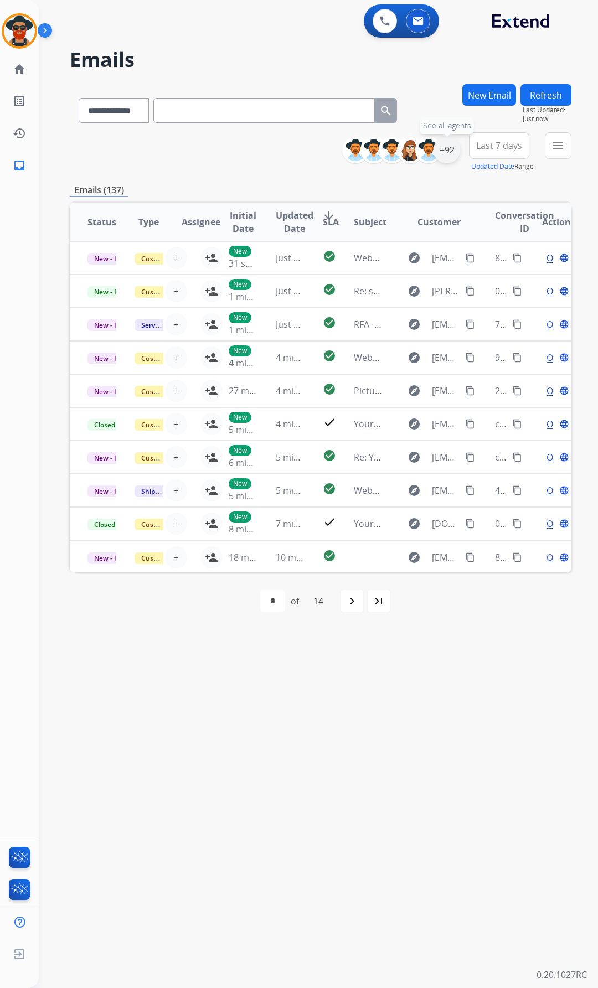
click at [447, 151] on div "+92" at bounding box center [446, 150] width 27 height 27
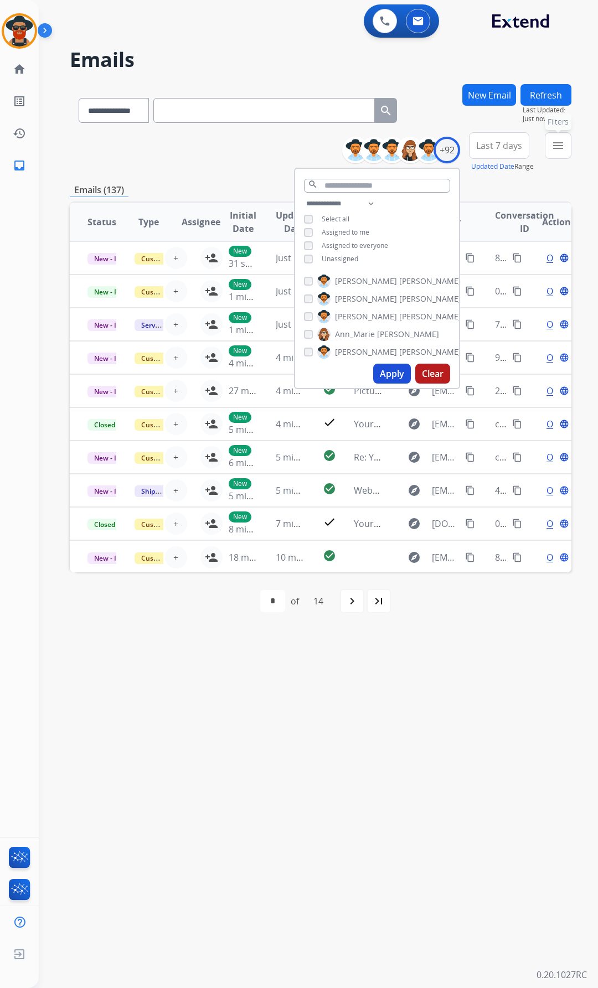
click at [553, 143] on mat-icon "menu" at bounding box center [557, 145] width 13 height 13
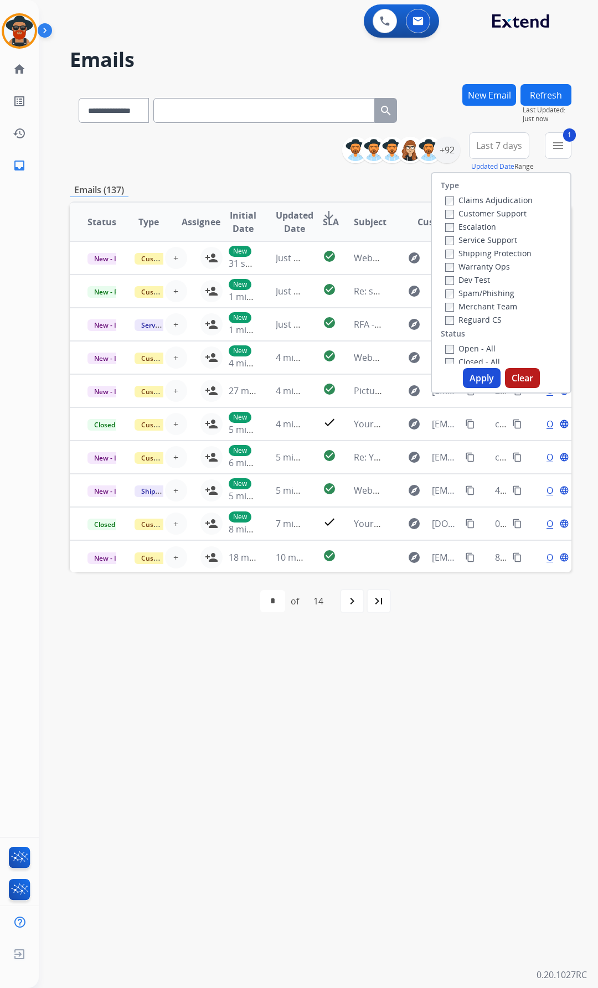
click at [447, 253] on label "Shipping Protection" at bounding box center [488, 253] width 86 height 11
click at [469, 374] on button "Apply" at bounding box center [482, 378] width 38 height 20
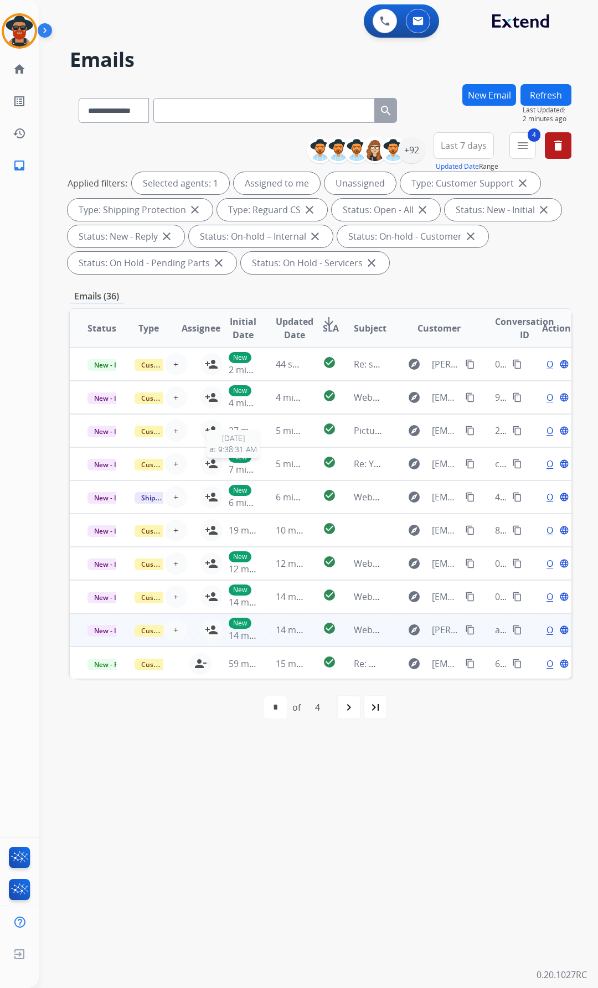
scroll to position [1, 0]
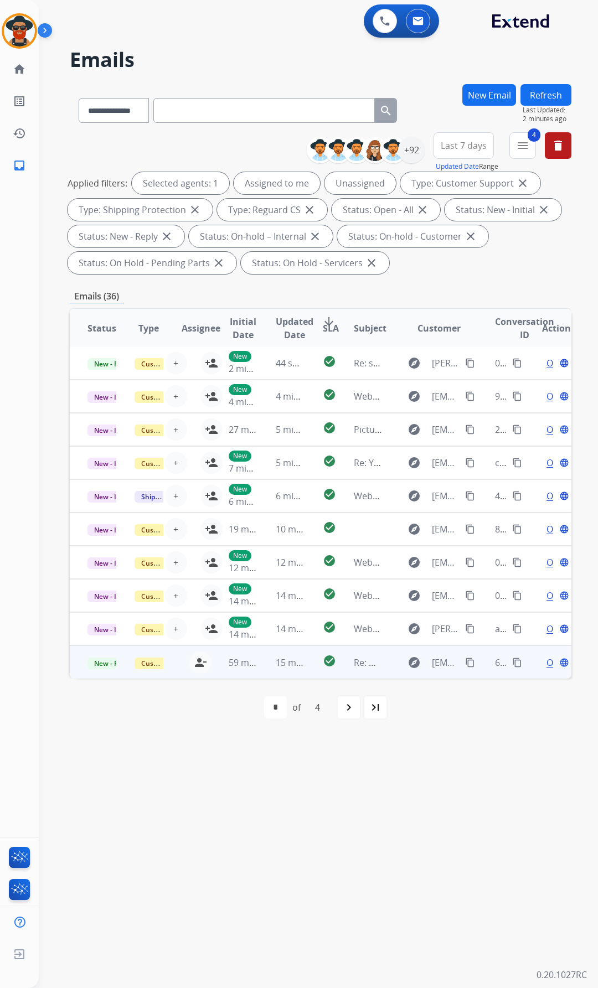
click at [546, 662] on span "Open" at bounding box center [557, 662] width 23 height 13
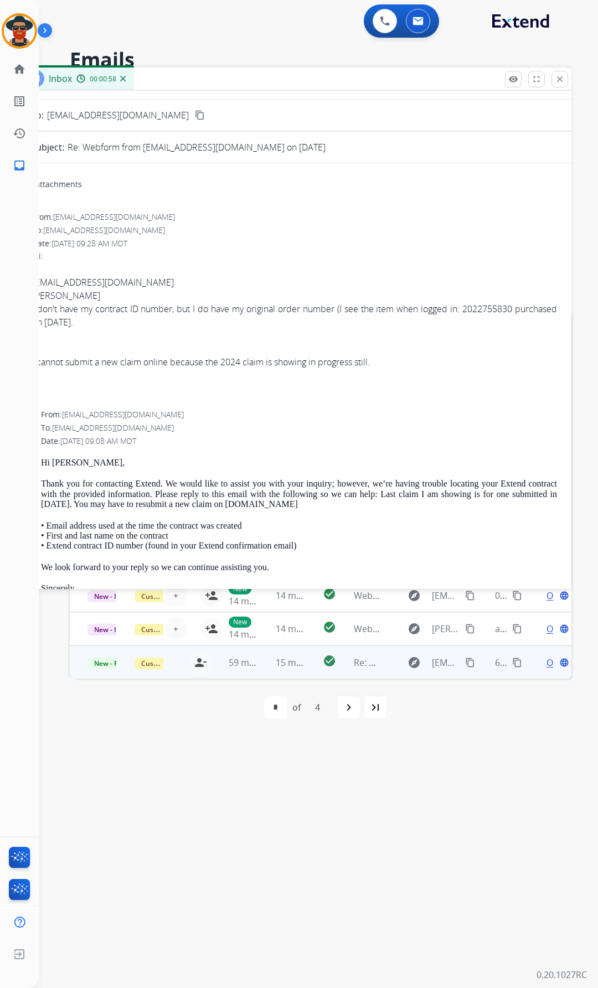
scroll to position [0, 0]
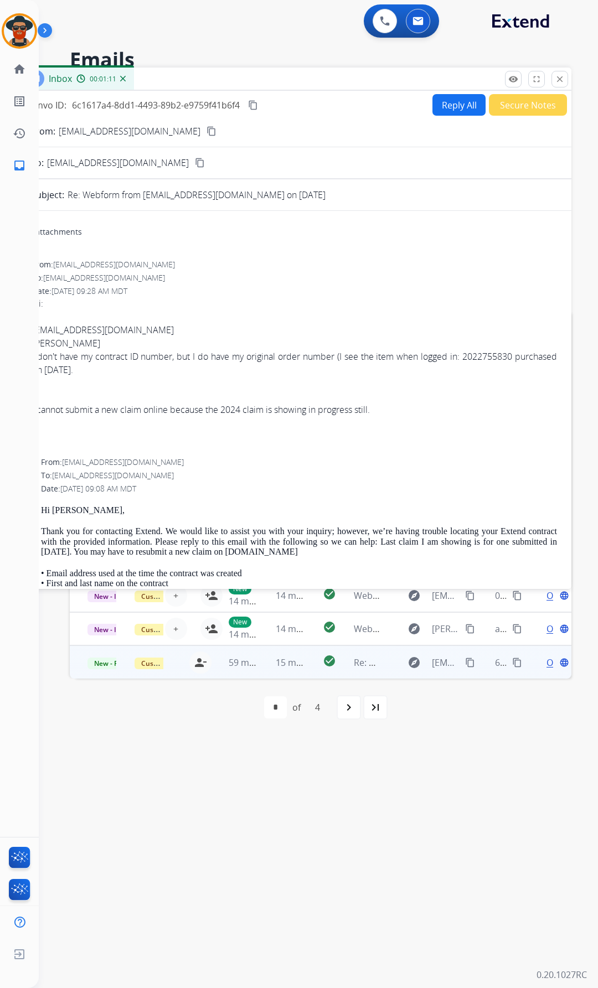
click at [452, 102] on button "Reply All" at bounding box center [458, 105] width 53 height 22
select select "**********"
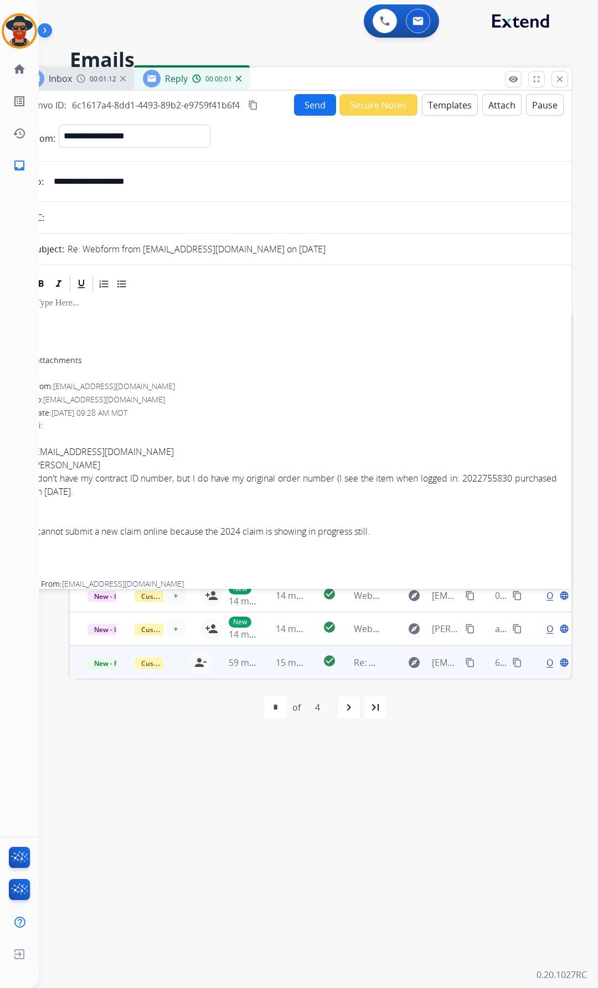
click at [441, 106] on button "Templates" at bounding box center [450, 105] width 56 height 22
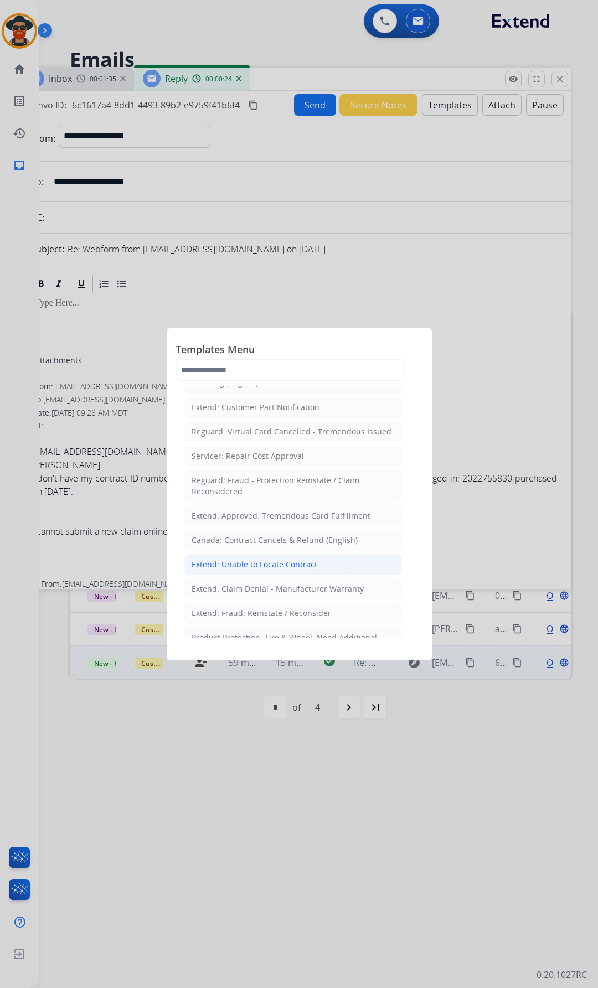
scroll to position [443, 0]
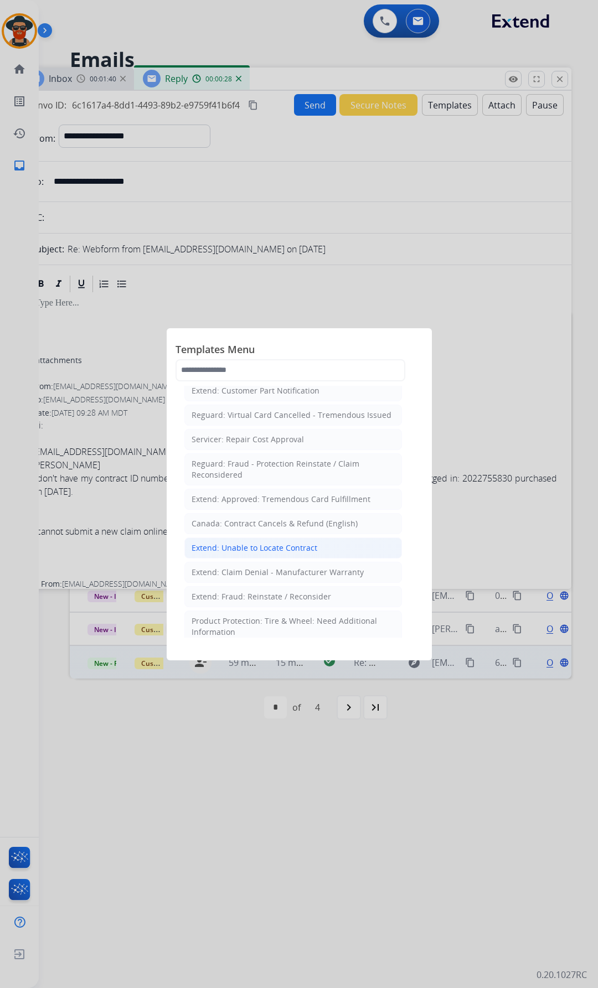
click at [278, 542] on div "Extend: Unable to Locate Contract" at bounding box center [254, 547] width 126 height 11
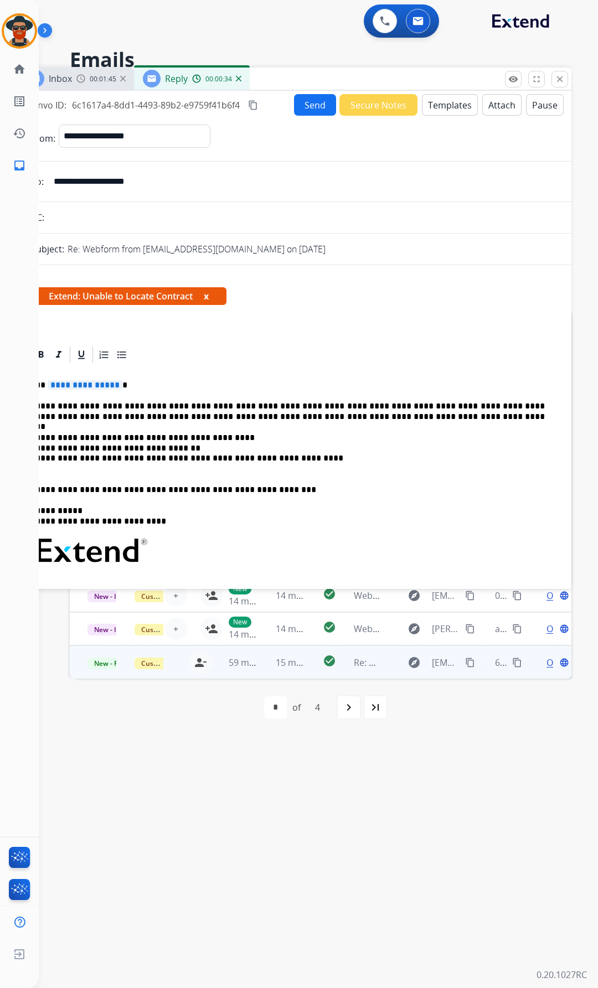
click at [115, 387] on span "**********" at bounding box center [85, 384] width 75 height 9
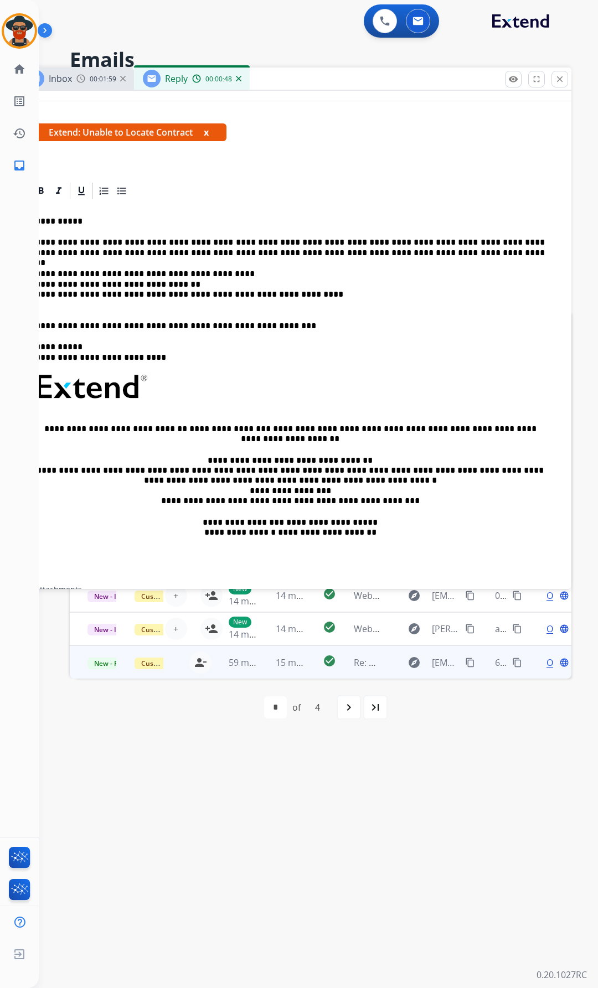
scroll to position [55, 0]
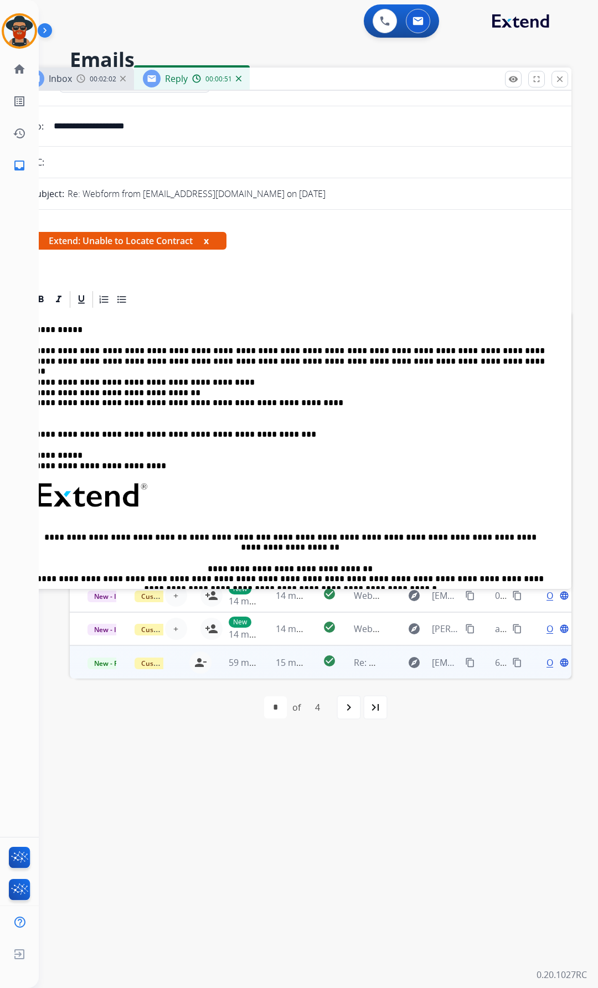
click at [371, 364] on p "**********" at bounding box center [289, 356] width 509 height 20
click at [537, 365] on p "**********" at bounding box center [289, 356] width 509 height 20
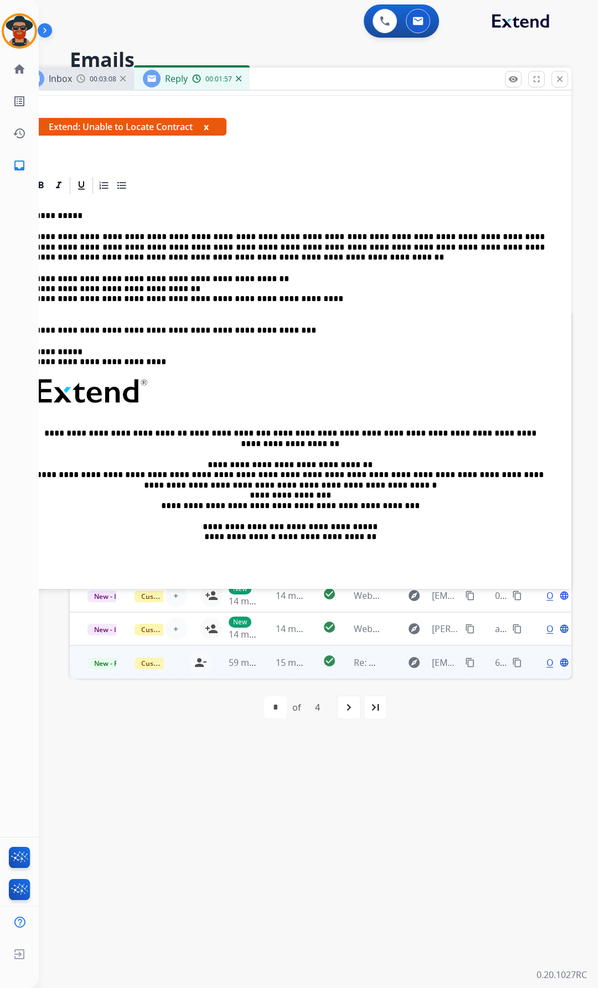
scroll to position [0, 0]
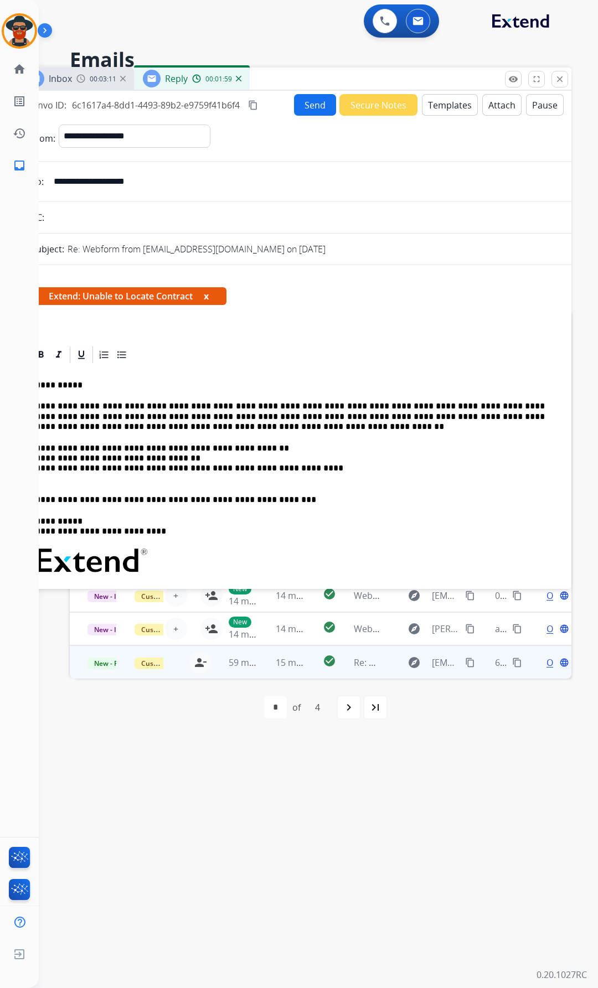
click at [307, 103] on button "Send" at bounding box center [315, 105] width 42 height 22
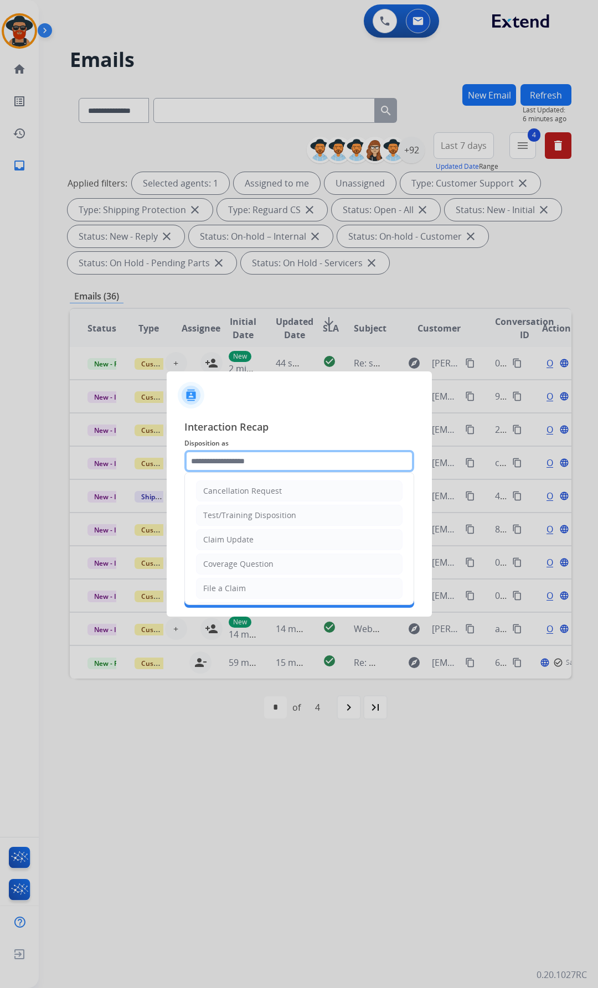
click at [244, 463] on input "text" at bounding box center [299, 461] width 230 height 22
click at [243, 586] on div "File a Claim" at bounding box center [224, 588] width 43 height 11
type input "**********"
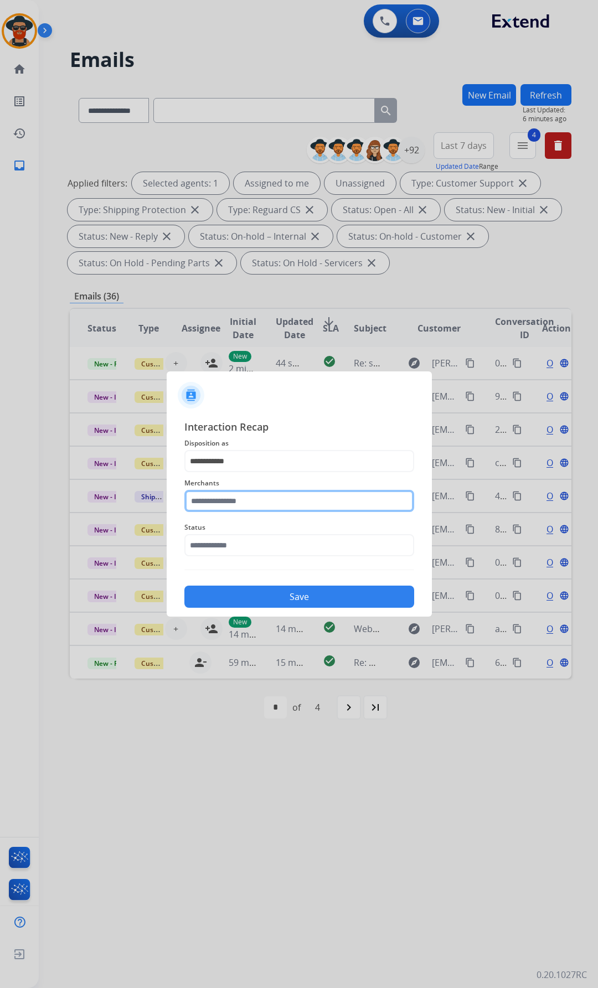
click at [230, 504] on input "text" at bounding box center [299, 501] width 230 height 22
drag, startPoint x: 232, startPoint y: 533, endPoint x: 226, endPoint y: 529, distance: 7.5
click at [231, 531] on div "Brilliant earth" at bounding box center [229, 532] width 51 height 11
type input "**********"
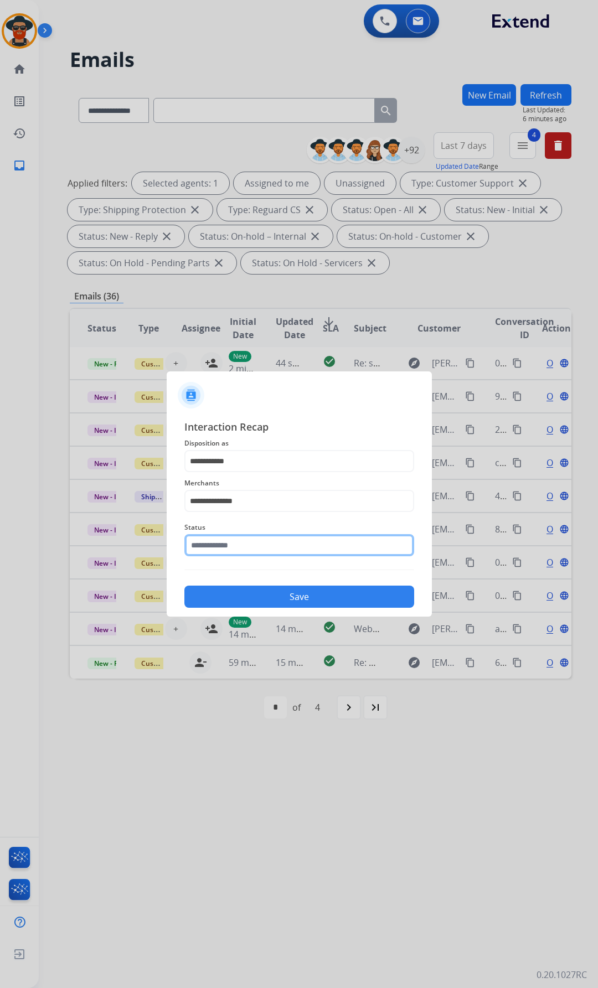
click at [232, 540] on input "text" at bounding box center [299, 545] width 230 height 22
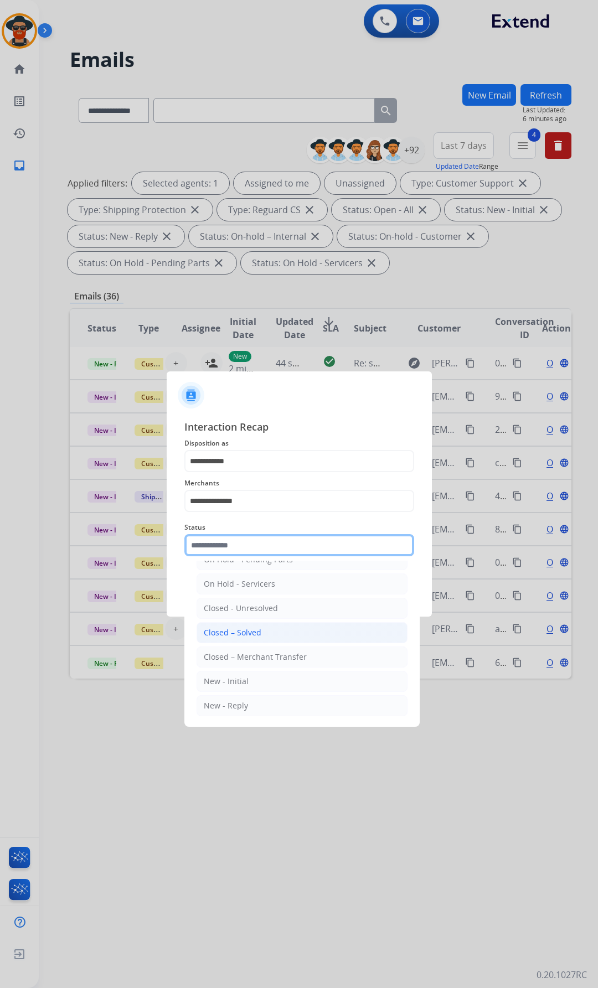
scroll to position [66, 0]
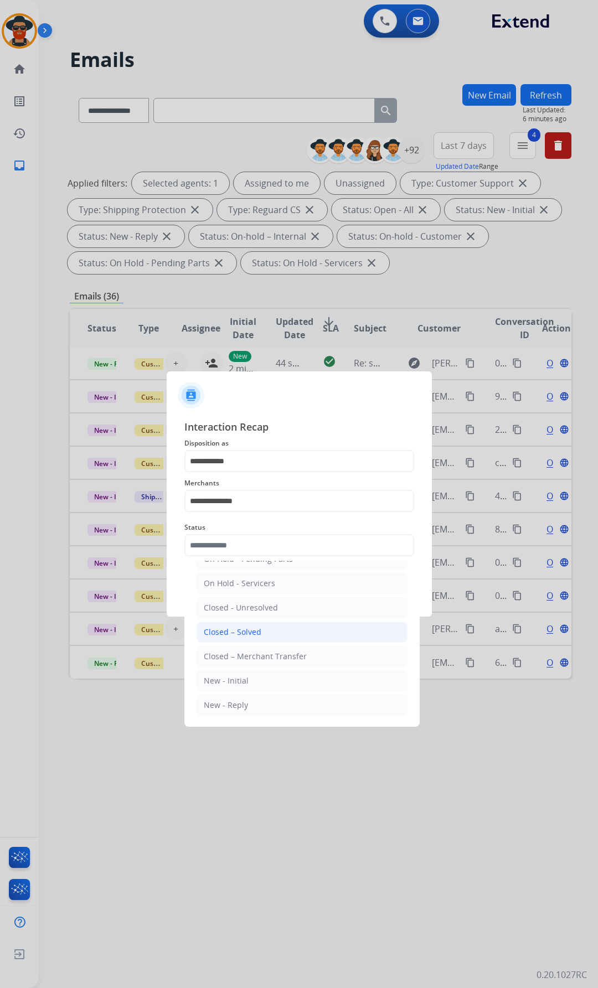
click at [237, 633] on div "Closed – Solved" at bounding box center [233, 631] width 58 height 11
type input "**********"
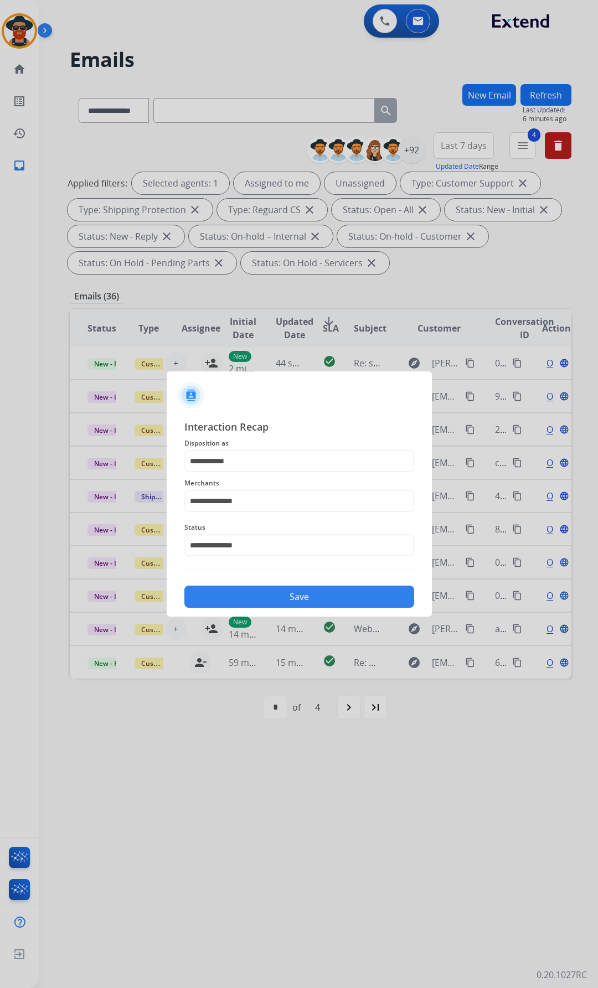
click at [252, 606] on button "Save" at bounding box center [299, 596] width 230 height 22
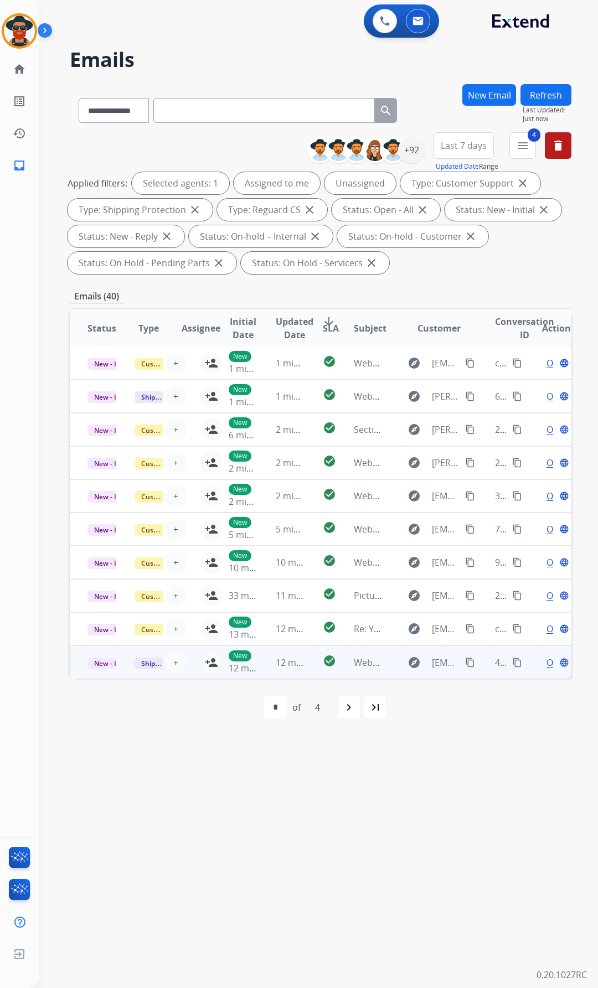
click at [546, 656] on span "Open" at bounding box center [557, 662] width 23 height 13
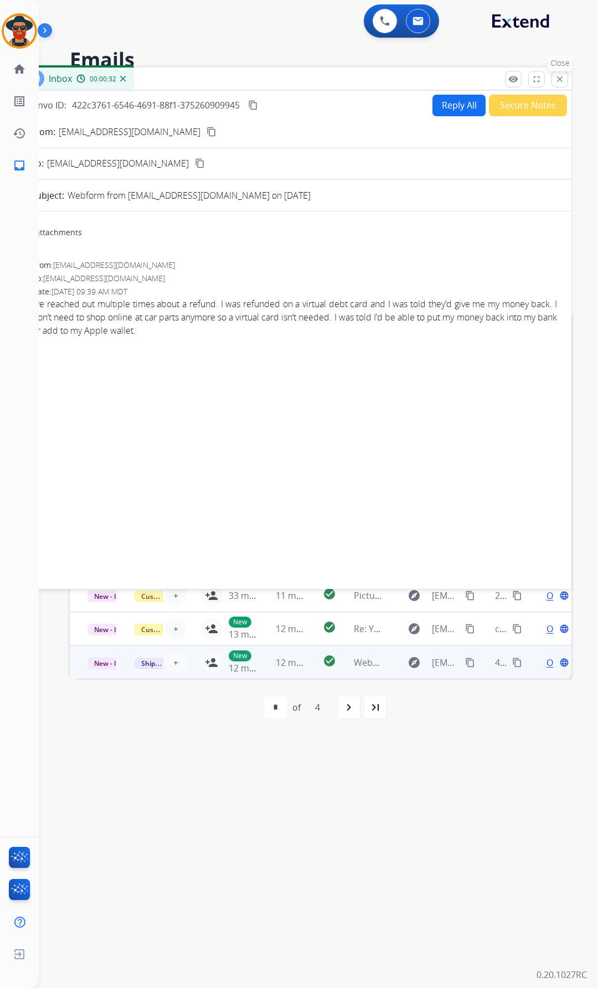
click at [553, 79] on button "close Close" at bounding box center [559, 79] width 17 height 17
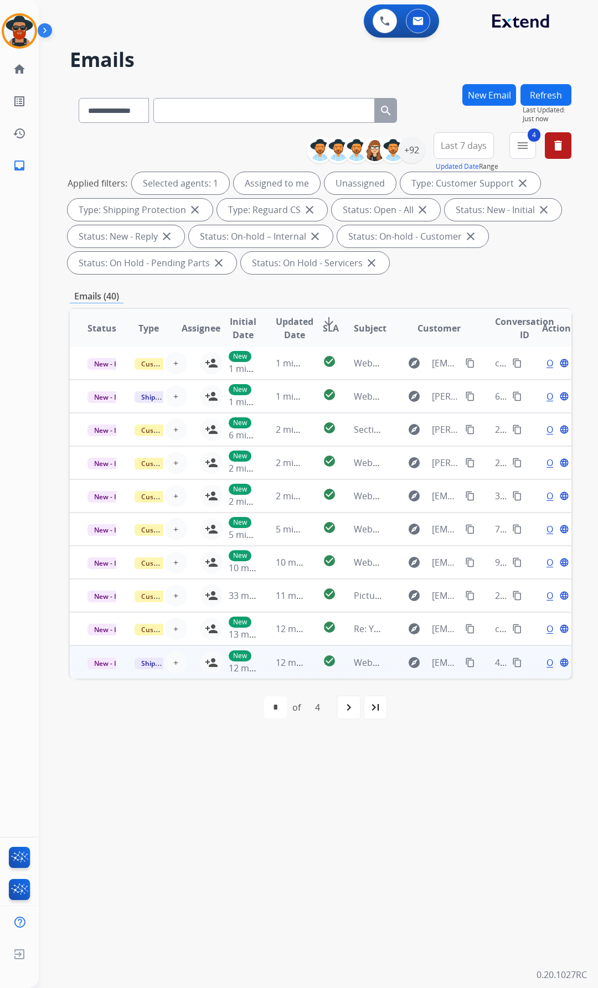
click at [211, 660] on td "New 12 minutes ago" at bounding box center [234, 661] width 47 height 33
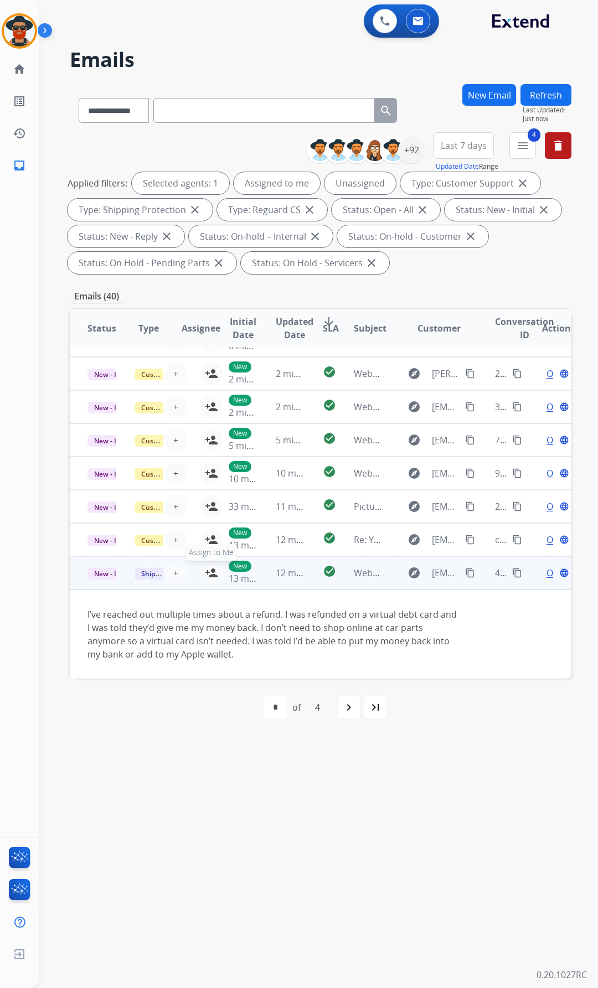
click at [208, 571] on mat-icon "person_add" at bounding box center [211, 572] width 13 height 13
click at [463, 567] on button "content_copy" at bounding box center [469, 572] width 13 height 13
click at [546, 570] on span "Open" at bounding box center [557, 572] width 23 height 13
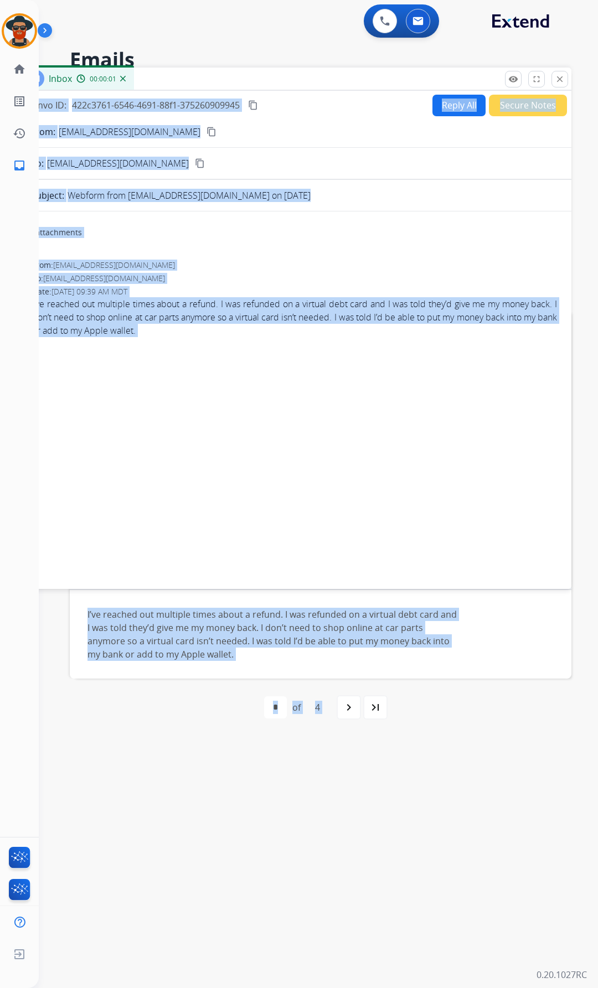
click at [449, 98] on button "Reply All" at bounding box center [458, 106] width 53 height 22
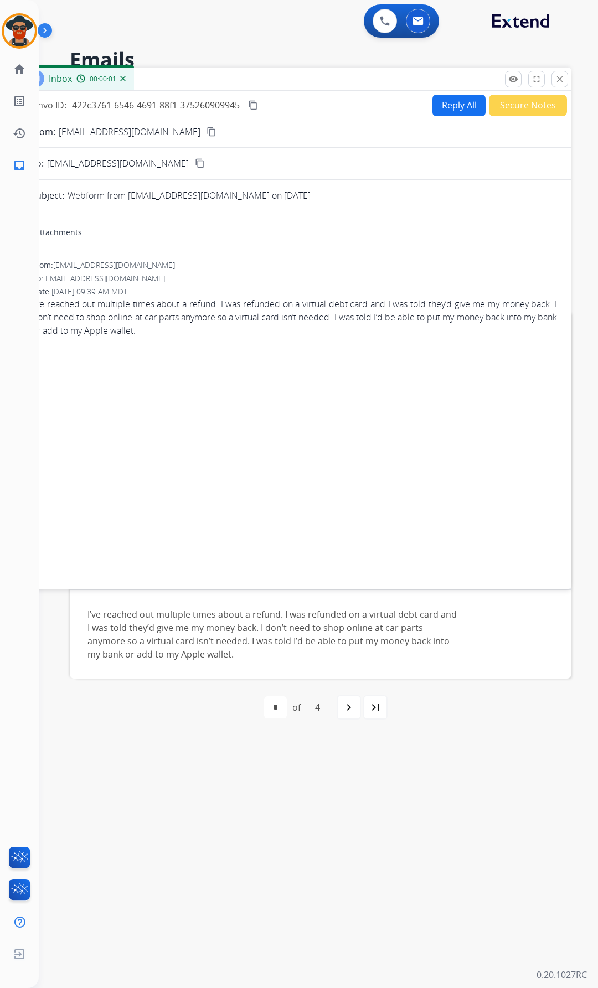
select select "**********"
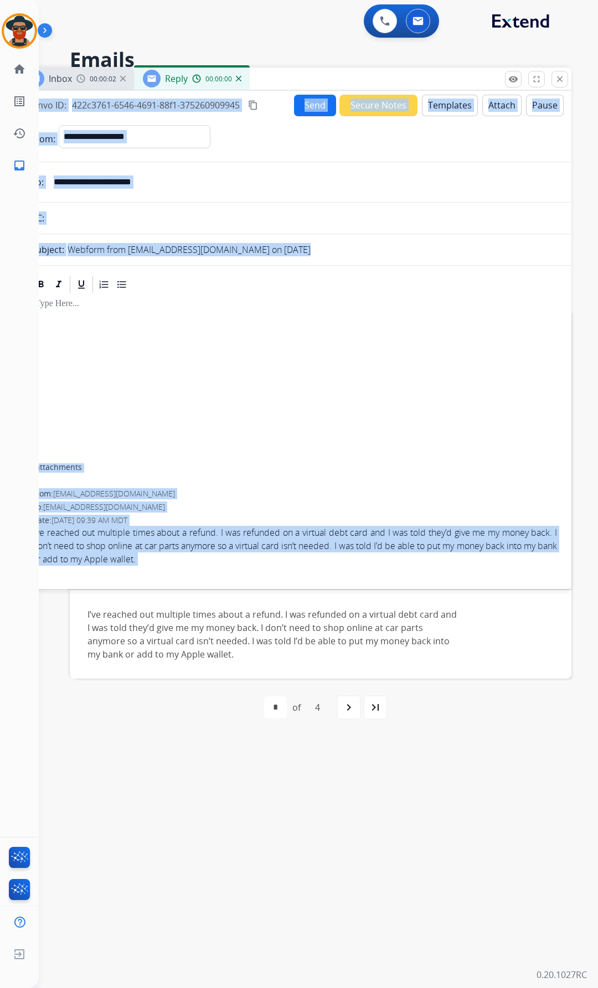
click at [356, 159] on form "**********" at bounding box center [294, 350] width 553 height 468
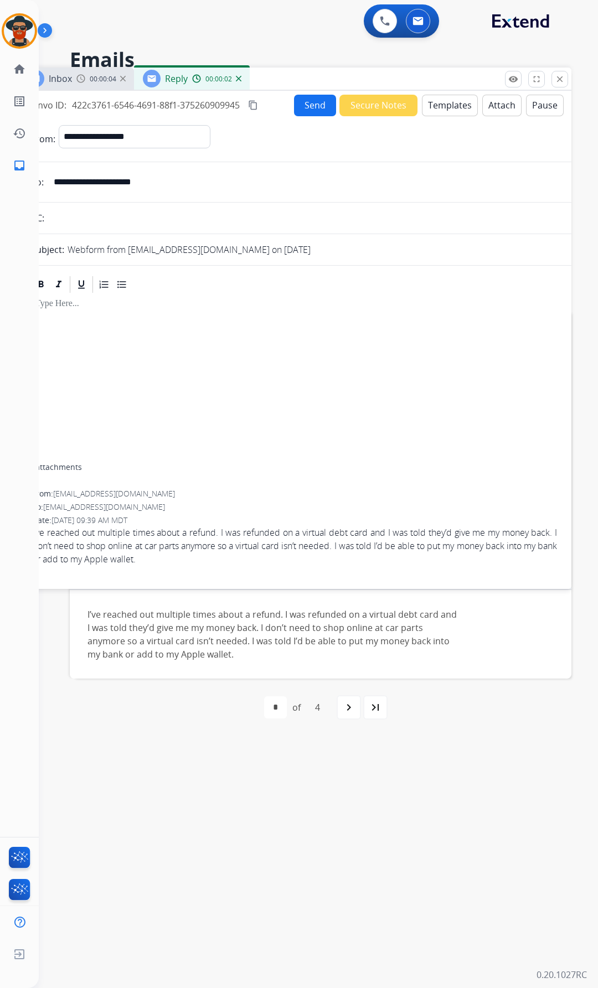
click at [437, 103] on button "Templates" at bounding box center [450, 106] width 56 height 22
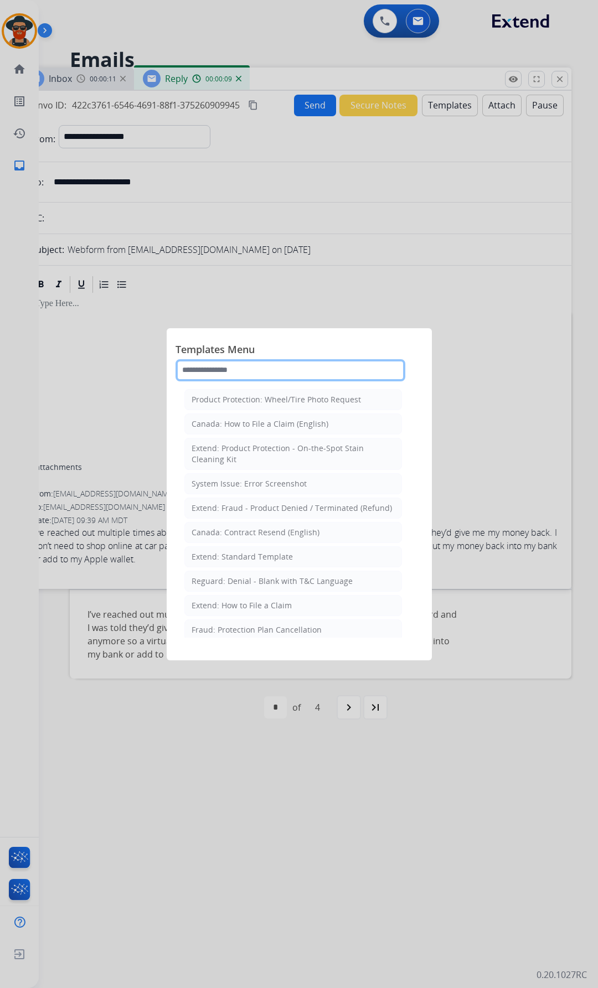
click at [214, 376] on input "text" at bounding box center [290, 370] width 230 height 22
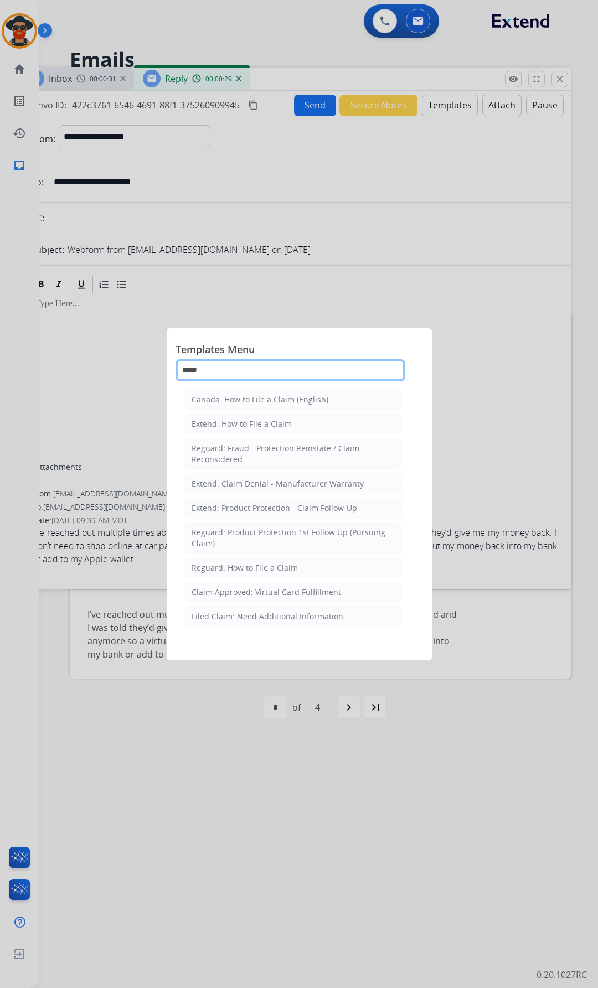
click at [215, 371] on input "*****" at bounding box center [290, 370] width 230 height 22
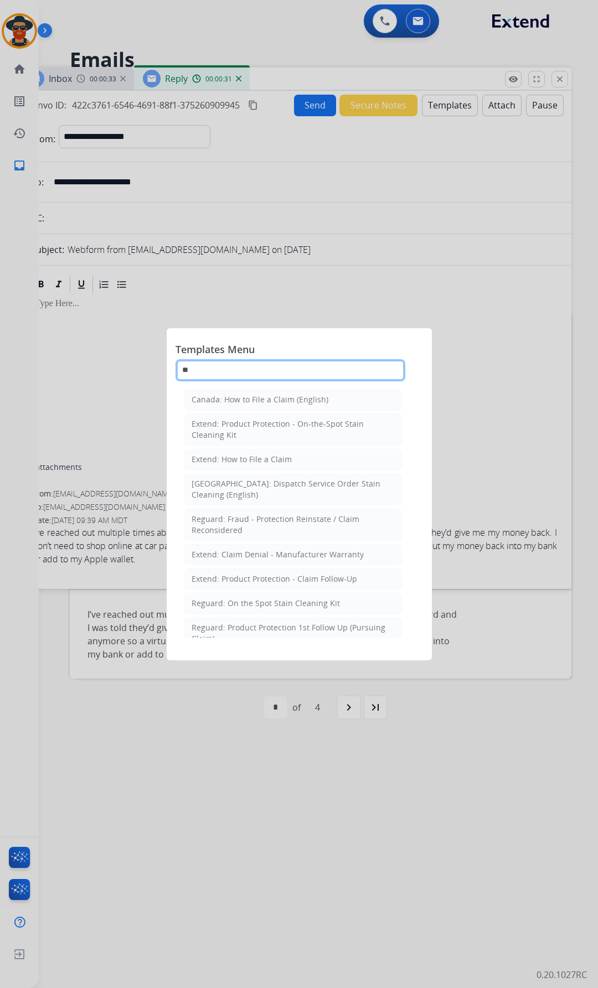
type input "*"
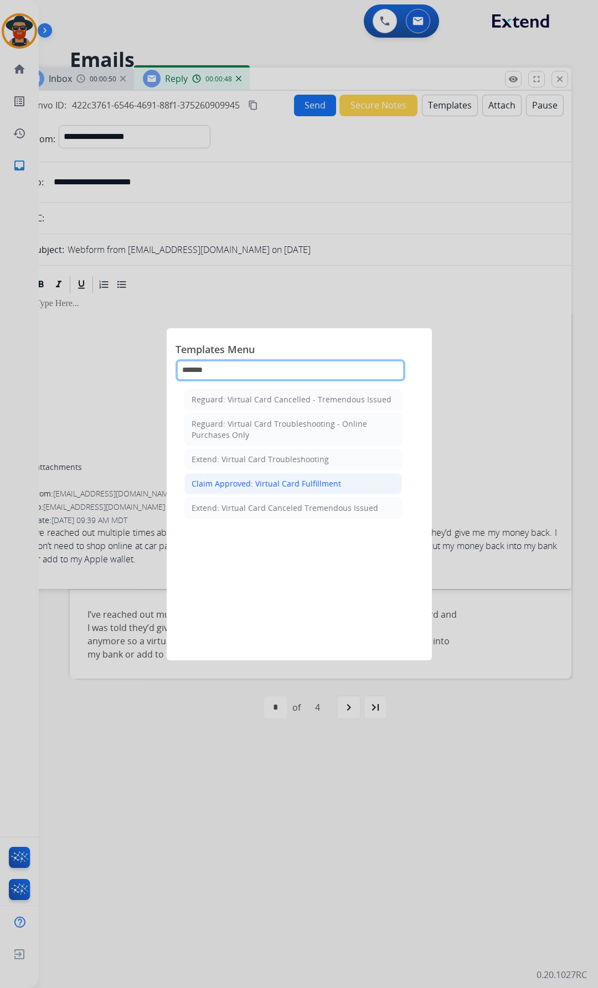
type input "*******"
click at [276, 481] on div "Claim Approved: Virtual Card Fulfillment" at bounding box center [265, 483] width 149 height 11
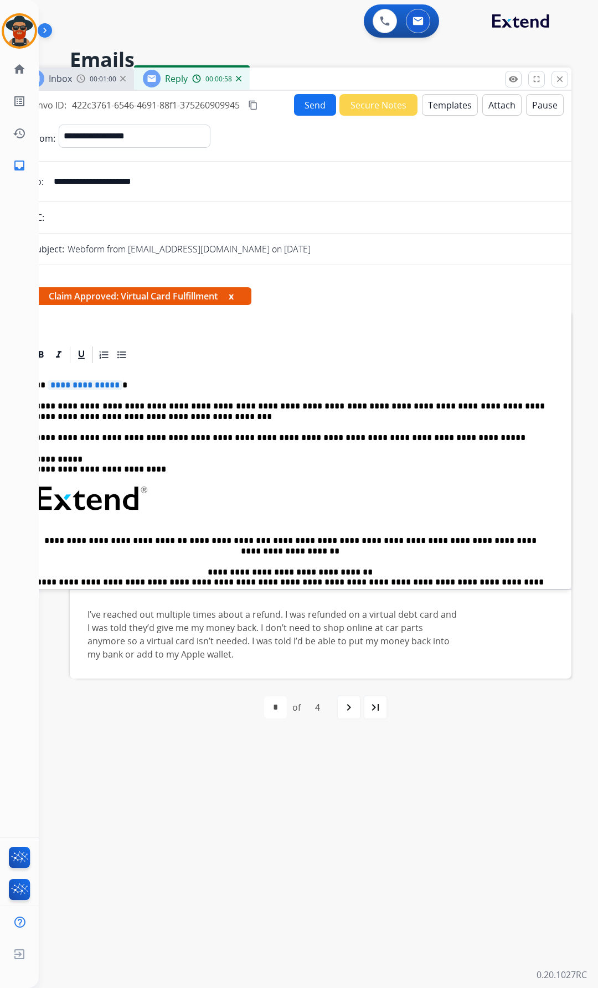
click at [433, 103] on button "Templates" at bounding box center [450, 105] width 56 height 22
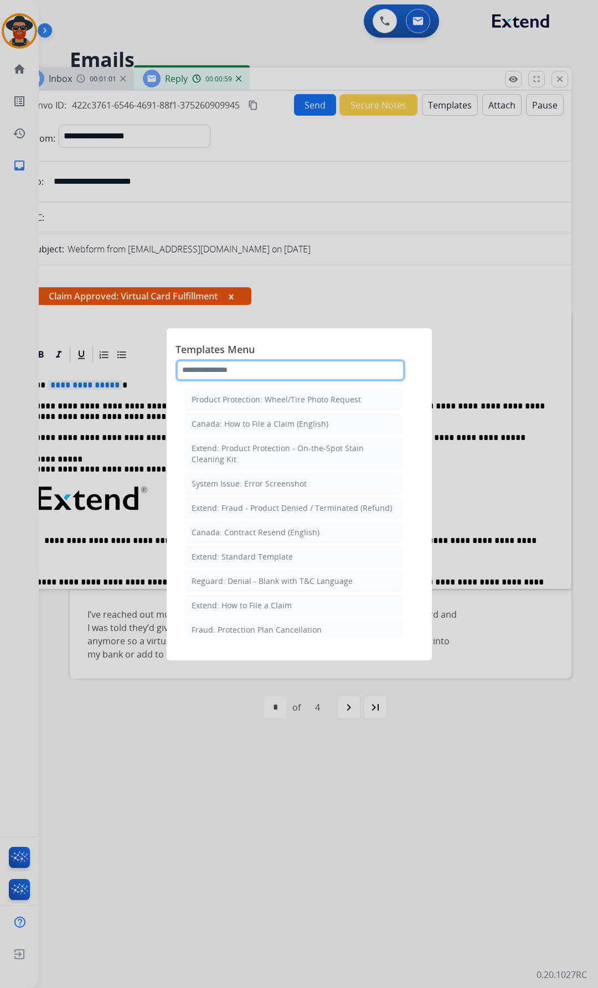
click at [225, 371] on input "text" at bounding box center [290, 370] width 230 height 22
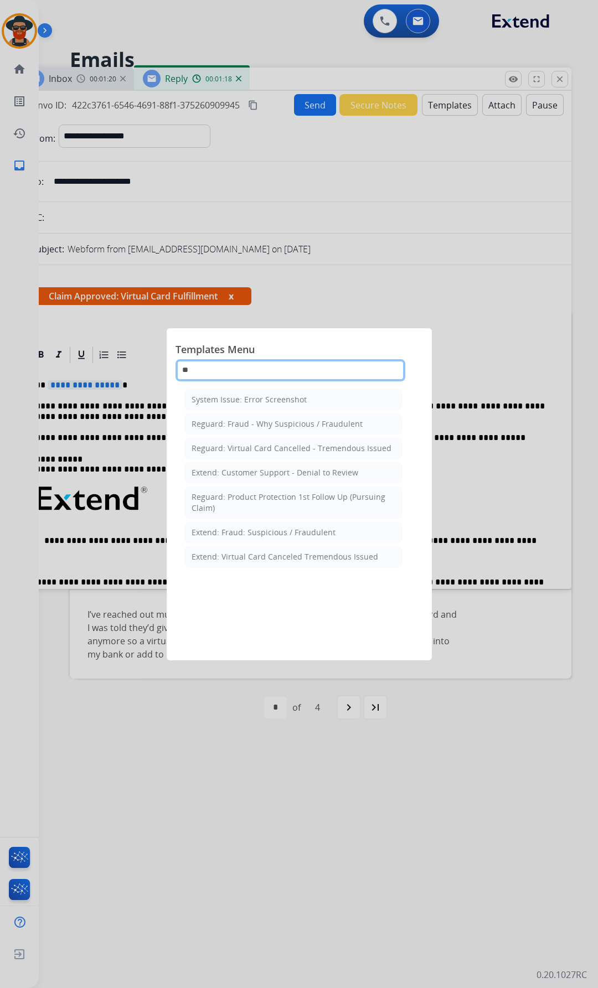
type input "*"
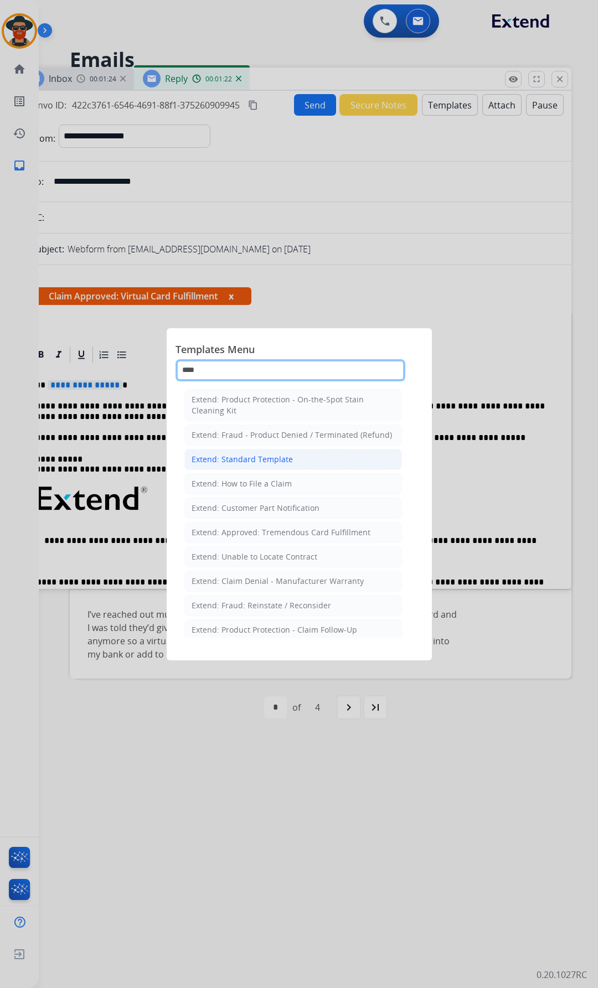
type input "****"
click at [252, 462] on div "Extend: Standard Template" at bounding box center [241, 459] width 101 height 11
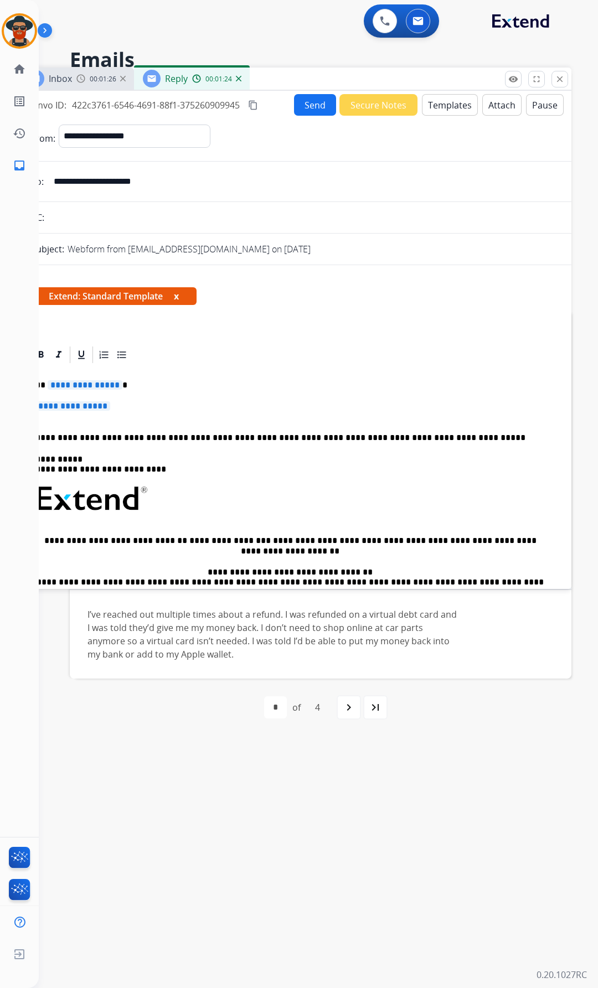
click at [113, 384] on span "**********" at bounding box center [85, 384] width 75 height 9
click at [121, 410] on p "**********" at bounding box center [289, 411] width 509 height 20
drag, startPoint x: 121, startPoint y: 407, endPoint x: 39, endPoint y: 410, distance: 82.0
click at [40, 410] on p "**********" at bounding box center [289, 411] width 509 height 20
click at [115, 406] on p "**********" at bounding box center [289, 411] width 509 height 20
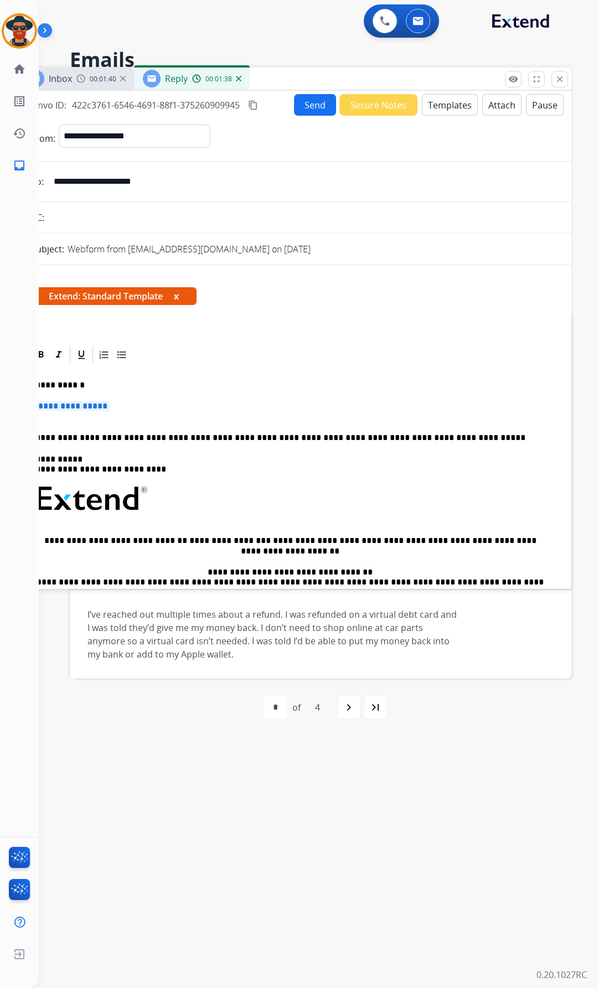
drag, startPoint x: 114, startPoint y: 408, endPoint x: 101, endPoint y: 405, distance: 13.6
click at [92, 408] on span "**********" at bounding box center [72, 405] width 75 height 9
click at [106, 403] on span "**********" at bounding box center [72, 405] width 75 height 9
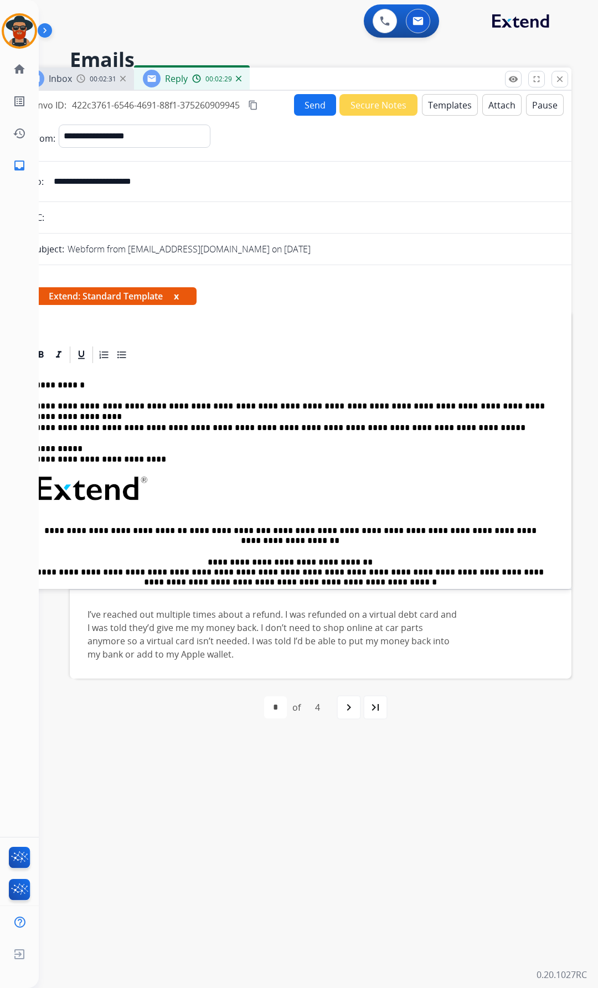
click at [250, 407] on p "**********" at bounding box center [289, 406] width 509 height 10
click at [260, 407] on p "**********" at bounding box center [289, 406] width 509 height 10
click at [511, 405] on p "**********" at bounding box center [289, 406] width 509 height 10
click at [310, 105] on button "Send" at bounding box center [315, 105] width 42 height 22
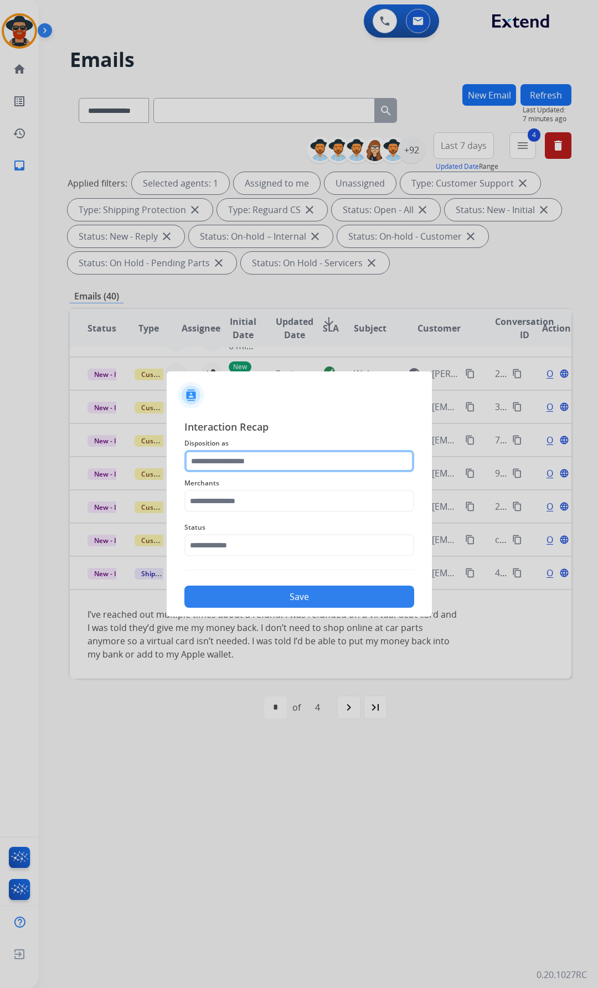
click at [224, 463] on input "text" at bounding box center [299, 461] width 230 height 22
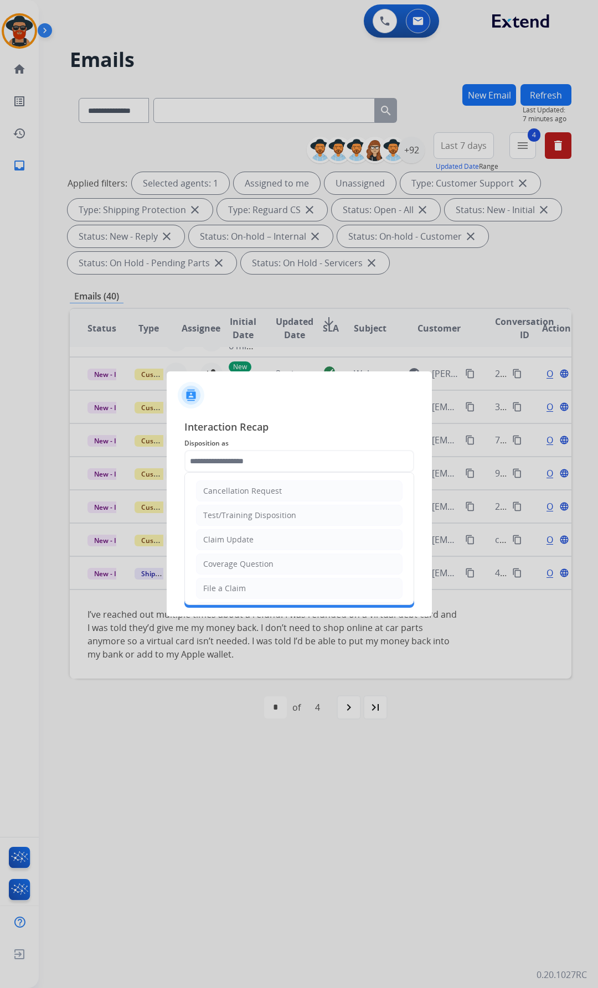
click at [250, 561] on div "Coverage Question" at bounding box center [238, 563] width 70 height 11
type input "**********"
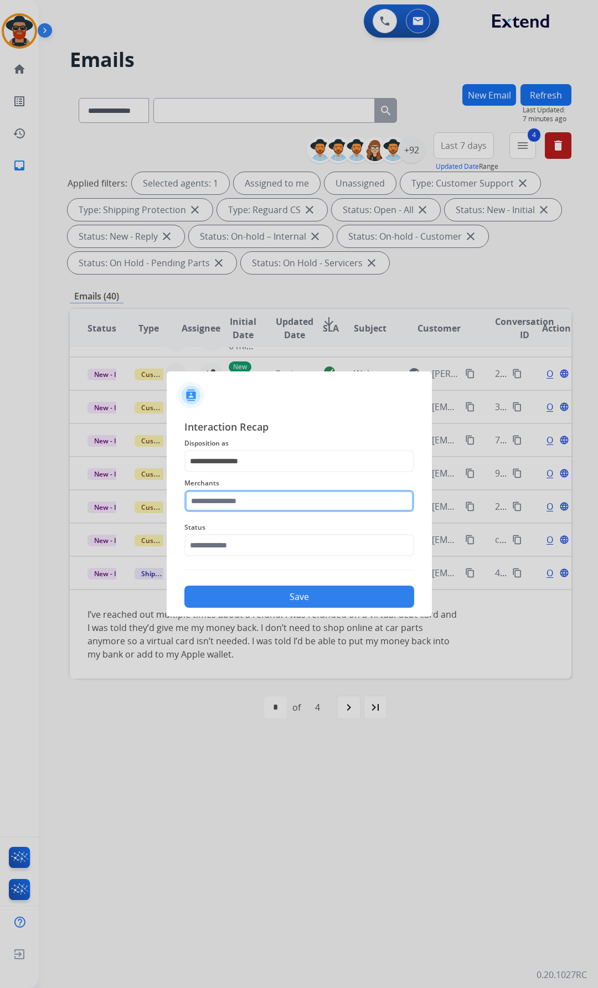
click at [231, 500] on input "text" at bounding box center [299, 501] width 230 height 22
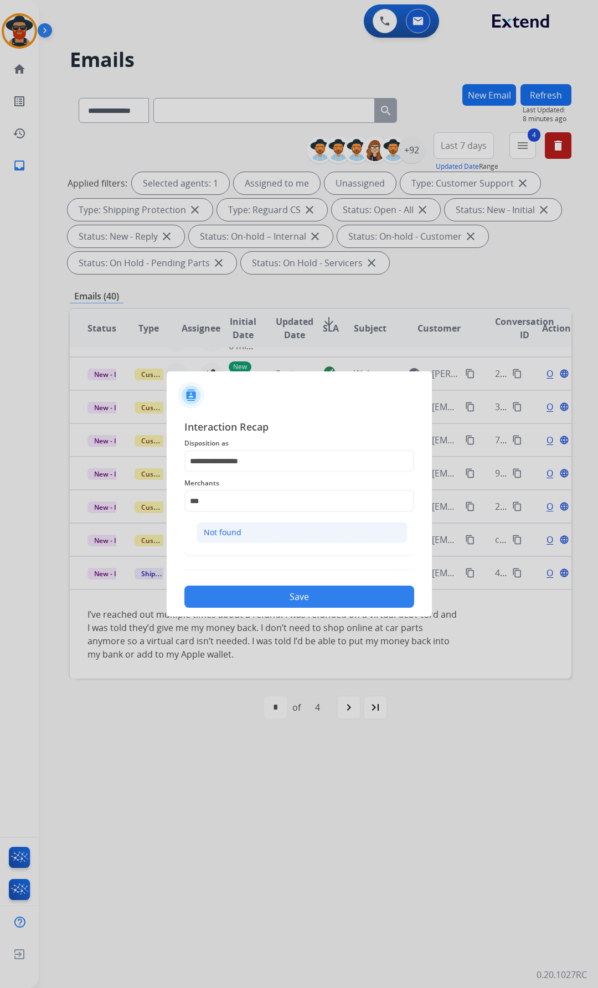
click at [225, 531] on div "Not found" at bounding box center [223, 532] width 38 height 11
type input "*********"
click at [241, 549] on input "text" at bounding box center [299, 545] width 230 height 22
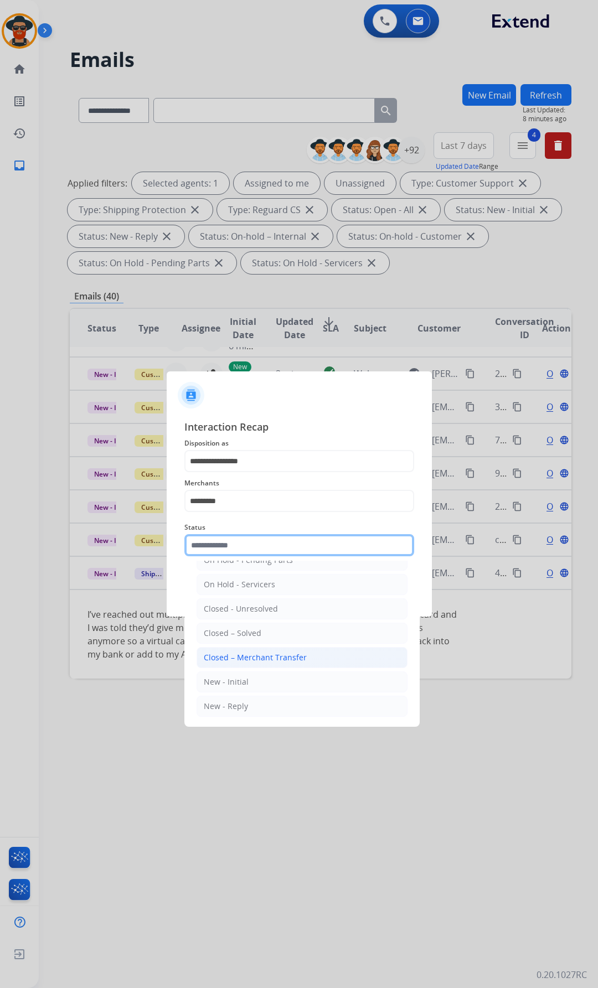
scroll to position [66, 0]
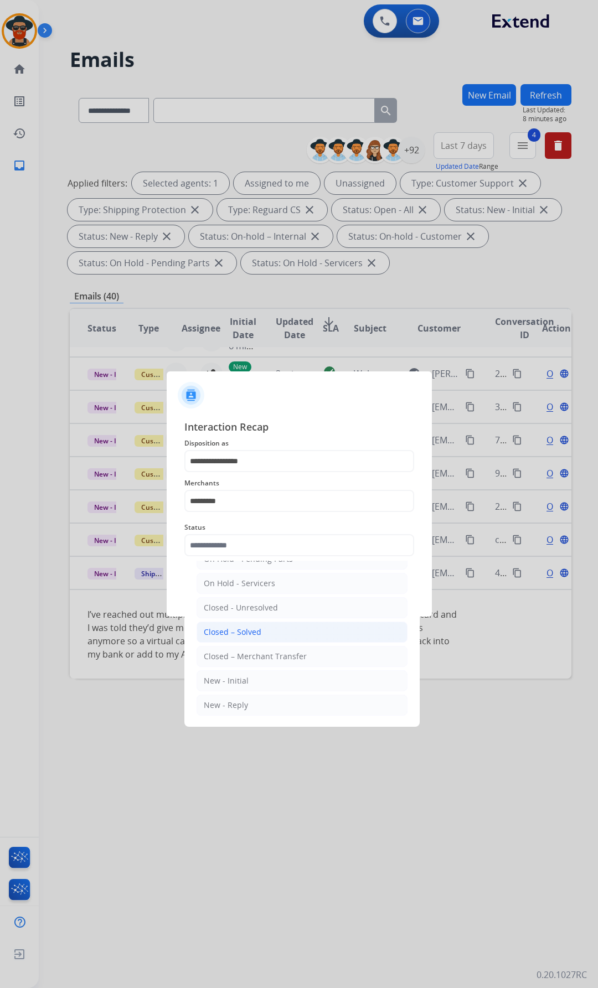
click at [240, 627] on div "Closed – Solved" at bounding box center [233, 631] width 58 height 11
type input "**********"
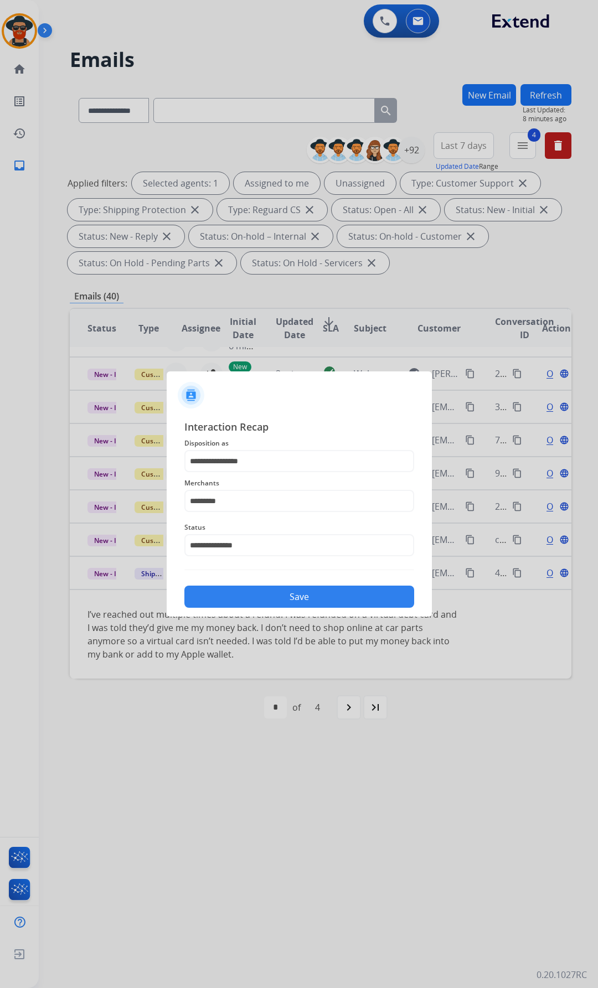
click at [232, 589] on button "Save" at bounding box center [299, 596] width 230 height 22
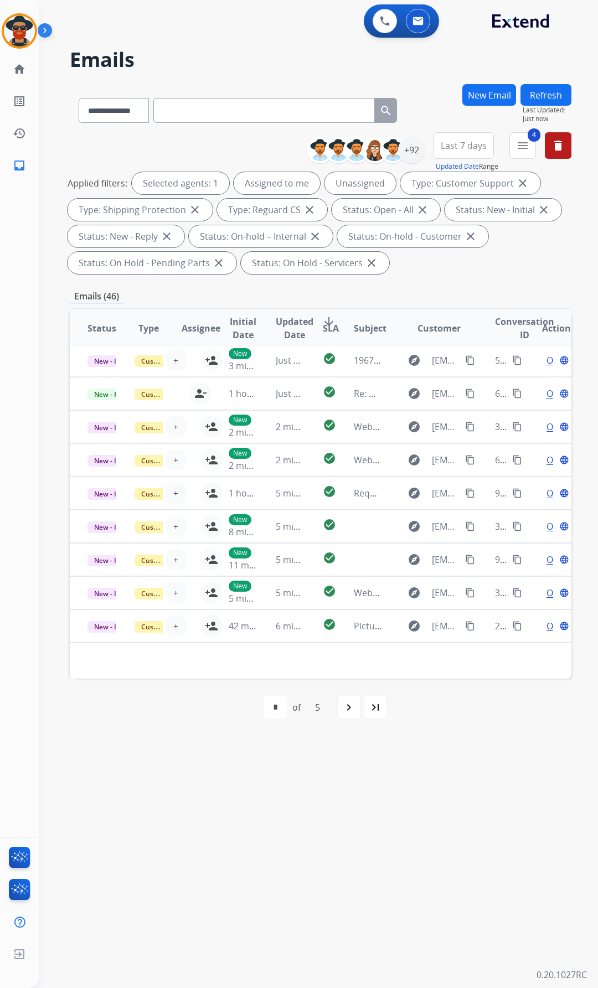
scroll to position [37, 0]
click at [180, 140] on div "**********" at bounding box center [320, 205] width 501 height 146
click at [412, 149] on div "+92" at bounding box center [411, 150] width 27 height 27
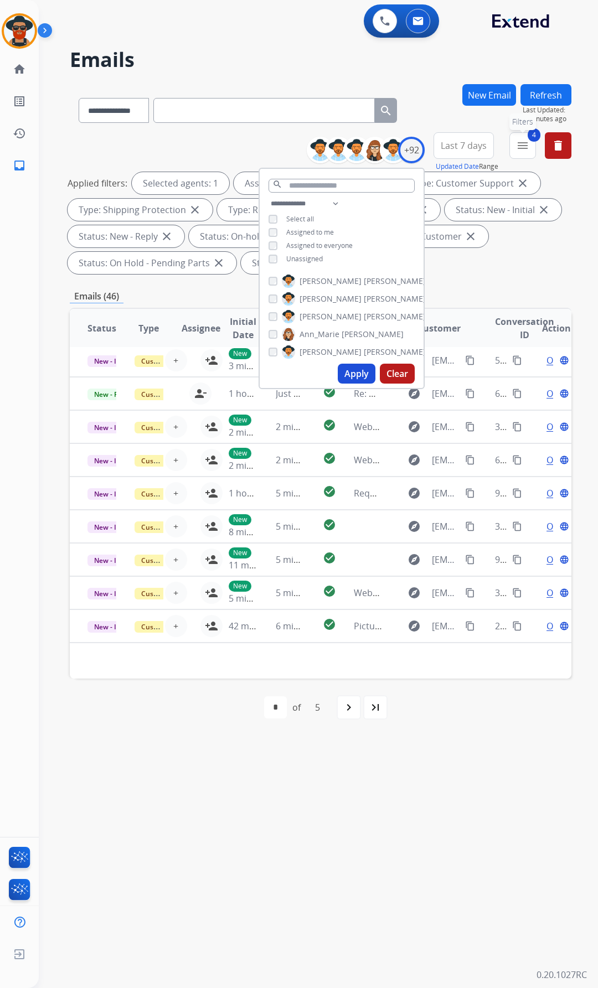
click at [520, 143] on mat-icon "menu" at bounding box center [522, 145] width 13 height 13
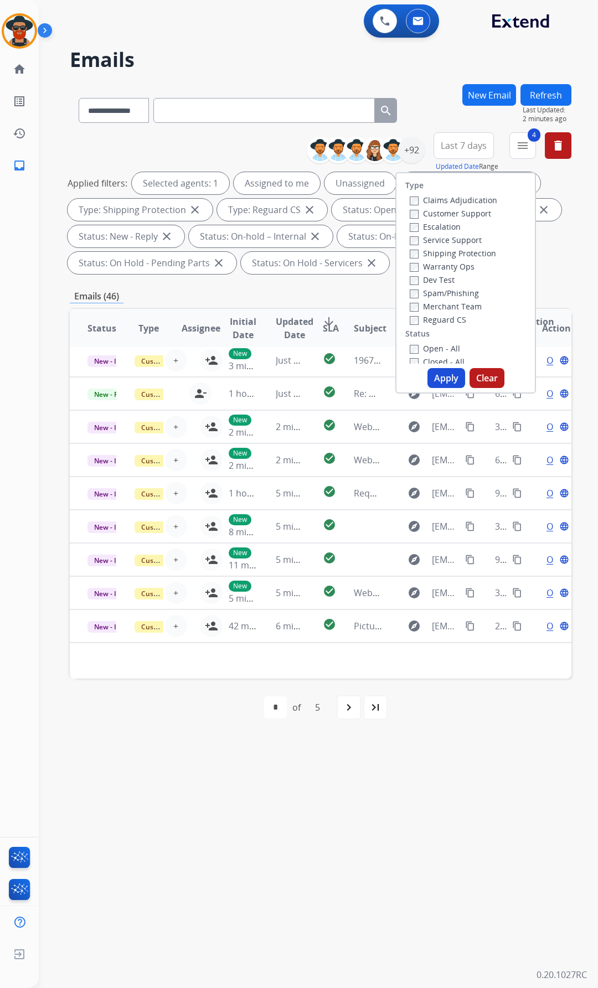
click at [438, 376] on button "Apply" at bounding box center [446, 378] width 38 height 20
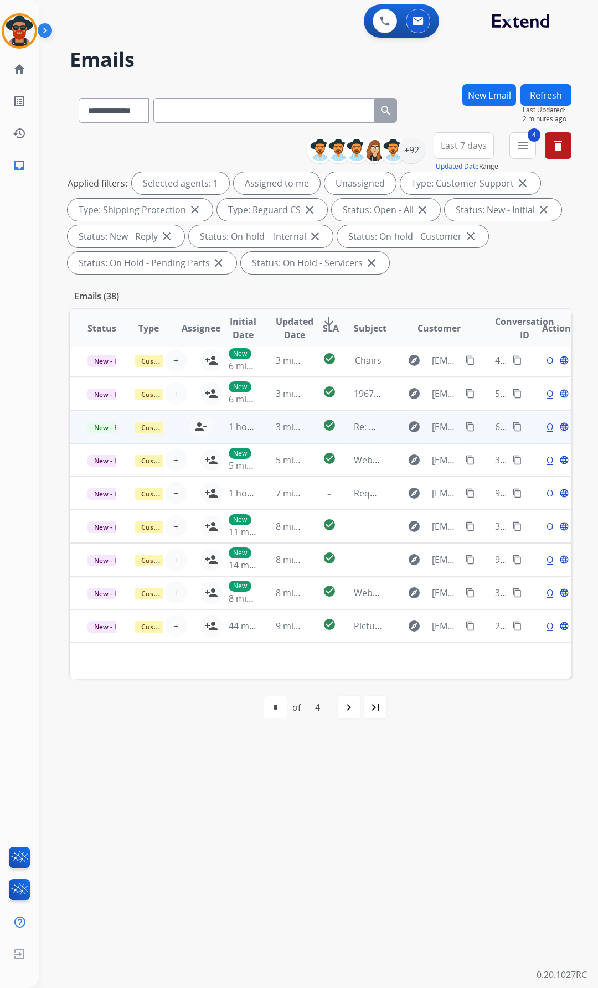
click at [546, 424] on span "Open" at bounding box center [557, 426] width 23 height 13
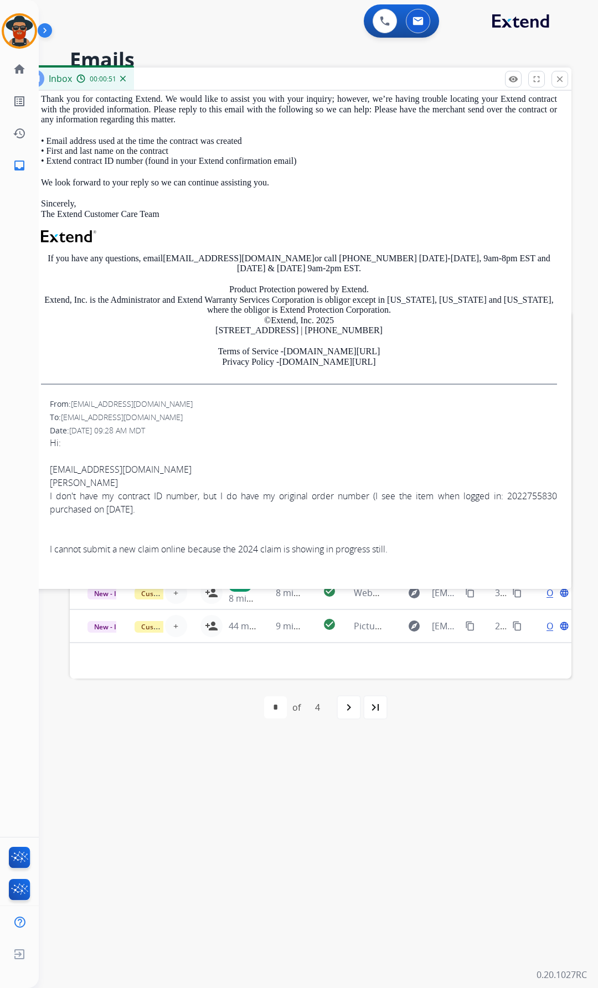
scroll to position [332, 0]
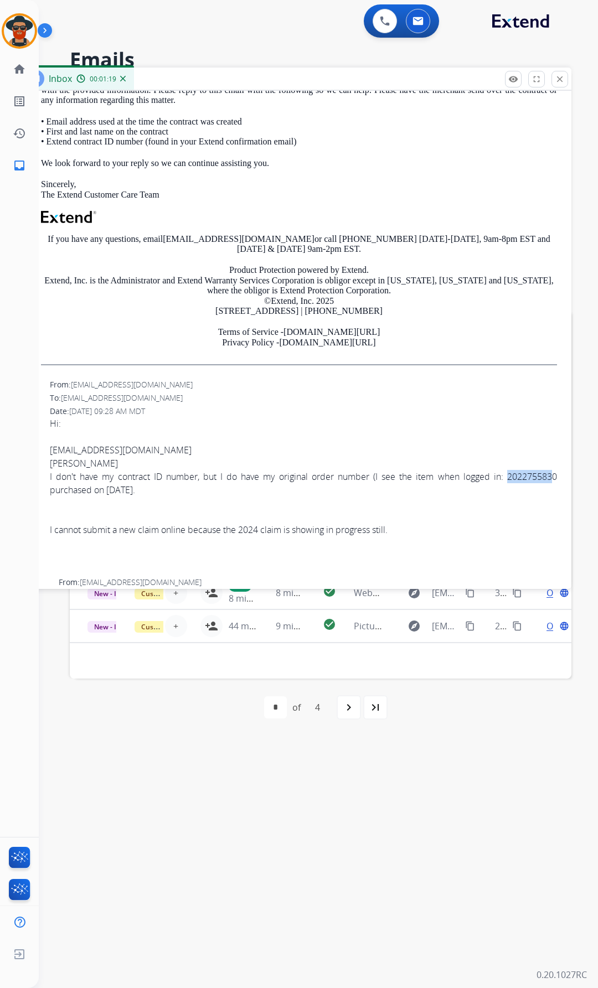
drag, startPoint x: 496, startPoint y: 478, endPoint x: 544, endPoint y: 472, distance: 48.5
click at [544, 472] on div "I don't have my contract ID number, but I do have my original order number (I s…" at bounding box center [303, 483] width 507 height 27
drag, startPoint x: 547, startPoint y: 477, endPoint x: 537, endPoint y: 479, distance: 10.6
click at [536, 479] on div "I don't have my contract ID number, but I do have my original order number (I s…" at bounding box center [303, 483] width 507 height 27
drag, startPoint x: 523, startPoint y: 486, endPoint x: 534, endPoint y: 484, distance: 11.3
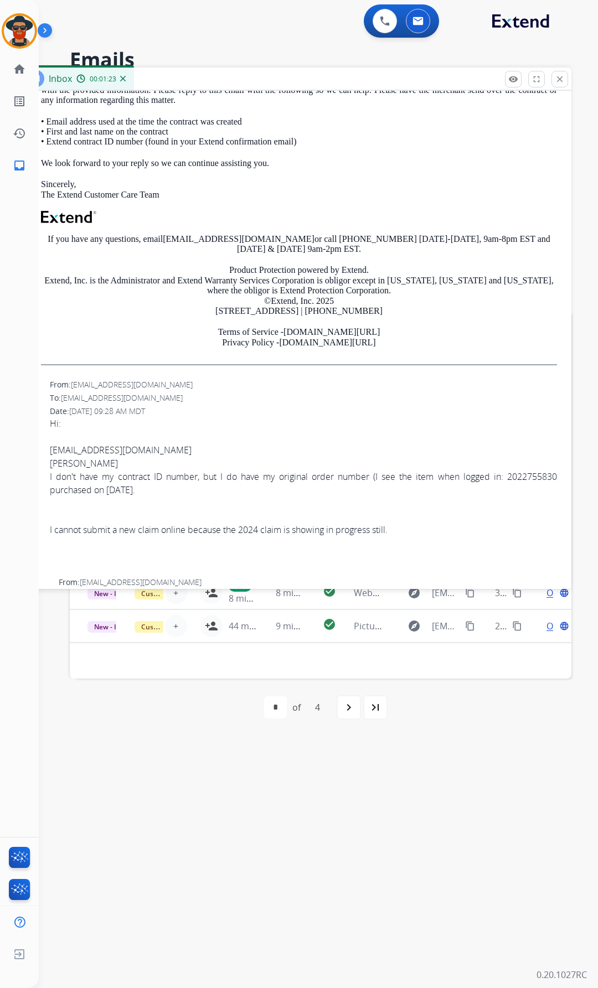
click at [523, 486] on div "I don't have my contract ID number, but I do have my original order number (I s…" at bounding box center [303, 483] width 507 height 27
drag, startPoint x: 551, startPoint y: 476, endPoint x: 509, endPoint y: 476, distance: 41.5
click at [504, 477] on div "0 attachments From: aimeesnyder@gmail.com To: support@extend.com Date: 09/30/20…" at bounding box center [294, 456] width 553 height 1137
drag, startPoint x: 509, startPoint y: 476, endPoint x: 509, endPoint y: 487, distance: 11.1
click at [526, 492] on div "I don't have my contract ID number, but I do have my original order number (I s…" at bounding box center [303, 483] width 507 height 27
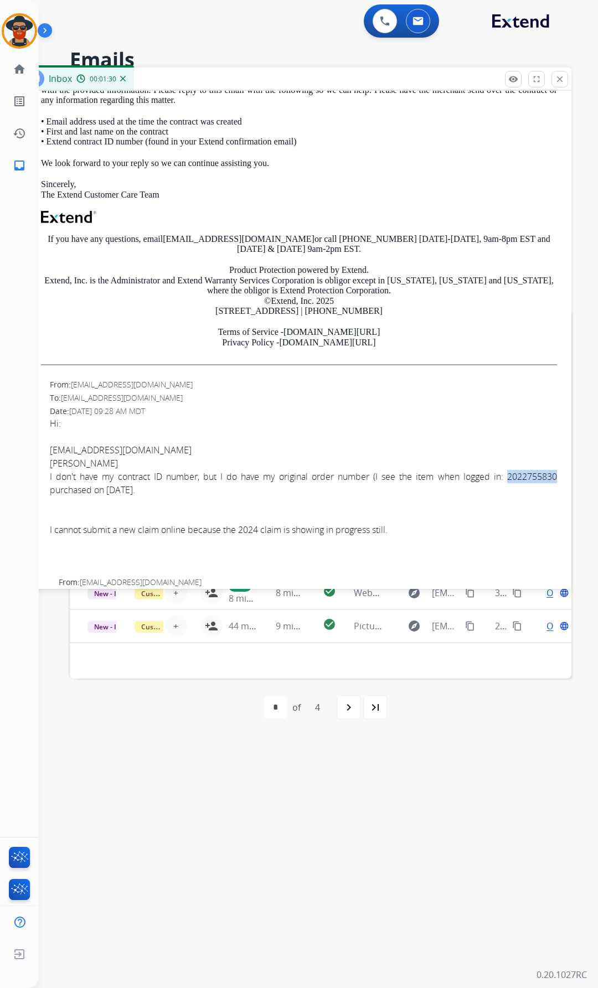
drag, startPoint x: 496, startPoint y: 480, endPoint x: 550, endPoint y: 474, distance: 54.0
click at [550, 474] on div "0 attachments From: aimeesnyder@gmail.com To: support@extend.com Date: 09/30/20…" at bounding box center [294, 456] width 553 height 1137
copy div "2022755830"
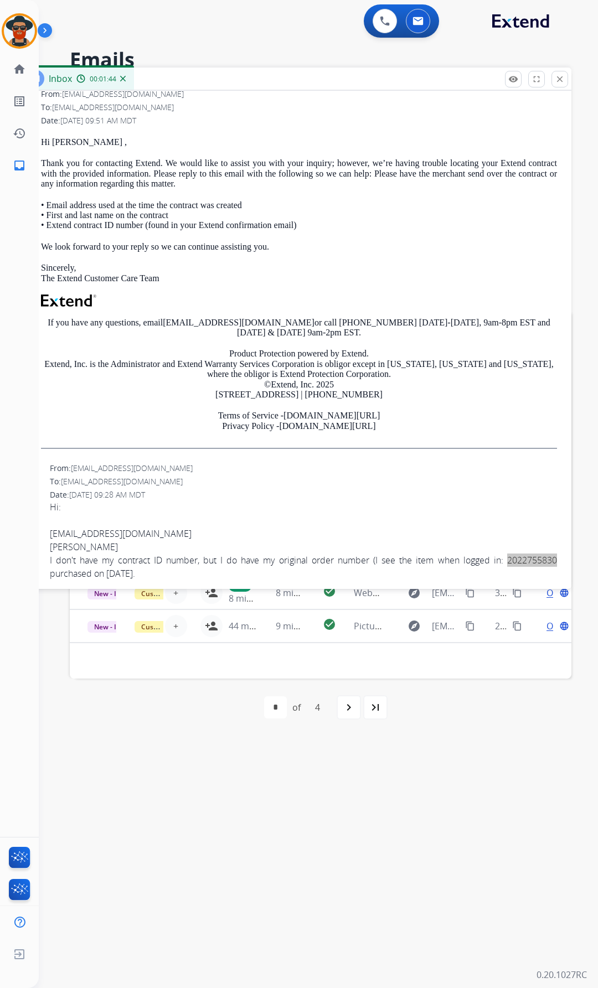
scroll to position [277, 0]
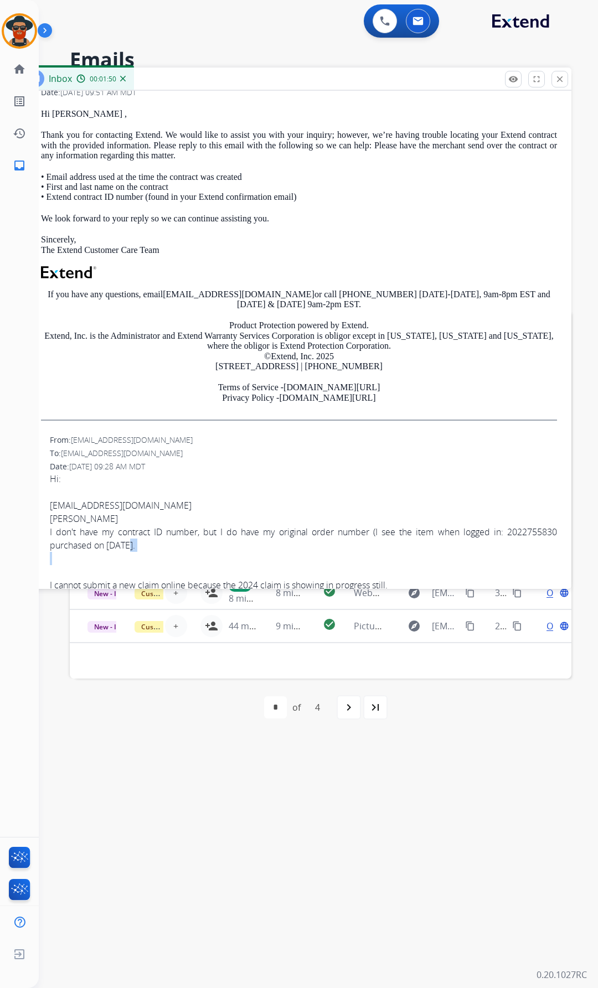
drag, startPoint x: 162, startPoint y: 552, endPoint x: 131, endPoint y: 543, distance: 32.1
click at [130, 543] on div "Hi: aimeesnyder@gmail.com Aimee Snyder I don't have my contract ID number, but …" at bounding box center [303, 532] width 507 height 120
click at [263, 544] on div "I don't have my contract ID number, but I do have my original order number (I s…" at bounding box center [303, 538] width 507 height 27
drag, startPoint x: 162, startPoint y: 549, endPoint x: 59, endPoint y: 535, distance: 103.4
click at [49, 534] on div "From: aimeesnyder@gmail.com To: support@extend.com Date: 09/30/2025 - 09:28 AM …" at bounding box center [294, 530] width 527 height 195
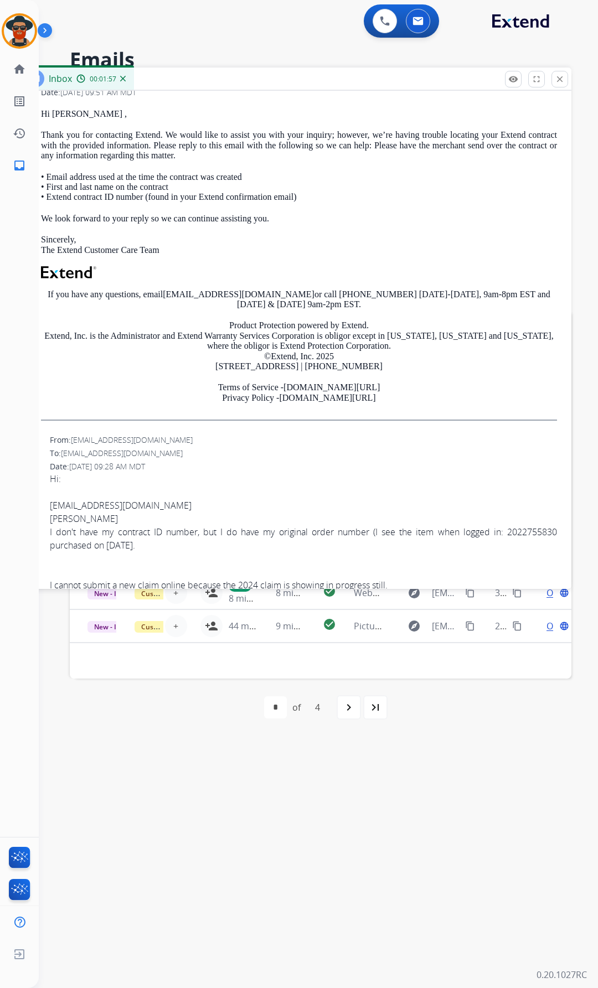
copy div "I don't have my contract ID number, but I do have my original order number (I s…"
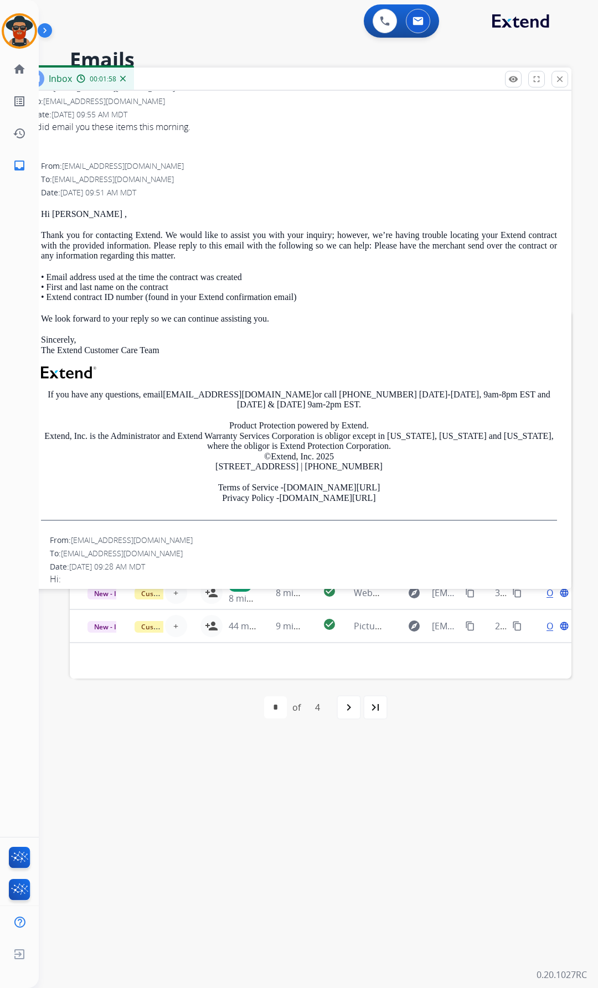
scroll to position [0, 0]
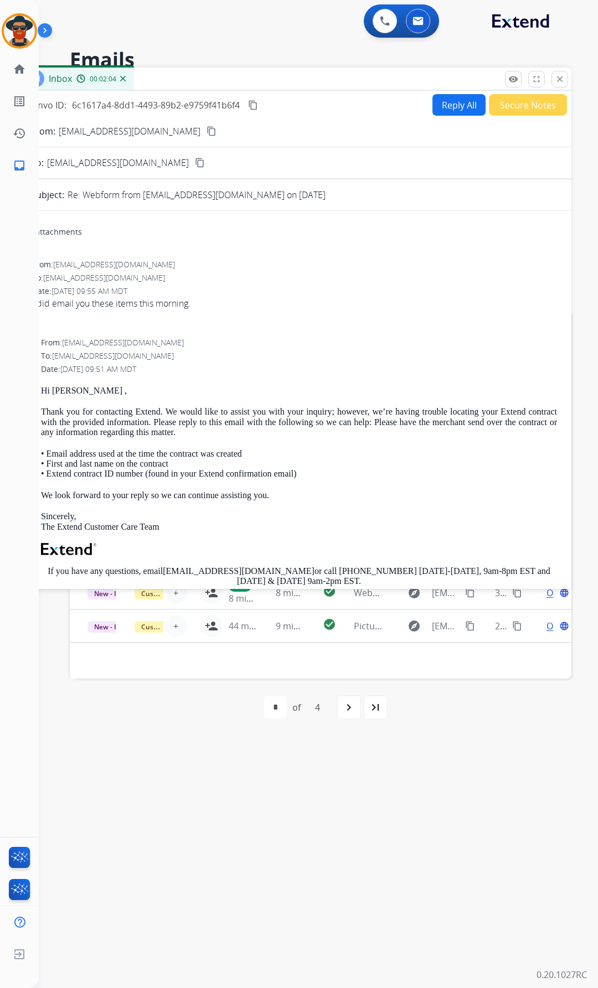
click at [441, 99] on button "Reply All" at bounding box center [458, 105] width 53 height 22
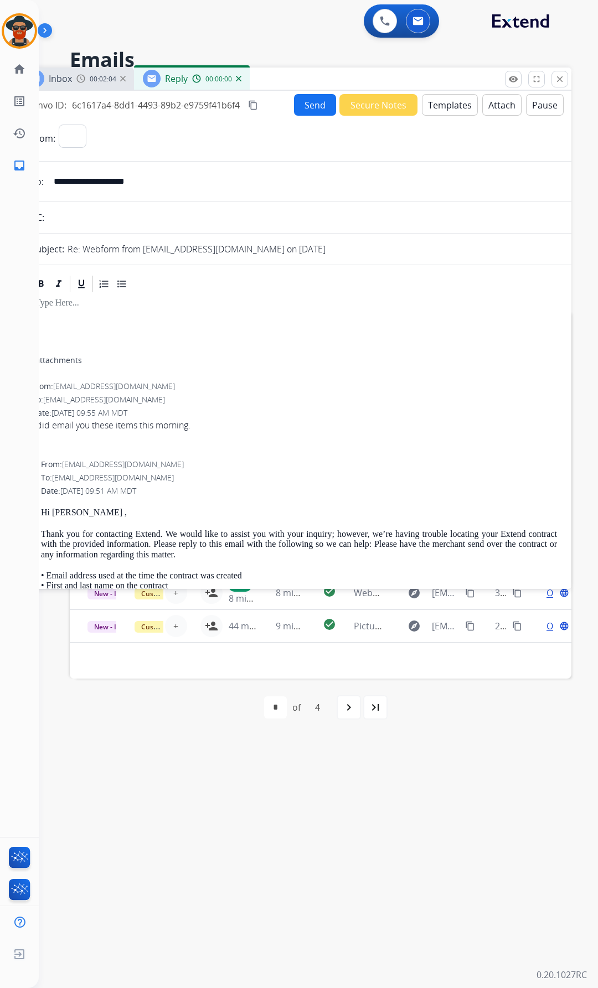
select select "**********"
click at [450, 101] on button "Templates" at bounding box center [450, 105] width 56 height 22
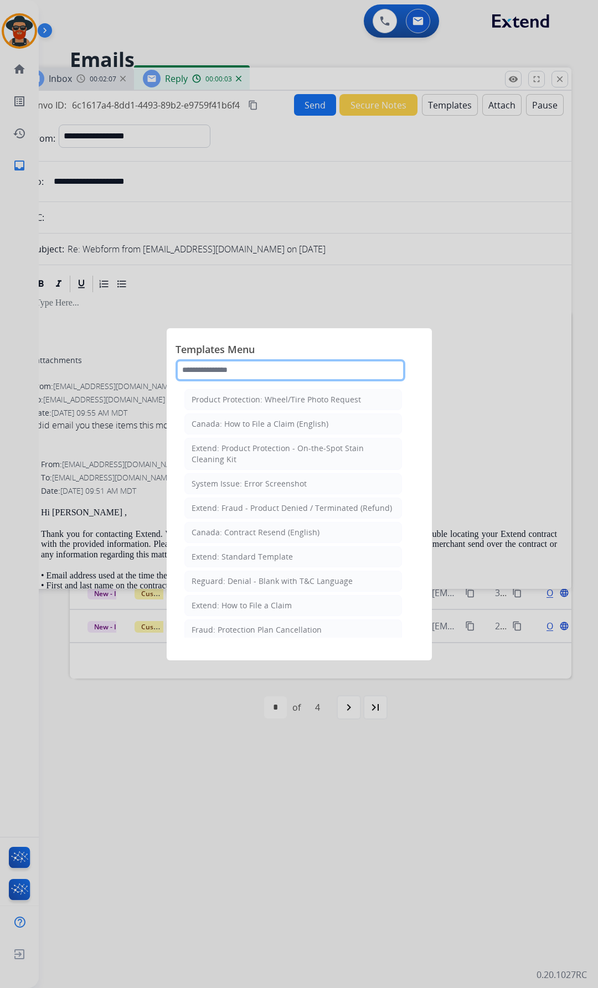
click at [230, 365] on input "text" at bounding box center [290, 370] width 230 height 22
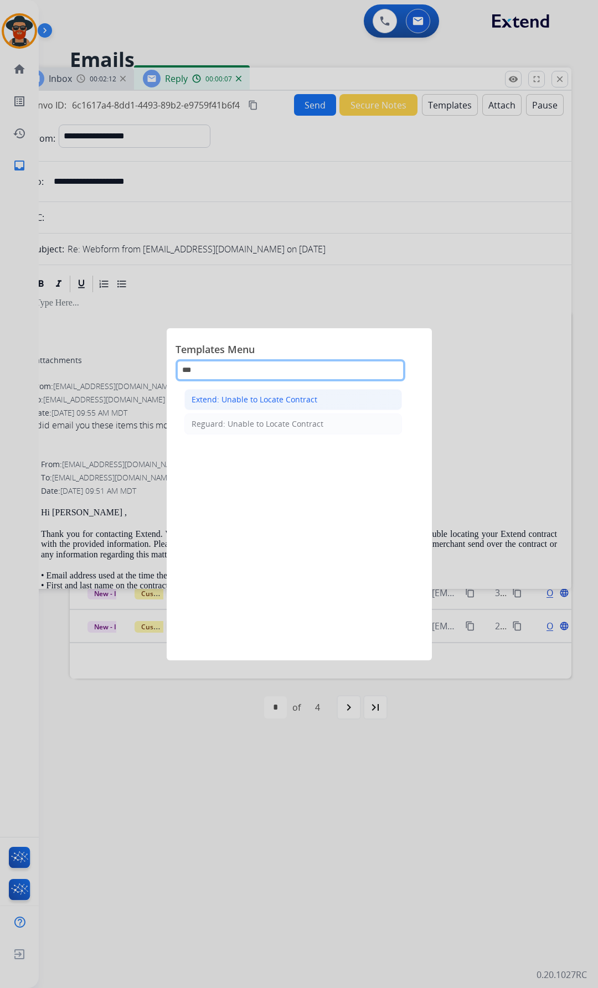
type input "***"
click at [230, 397] on div "Extend: Unable to Locate Contract" at bounding box center [254, 399] width 126 height 11
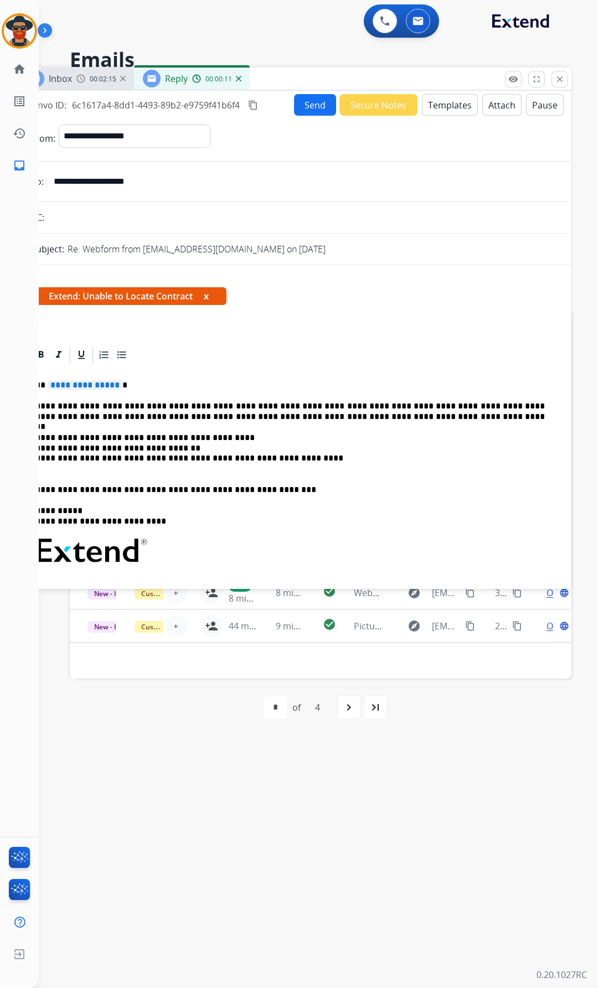
click at [369, 419] on p "**********" at bounding box center [289, 411] width 509 height 20
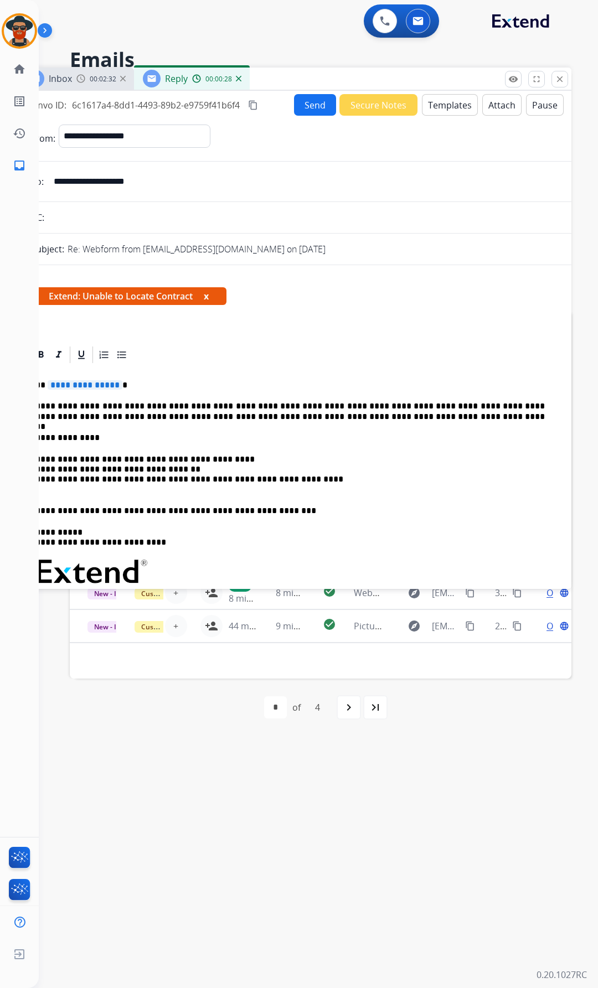
click at [90, 438] on p "**********" at bounding box center [289, 438] width 509 height 10
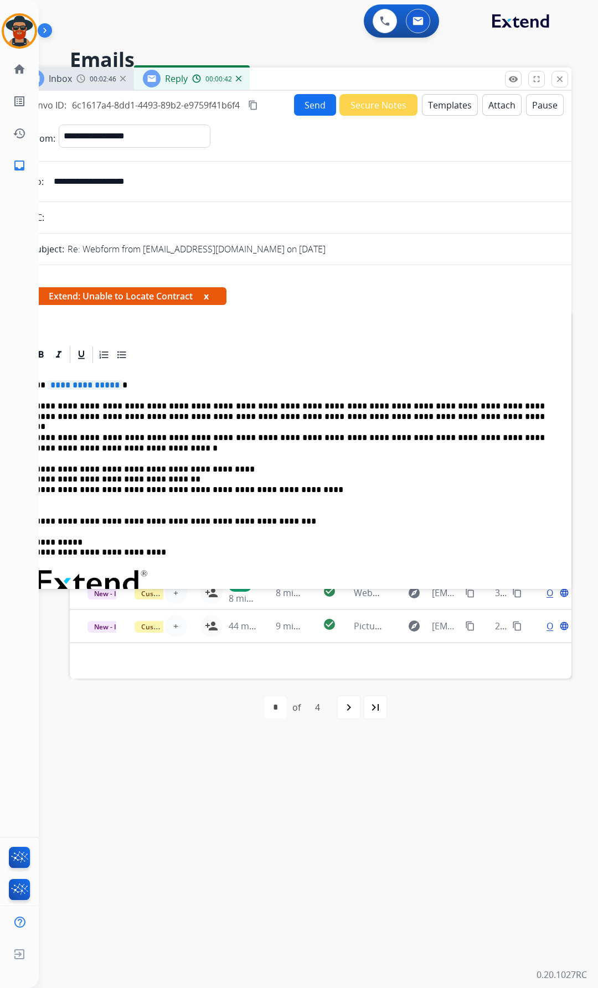
click at [154, 437] on p "**********" at bounding box center [289, 443] width 509 height 20
click at [262, 439] on p "**********" at bounding box center [289, 443] width 509 height 20
drag, startPoint x: 494, startPoint y: 437, endPoint x: 454, endPoint y: 441, distance: 40.1
click at [453, 442] on p "**********" at bounding box center [289, 443] width 509 height 20
click at [446, 439] on p "**********" at bounding box center [289, 443] width 509 height 20
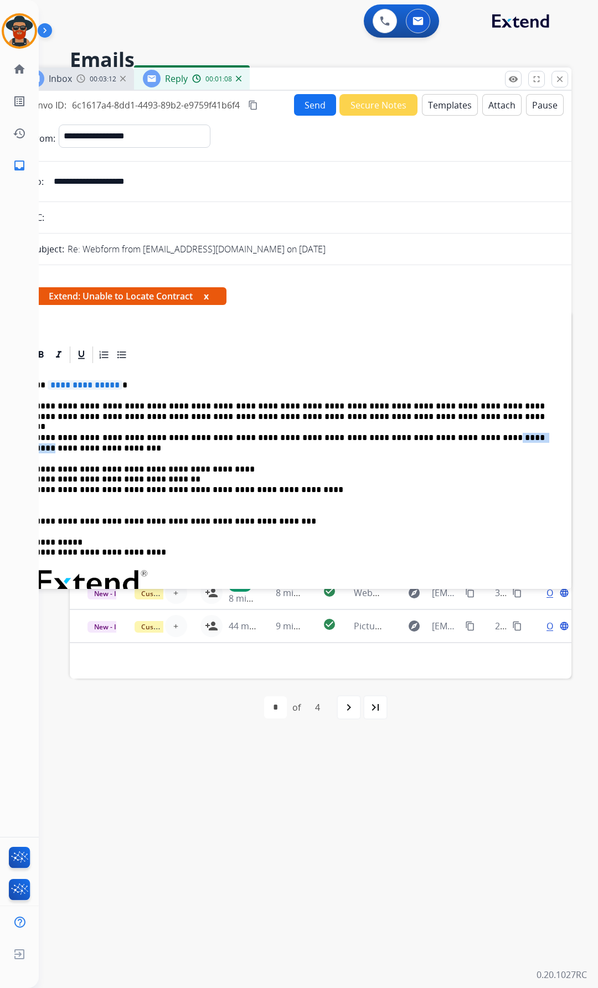
drag, startPoint x: 449, startPoint y: 436, endPoint x: 495, endPoint y: 434, distance: 45.4
click at [495, 434] on p "**********" at bounding box center [289, 443] width 509 height 20
copy p "**********"
click at [175, 438] on p "**********" at bounding box center [289, 443] width 509 height 20
drag, startPoint x: 545, startPoint y: 436, endPoint x: 226, endPoint y: 437, distance: 318.7
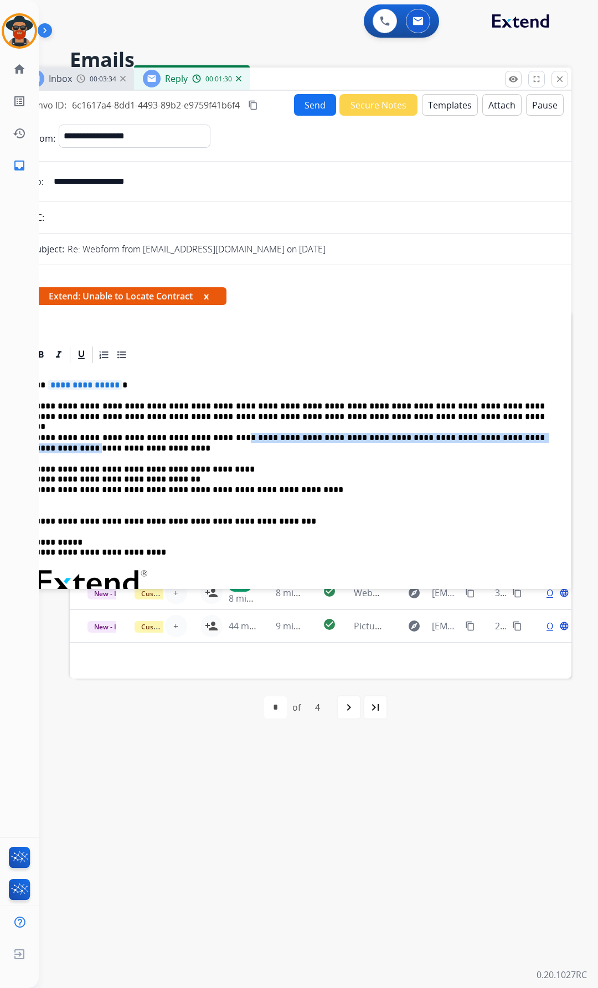
click at [226, 437] on p "**********" at bounding box center [289, 443] width 509 height 20
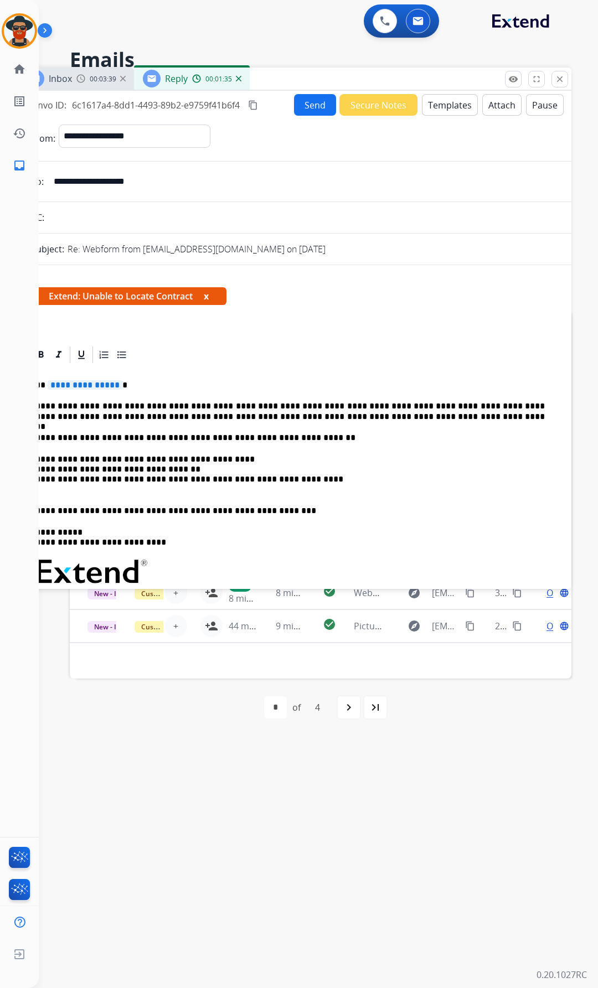
click at [315, 438] on p "**********" at bounding box center [289, 438] width 509 height 10
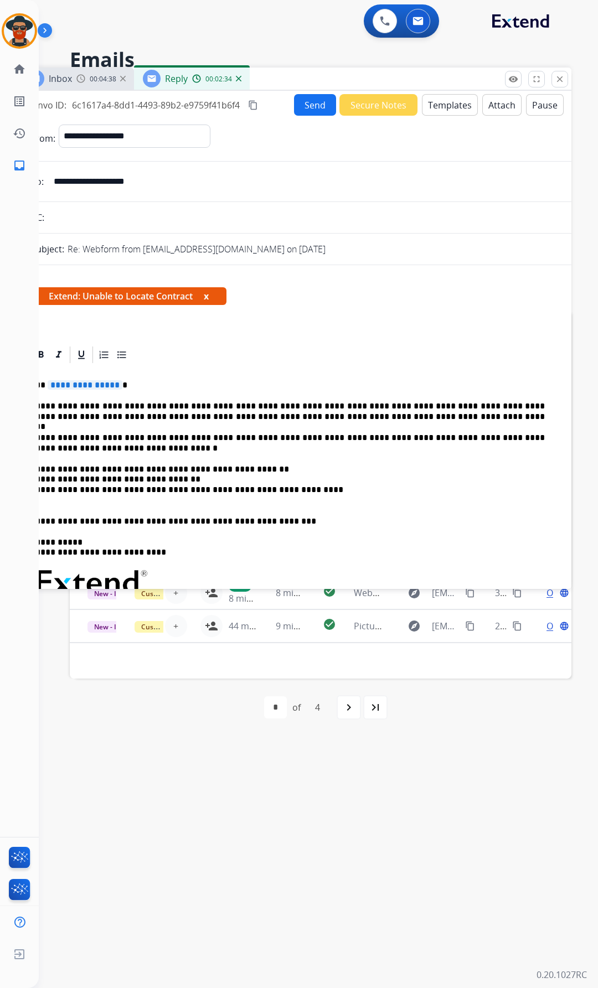
click at [113, 385] on span "**********" at bounding box center [85, 384] width 75 height 9
click at [301, 99] on button "Send" at bounding box center [315, 105] width 42 height 22
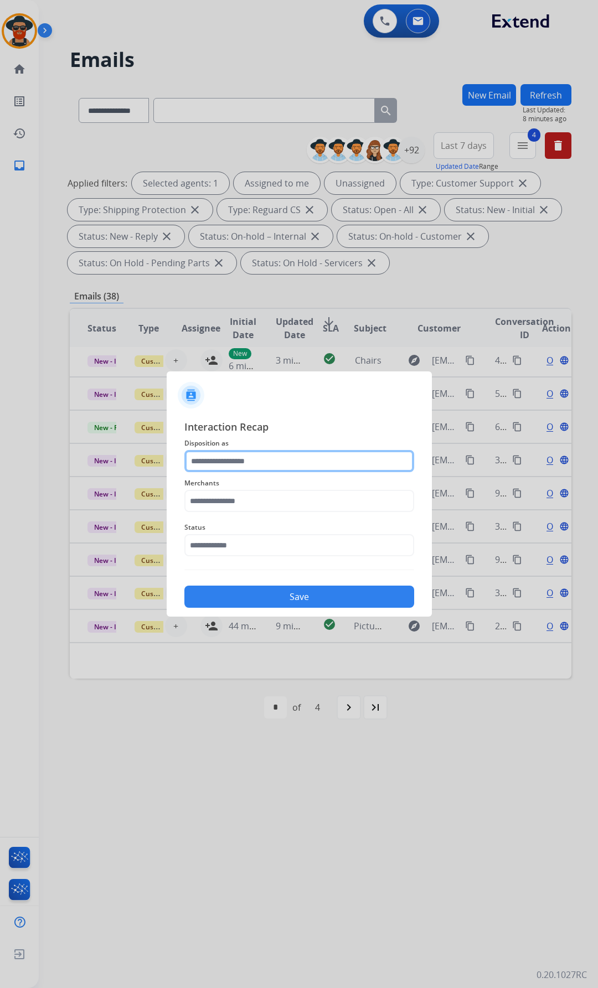
click at [251, 460] on input "text" at bounding box center [299, 461] width 230 height 22
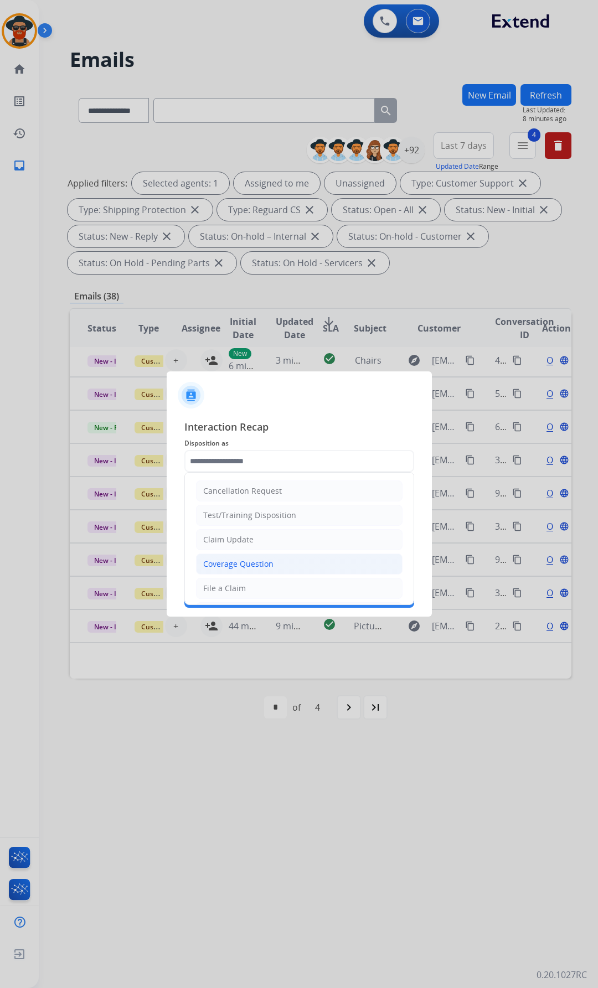
click at [240, 563] on div "Coverage Question" at bounding box center [238, 563] width 70 height 11
type input "**********"
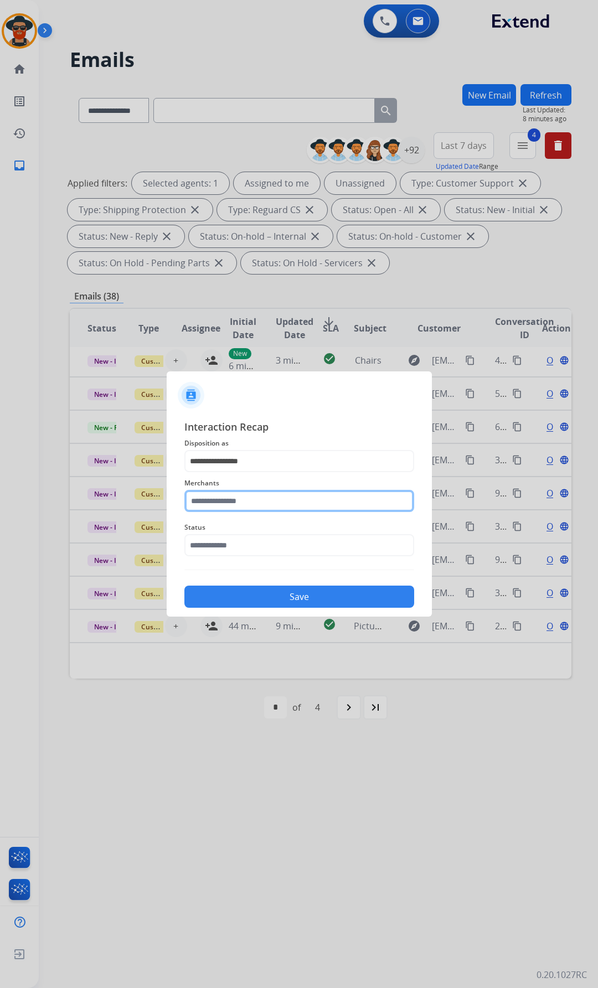
click at [240, 502] on input "text" at bounding box center [299, 501] width 230 height 22
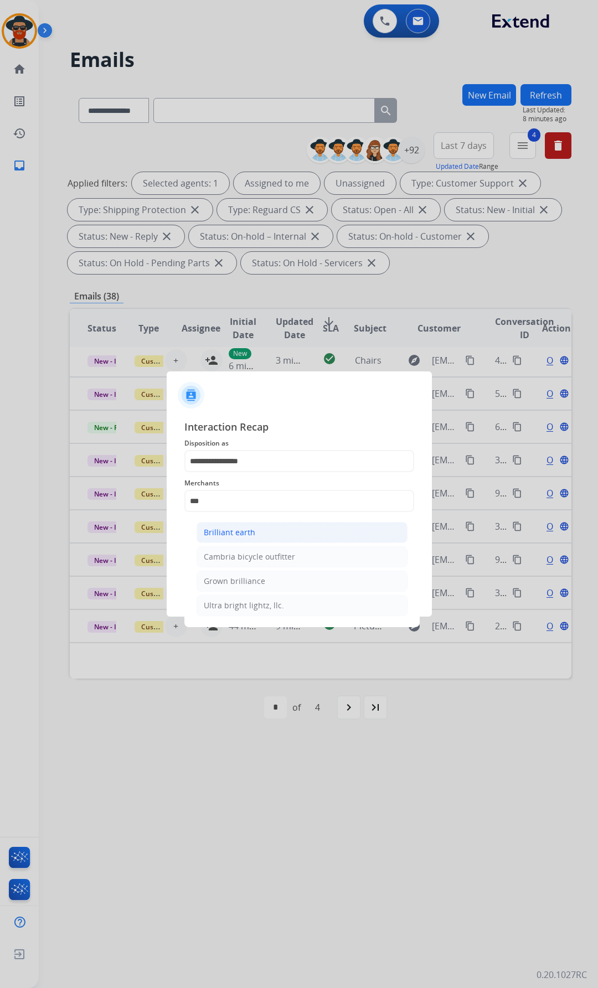
click at [237, 532] on div "Brilliant earth" at bounding box center [229, 532] width 51 height 11
type input "**********"
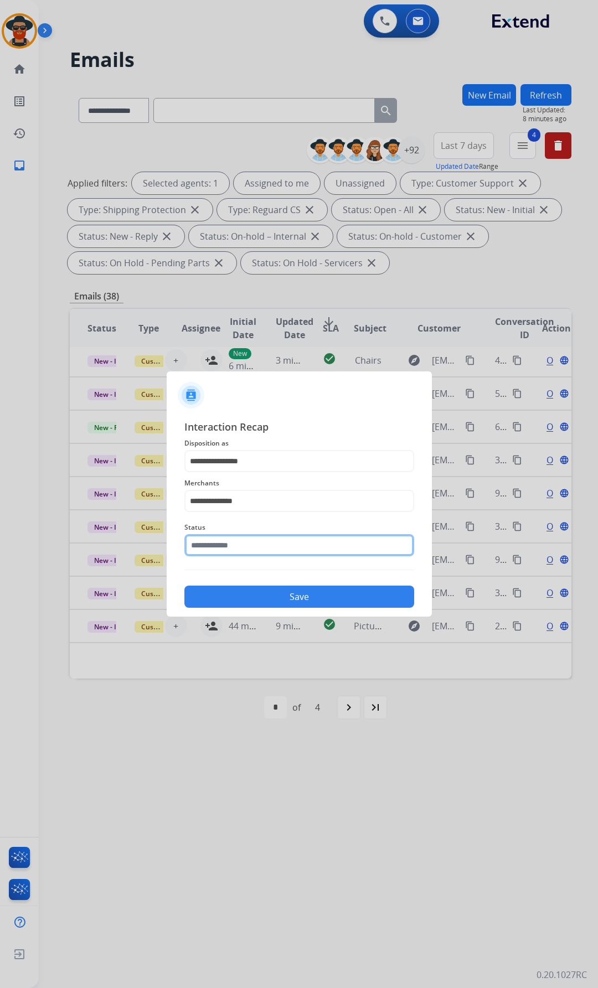
click at [222, 544] on input "text" at bounding box center [299, 545] width 230 height 22
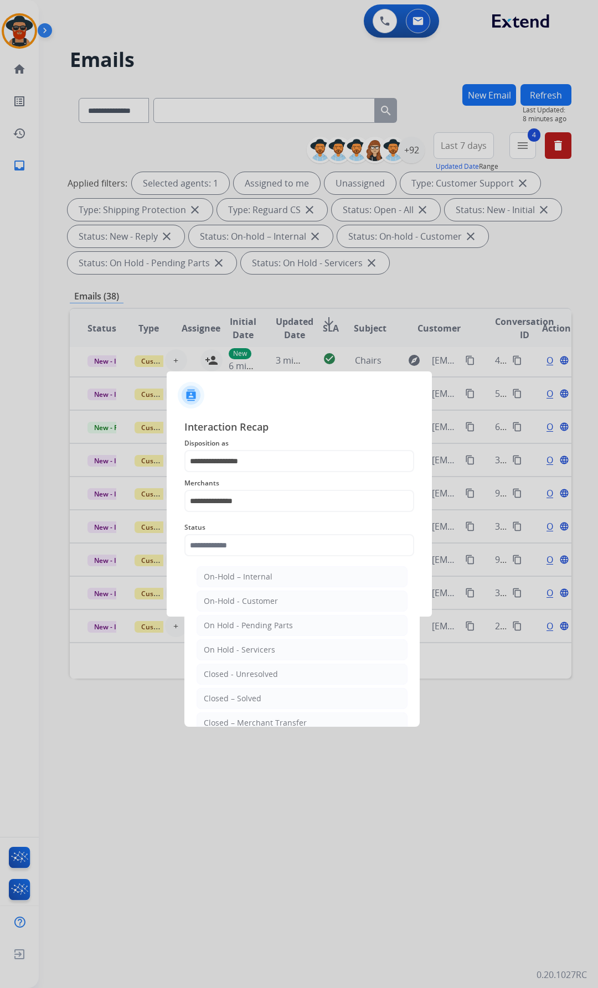
click at [234, 693] on div "Closed – Solved" at bounding box center [233, 698] width 58 height 11
type input "**********"
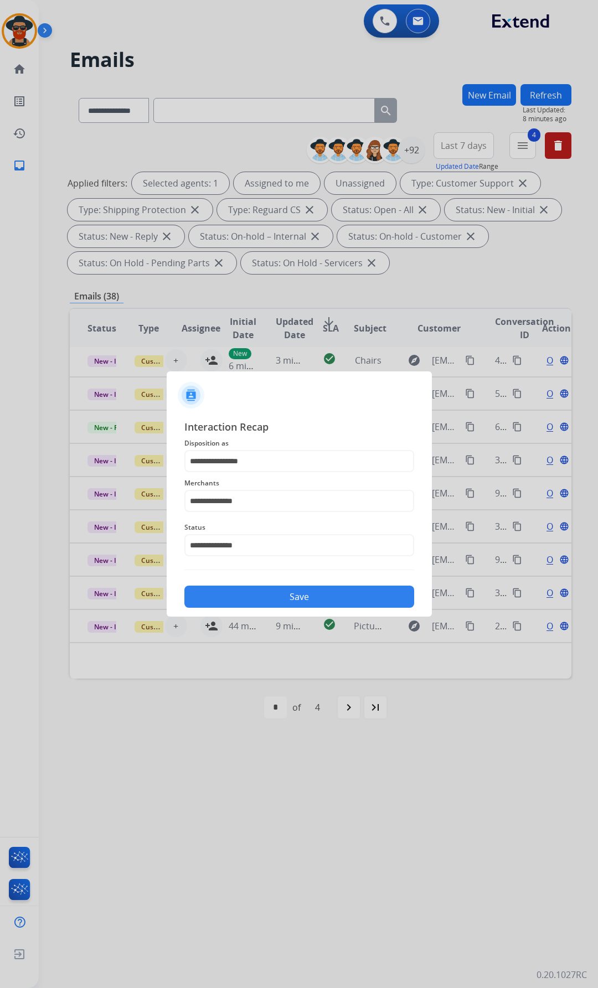
click at [229, 594] on button "Save" at bounding box center [299, 596] width 230 height 22
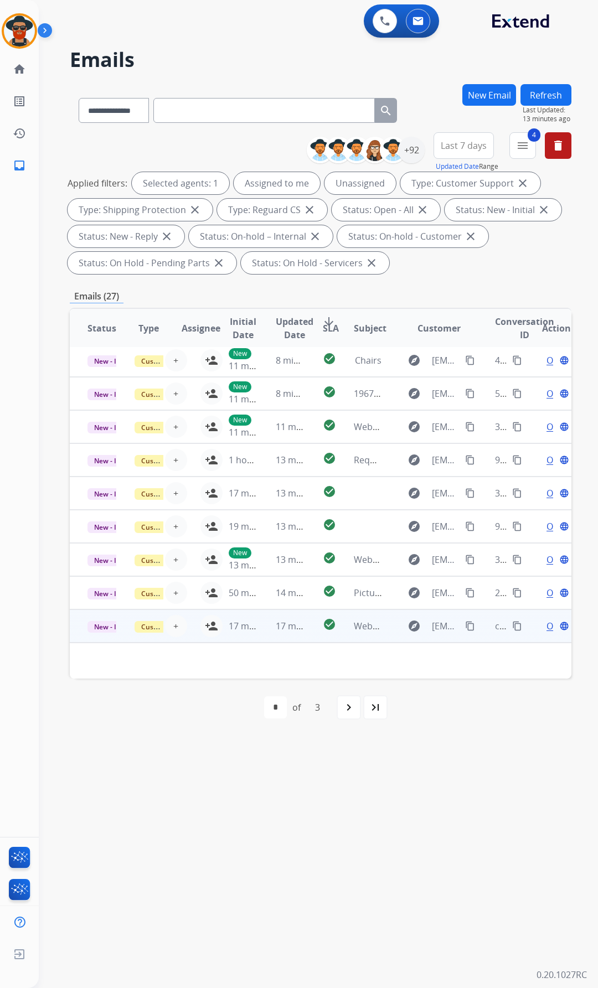
click at [546, 623] on span "Open" at bounding box center [557, 625] width 23 height 13
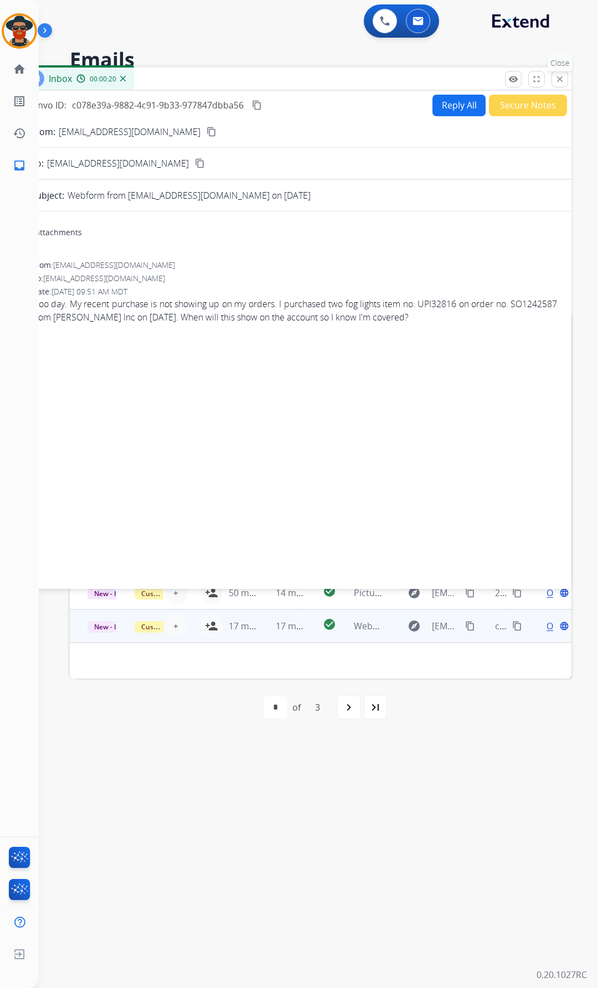
click at [555, 76] on mat-icon "close" at bounding box center [559, 79] width 10 height 10
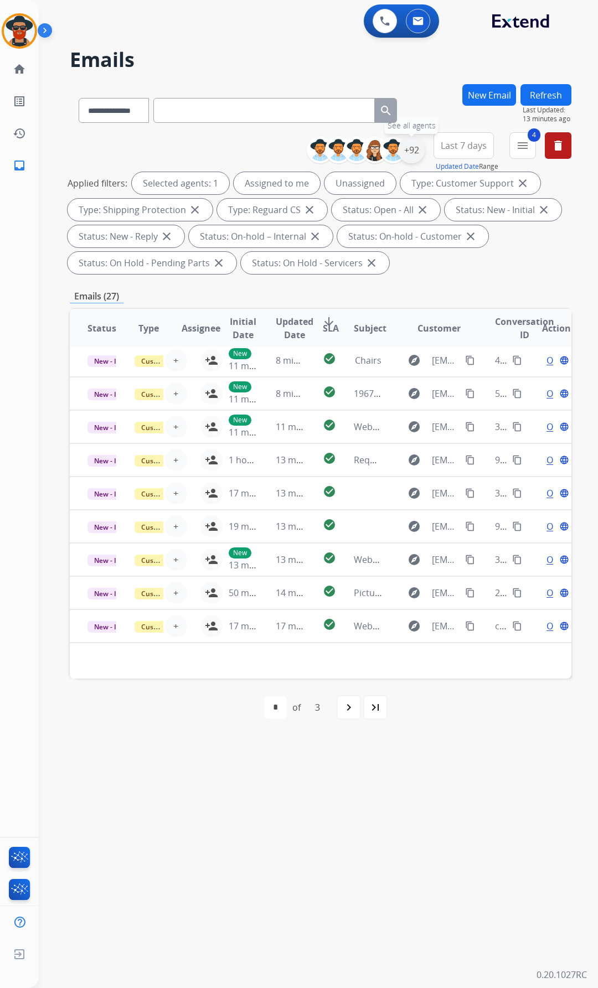
click at [405, 141] on div "+92" at bounding box center [411, 150] width 27 height 27
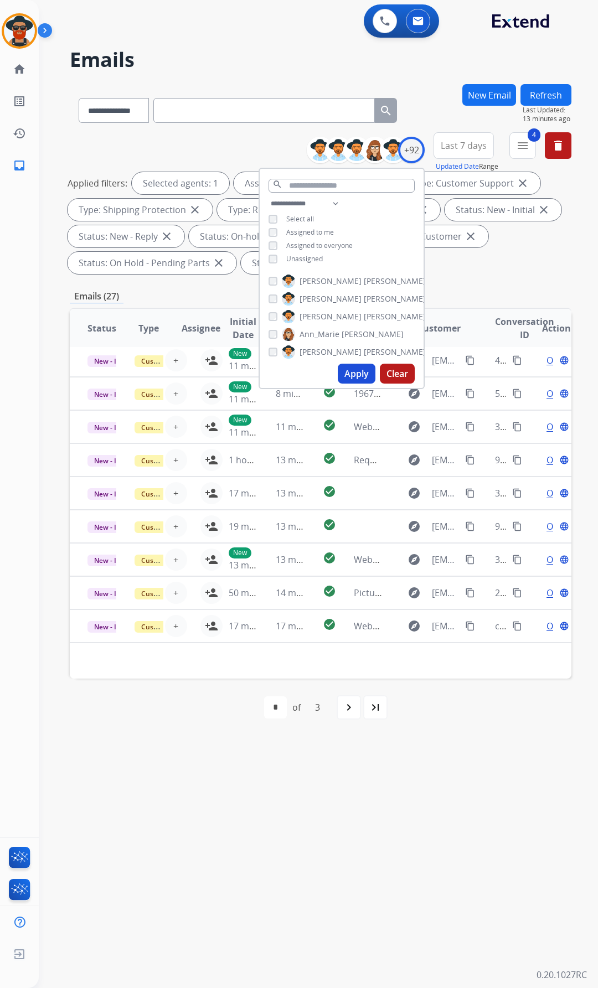
click at [354, 376] on button "Apply" at bounding box center [357, 374] width 38 height 20
click at [280, 43] on div "**********" at bounding box center [305, 514] width 532 height 948
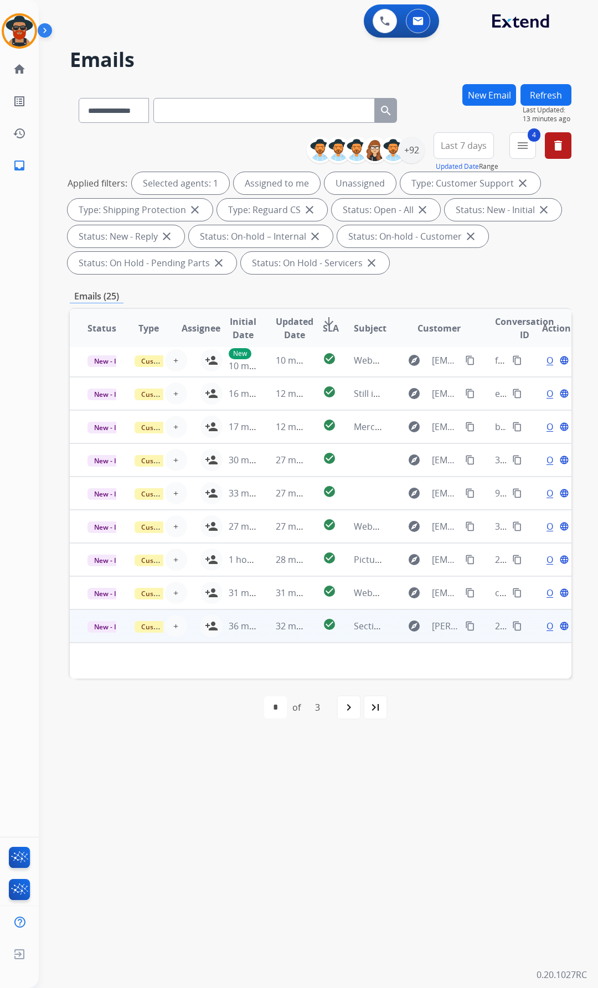
click at [544, 625] on div "Open language" at bounding box center [556, 625] width 29 height 13
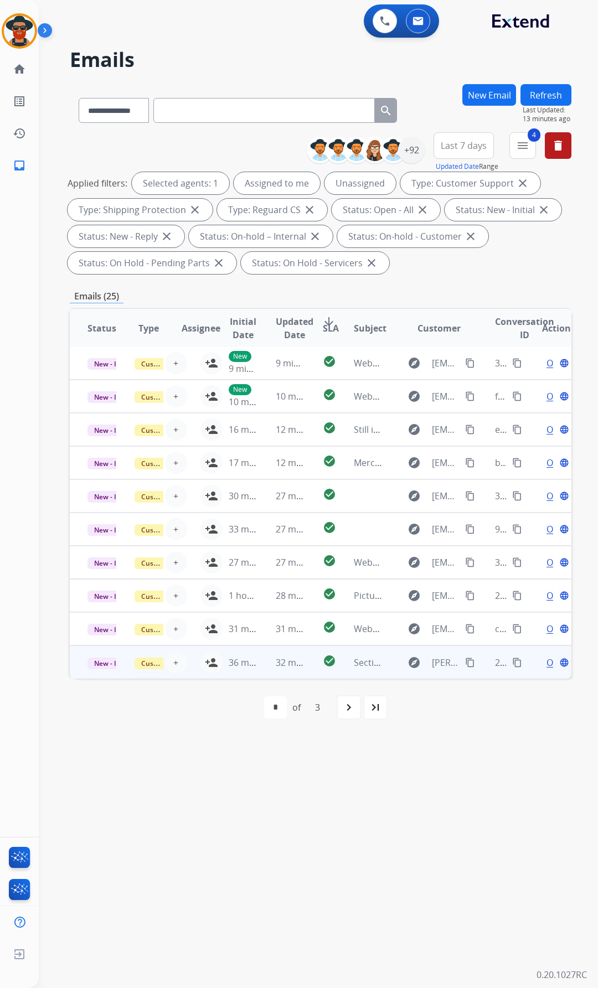
click at [546, 661] on span "Open" at bounding box center [557, 662] width 23 height 13
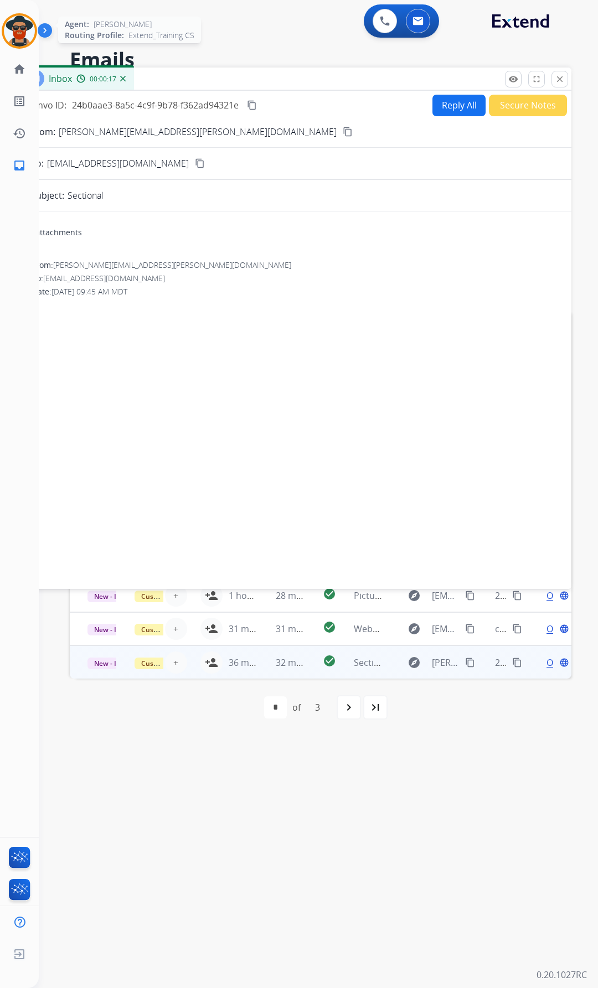
click at [19, 28] on img at bounding box center [19, 30] width 31 height 31
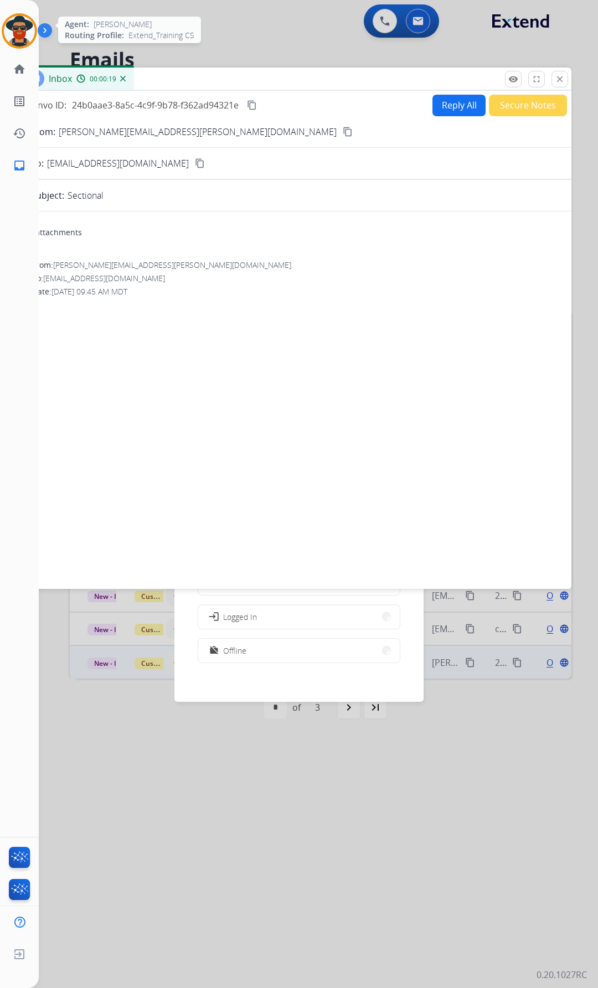
click at [21, 24] on img at bounding box center [19, 30] width 31 height 31
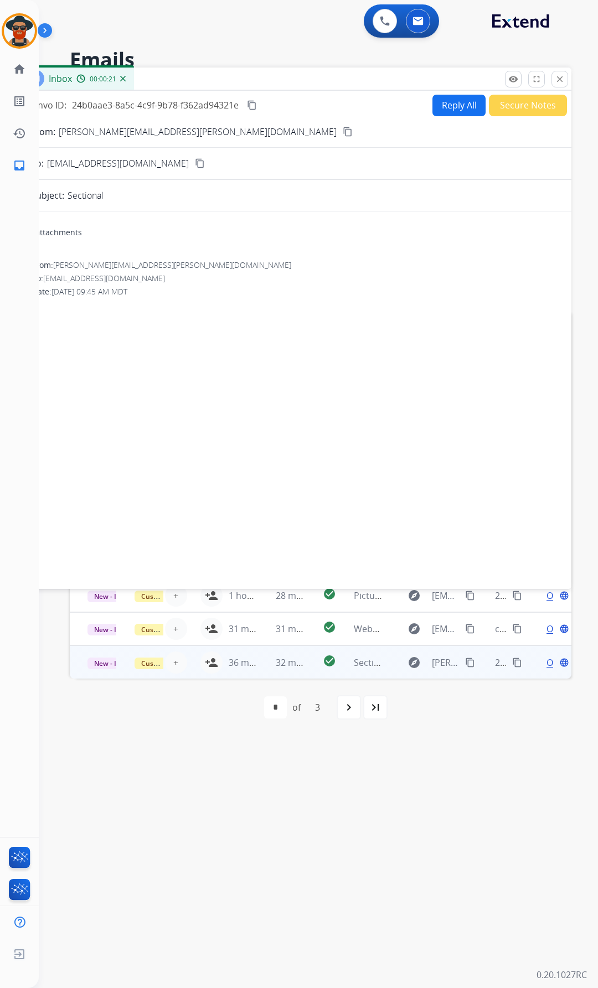
click at [45, 27] on img at bounding box center [47, 32] width 19 height 21
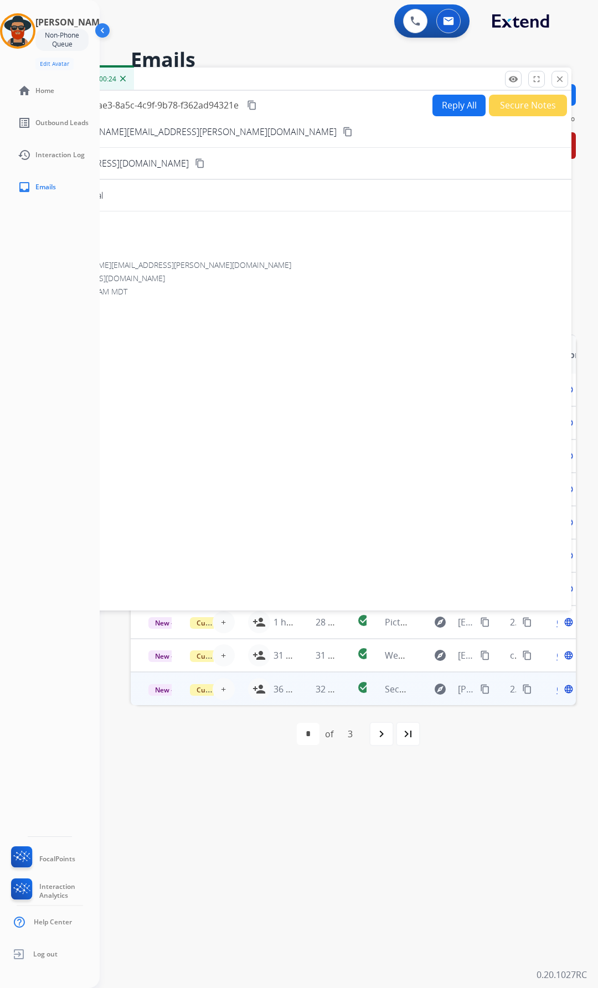
click at [210, 12] on div "0 Voice Interactions 0 Email Interactions" at bounding box center [342, 21] width 458 height 35
click at [556, 76] on mat-icon "close" at bounding box center [559, 79] width 10 height 10
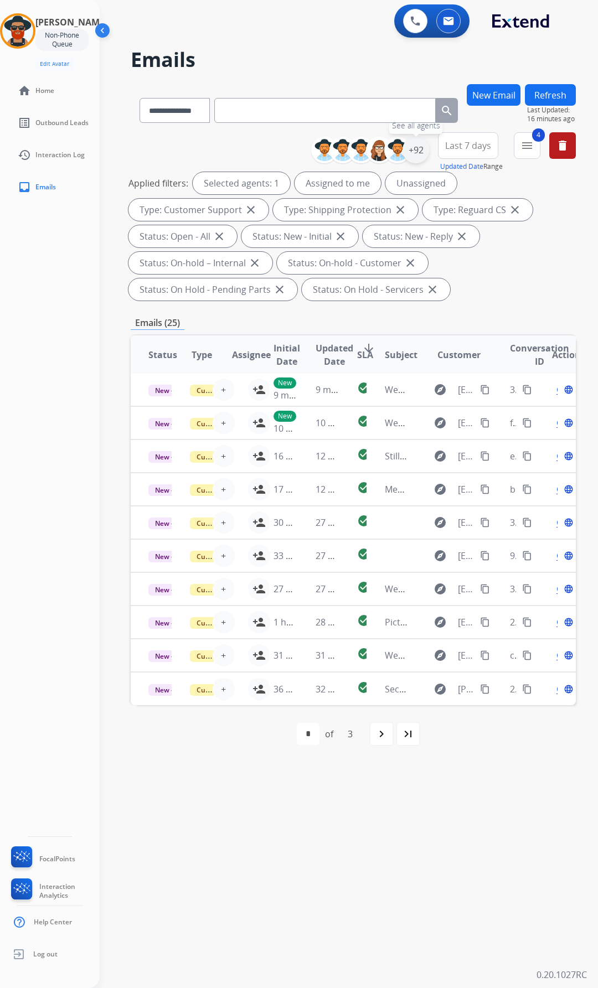
click at [429, 148] on div "+92" at bounding box center [415, 150] width 27 height 27
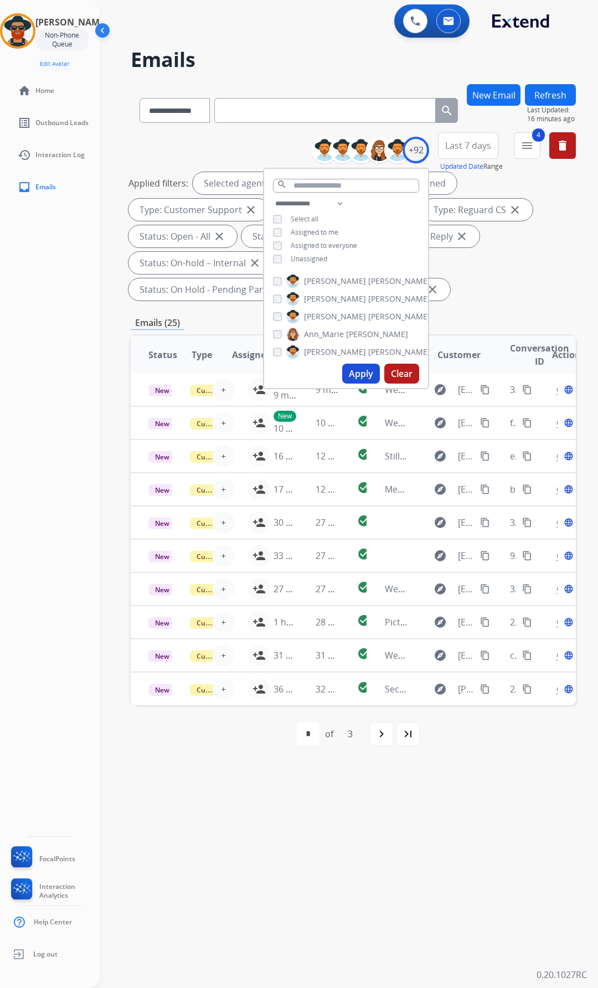
click at [371, 372] on button "Apply" at bounding box center [361, 374] width 38 height 20
click at [551, 295] on div "Applied filters: Selected agents: 1 Assigned to me Unassigned Type: Customer Su…" at bounding box center [350, 236] width 445 height 128
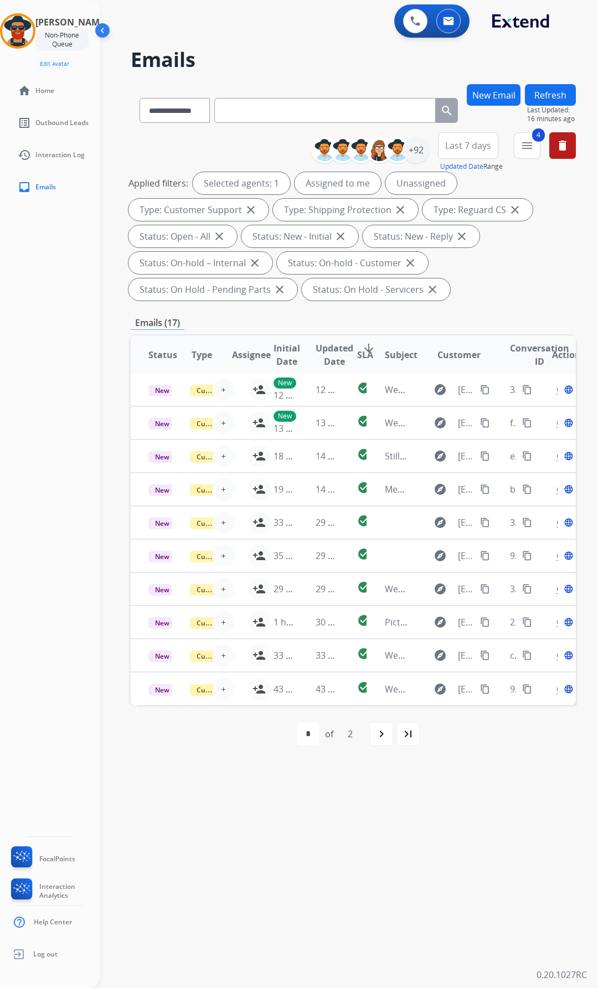
scroll to position [10, 4]
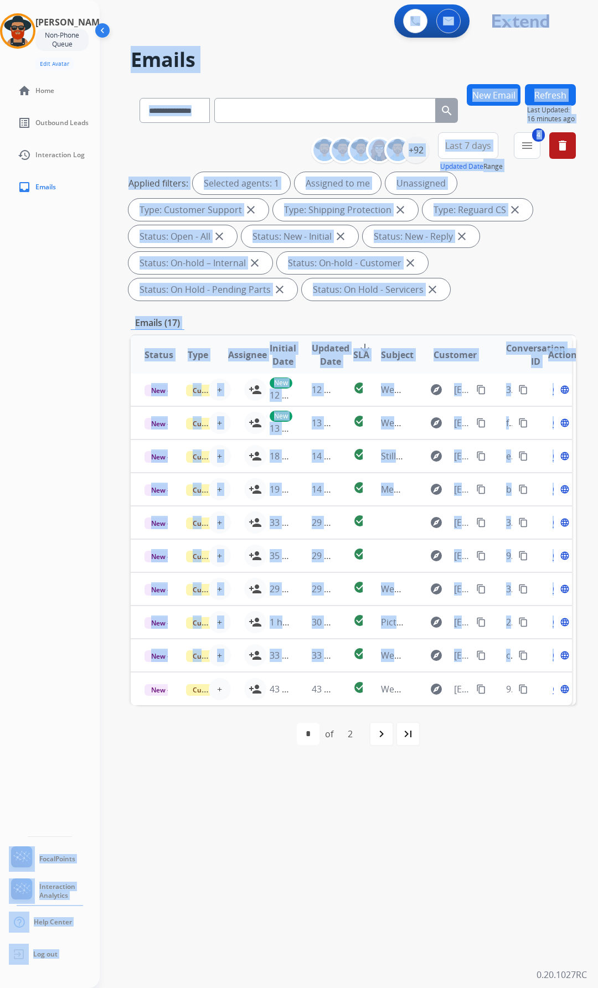
drag, startPoint x: 132, startPoint y: 689, endPoint x: 64, endPoint y: 685, distance: 68.2
click at [64, 685] on div "**********" at bounding box center [299, 494] width 598 height 988
click at [68, 659] on div "Reginald Non-Phone Queue Edit Avatar Agent: Reginald Routing Profile: Extend_Tr…" at bounding box center [50, 494] width 100 height 988
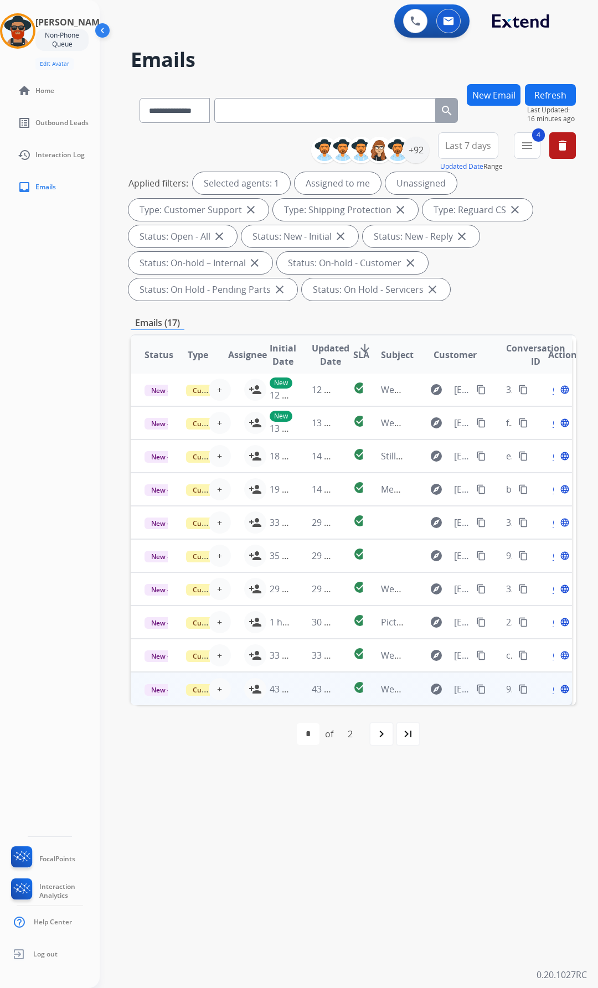
click at [558, 682] on span "Open" at bounding box center [563, 688] width 23 height 13
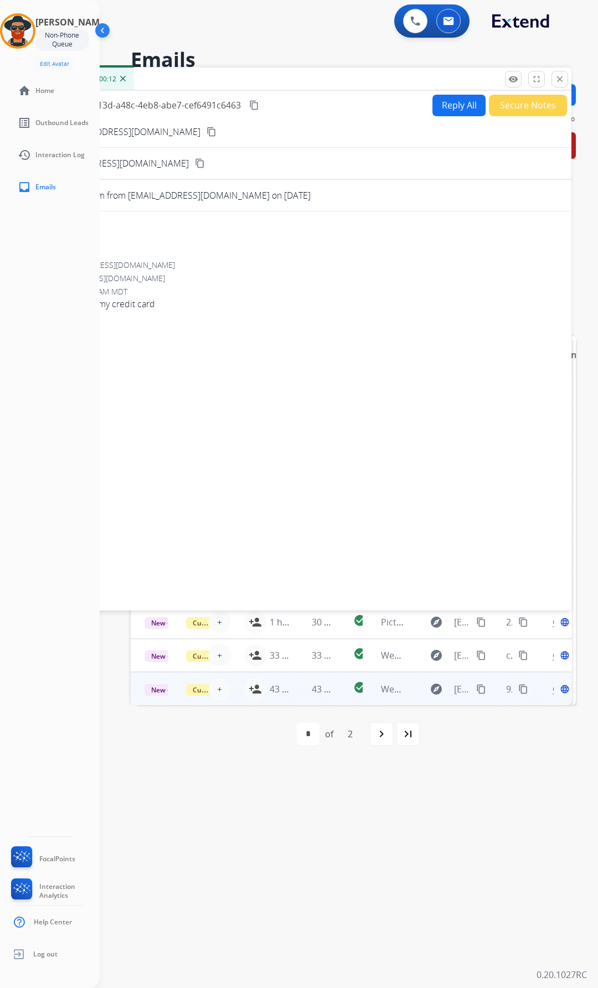
click at [181, 728] on div "first_page navigate_before * * of 2 navigate_next last_page" at bounding box center [353, 734] width 445 height 22
click at [558, 76] on mat-icon "close" at bounding box center [559, 79] width 10 height 10
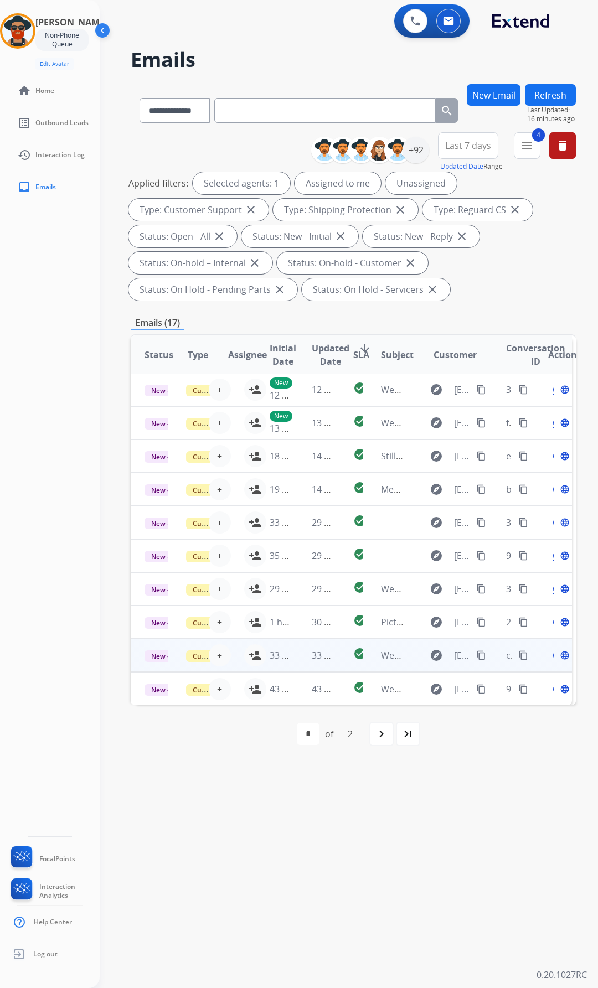
click at [557, 649] on span "Open" at bounding box center [563, 655] width 23 height 13
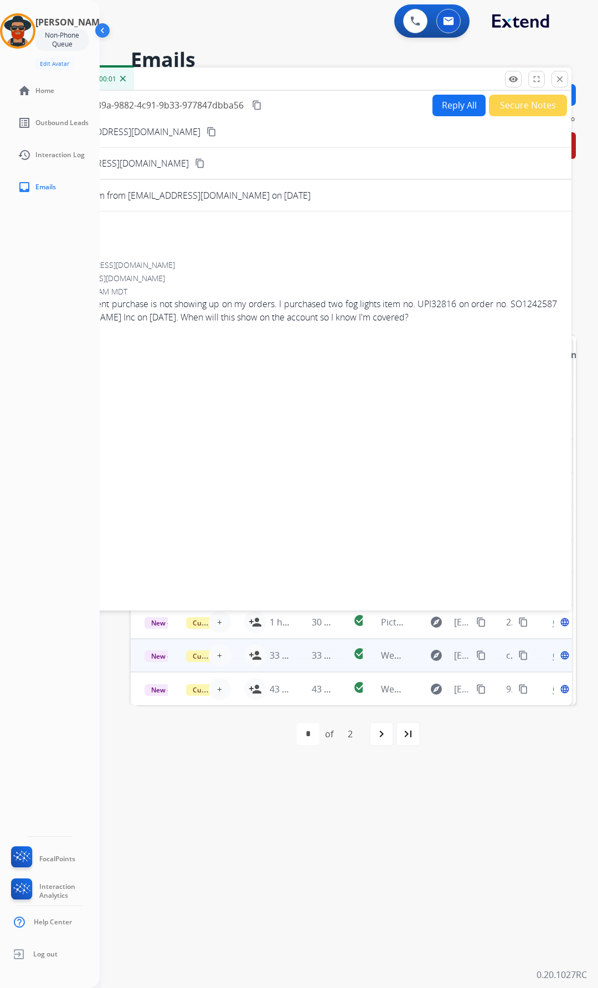
click at [556, 649] on div "Open language" at bounding box center [559, 655] width 23 height 13
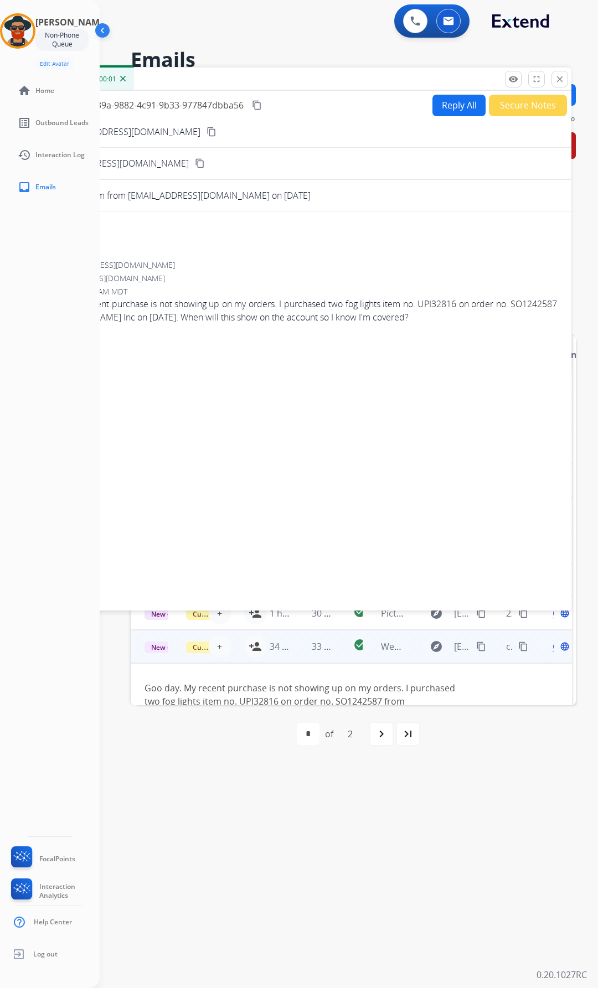
scroll to position [86, 4]
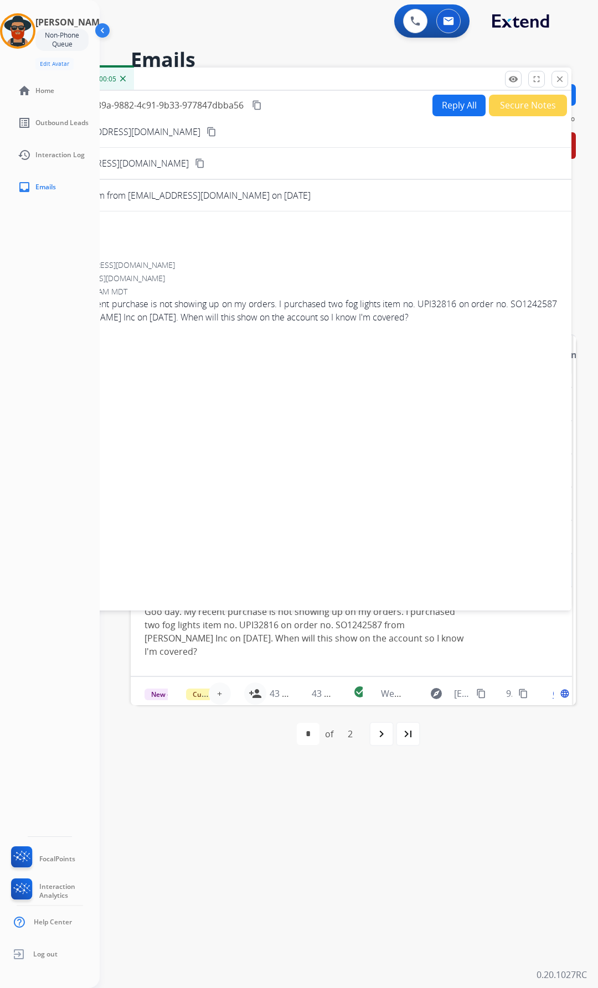
click at [439, 640] on div "Goo day. My recent purchase is not showing up on my orders. I purchased two fog…" at bounding box center [307, 631] width 326 height 53
click at [559, 75] on mat-icon "close" at bounding box center [559, 79] width 10 height 10
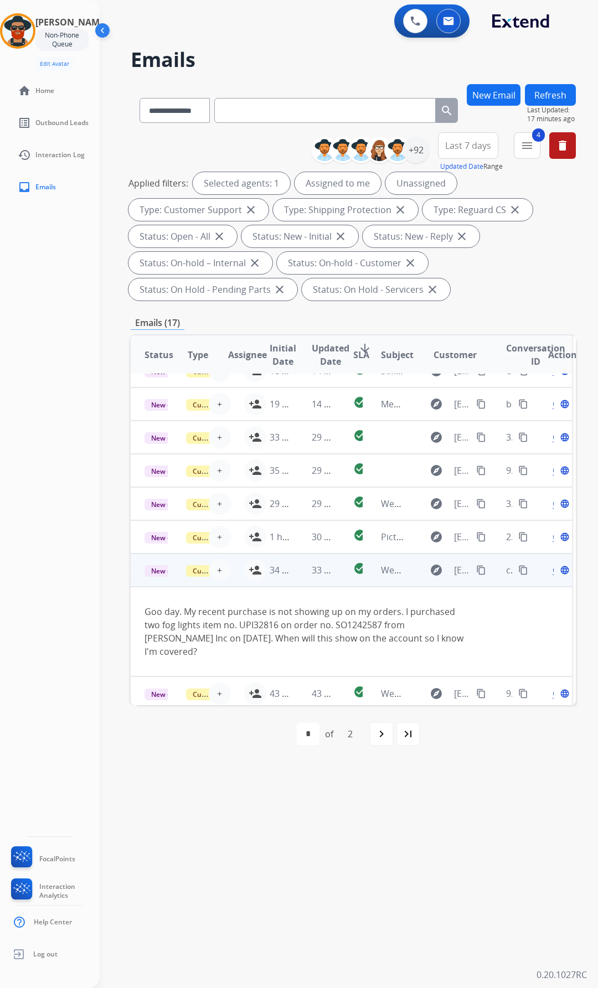
click at [253, 568] on td "34 minutes ago" at bounding box center [273, 569] width 42 height 33
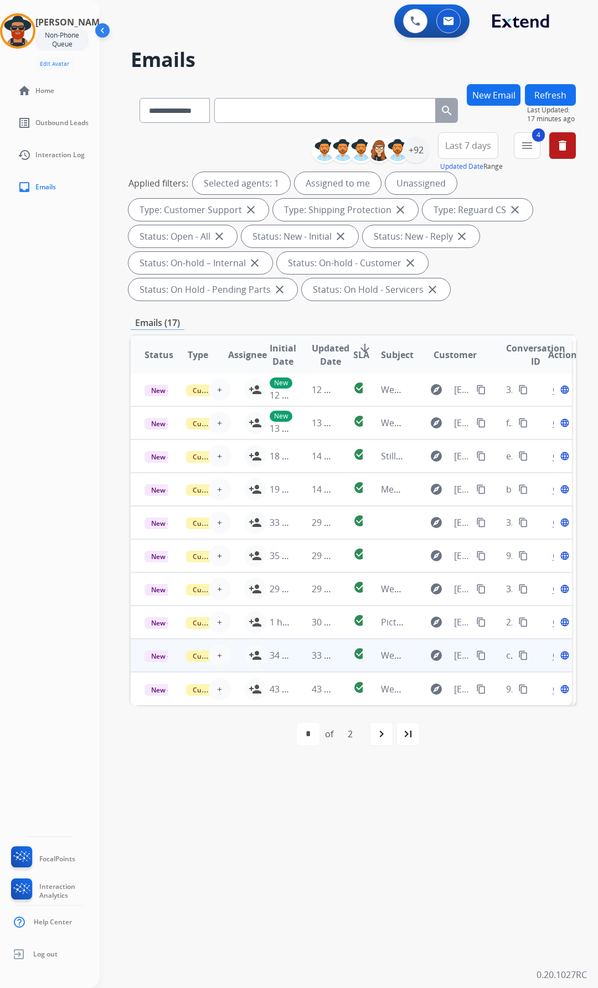
scroll to position [10, 4]
click at [558, 649] on span "Open" at bounding box center [563, 655] width 23 height 13
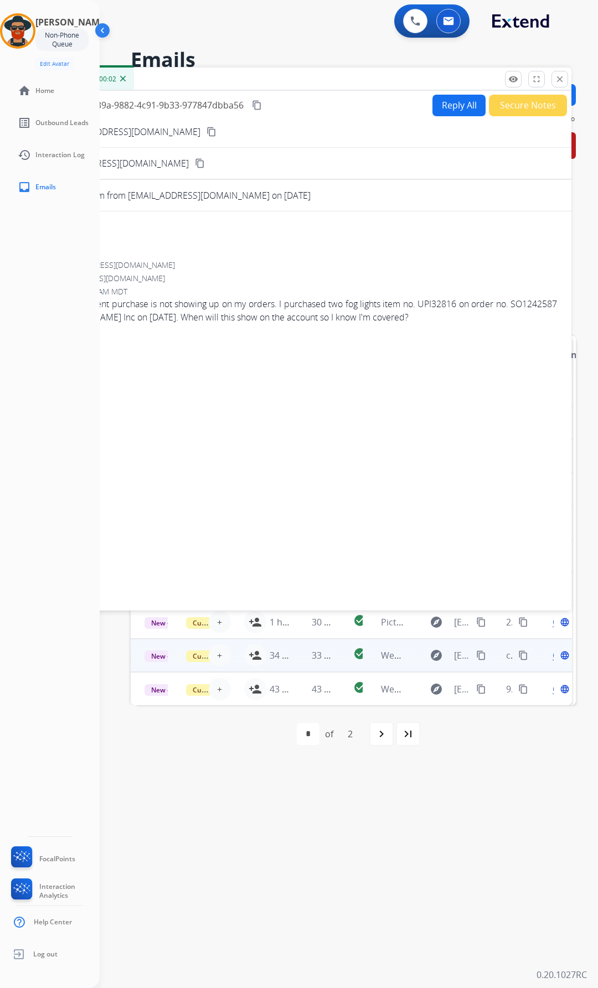
click at [558, 649] on span "Open" at bounding box center [563, 655] width 23 height 13
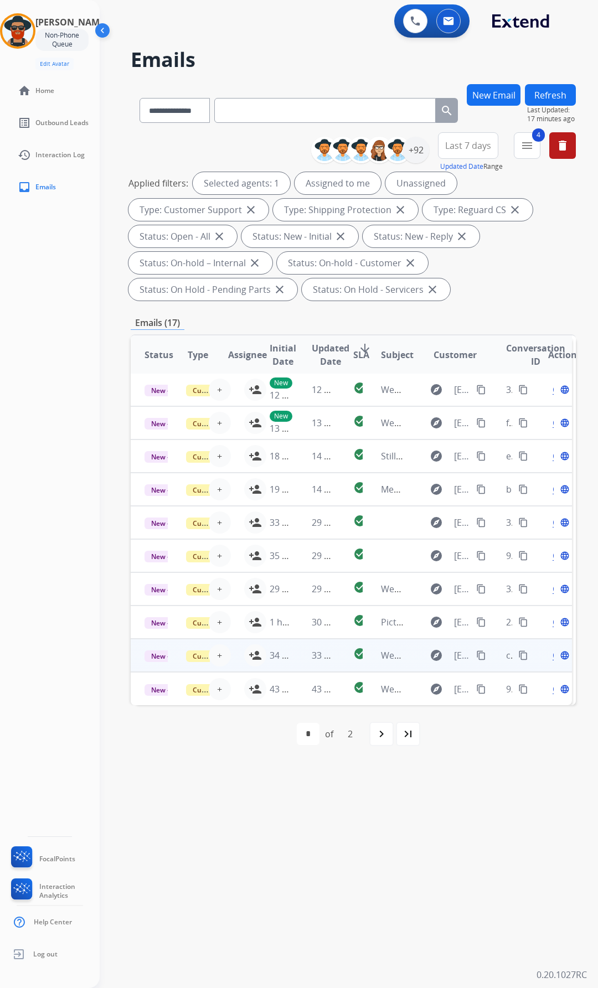
click at [255, 645] on td "34 minutes ago" at bounding box center [273, 655] width 42 height 33
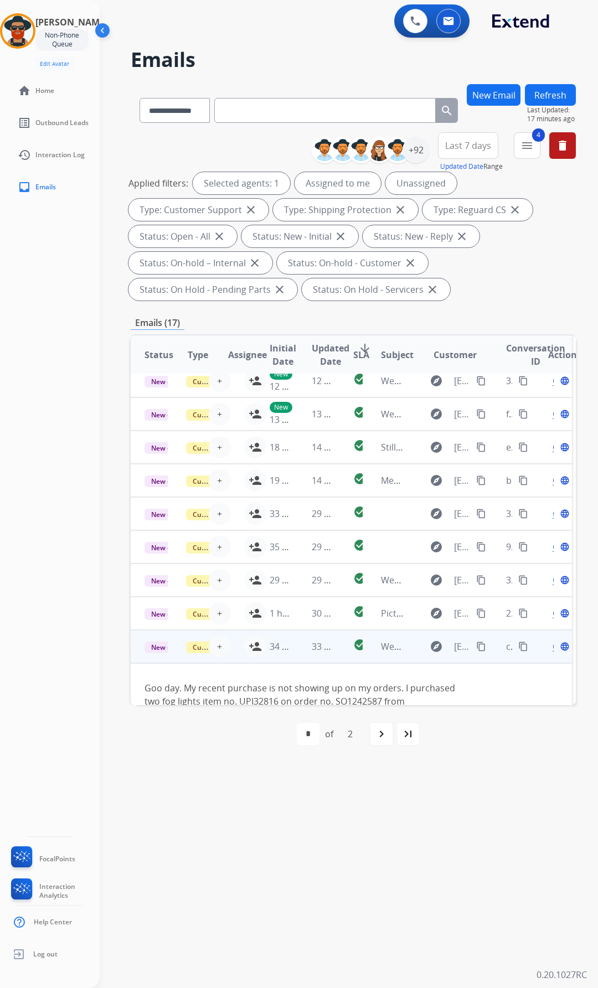
scroll to position [86, 4]
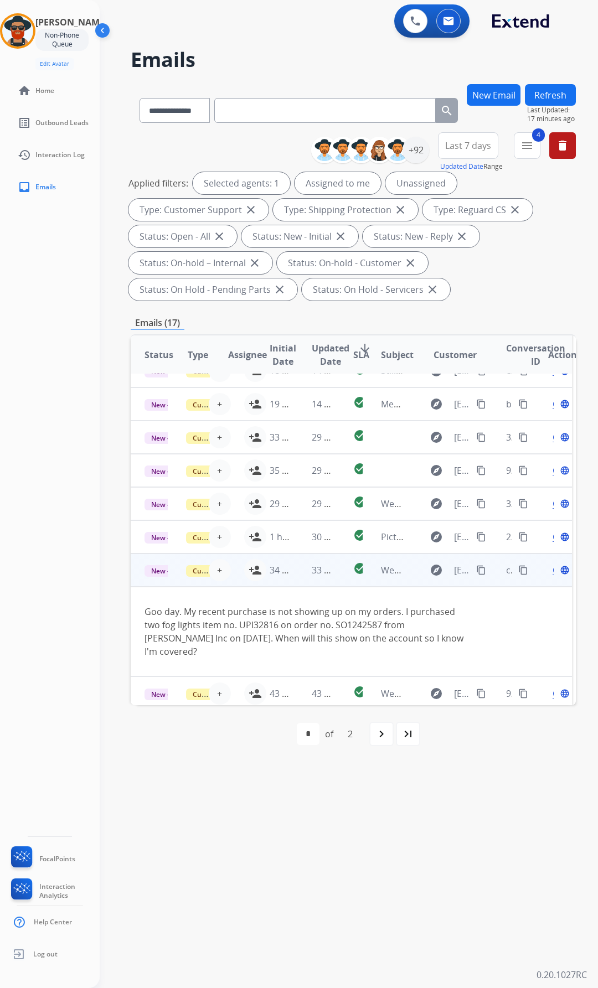
click at [256, 568] on td "34 minutes ago" at bounding box center [273, 569] width 42 height 33
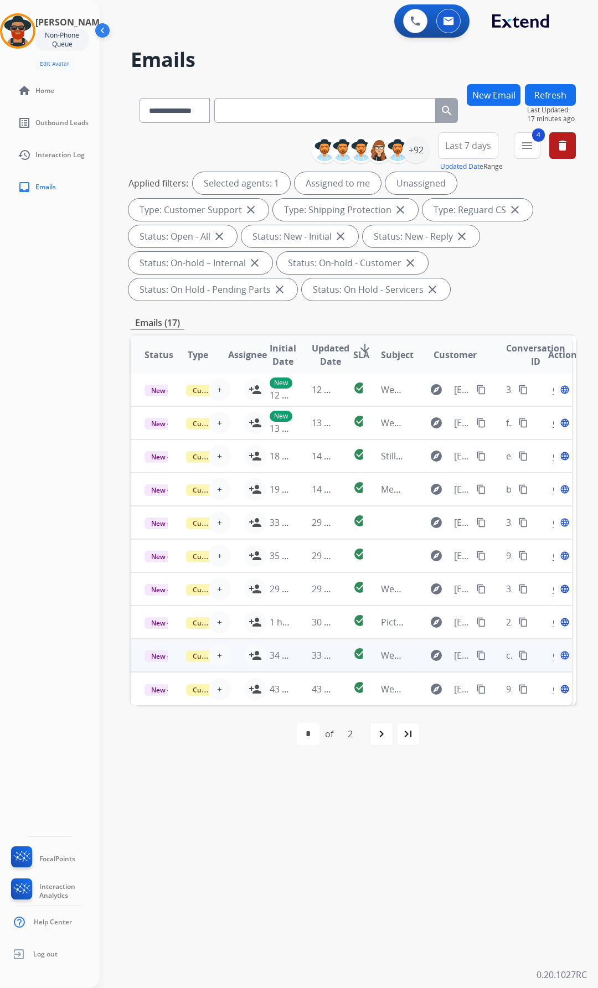
click at [257, 646] on td "34 minutes ago" at bounding box center [273, 655] width 42 height 33
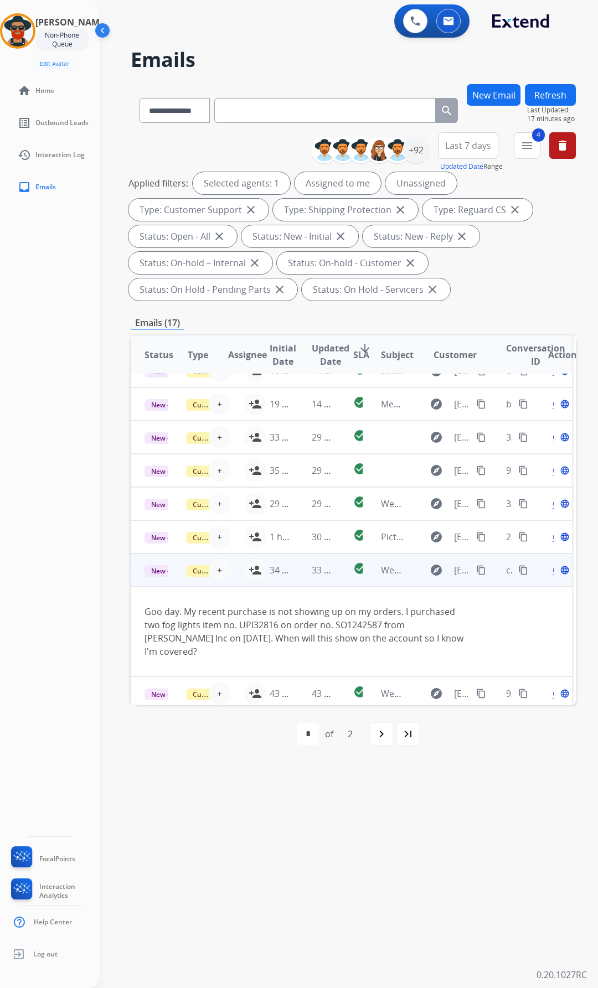
click at [258, 646] on td "Goo day. My recent purchase is not showing up on my orders. I purchased two fog…" at bounding box center [307, 632] width 361 height 90
click at [256, 566] on td "34 minutes ago" at bounding box center [273, 569] width 42 height 33
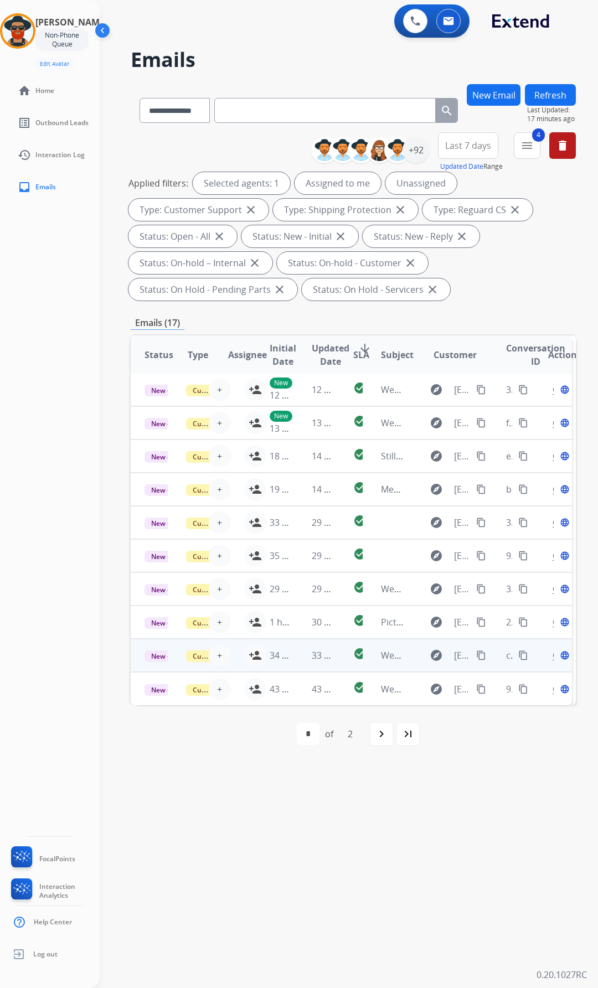
click at [256, 647] on td "34 minutes ago" at bounding box center [273, 655] width 42 height 33
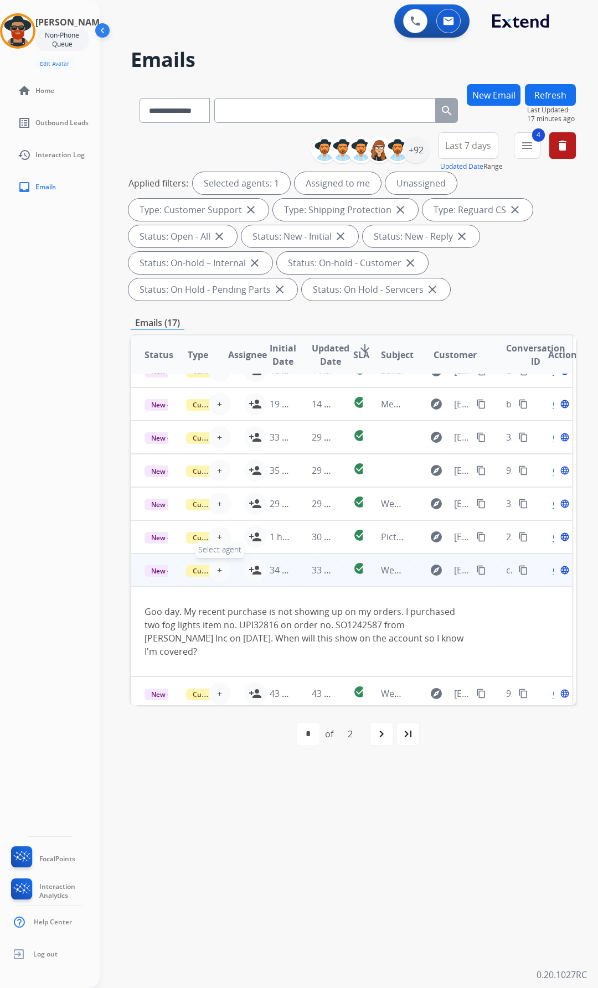
click at [220, 569] on span "+" at bounding box center [219, 569] width 5 height 13
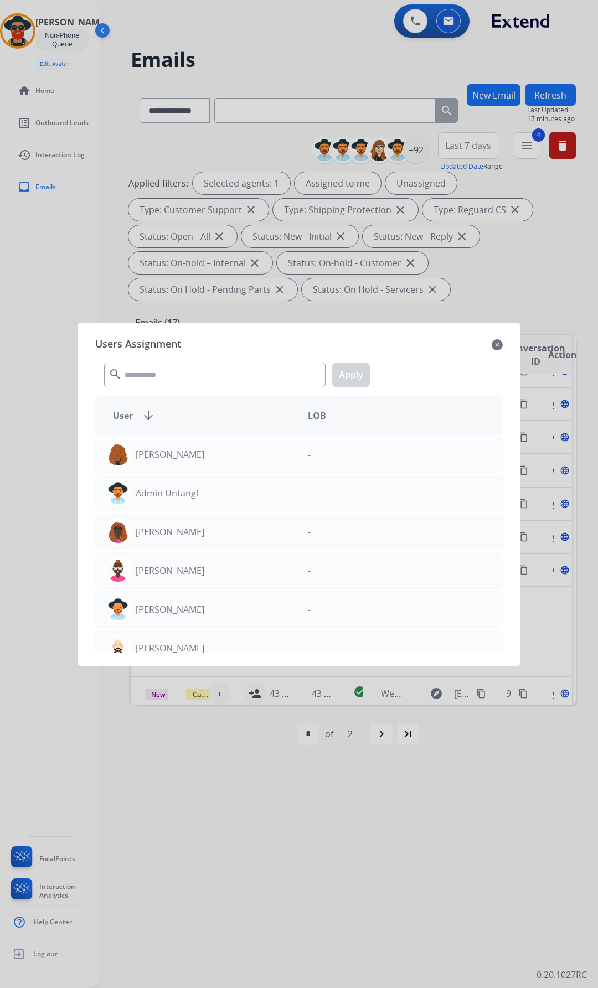
click at [497, 340] on mat-icon "close" at bounding box center [496, 344] width 11 height 13
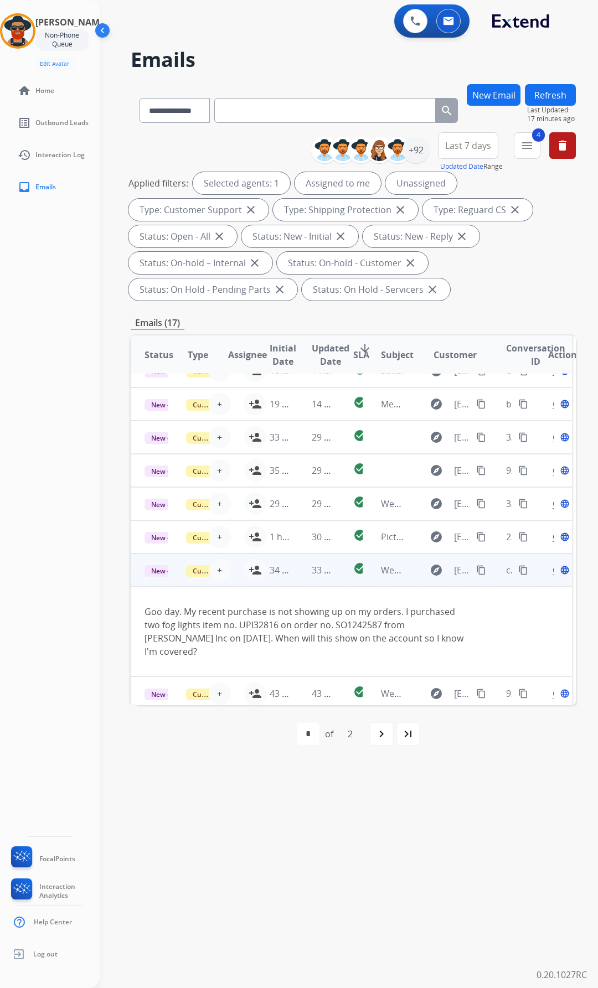
click at [256, 566] on td "34 minutes ago" at bounding box center [273, 569] width 42 height 33
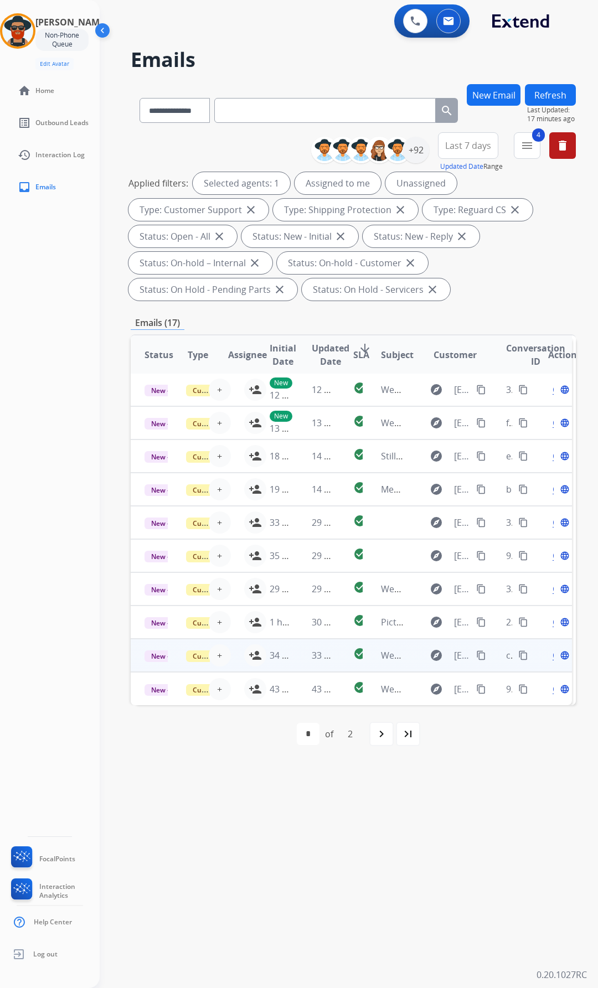
click at [257, 649] on td "34 minutes ago" at bounding box center [273, 655] width 42 height 33
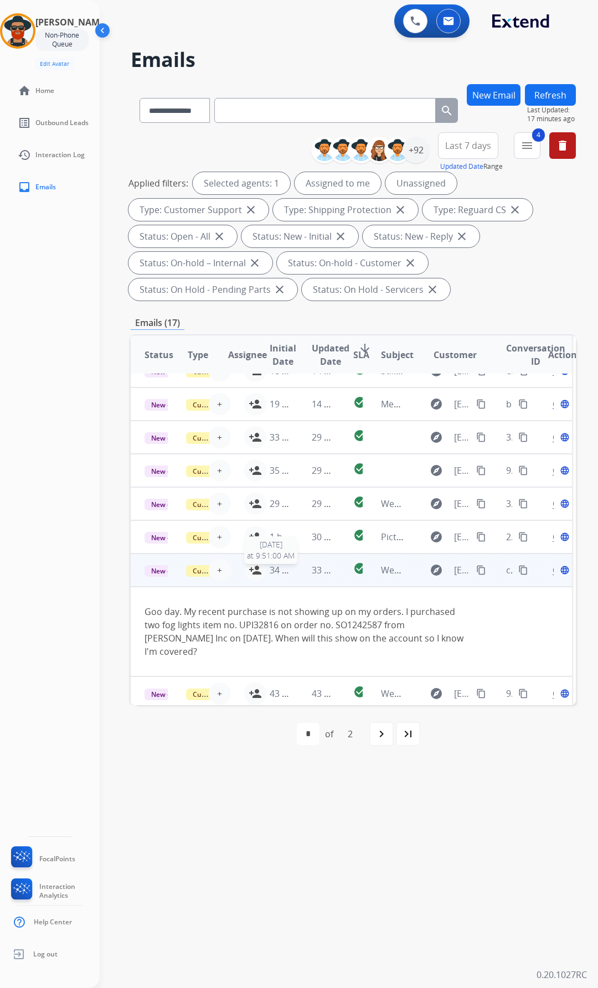
click at [277, 568] on span "34 minutes ago" at bounding box center [301, 570] width 64 height 12
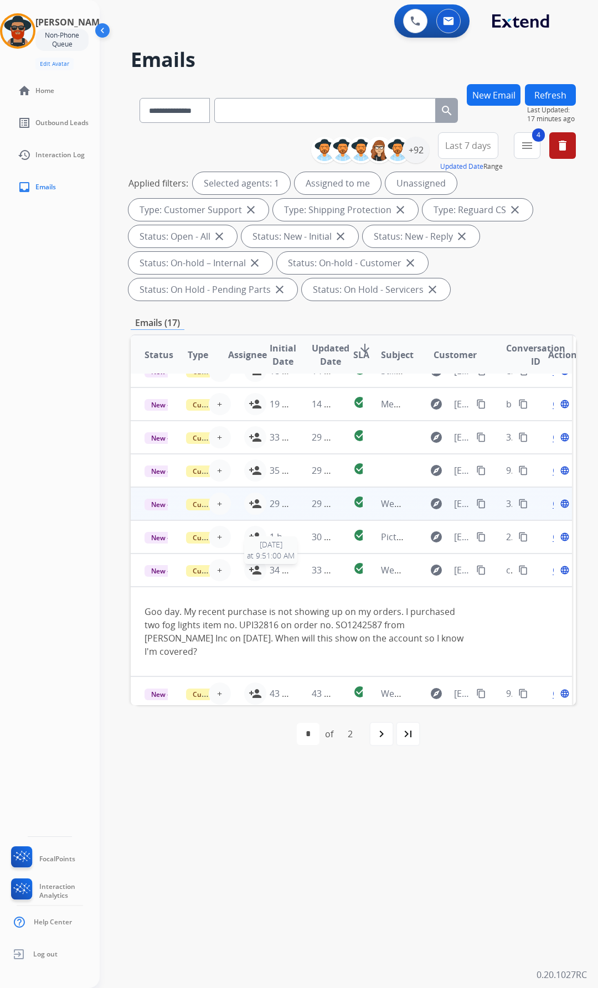
scroll to position [10, 4]
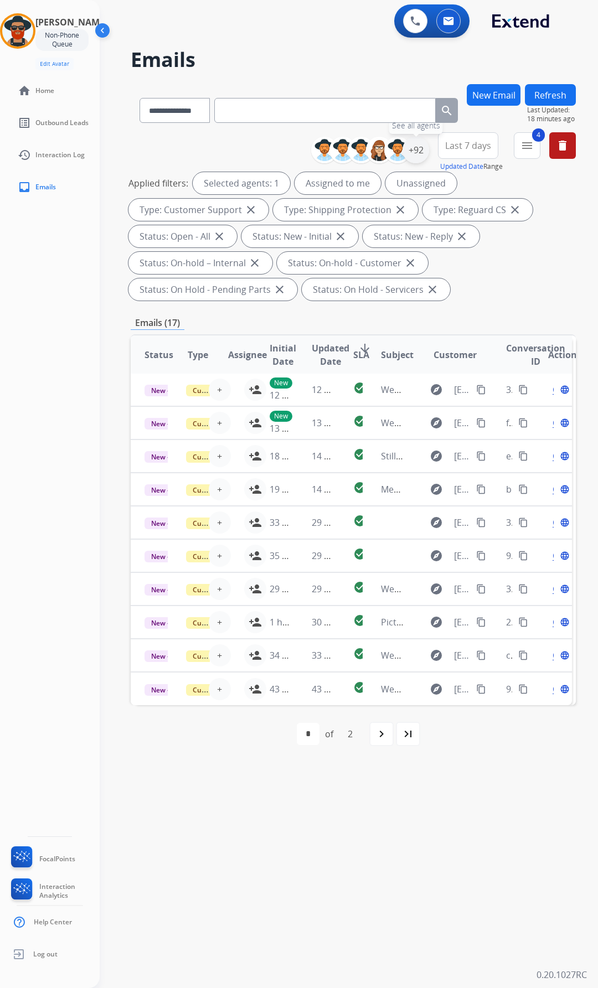
click at [429, 147] on div "+92" at bounding box center [415, 150] width 27 height 27
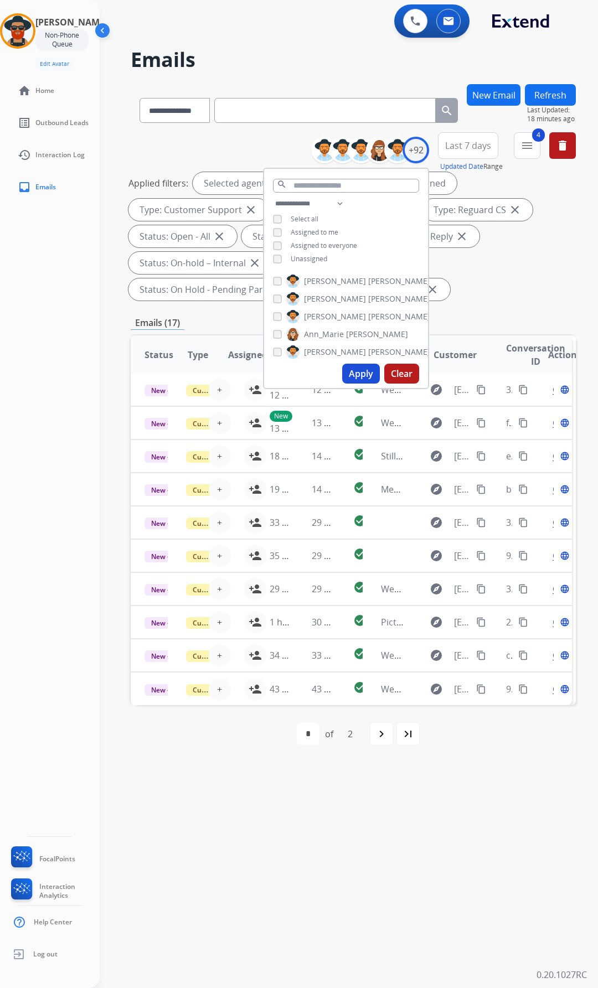
drag, startPoint x: 371, startPoint y: 371, endPoint x: 406, endPoint y: 300, distance: 79.2
click at [372, 371] on button "Apply" at bounding box center [361, 374] width 38 height 20
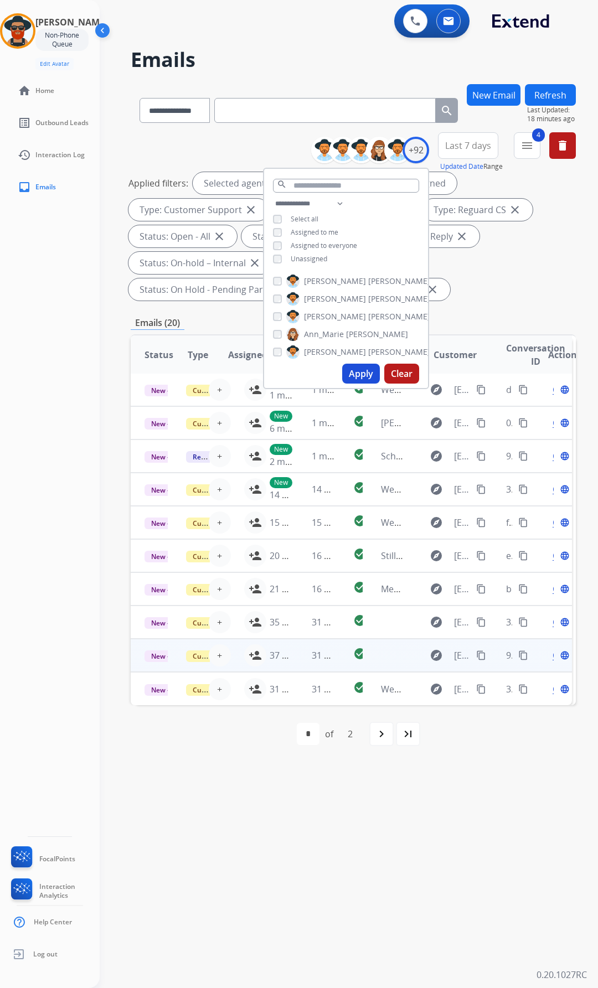
click at [556, 649] on div "Open language" at bounding box center [559, 655] width 23 height 13
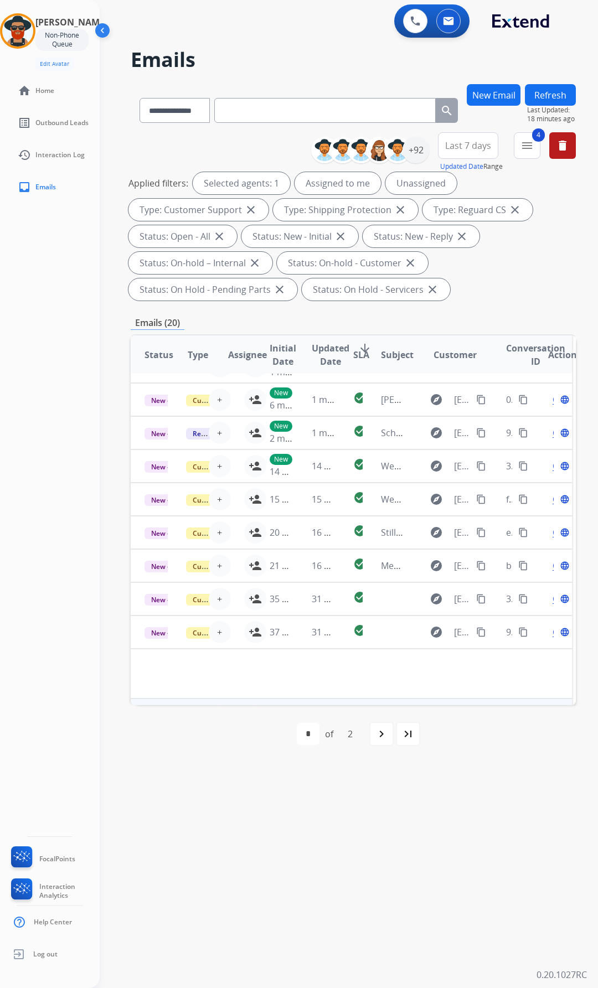
scroll to position [60, 4]
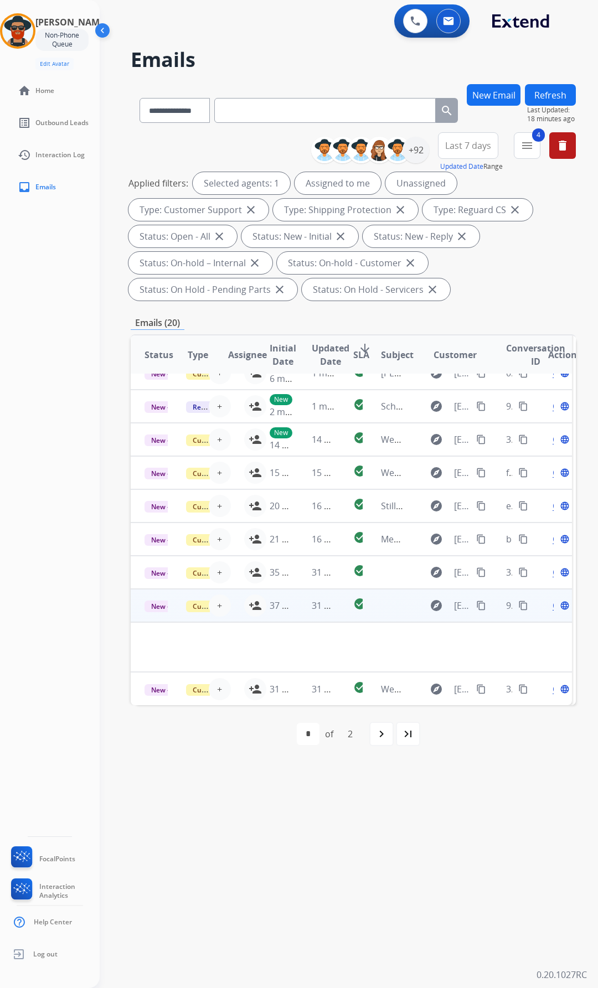
click at [556, 599] on div "Open language" at bounding box center [559, 605] width 23 height 13
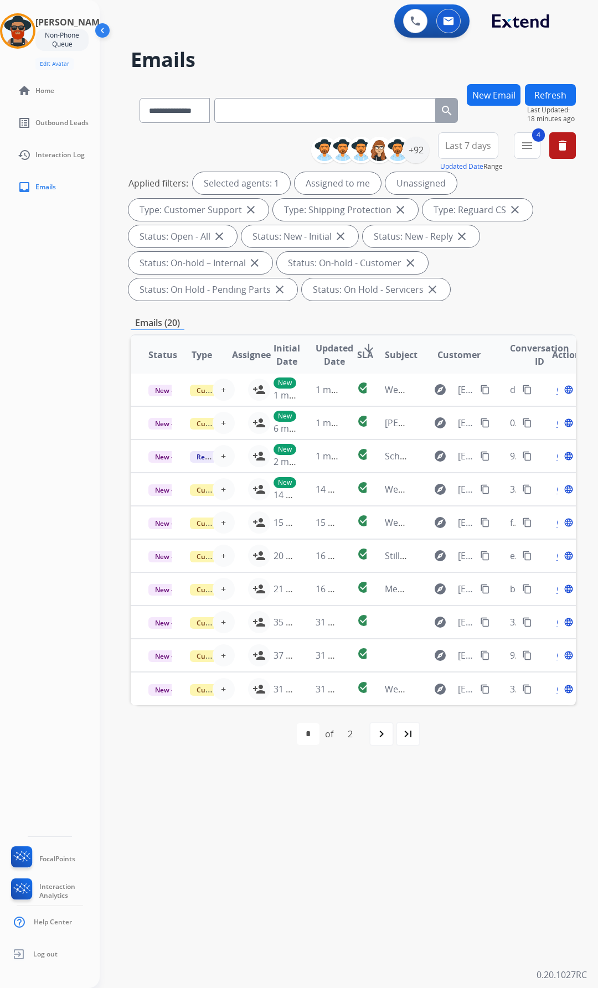
scroll to position [10, 4]
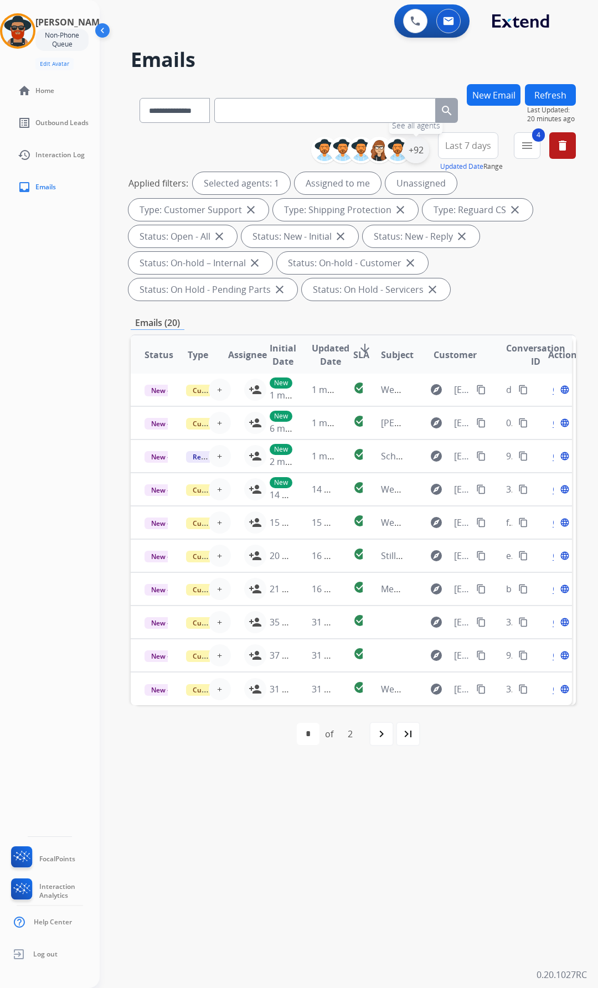
click at [428, 147] on div "+92" at bounding box center [415, 150] width 27 height 27
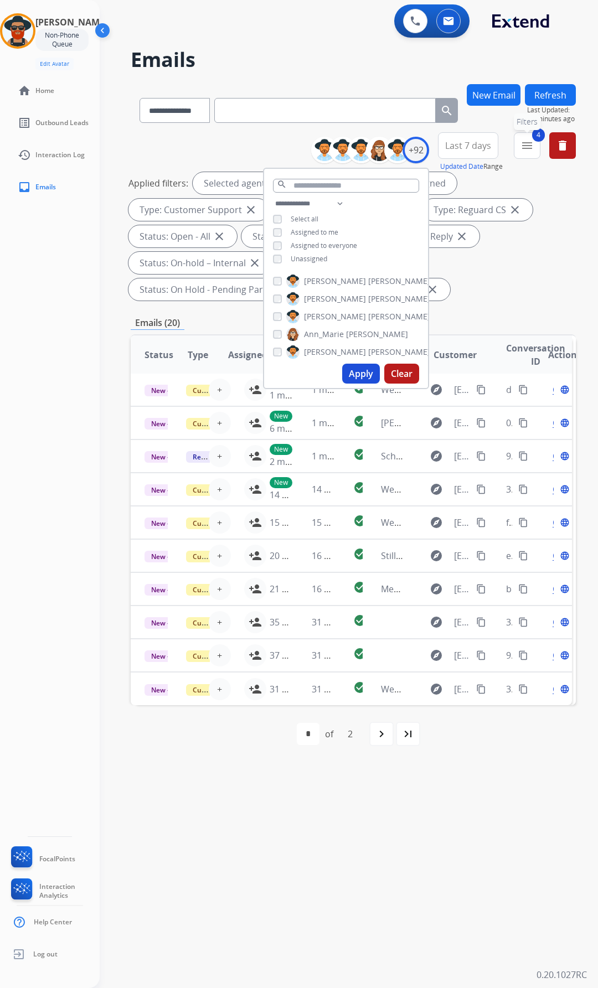
click at [538, 138] on button "4 menu Filters" at bounding box center [527, 145] width 27 height 27
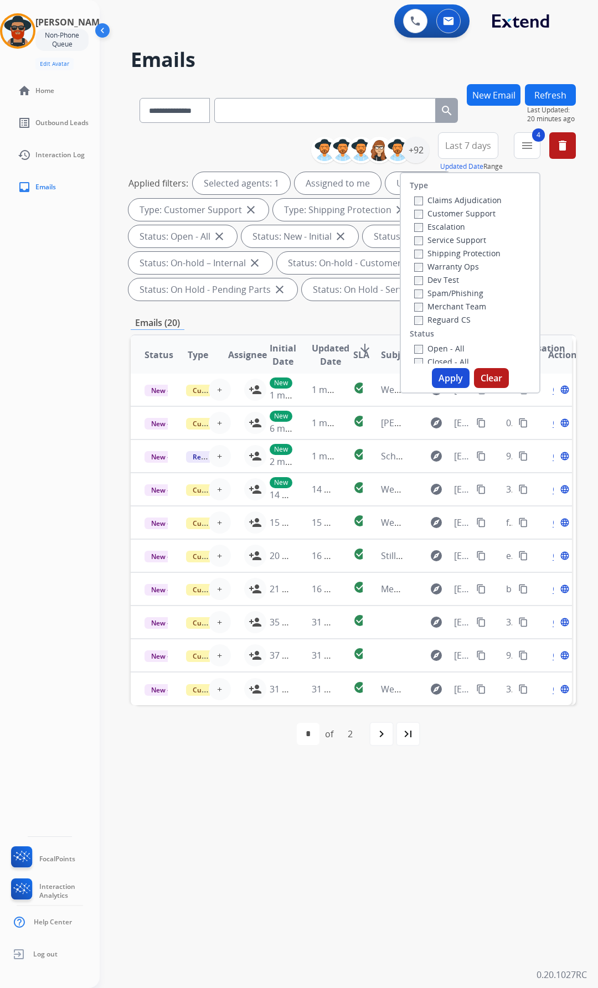
click at [426, 314] on label "Reguard CS" at bounding box center [442, 319] width 56 height 11
click at [457, 377] on button "Apply" at bounding box center [451, 378] width 38 height 20
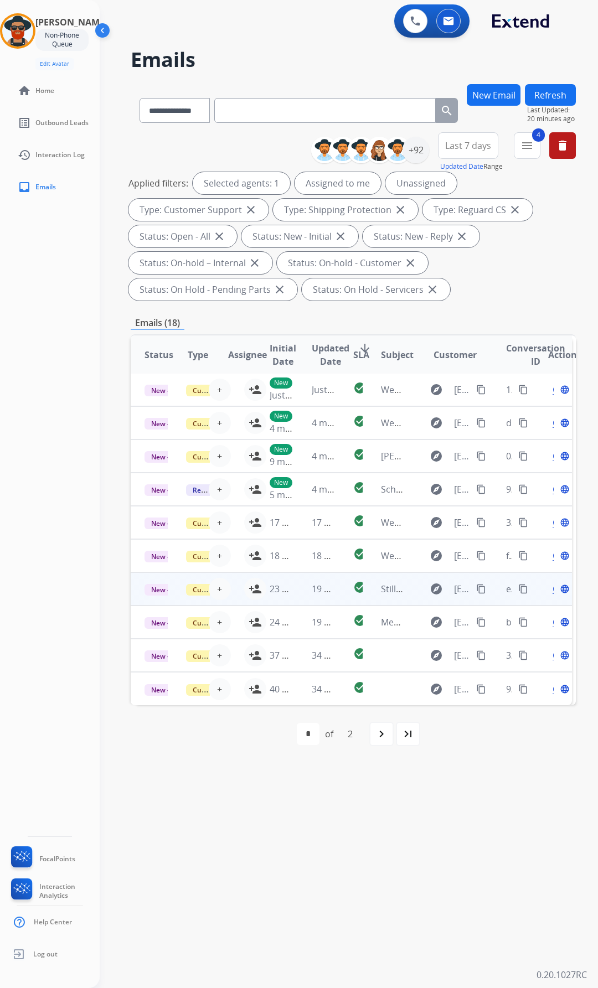
click at [255, 577] on td "23 minutes ago" at bounding box center [273, 588] width 42 height 33
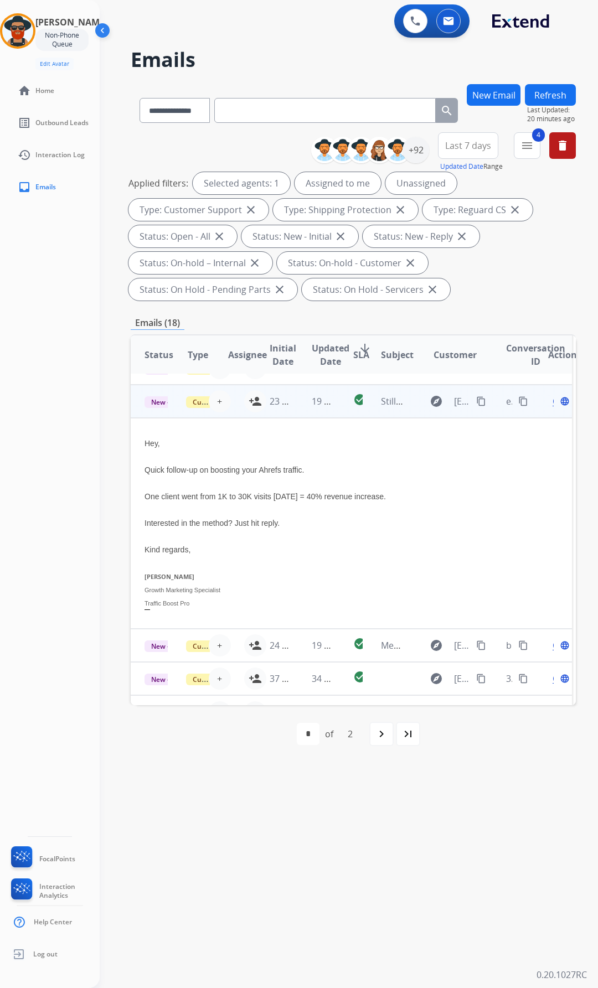
scroll to position [199, 4]
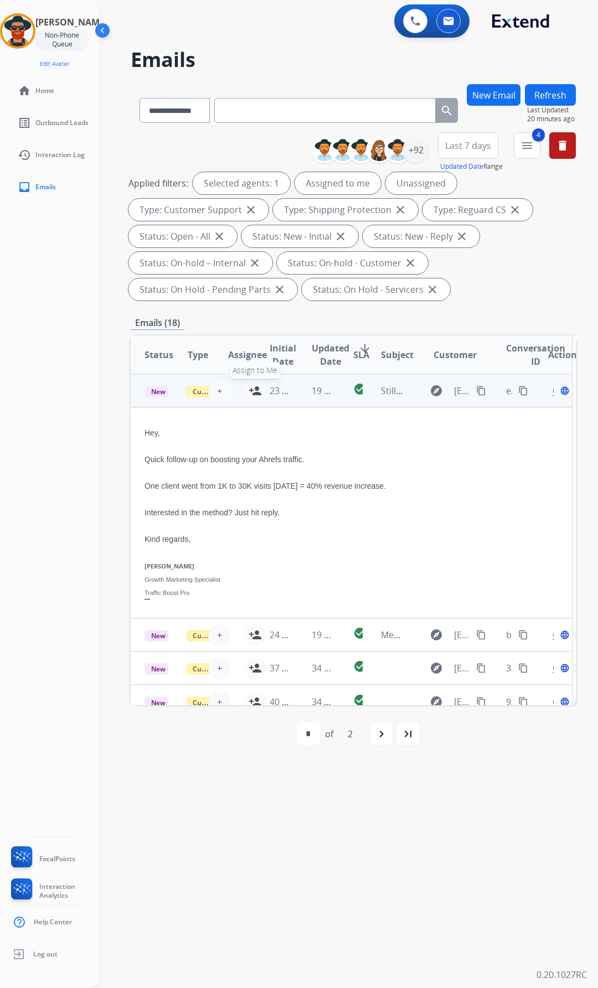
click at [252, 385] on mat-icon "person_add" at bounding box center [254, 390] width 13 height 13
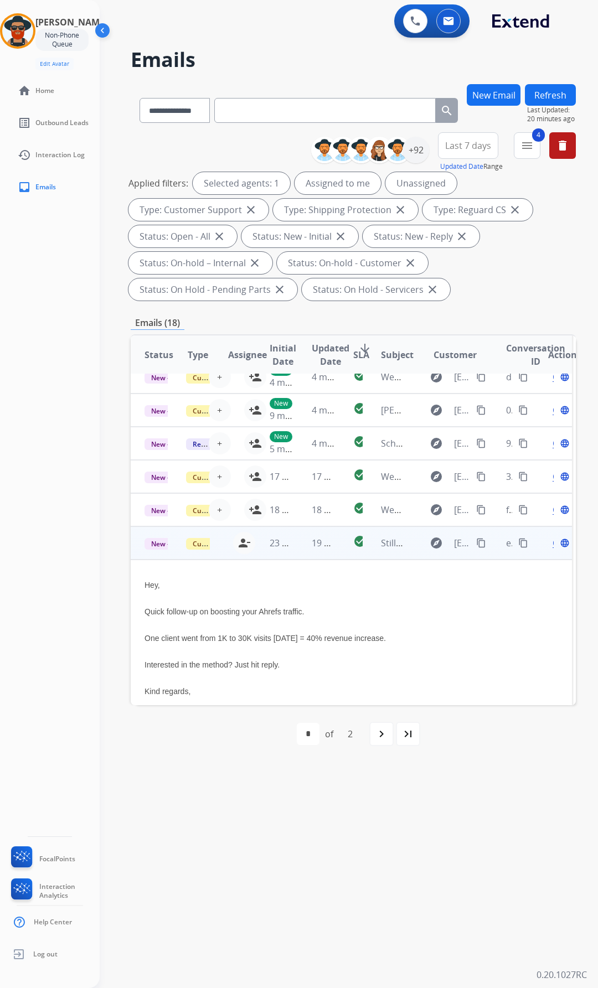
scroll to position [166, 4]
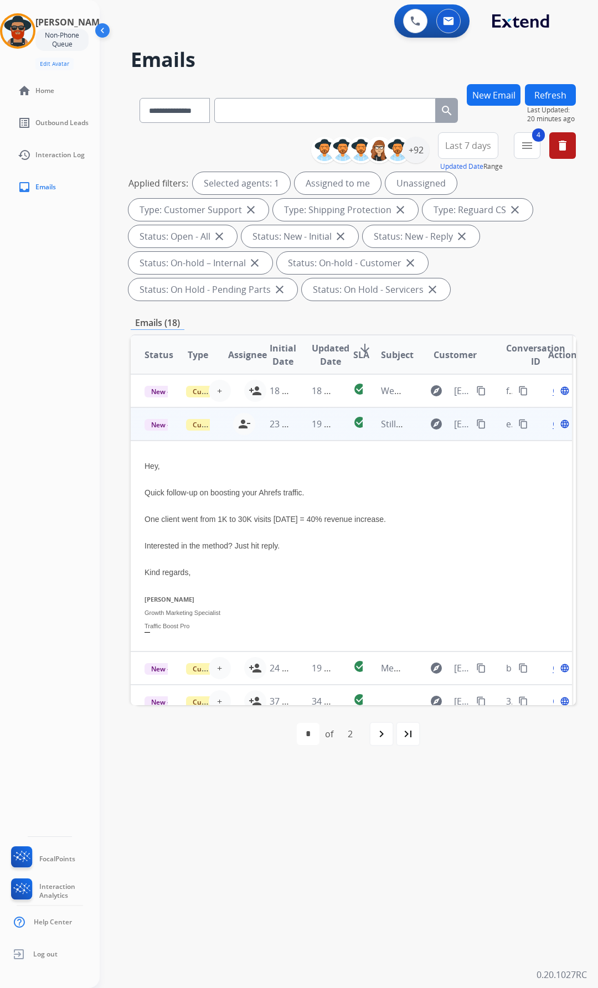
click at [554, 422] on div "Open language" at bounding box center [559, 423] width 23 height 13
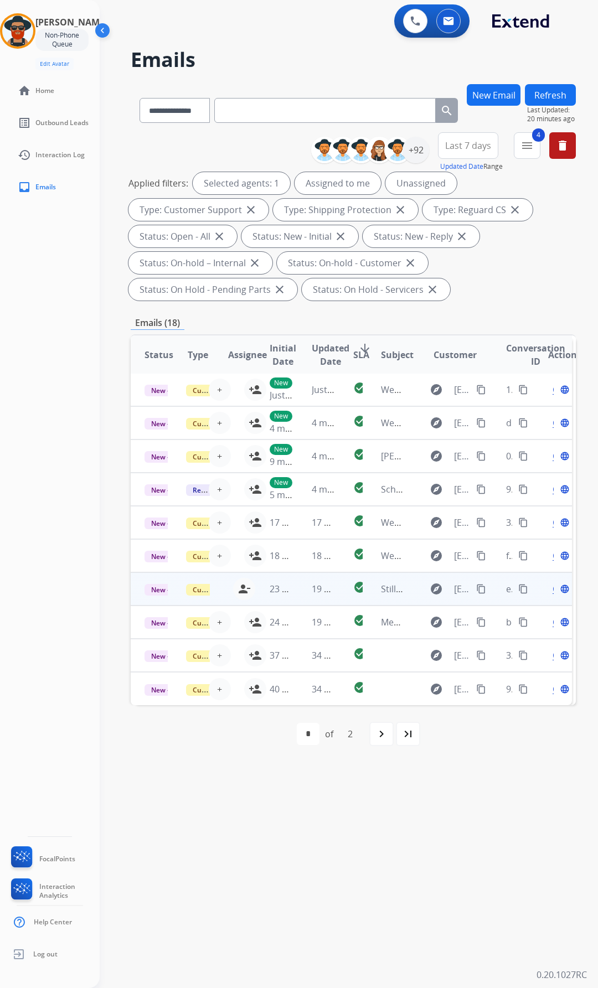
scroll to position [10, 4]
click at [554, 582] on div "Open language" at bounding box center [559, 588] width 23 height 13
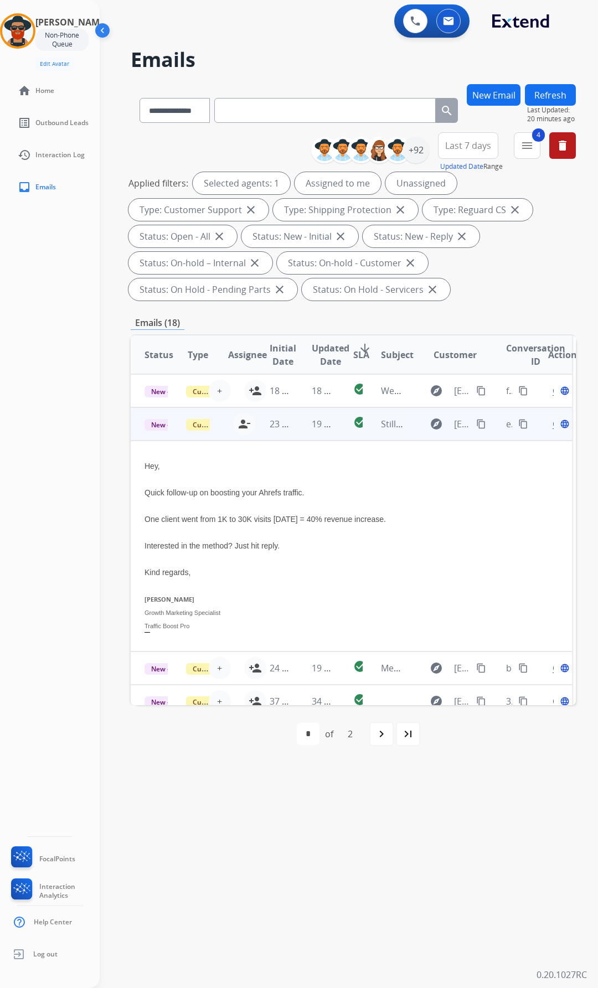
scroll to position [199, 4]
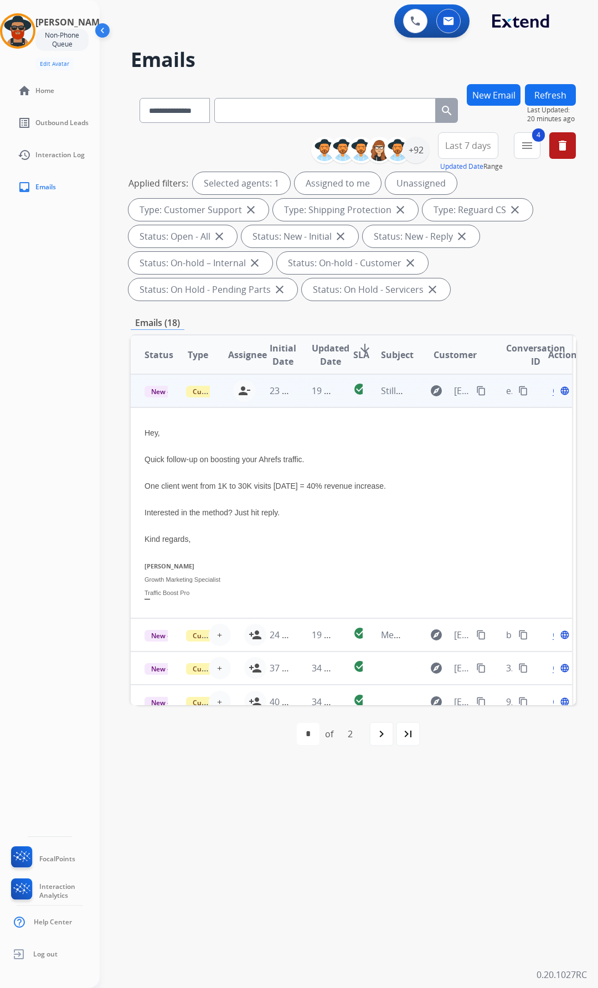
click at [219, 526] on div at bounding box center [307, 524] width 326 height 13
click at [162, 593] on span "Traffic Boost Pro" at bounding box center [166, 592] width 45 height 7
drag, startPoint x: 255, startPoint y: 572, endPoint x: 254, endPoint y: 548, distance: 23.8
click at [256, 571] on div "Hey, Quick follow-up on boosting your Ahrefs traffic. One client went from 1K t…" at bounding box center [307, 513] width 326 height 174
click at [225, 307] on div "**********" at bounding box center [353, 423] width 445 height 678
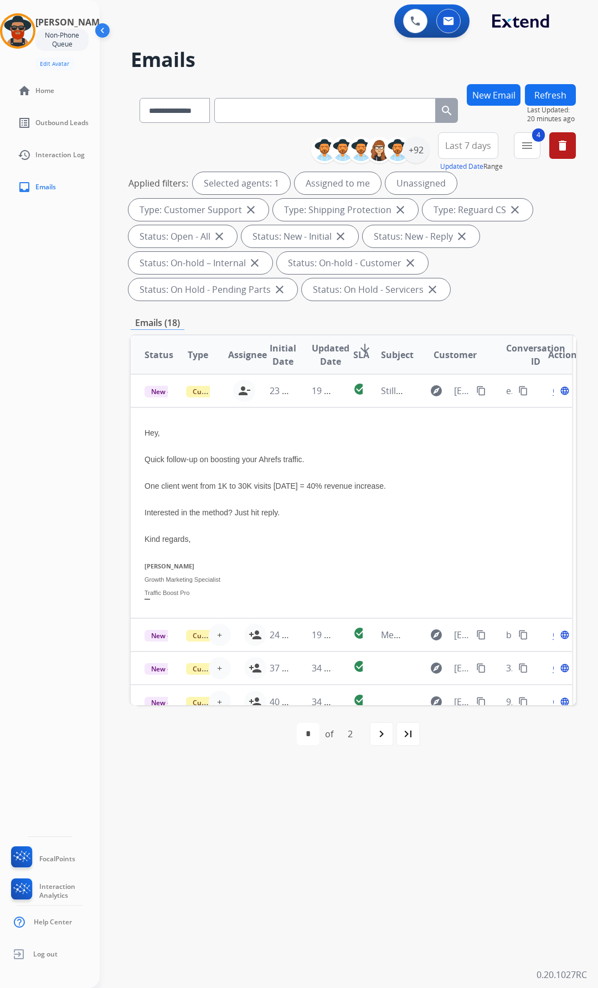
click at [41, 528] on div "Reginald Non-Phone Queue Edit Avatar Agent: Reginald Routing Profile: Extend_Tr…" at bounding box center [50, 494] width 100 height 988
drag, startPoint x: 236, startPoint y: 637, endPoint x: 229, endPoint y: 637, distance: 7.2
click at [232, 637] on div "+ Select agent person_add Assign to Me" at bounding box center [230, 635] width 71 height 22
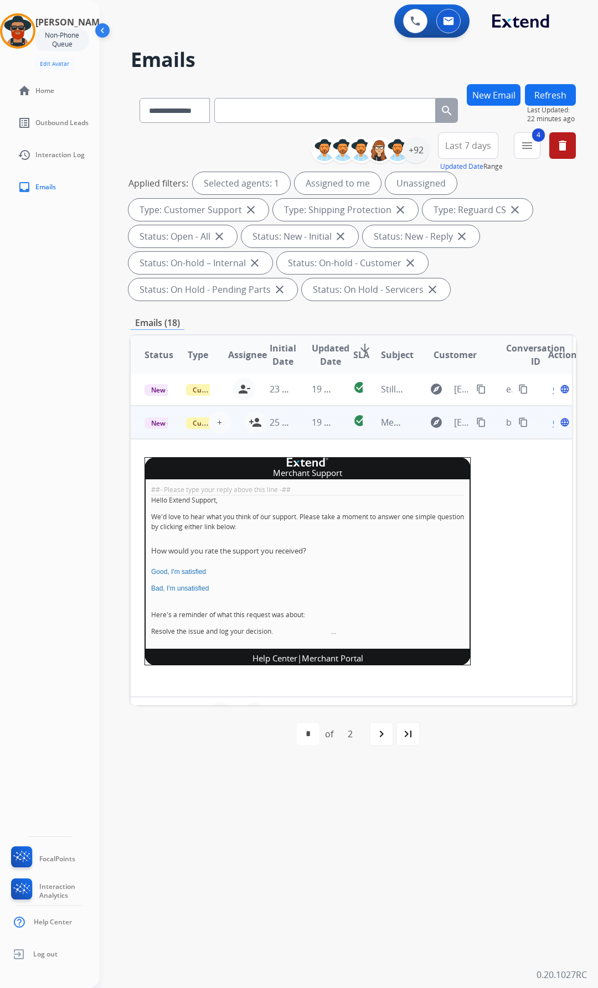
scroll to position [232, 4]
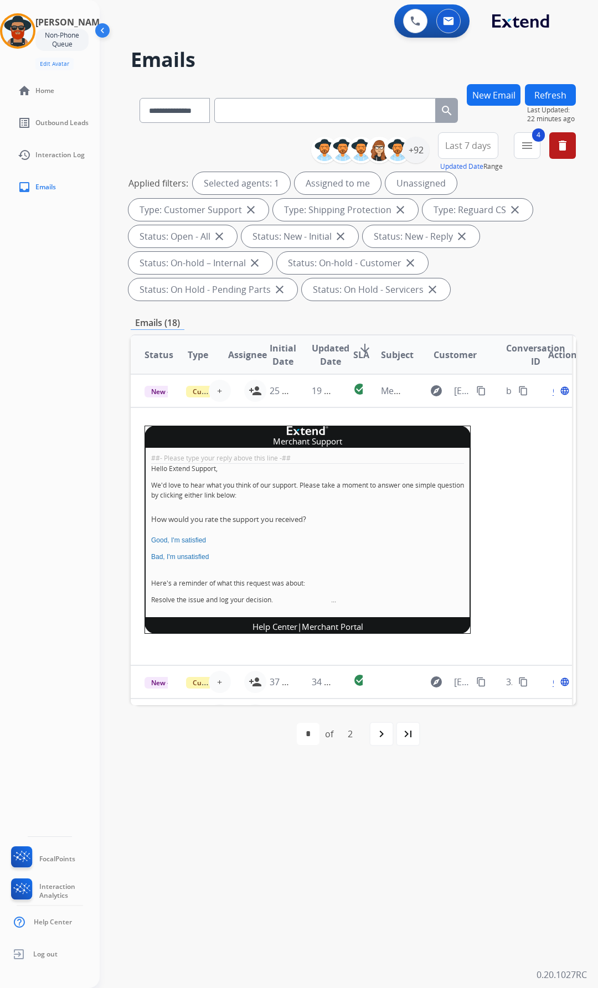
click at [512, 291] on div "Applied filters: Selected agents: 1 Assigned to me Unassigned Type: Customer Su…" at bounding box center [350, 236] width 445 height 128
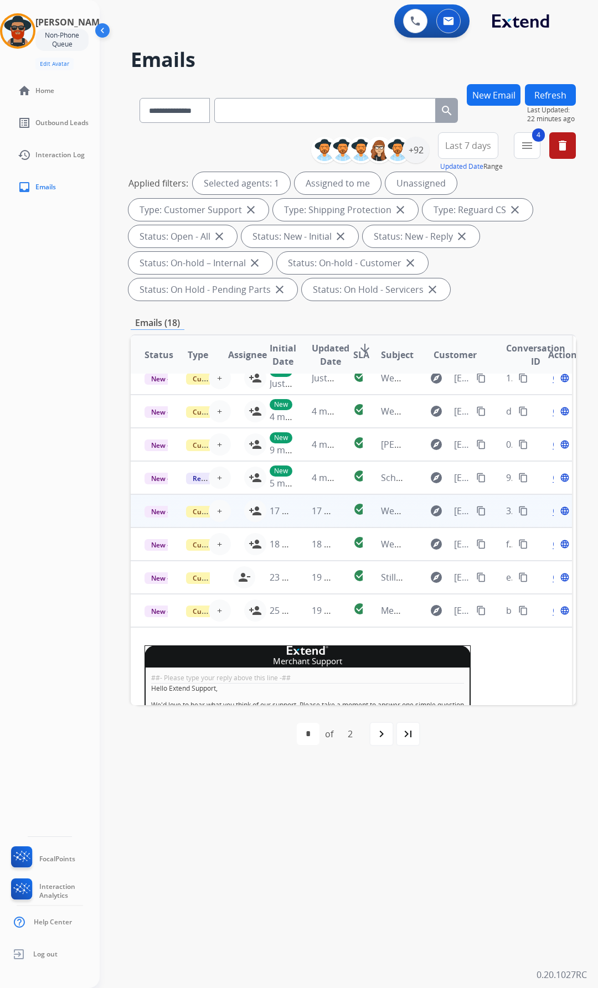
scroll to position [11, 4]
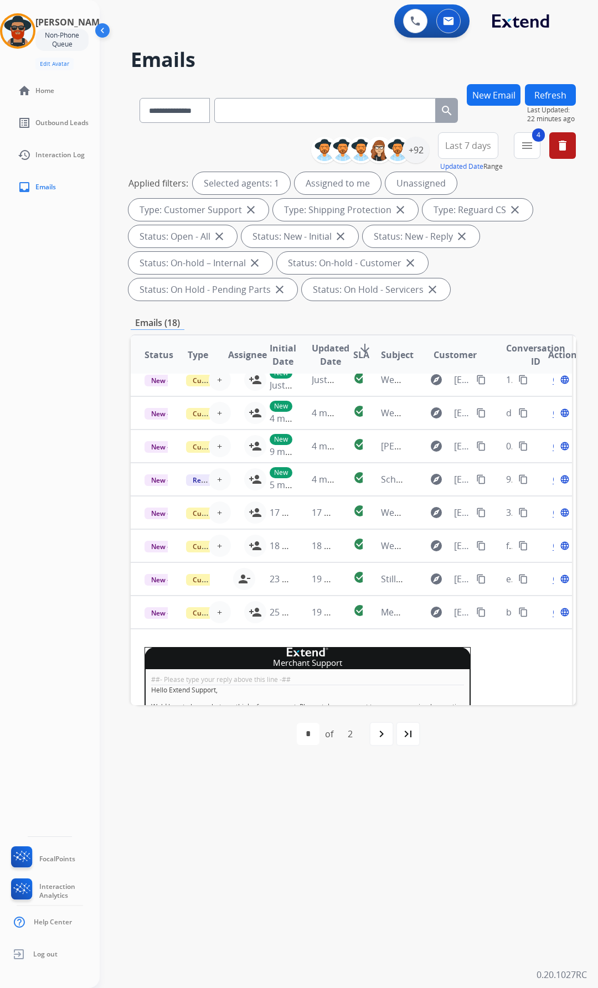
click at [77, 586] on div "Reginald Non-Phone Queue Edit Avatar Agent: Reginald Routing Profile: Extend_Tr…" at bounding box center [50, 494] width 100 height 988
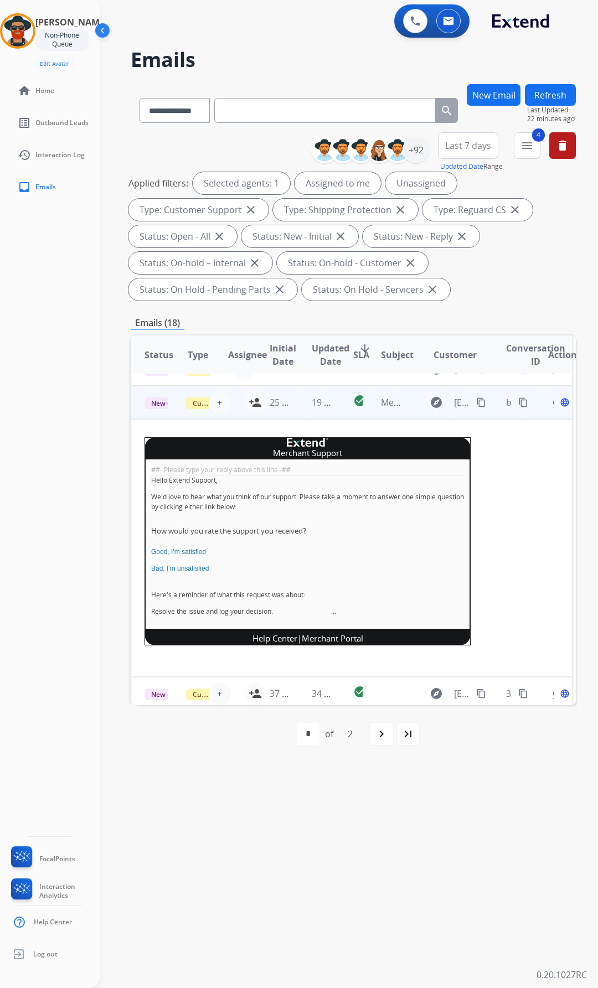
scroll to position [157, 4]
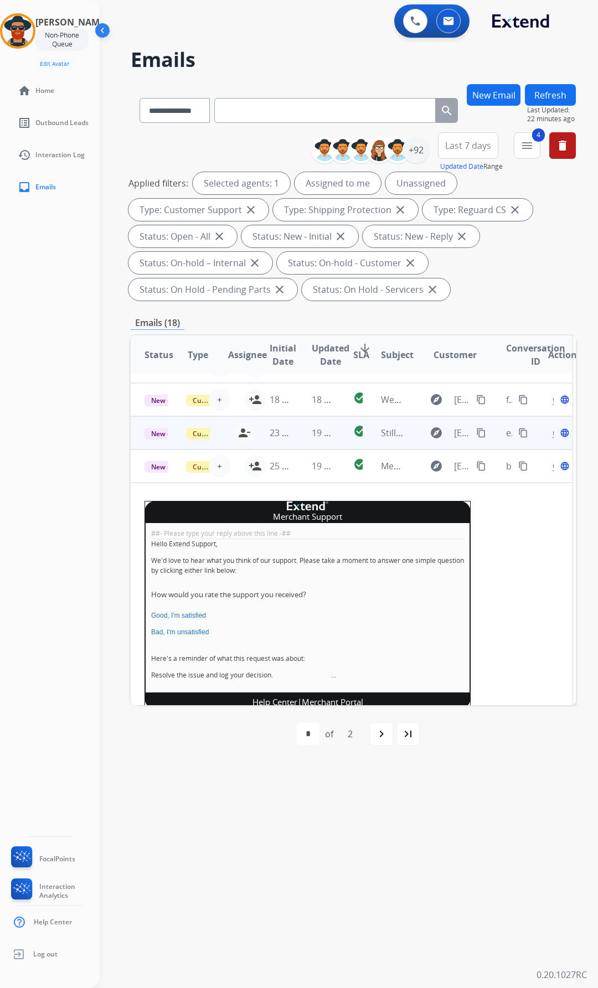
click at [556, 431] on div "Open language" at bounding box center [559, 432] width 23 height 13
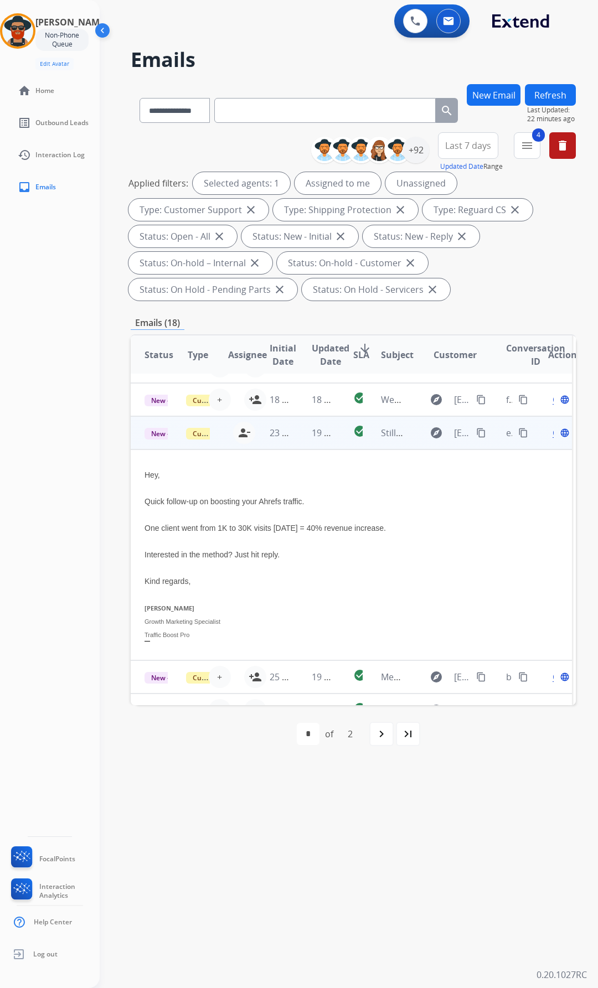
scroll to position [199, 4]
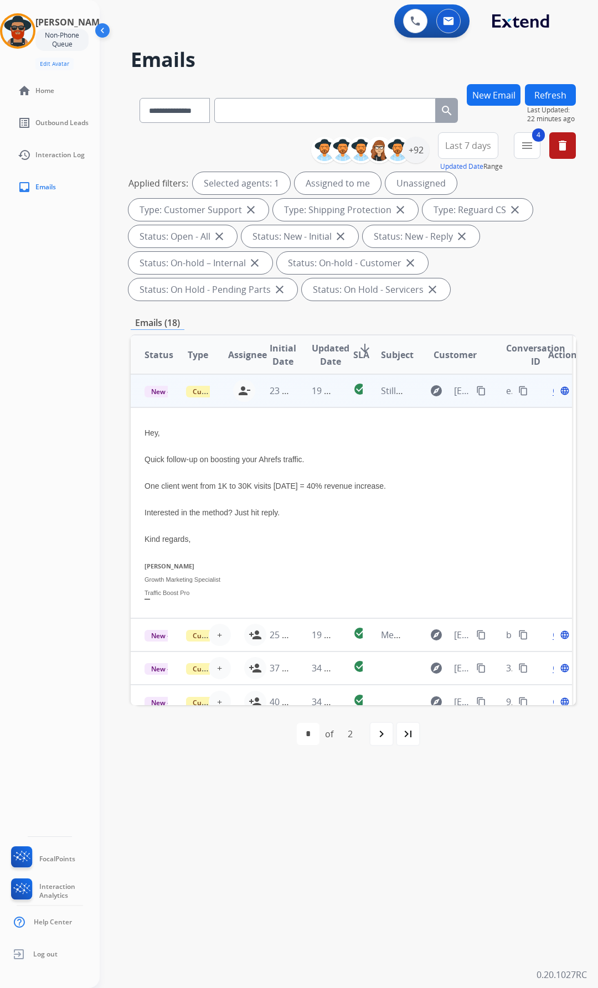
click at [553, 388] on div "Open language" at bounding box center [559, 390] width 23 height 13
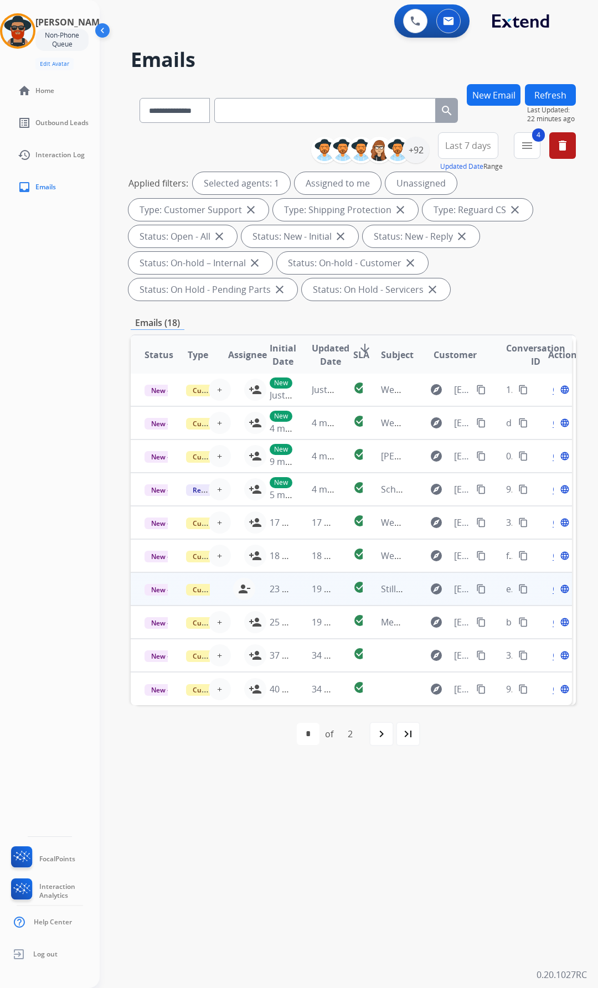
scroll to position [10, 4]
click at [522, 582] on button "content_copy" at bounding box center [522, 588] width 13 height 13
click at [154, 584] on span "New - Initial" at bounding box center [169, 590] width 51 height 12
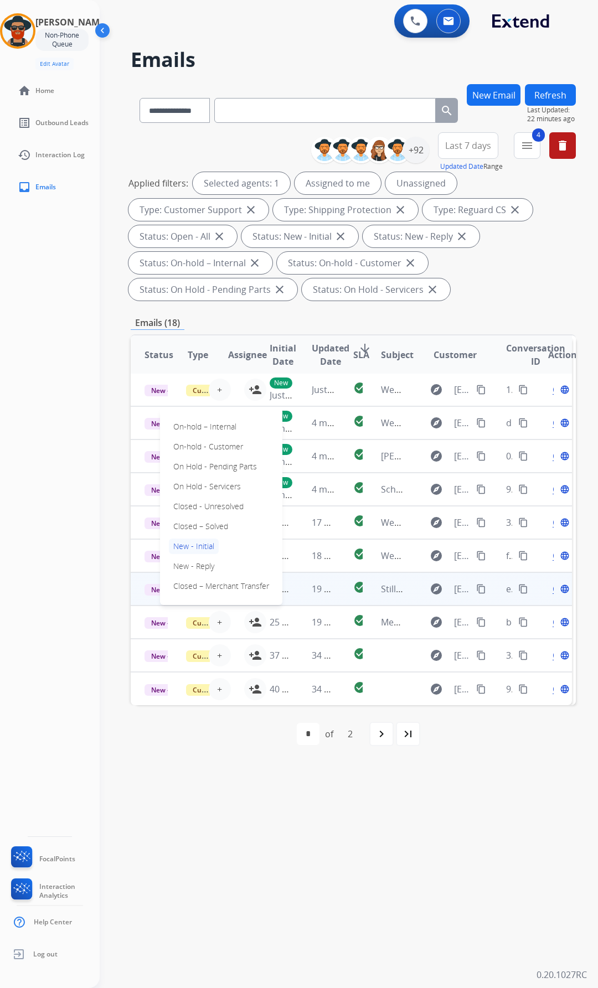
drag, startPoint x: 68, startPoint y: 552, endPoint x: 95, endPoint y: 556, distance: 27.9
click at [68, 552] on div "Reginald Non-Phone Queue Edit Avatar Agent: Reginald Routing Profile: Extend_Tr…" at bounding box center [50, 494] width 100 height 988
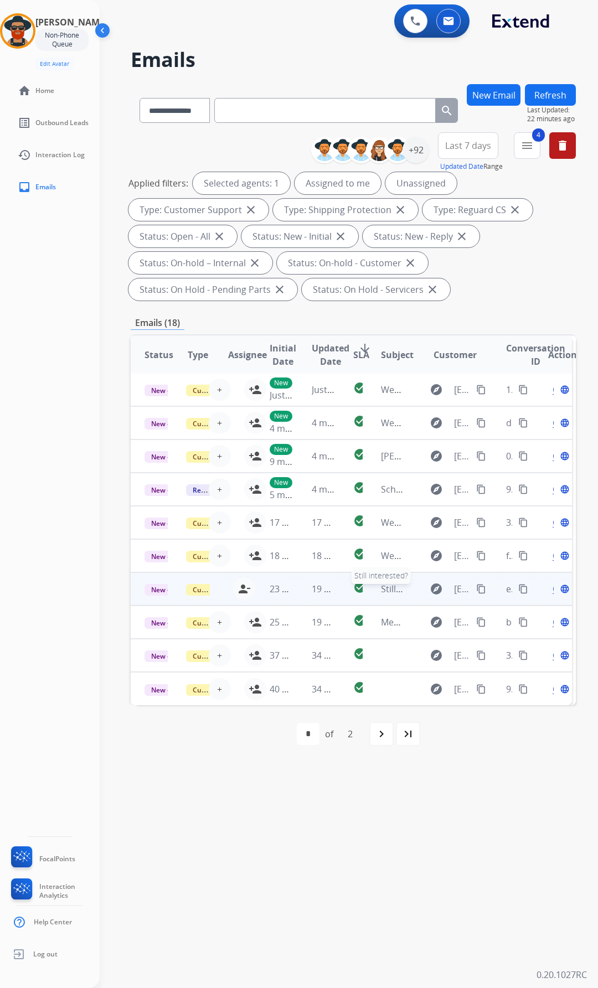
click at [395, 583] on span "Still interested?" at bounding box center [413, 589] width 64 height 12
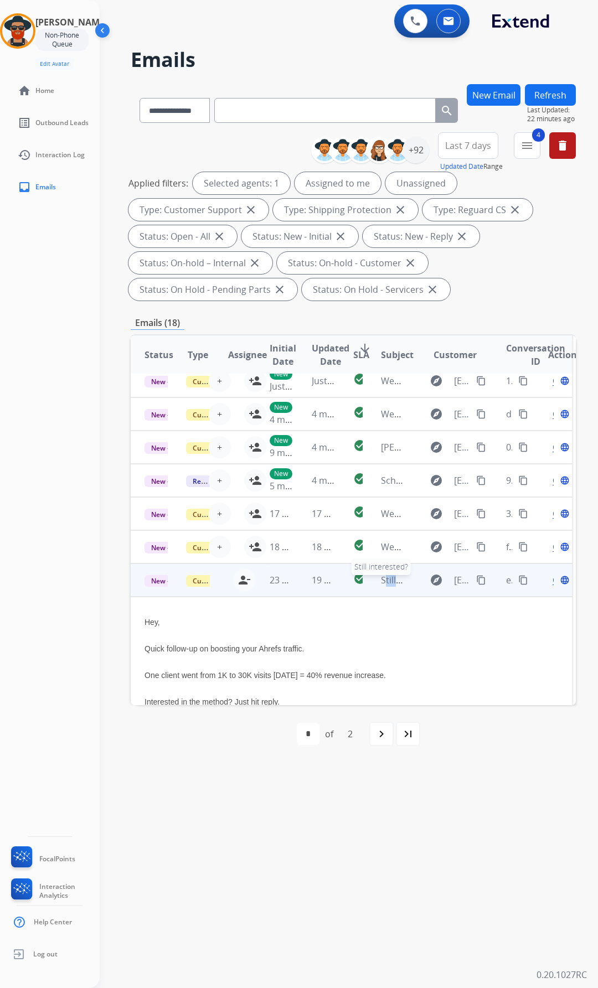
click at [395, 578] on tbody "New - Initial Customer Support reginald.bowles@eccogroupusa.com person_remove U…" at bounding box center [349, 685] width 445 height 244
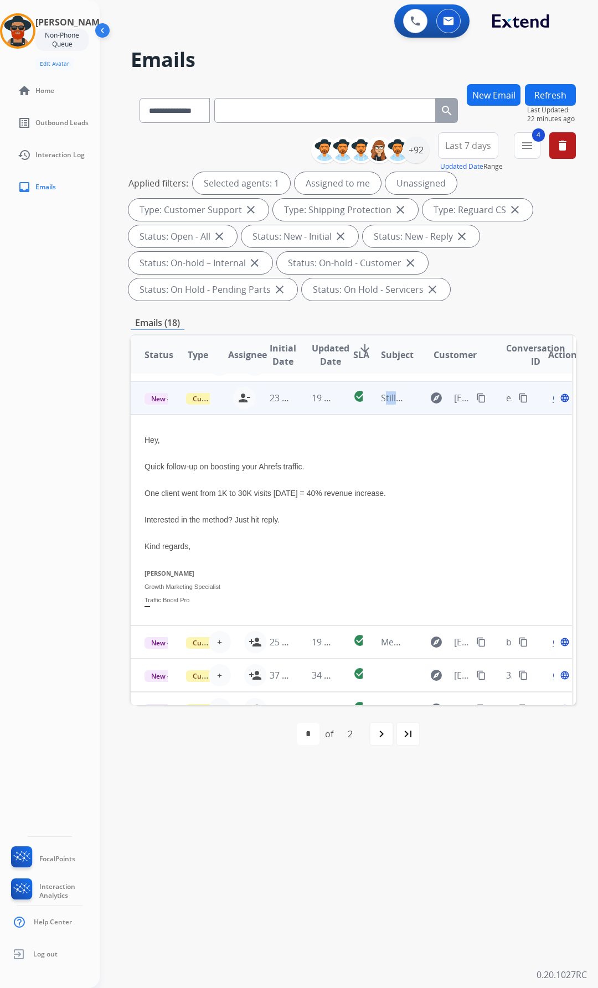
scroll to position [199, 4]
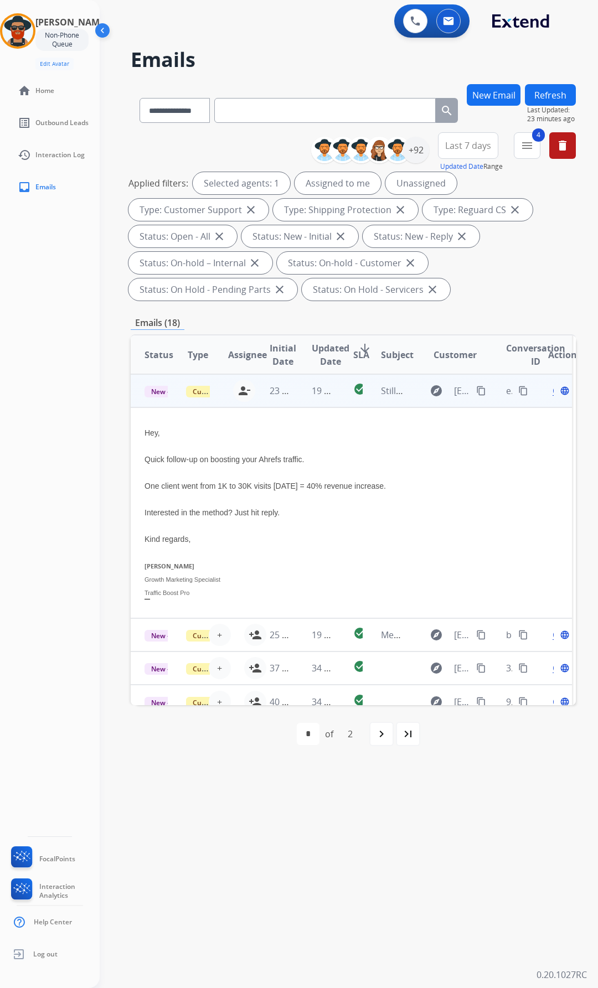
drag, startPoint x: 345, startPoint y: 518, endPoint x: 299, endPoint y: 481, distance: 59.0
click at [263, 489] on div "Hey, Quick follow-up on boosting your Ahrefs traffic. One client went from 1K t…" at bounding box center [307, 513] width 326 height 174
drag, startPoint x: 523, startPoint y: 471, endPoint x: 533, endPoint y: 464, distance: 11.8
click at [529, 468] on table "Status Type Assignee Initial Date Updated Date arrow_downward SLA Subject Custo…" at bounding box center [349, 427] width 445 height 582
click at [81, 412] on div "Reginald Non-Phone Queue Edit Avatar Agent: Reginald Routing Profile: Extend_Tr…" at bounding box center [50, 494] width 100 height 988
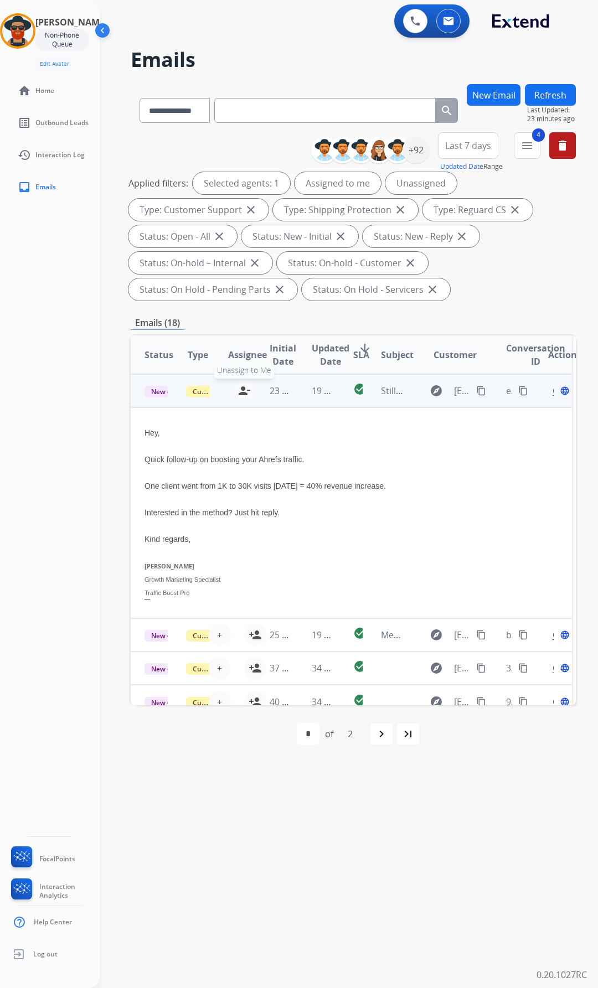
click at [246, 387] on mat-icon "person_remove" at bounding box center [243, 390] width 13 height 13
click at [87, 399] on div "Reginald Non-Phone Queue Edit Avatar Agent: Reginald Routing Profile: Extend_Tr…" at bounding box center [50, 494] width 100 height 988
click at [321, 316] on div "Emails (18)" at bounding box center [353, 323] width 445 height 14
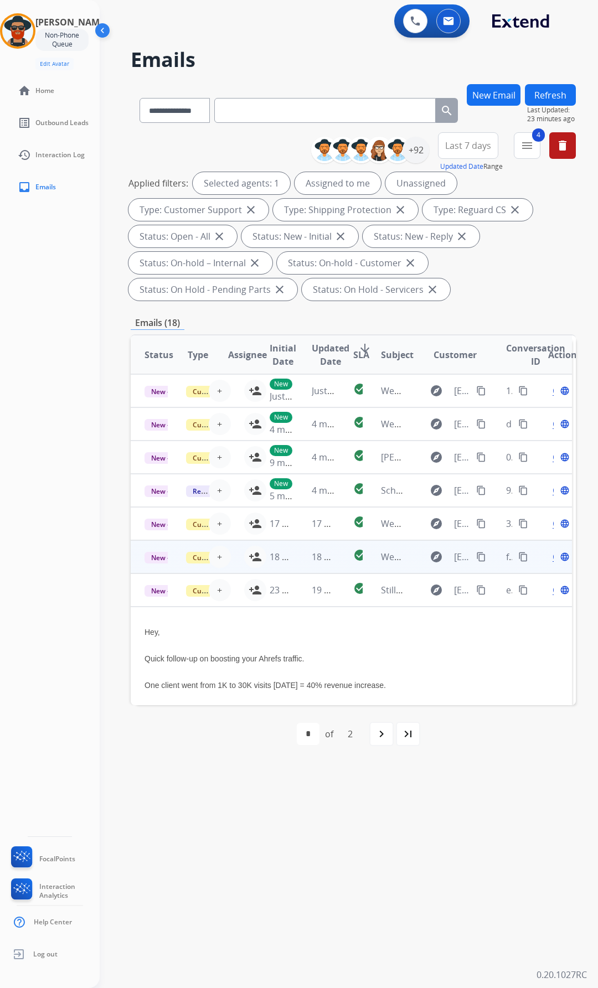
click at [553, 553] on div "Open language" at bounding box center [559, 556] width 23 height 13
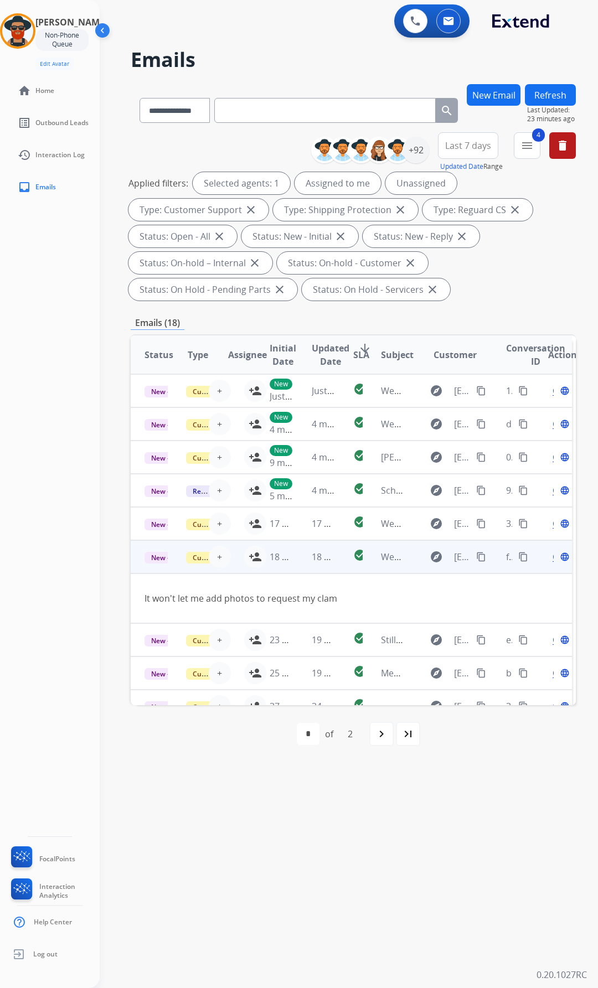
scroll to position [60, 4]
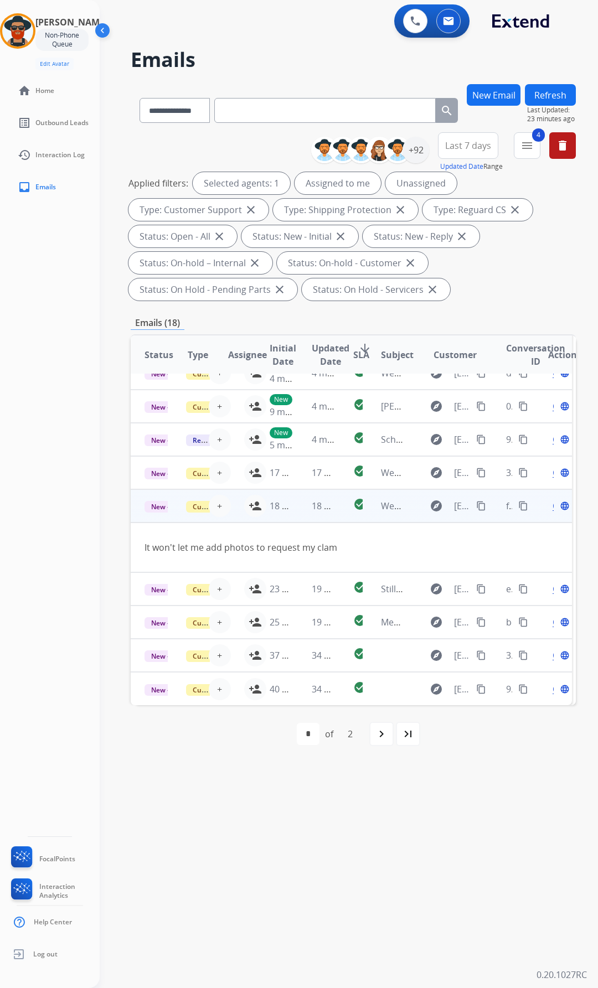
click at [556, 499] on div "Open language" at bounding box center [559, 505] width 23 height 13
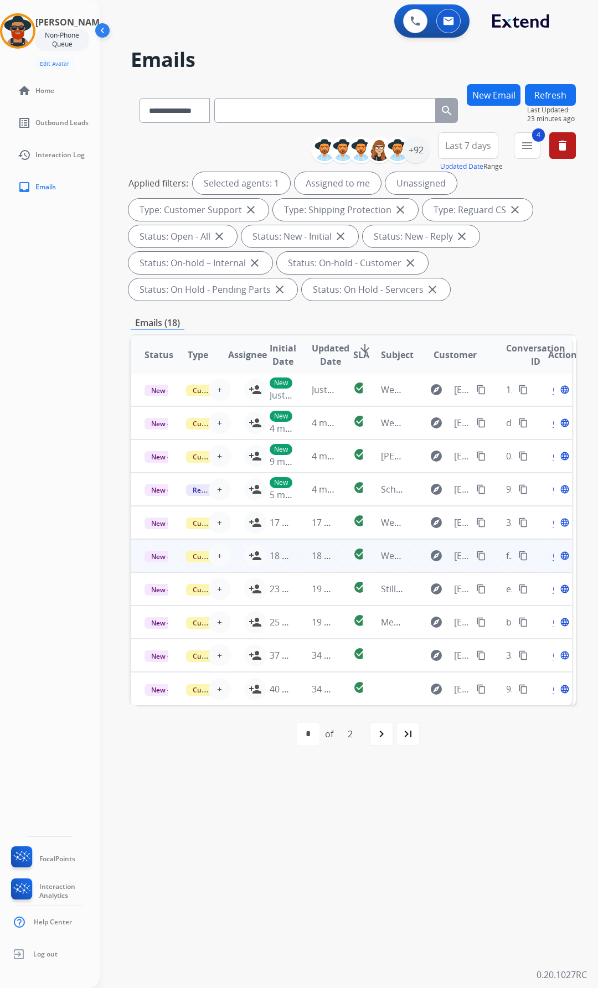
scroll to position [10, 4]
click at [27, 510] on div "Reginald Non-Phone Queue Edit Avatar Agent: Reginald Routing Profile: Extend_Tr…" at bounding box center [50, 494] width 100 height 988
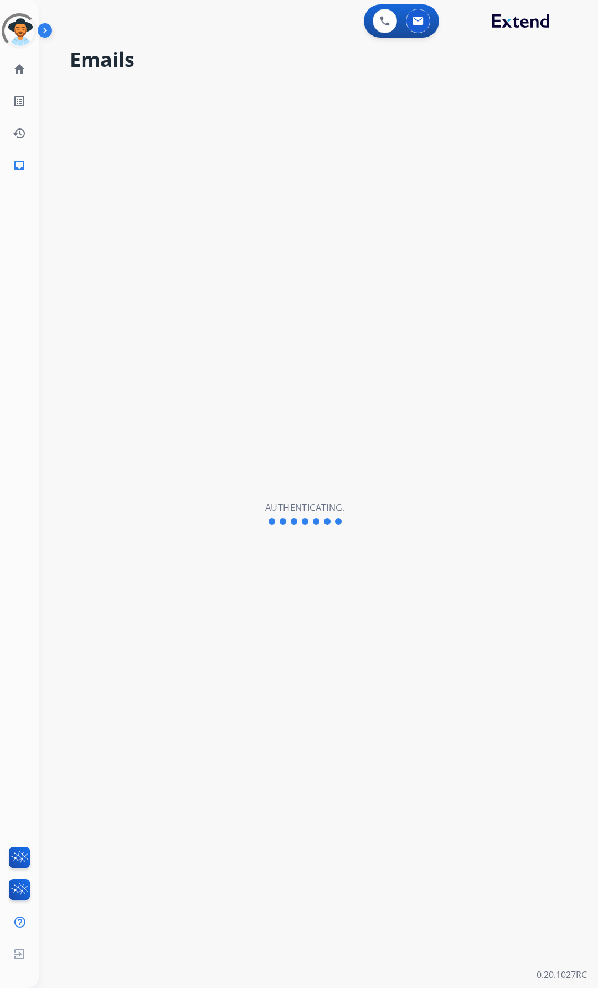
select select "**********"
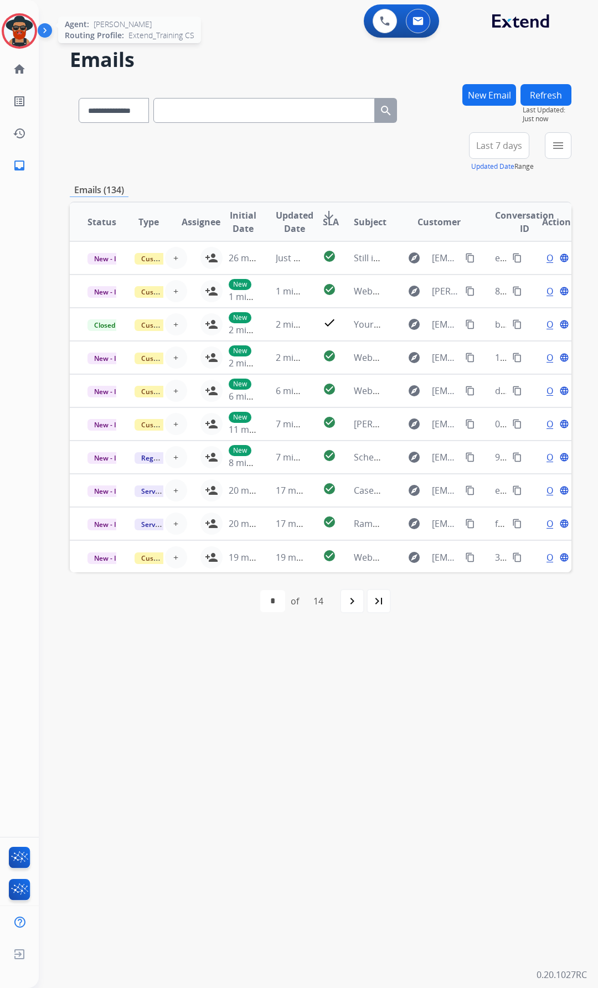
click at [25, 28] on img at bounding box center [19, 30] width 31 height 31
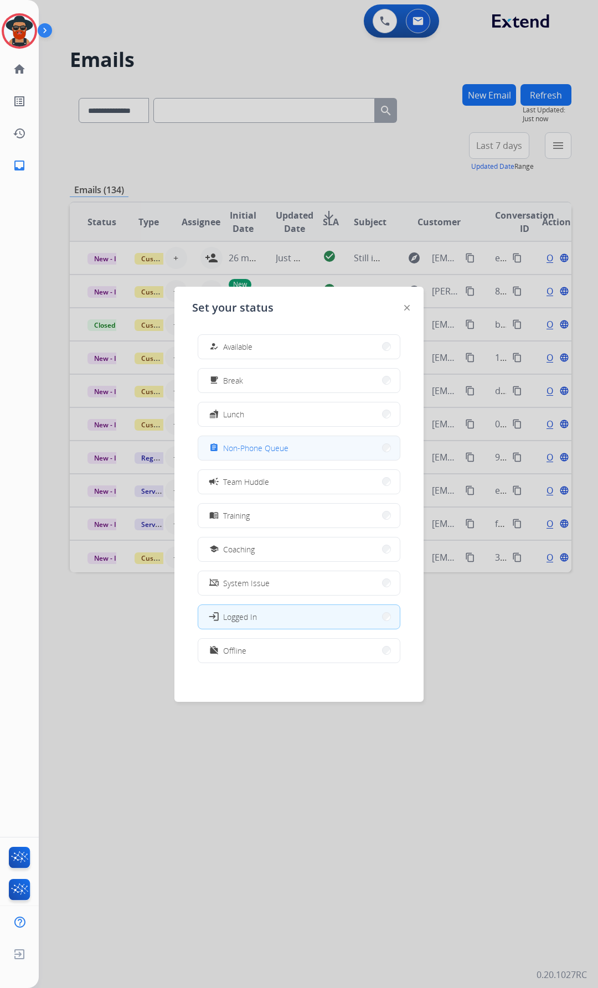
click at [266, 445] on span "Non-Phone Queue" at bounding box center [255, 448] width 65 height 12
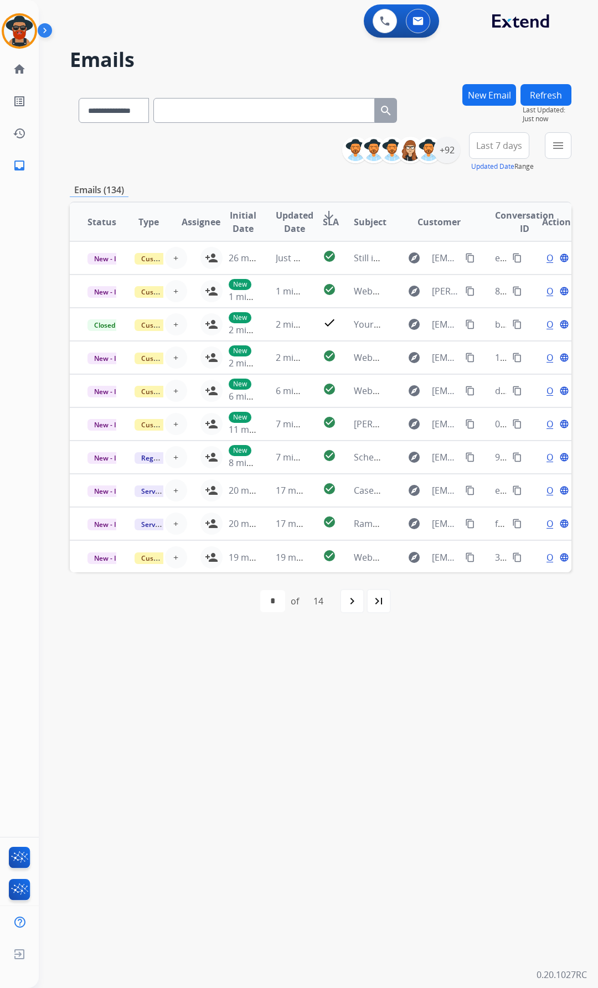
click at [44, 27] on img at bounding box center [47, 32] width 19 height 21
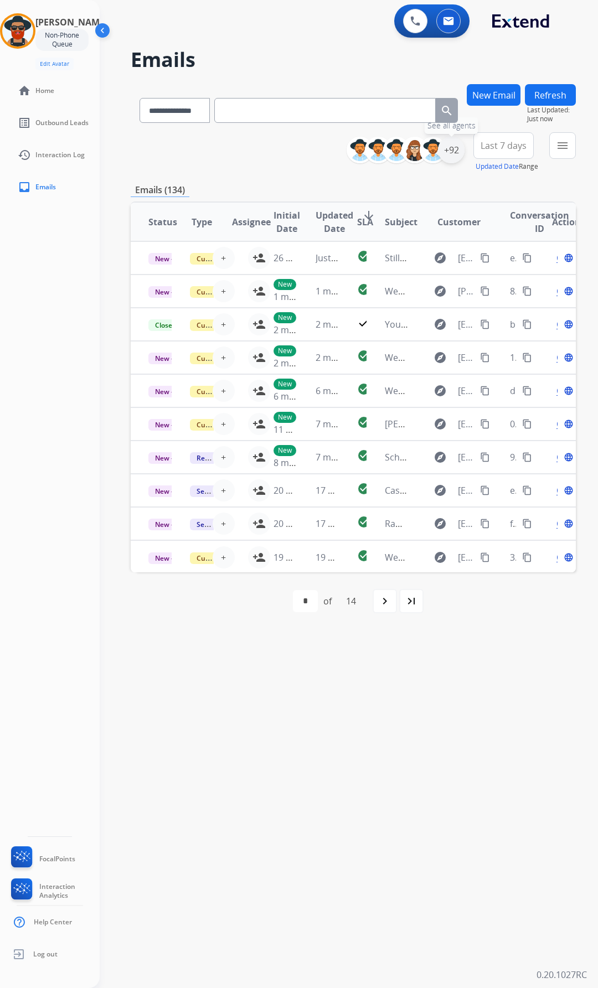
click at [464, 147] on div "+92" at bounding box center [451, 150] width 27 height 27
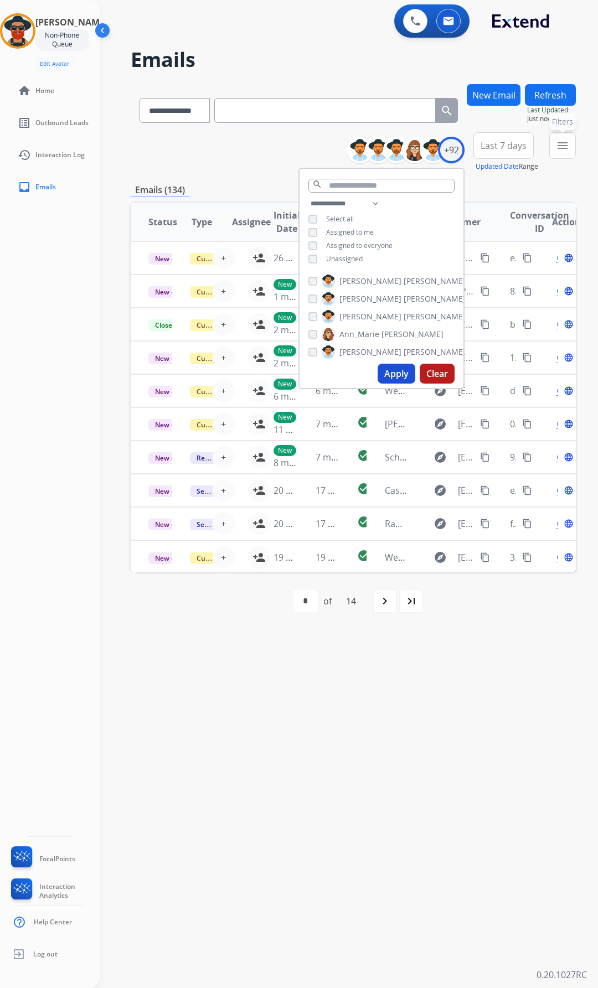
click at [569, 144] on mat-icon "menu" at bounding box center [562, 145] width 13 height 13
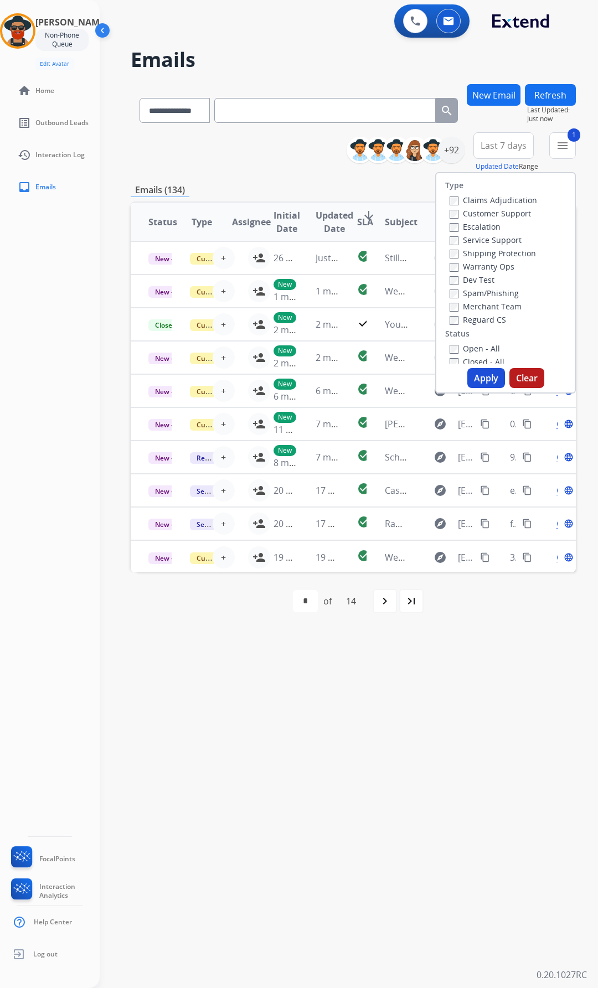
click at [468, 251] on label "Shipping Protection" at bounding box center [492, 253] width 86 height 11
click at [491, 377] on button "Apply" at bounding box center [486, 378] width 38 height 20
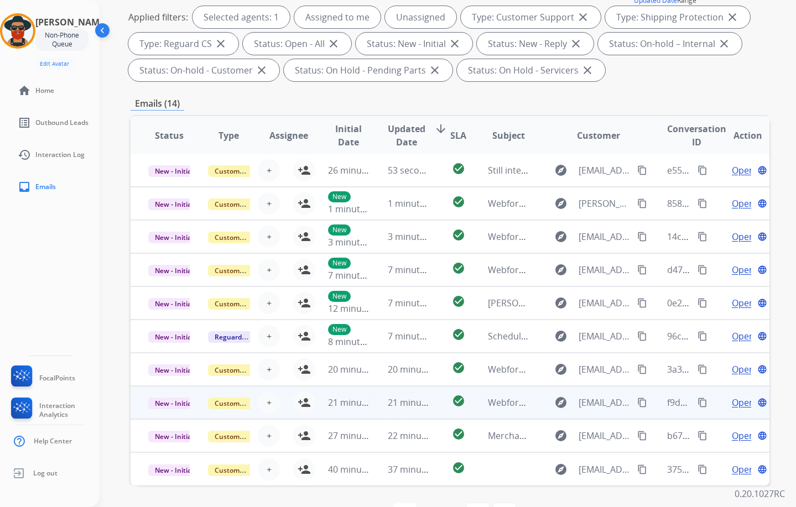
scroll to position [202, 0]
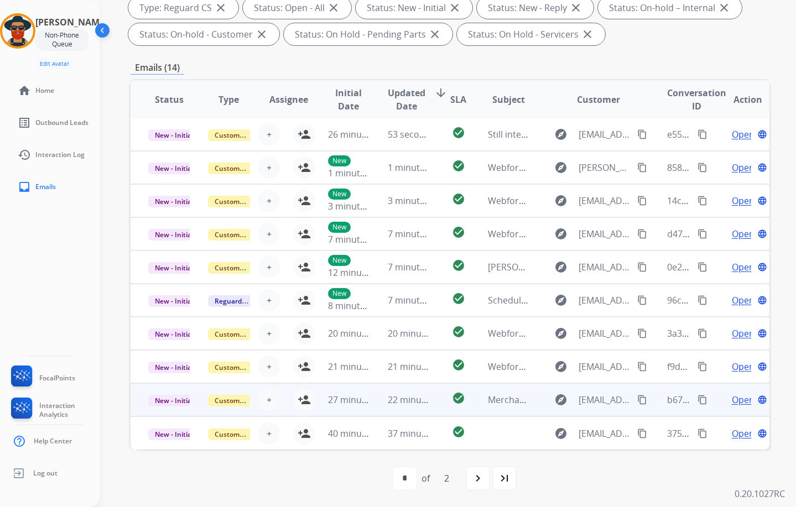
click at [597, 400] on span "Open" at bounding box center [743, 399] width 23 height 13
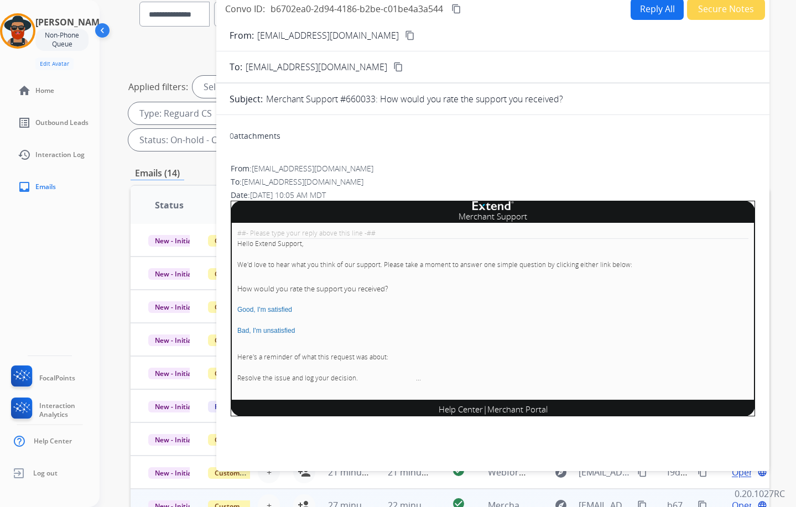
scroll to position [91, 0]
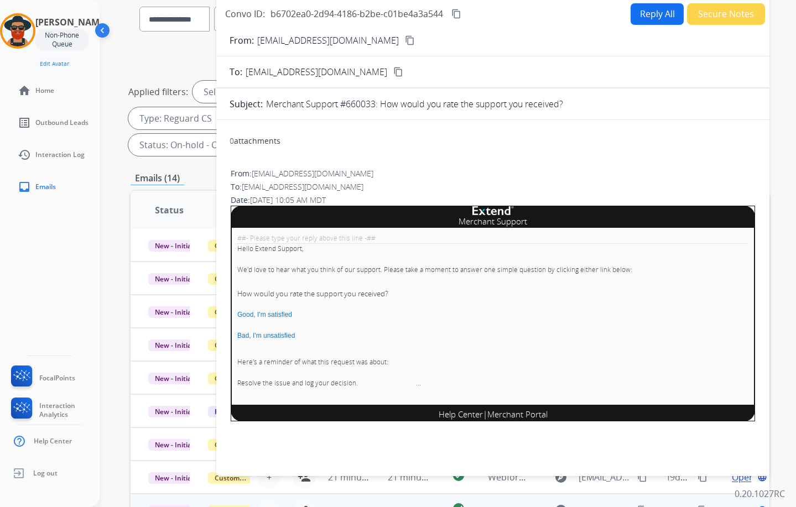
click at [142, 61] on div "**********" at bounding box center [450, 101] width 639 height 120
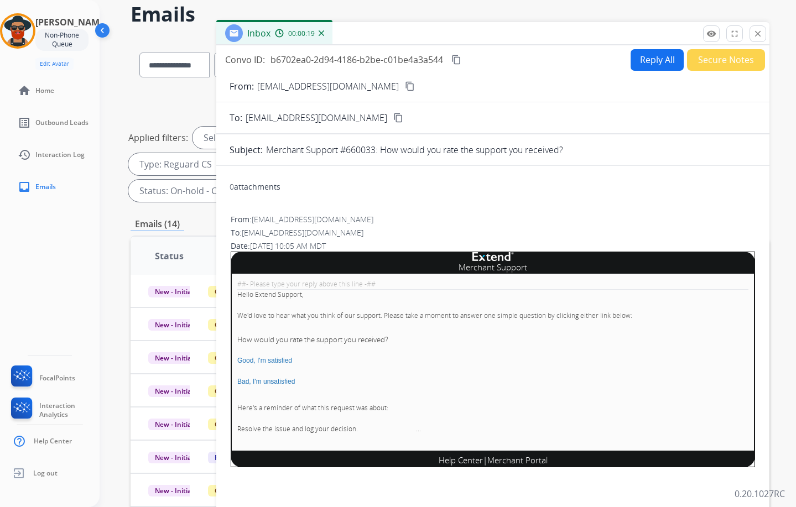
scroll to position [0, 0]
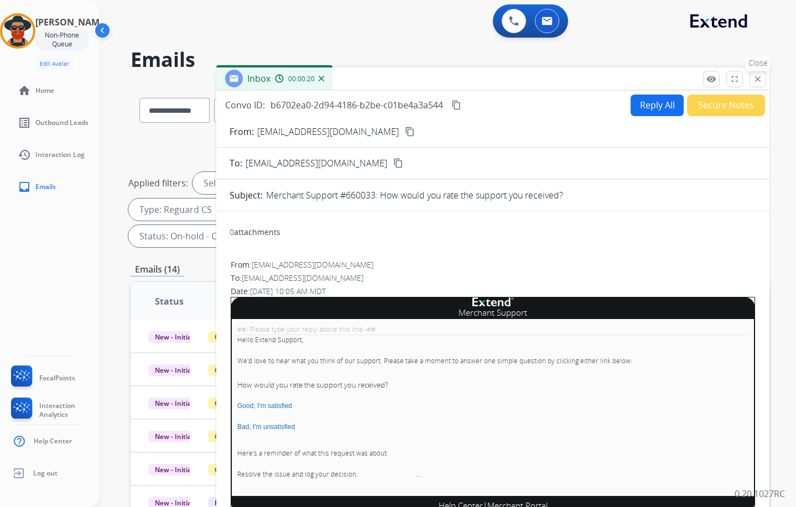
click at [597, 81] on mat-icon "close" at bounding box center [758, 79] width 10 height 10
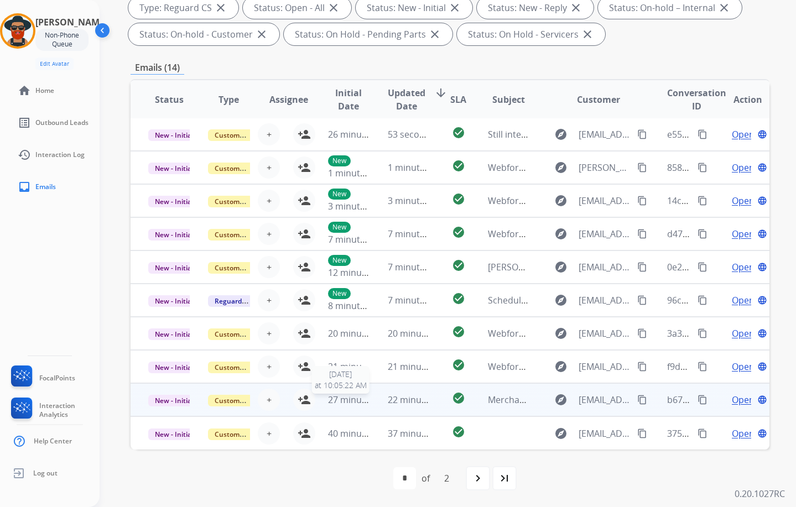
scroll to position [1, 0]
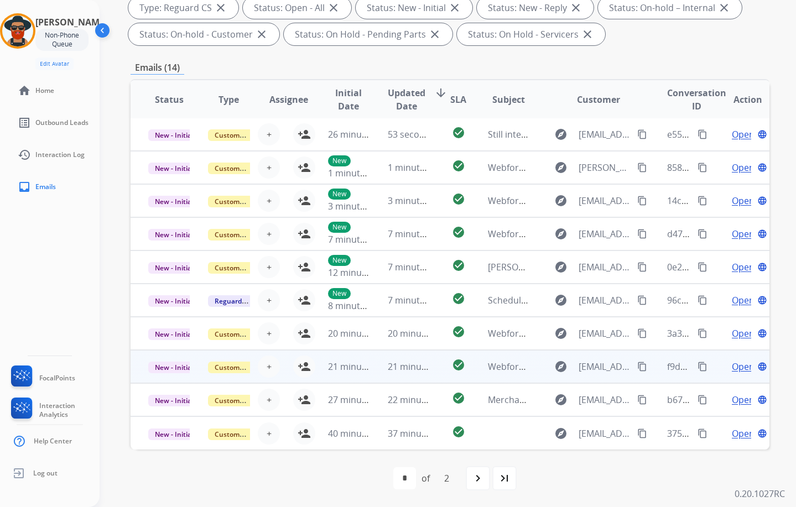
click at [597, 362] on span "Open" at bounding box center [743, 366] width 23 height 13
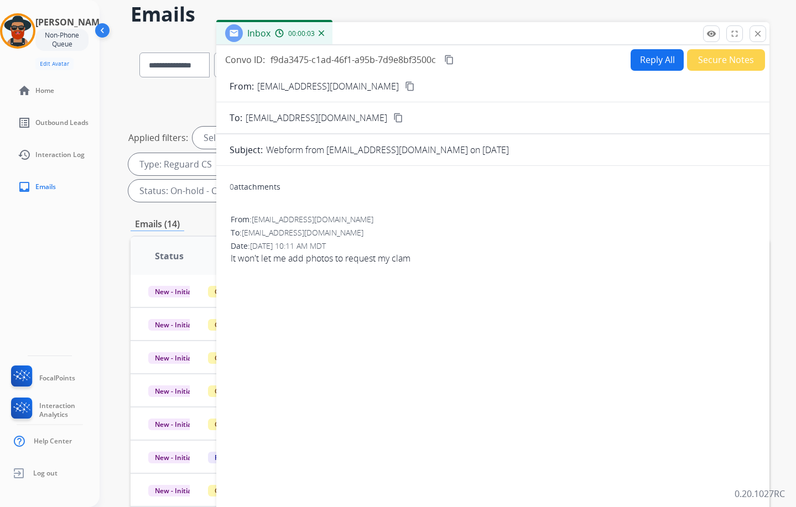
scroll to position [36, 0]
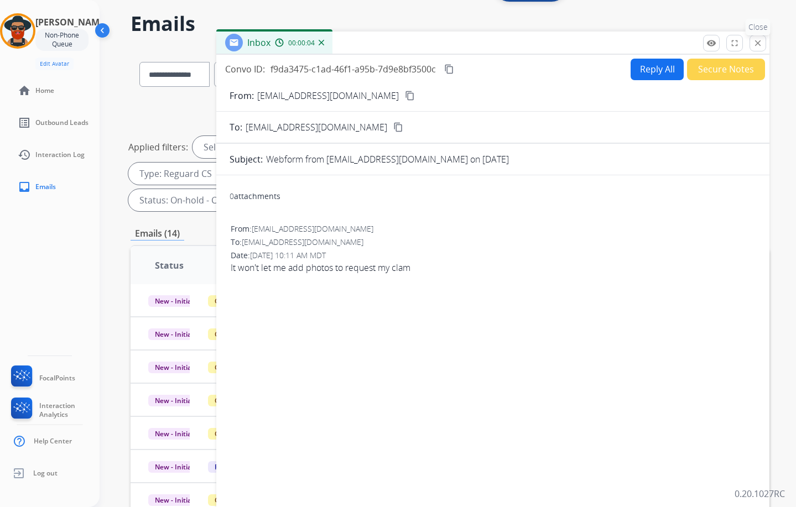
click at [597, 42] on mat-icon "close" at bounding box center [758, 43] width 10 height 10
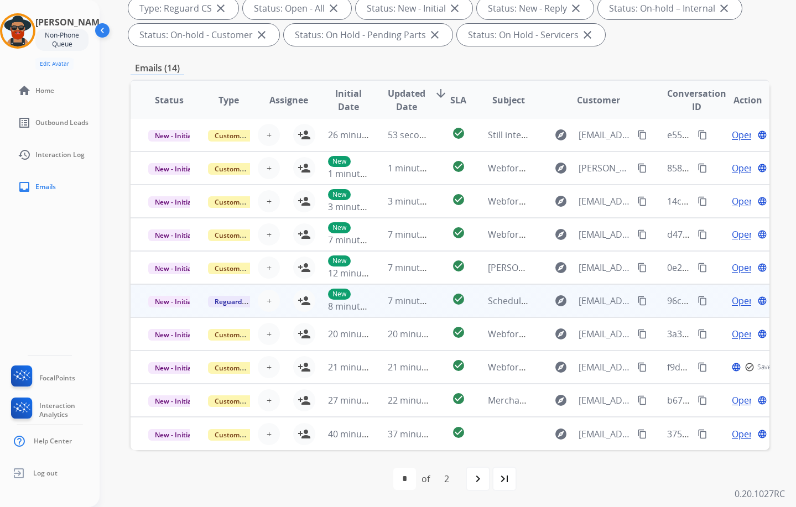
scroll to position [202, 0]
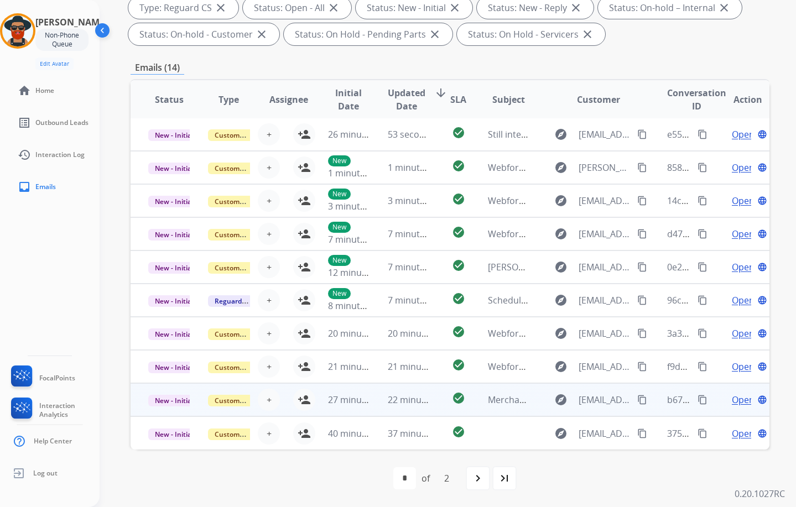
click at [597, 391] on td "Open language" at bounding box center [740, 399] width 60 height 33
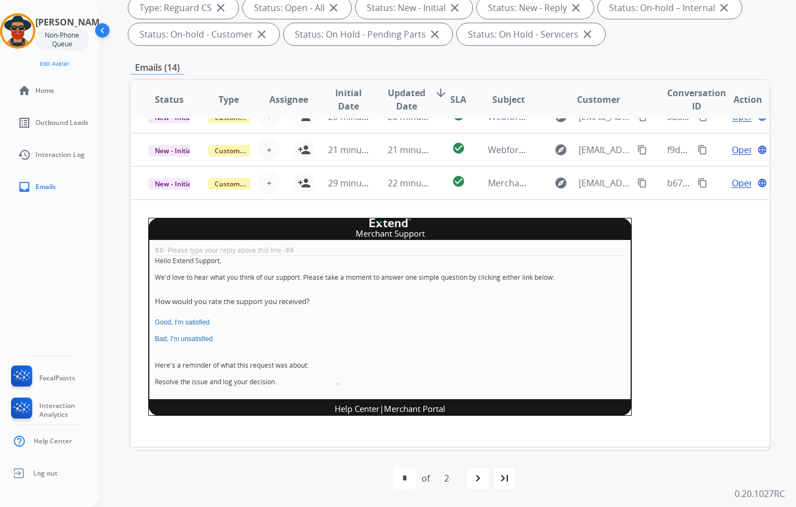
scroll to position [221, 0]
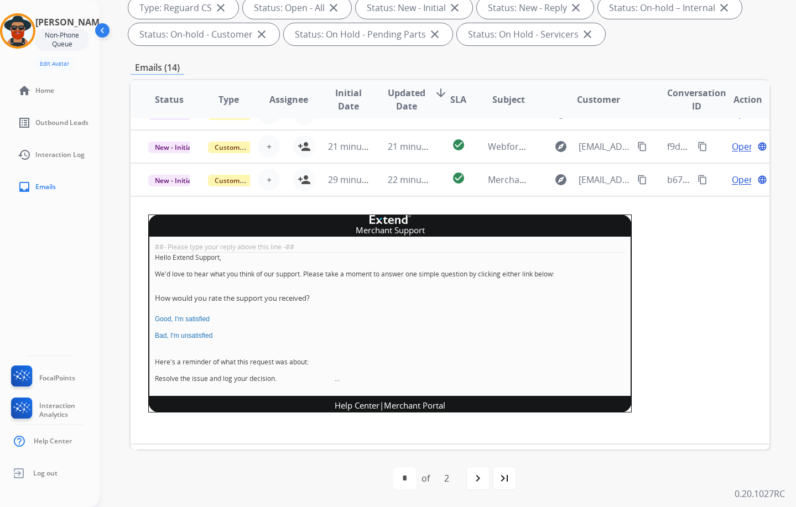
click at [597, 286] on table "Status Type Assignee Initial Date Updated Date arrow_downward SLA Subject Custo…" at bounding box center [450, 168] width 639 height 619
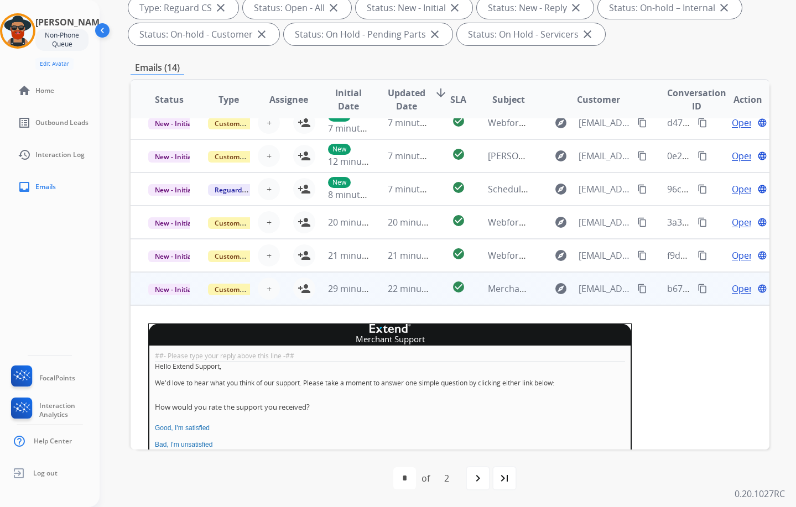
scroll to position [249, 0]
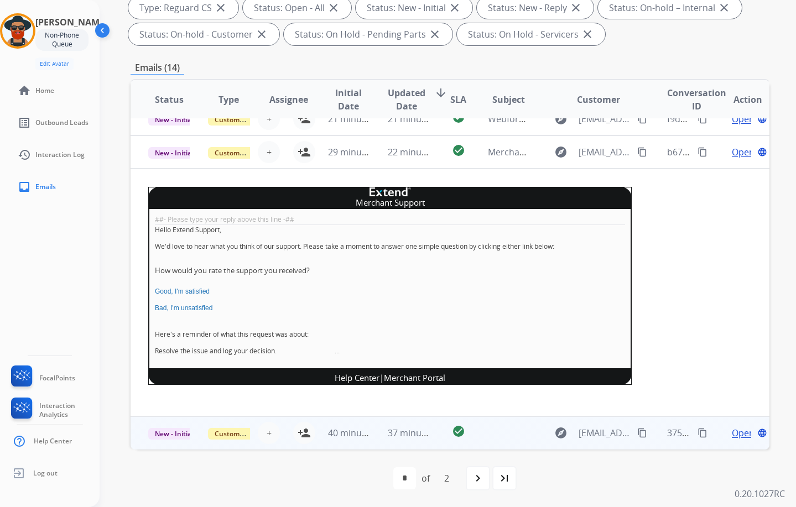
click at [597, 434] on span "Open" at bounding box center [743, 433] width 23 height 13
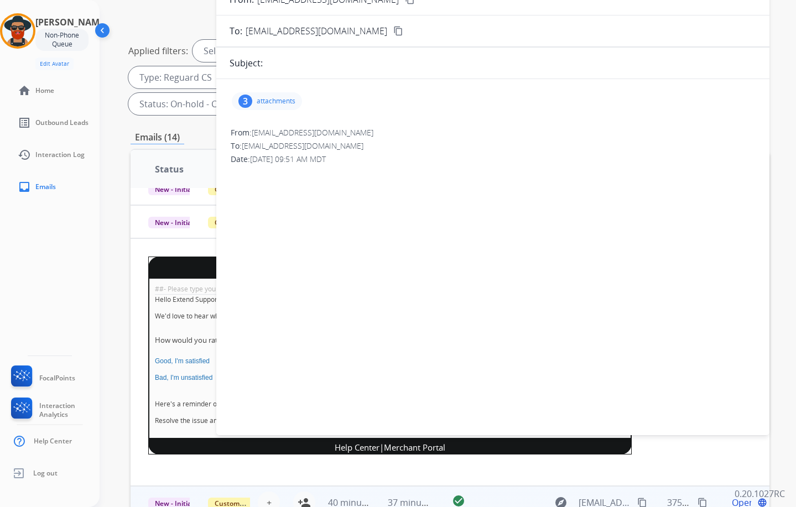
scroll to position [0, 0]
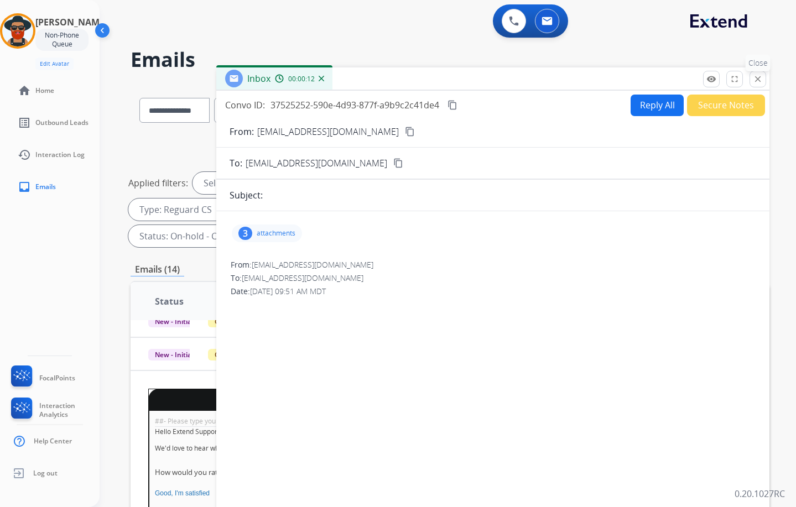
click at [597, 79] on mat-icon "close" at bounding box center [758, 79] width 10 height 10
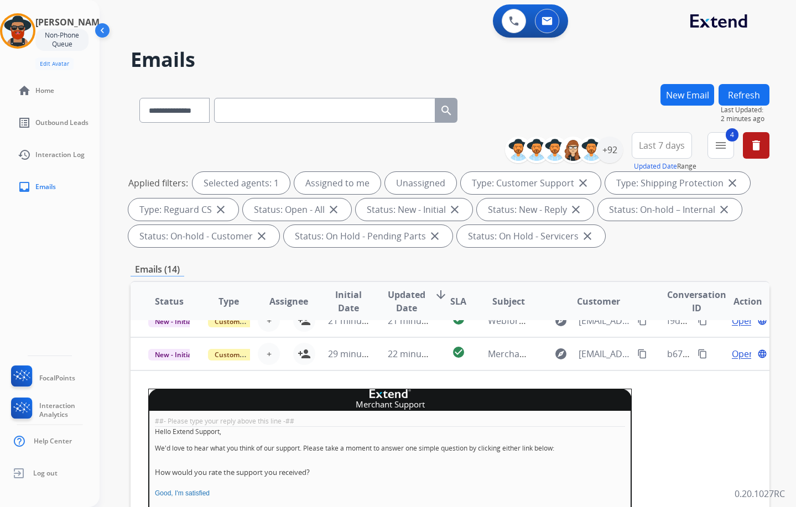
click at [317, 50] on h2 "Emails" at bounding box center [450, 60] width 639 height 22
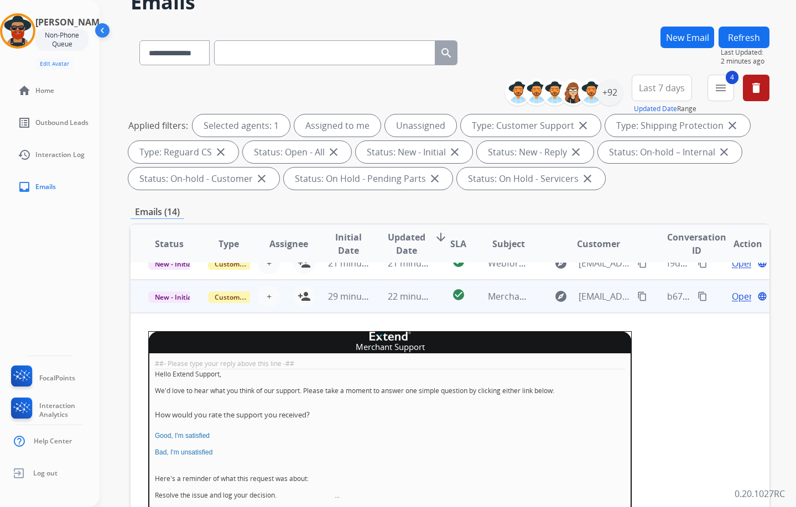
scroll to position [111, 0]
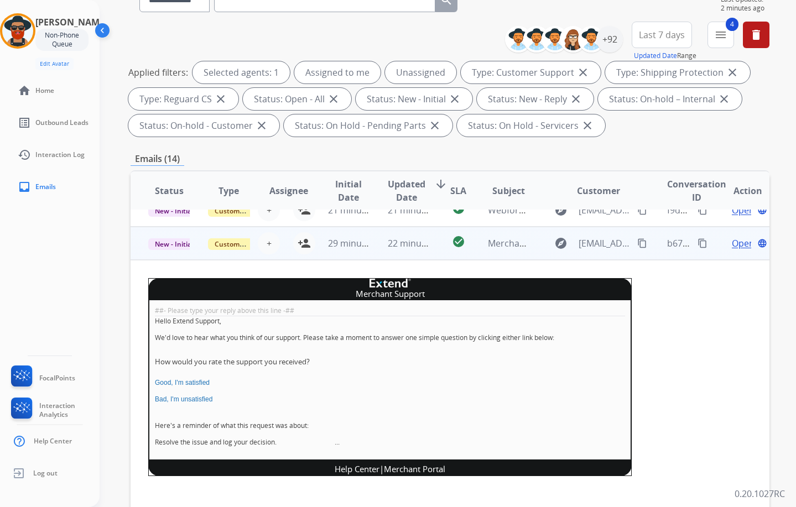
click at [597, 240] on span "Open" at bounding box center [743, 243] width 23 height 13
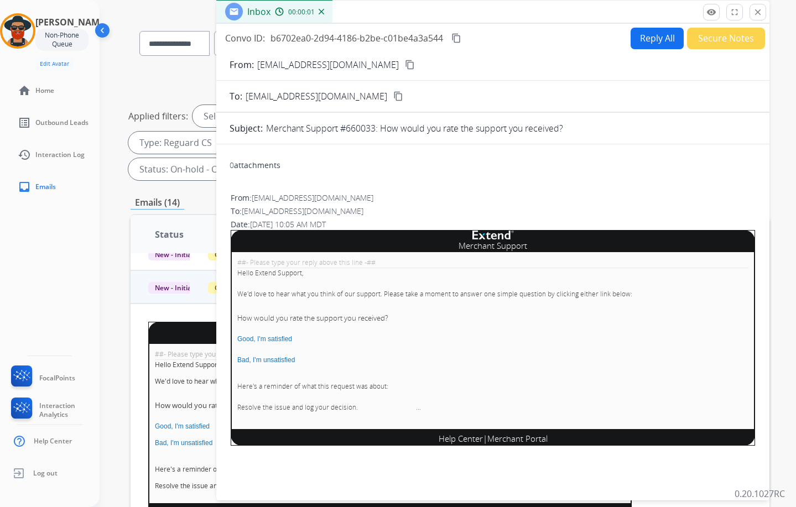
scroll to position [0, 0]
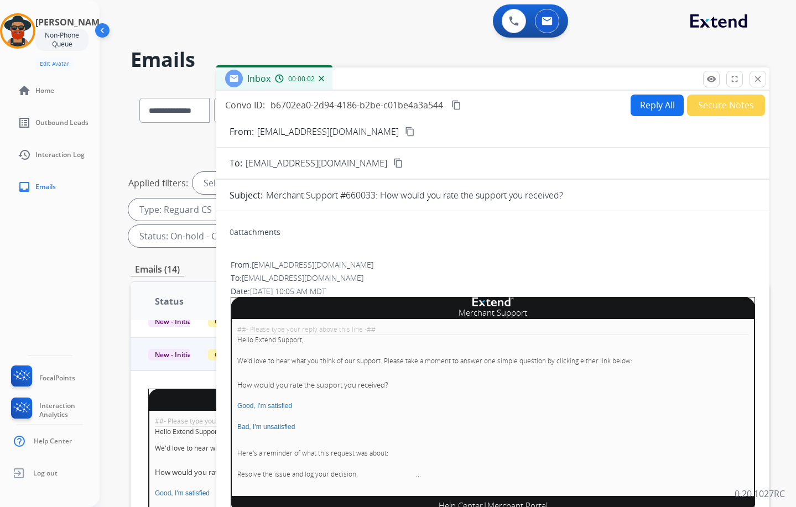
click at [597, 77] on mat-icon "close" at bounding box center [758, 79] width 10 height 10
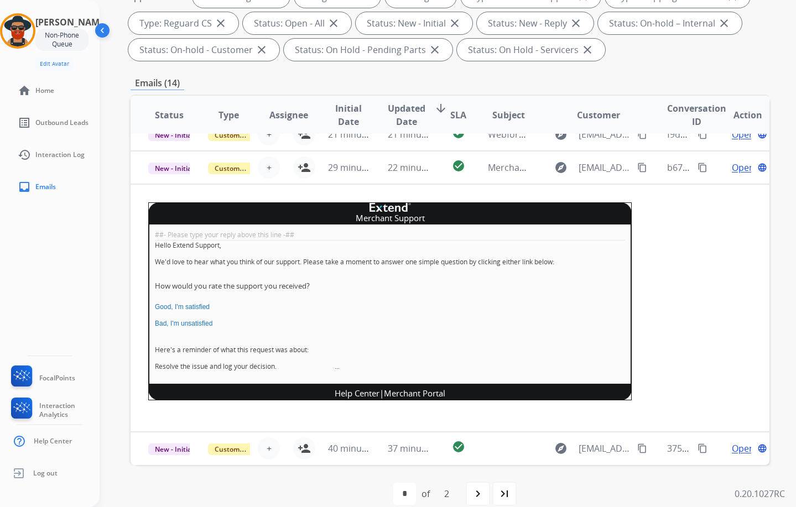
scroll to position [202, 0]
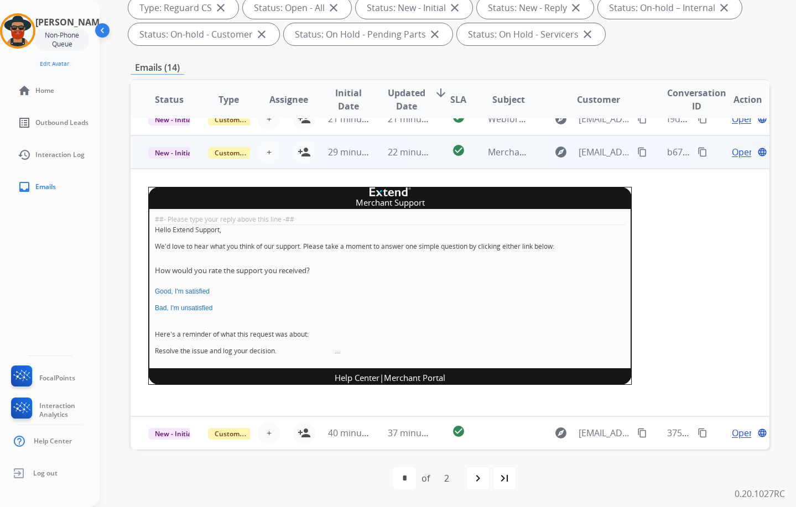
click at [597, 149] on span "Open" at bounding box center [743, 152] width 23 height 13
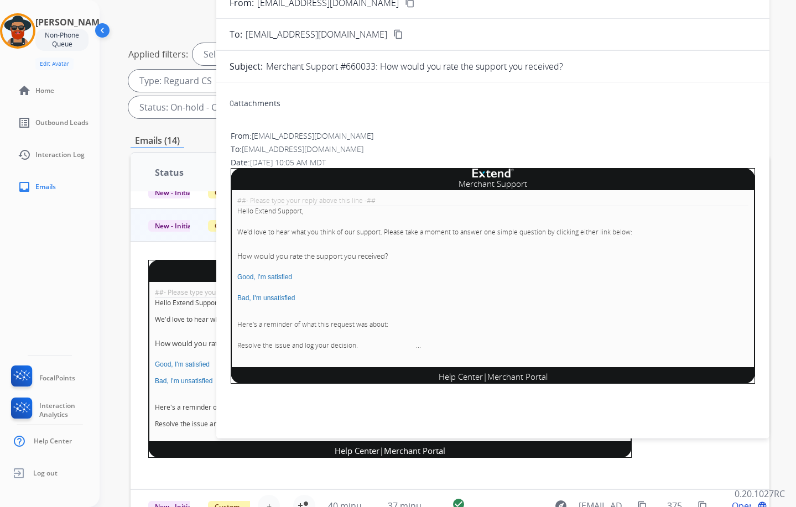
scroll to position [0, 0]
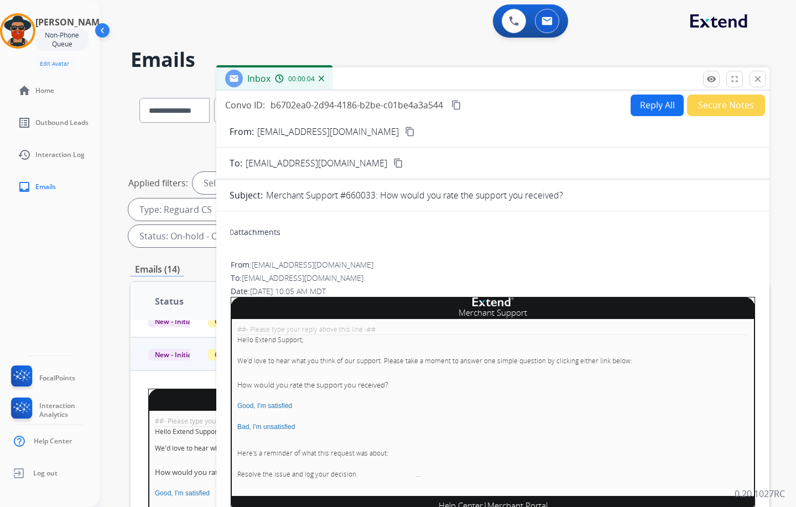
click at [597, 77] on mat-icon "close" at bounding box center [758, 79] width 10 height 10
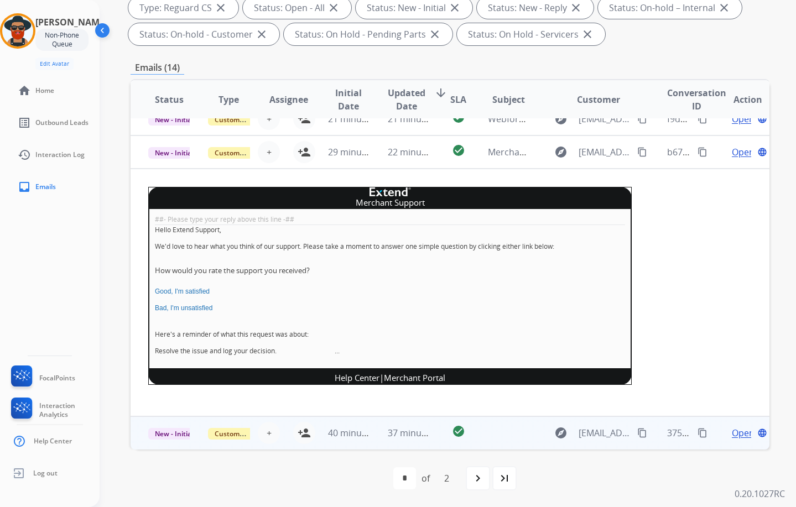
scroll to position [249, 0]
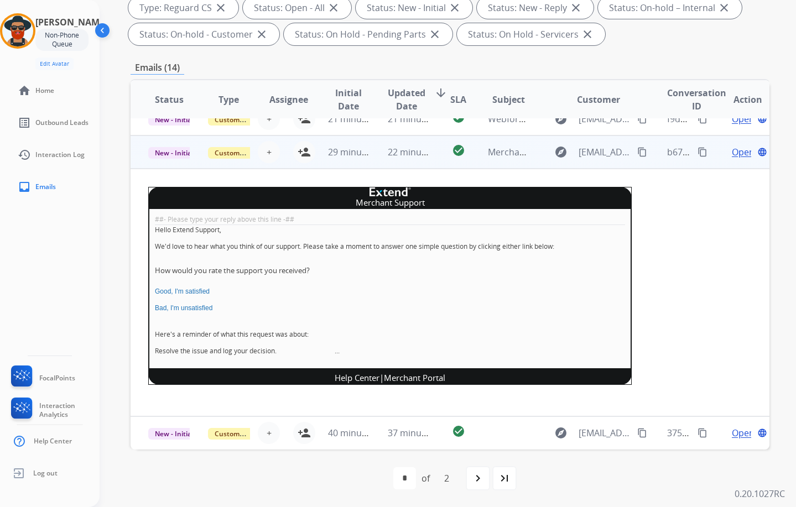
click at [137, 174] on td "Merchant Support ##- Please type your reply above this line -## Hello Extend Su…" at bounding box center [390, 293] width 519 height 248
click at [597, 150] on span "Open" at bounding box center [743, 152] width 23 height 13
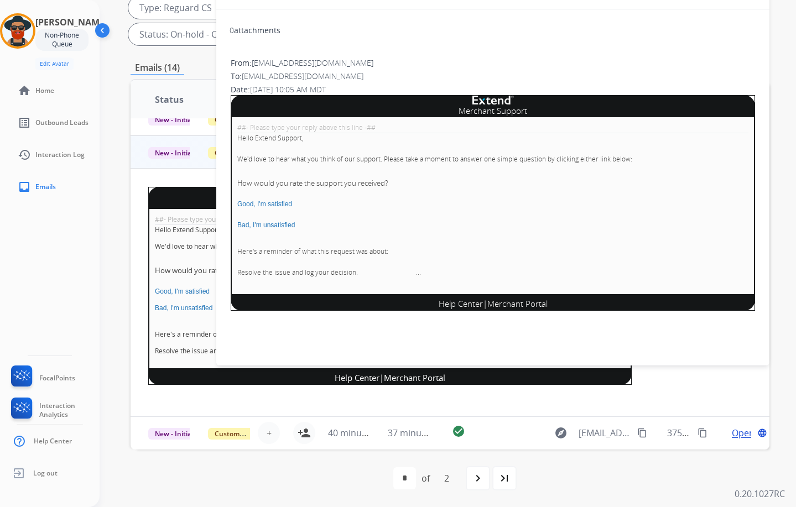
click at [597, 150] on div "##- Please type your reply above this line -## Hello Extend Support, We'd love …" at bounding box center [493, 205] width 525 height 177
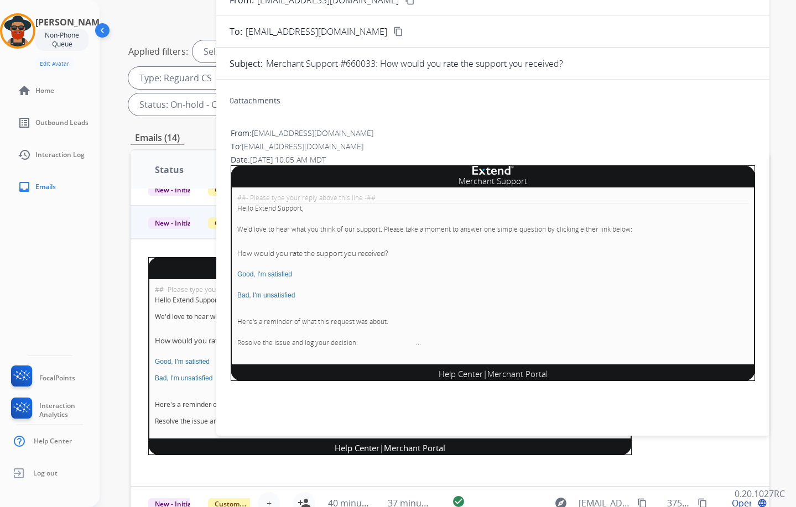
scroll to position [36, 0]
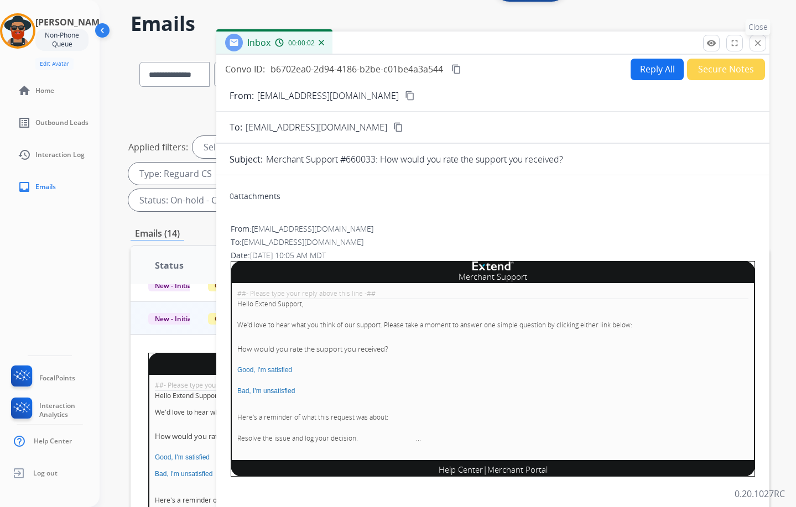
click at [597, 48] on mat-icon "close" at bounding box center [758, 43] width 10 height 10
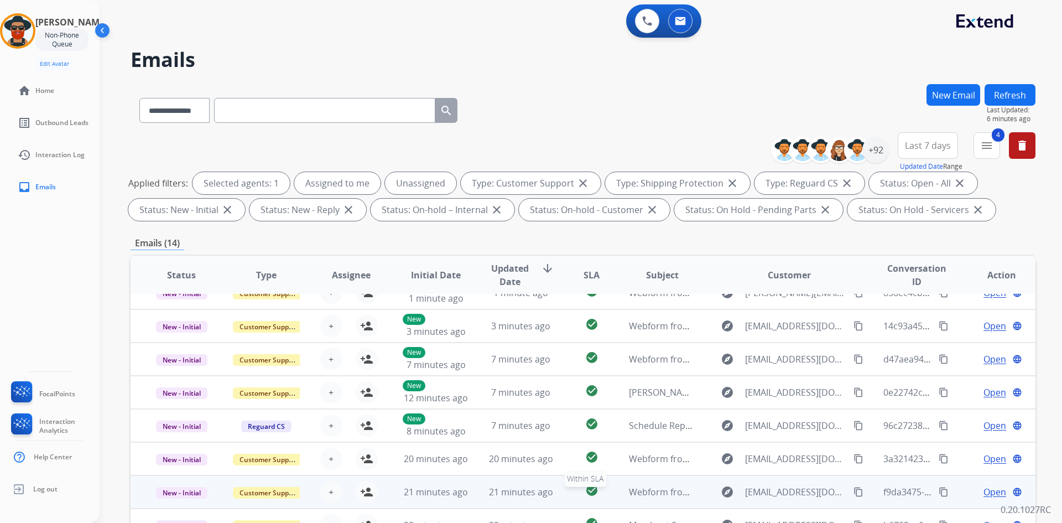
scroll to position [111, 0]
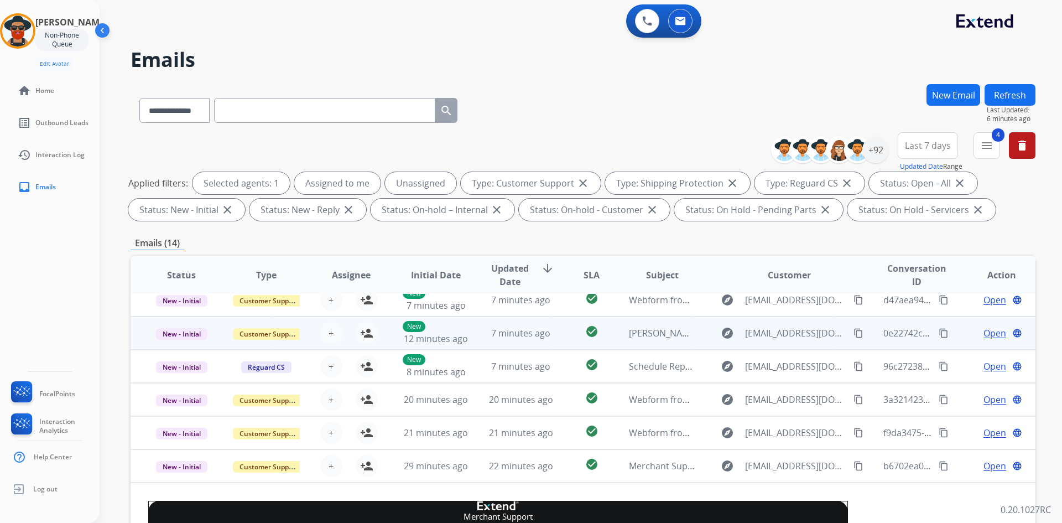
click at [597, 329] on span "Open" at bounding box center [995, 332] width 23 height 13
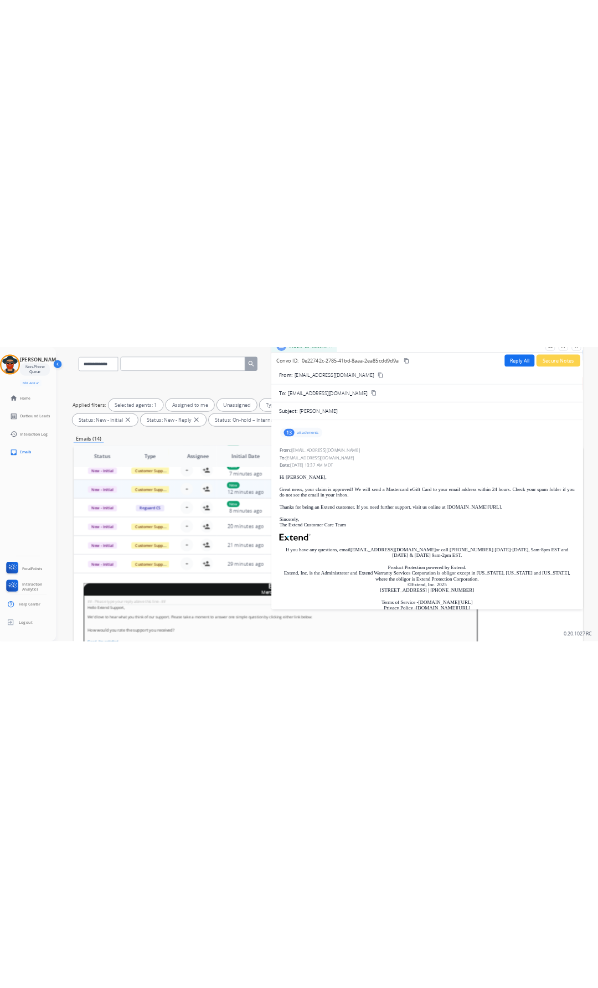
scroll to position [55, 0]
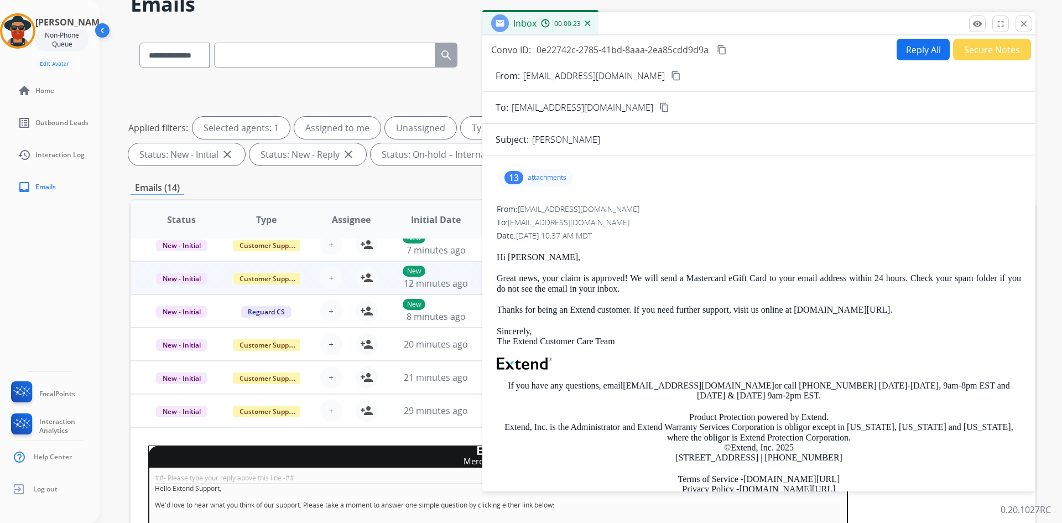
click at [597, 72] on mat-icon "content_copy" at bounding box center [676, 76] width 10 height 10
click at [597, 22] on mat-icon "close" at bounding box center [1024, 24] width 10 height 10
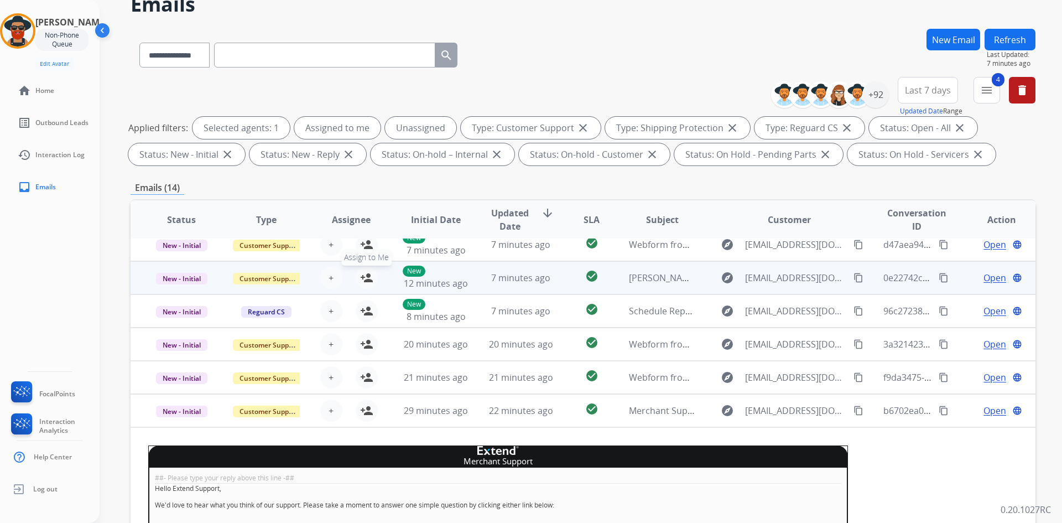
click at [365, 276] on mat-icon "person_add" at bounding box center [366, 277] width 13 height 13
click at [597, 276] on span "Open" at bounding box center [995, 277] width 23 height 13
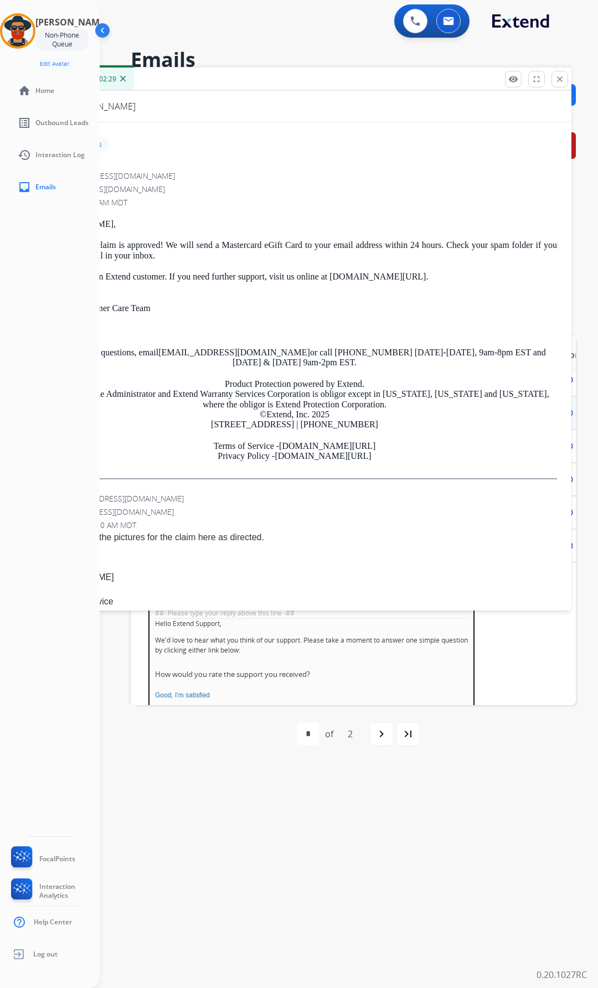
scroll to position [0, 0]
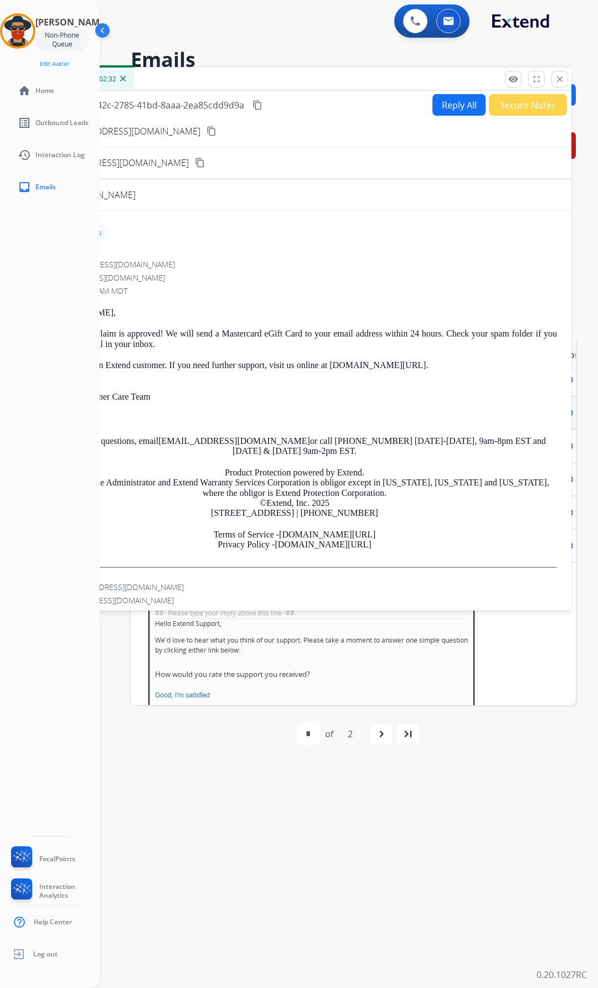
click at [450, 103] on button "Reply All" at bounding box center [458, 105] width 53 height 22
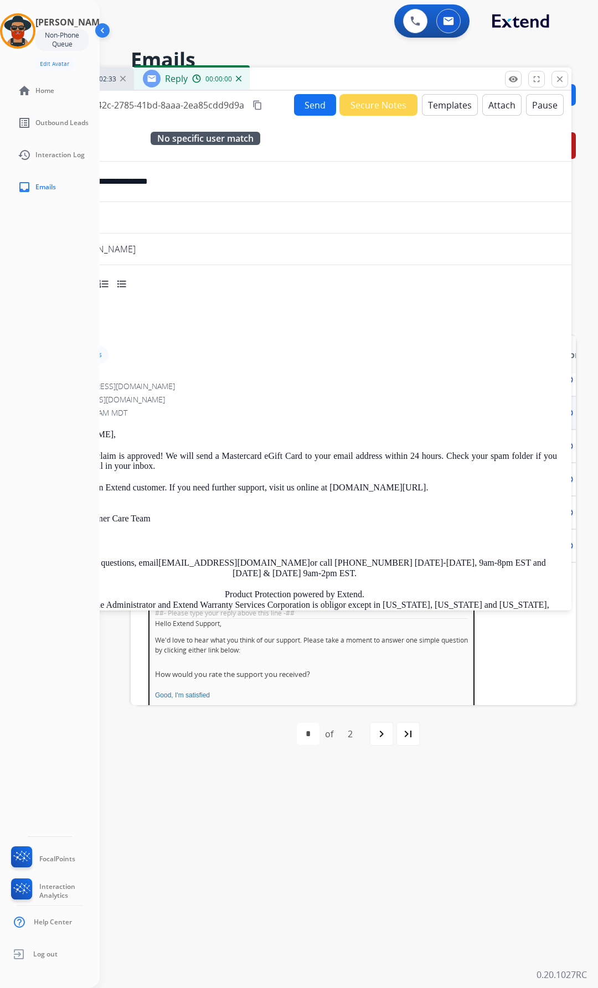
select select "**********"
click at [446, 105] on button "Templates" at bounding box center [450, 105] width 56 height 22
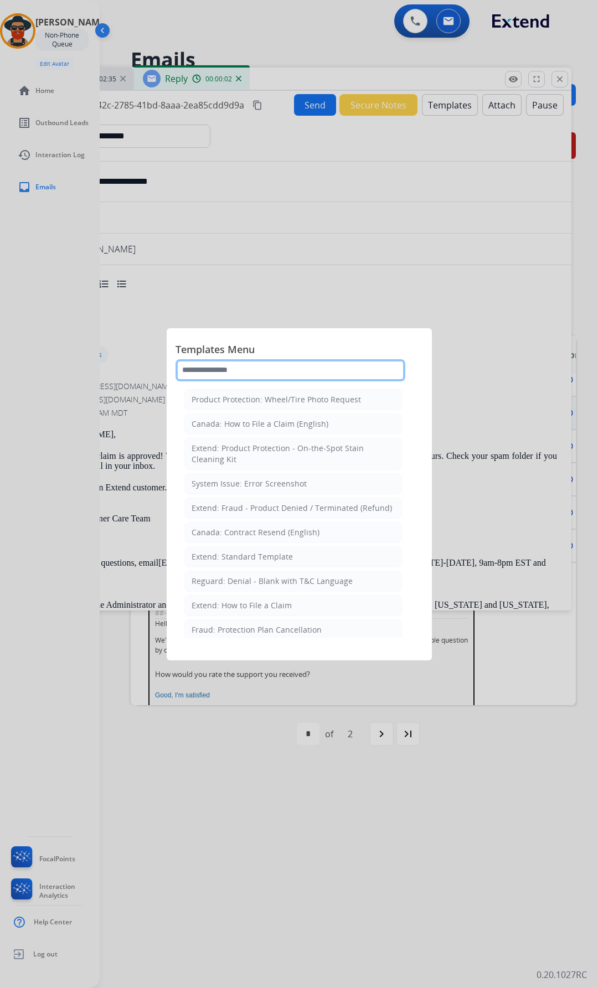
click at [240, 367] on input "text" at bounding box center [290, 370] width 230 height 22
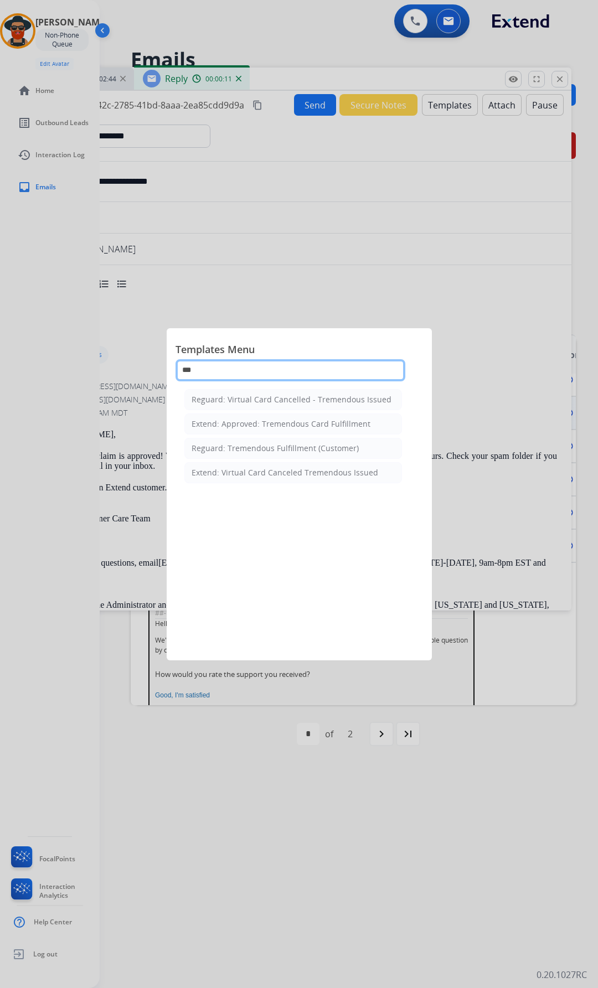
type input "***"
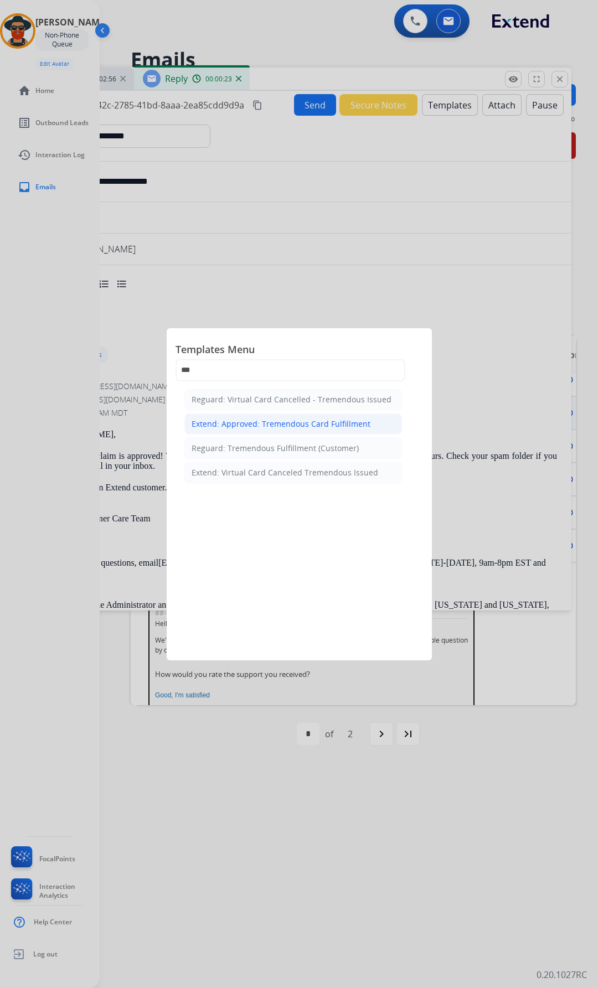
click at [274, 421] on div "Extend: Approved: Tremendous Card Fulfillment" at bounding box center [280, 423] width 179 height 11
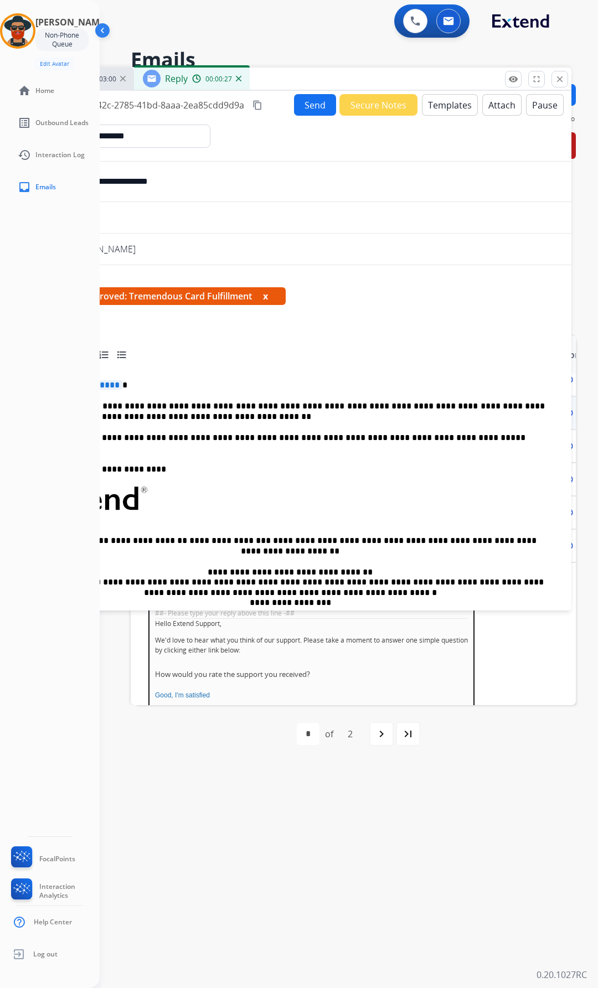
click at [113, 385] on span "**********" at bounding box center [85, 384] width 75 height 9
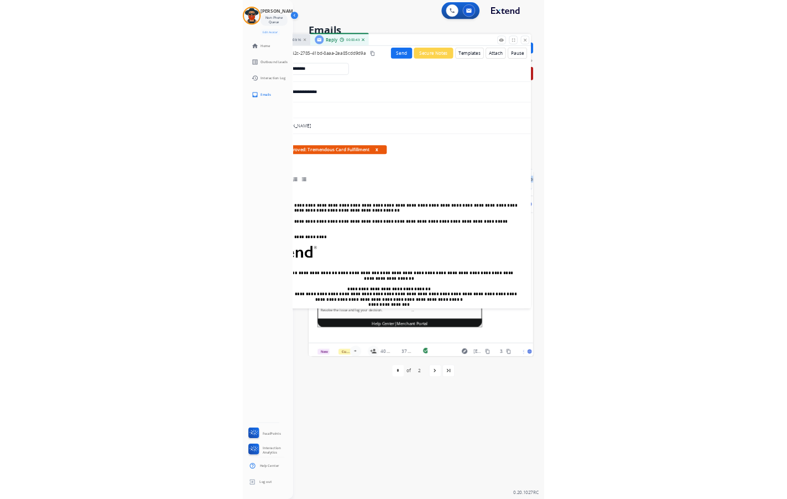
scroll to position [268, 0]
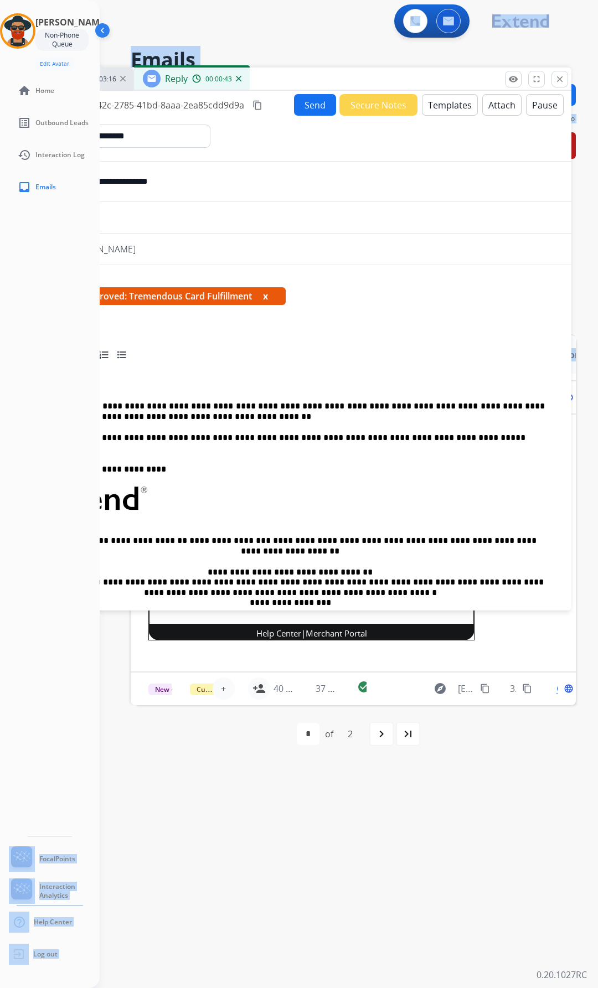
drag, startPoint x: 262, startPoint y: 697, endPoint x: 93, endPoint y: 649, distance: 176.2
click at [77, 696] on div "**********" at bounding box center [299, 494] width 598 height 988
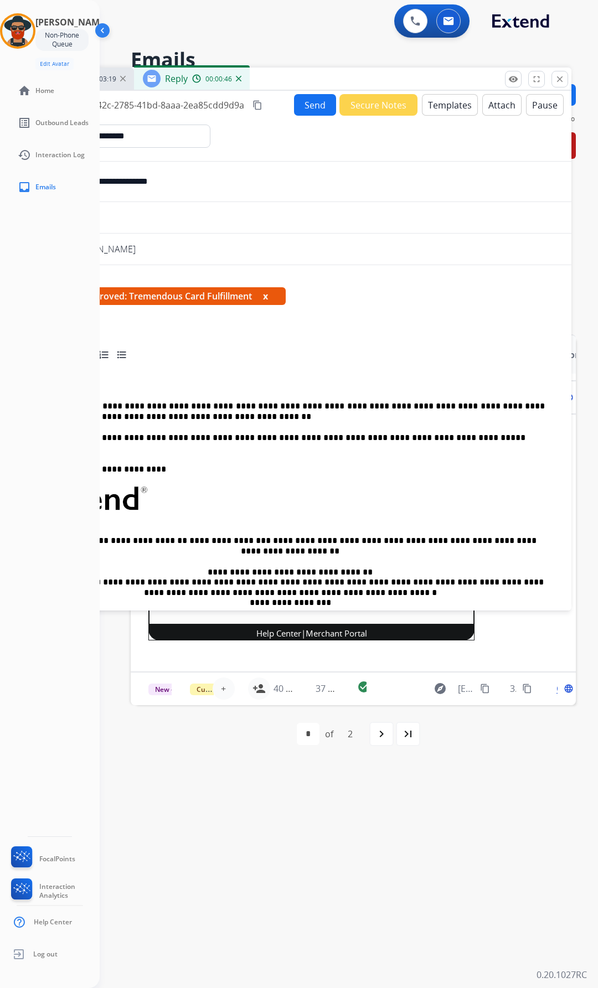
click at [126, 391] on div "**********" at bounding box center [294, 525] width 527 height 320
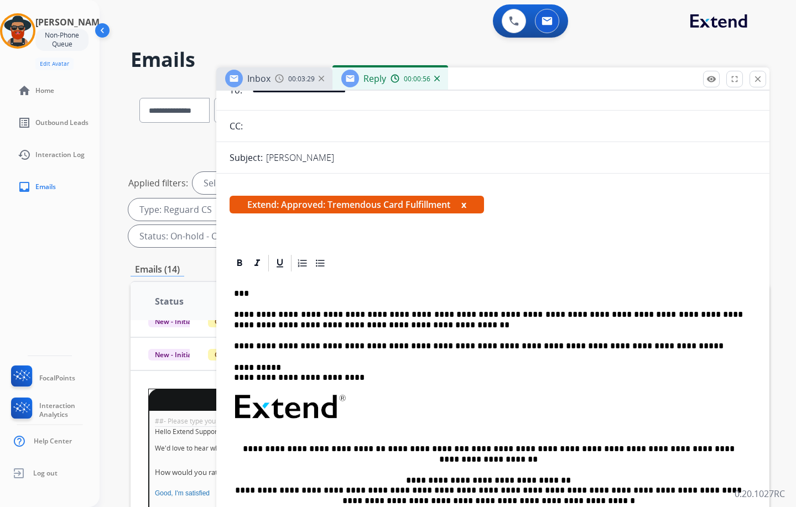
scroll to position [111, 0]
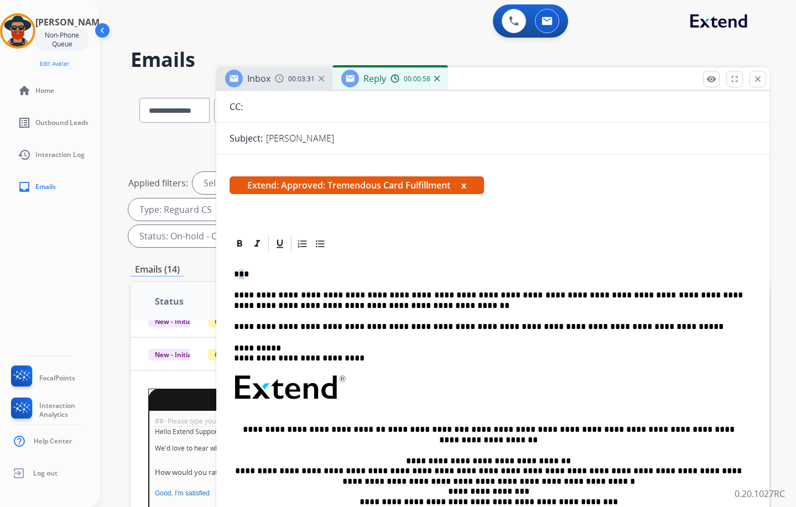
click at [242, 273] on p "***" at bounding box center [488, 274] width 509 height 10
click at [249, 274] on p "**" at bounding box center [488, 274] width 509 height 10
click at [373, 307] on p "**********" at bounding box center [488, 301] width 509 height 20
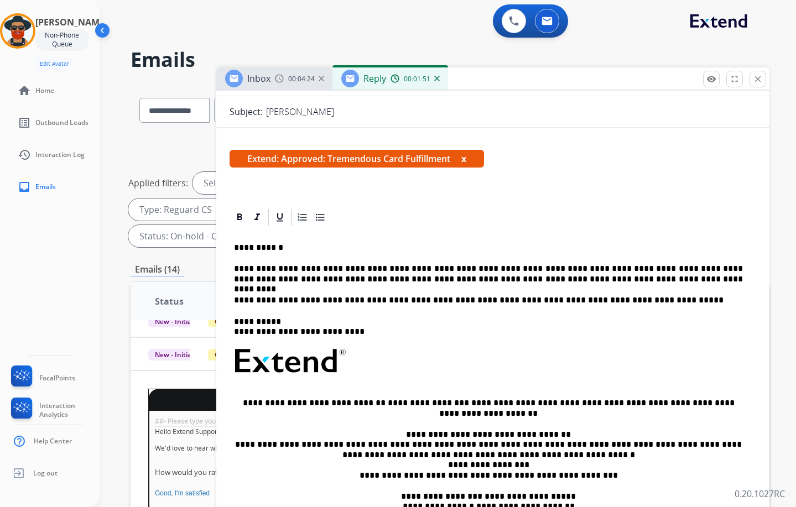
scroll to position [0, 0]
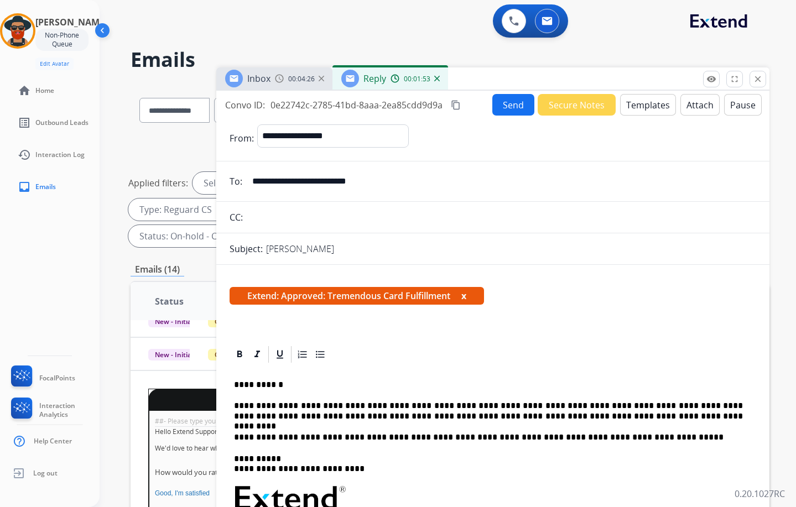
click at [507, 105] on button "Send" at bounding box center [513, 105] width 42 height 22
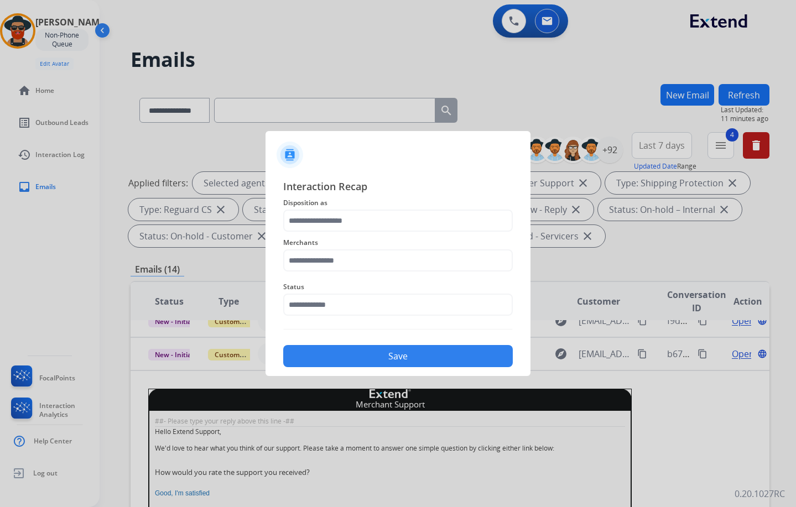
scroll to position [249, 0]
click at [382, 221] on input "text" at bounding box center [398, 221] width 230 height 22
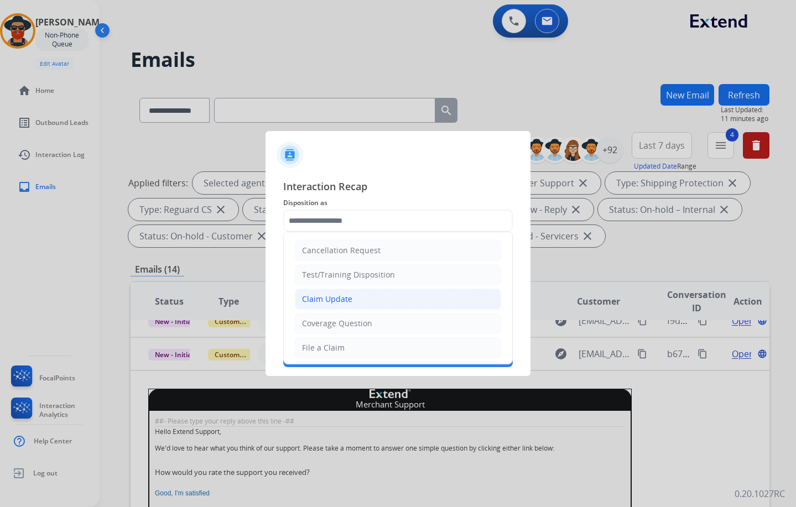
click at [358, 293] on li "Claim Update" at bounding box center [398, 299] width 206 height 21
type input "**********"
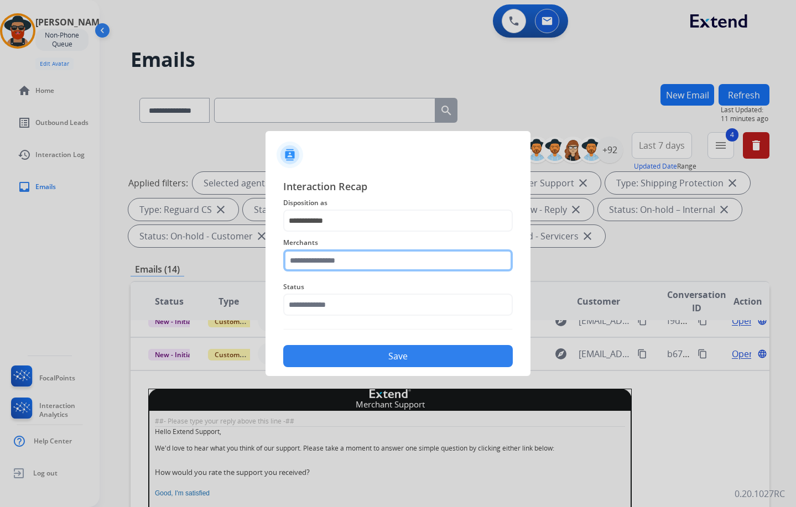
click at [346, 258] on input "text" at bounding box center [398, 261] width 230 height 22
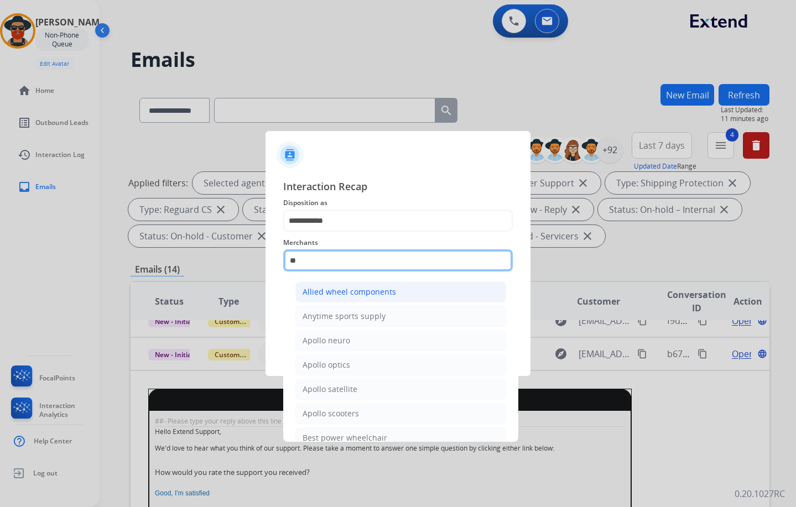
type input "*"
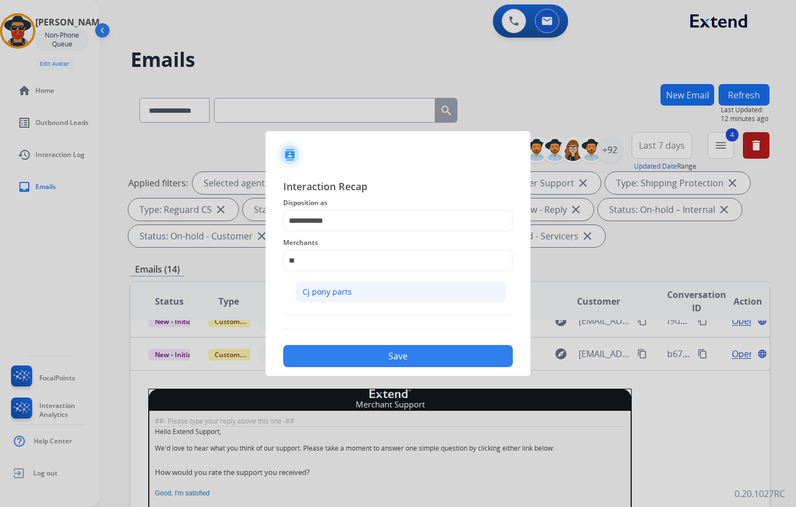
click at [355, 293] on li "Cj pony parts" at bounding box center [400, 292] width 211 height 21
type input "**********"
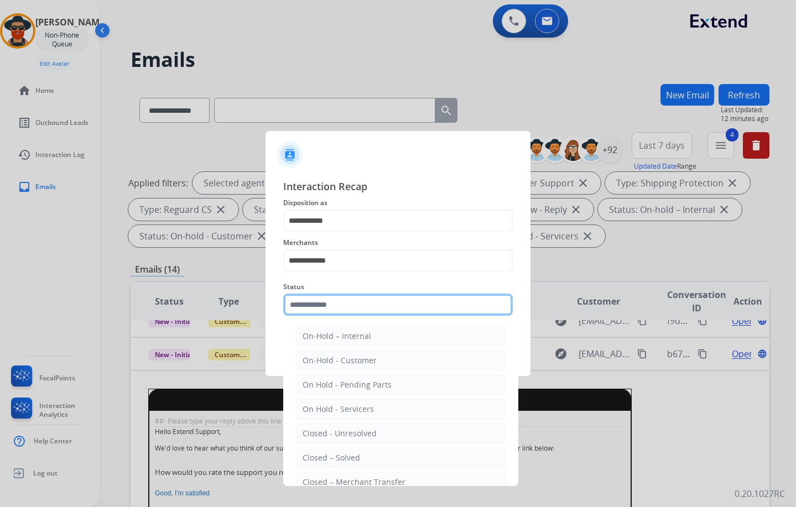
click at [347, 312] on input "text" at bounding box center [398, 305] width 230 height 22
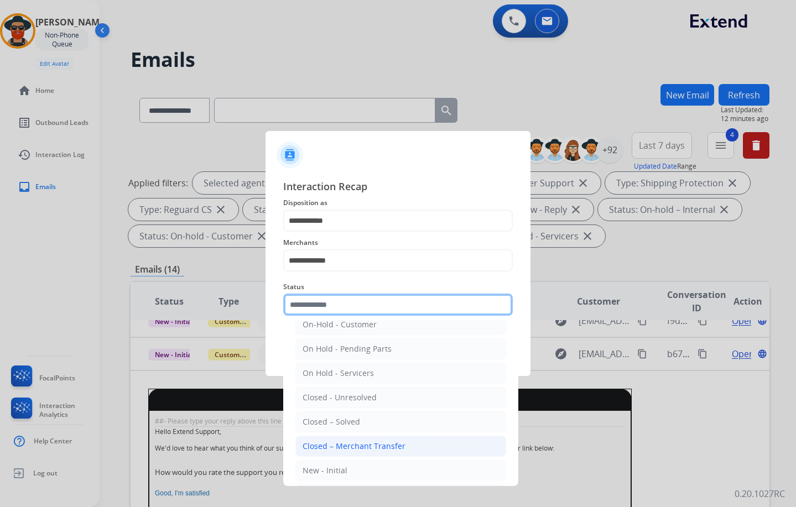
scroll to position [55, 0]
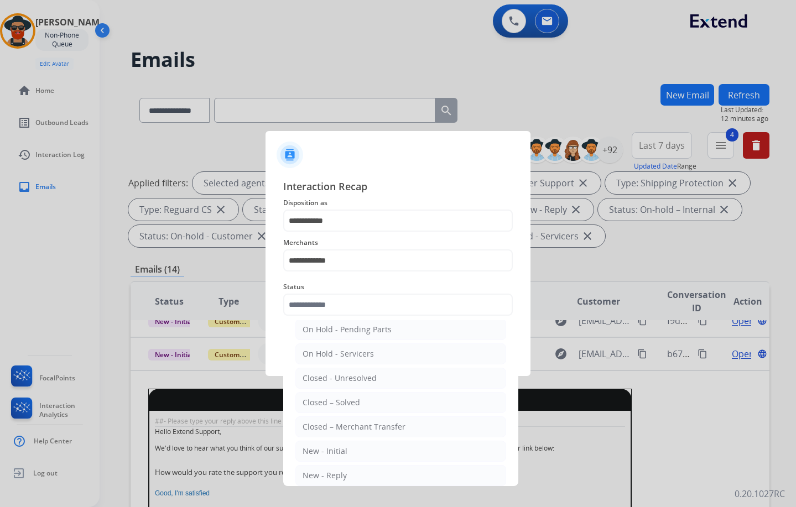
click at [350, 404] on div "Closed – Solved" at bounding box center [332, 402] width 58 height 11
type input "**********"
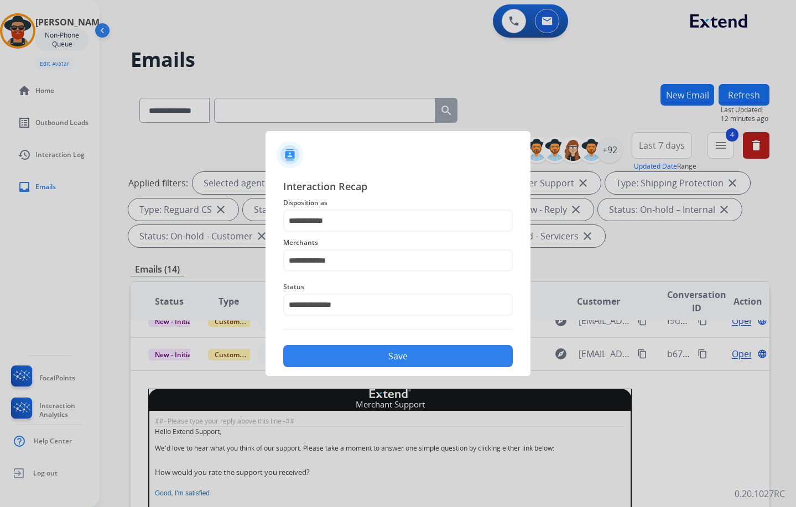
click at [356, 357] on button "Save" at bounding box center [398, 356] width 230 height 22
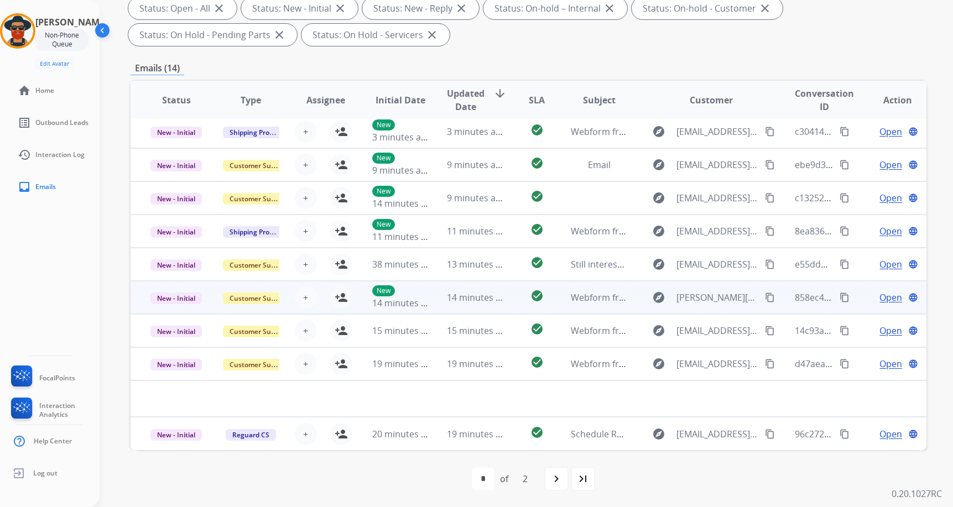
scroll to position [202, 0]
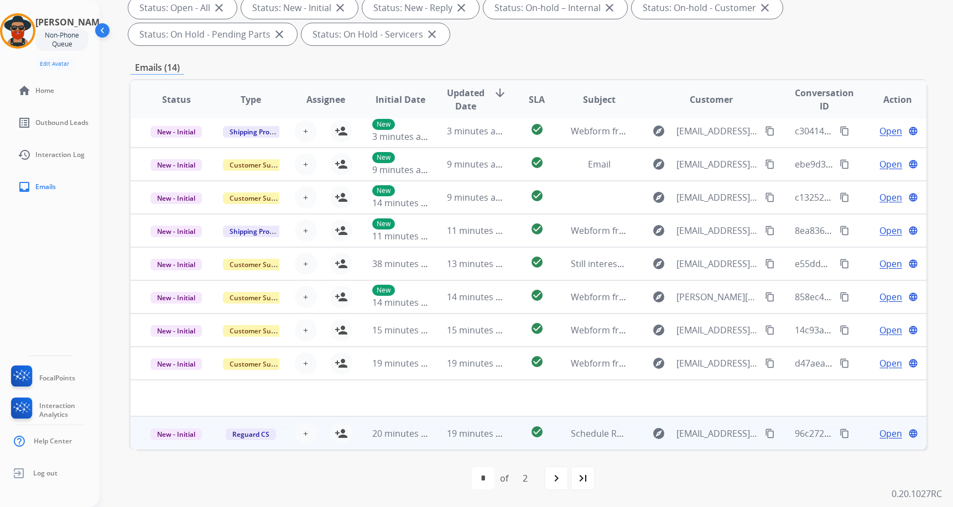
click at [597, 434] on span "Open" at bounding box center [891, 433] width 23 height 13
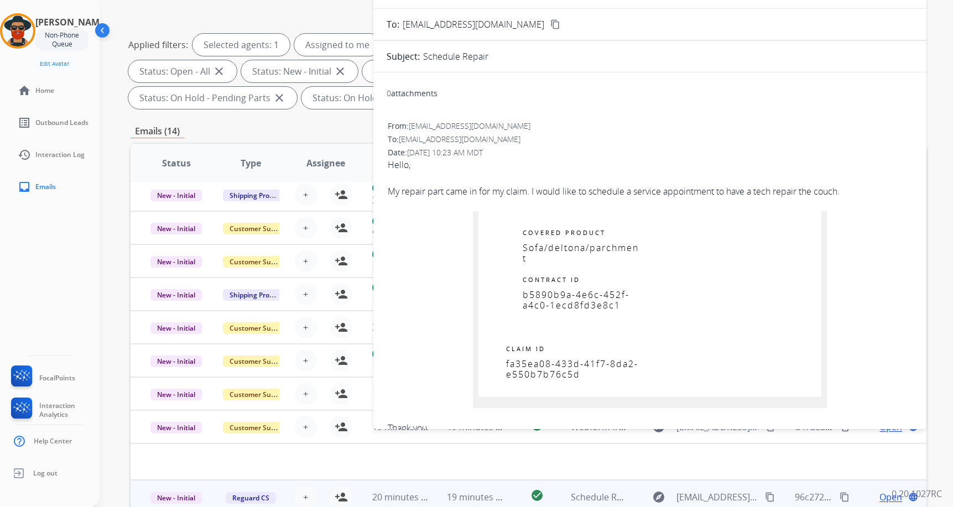
scroll to position [0, 0]
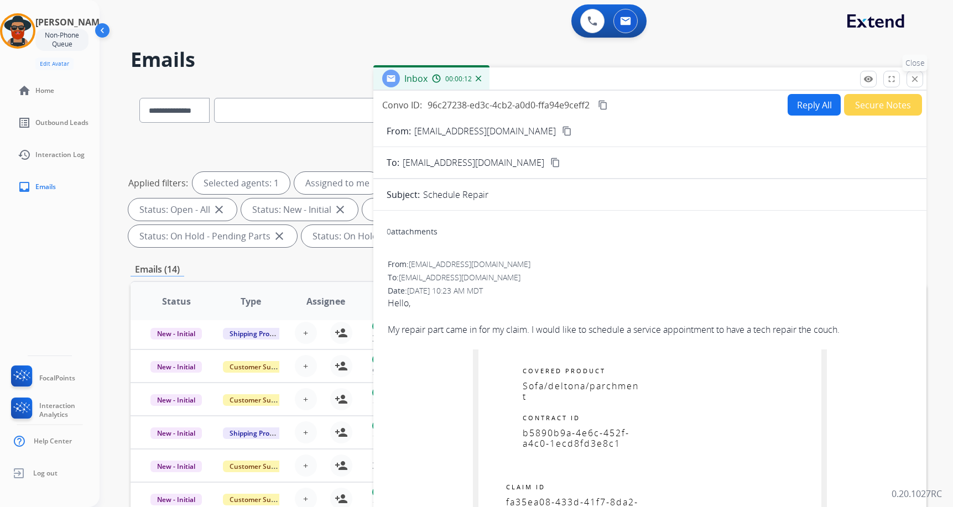
click at [597, 77] on mat-icon "close" at bounding box center [915, 79] width 10 height 10
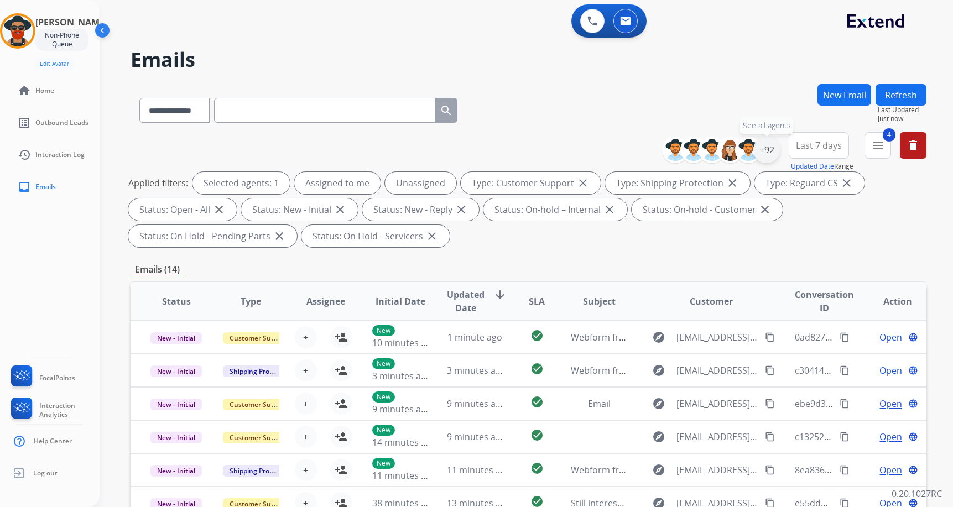
click at [597, 147] on div "+92" at bounding box center [767, 150] width 27 height 27
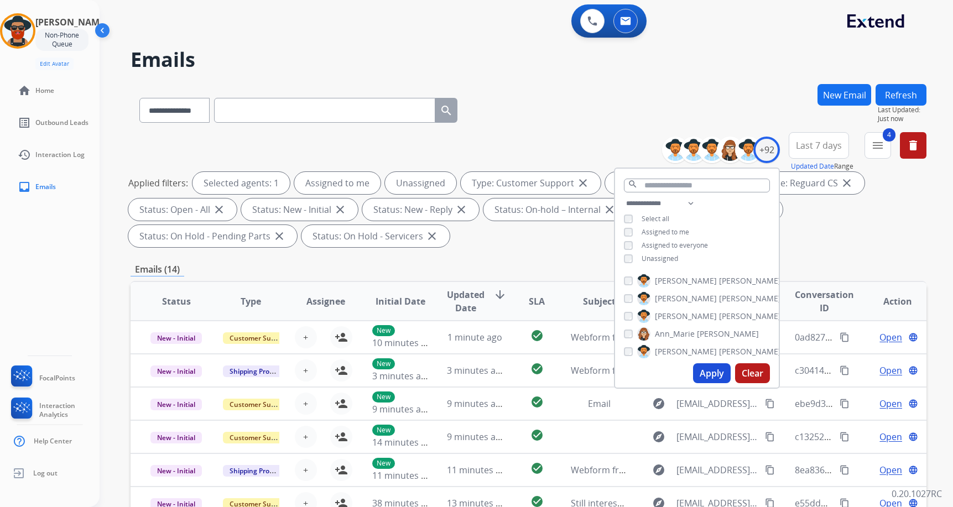
click at [597, 370] on button "Apply" at bounding box center [712, 374] width 38 height 20
drag, startPoint x: 881, startPoint y: 144, endPoint x: 873, endPoint y: 159, distance: 16.6
click at [597, 144] on mat-icon "menu" at bounding box center [878, 145] width 13 height 13
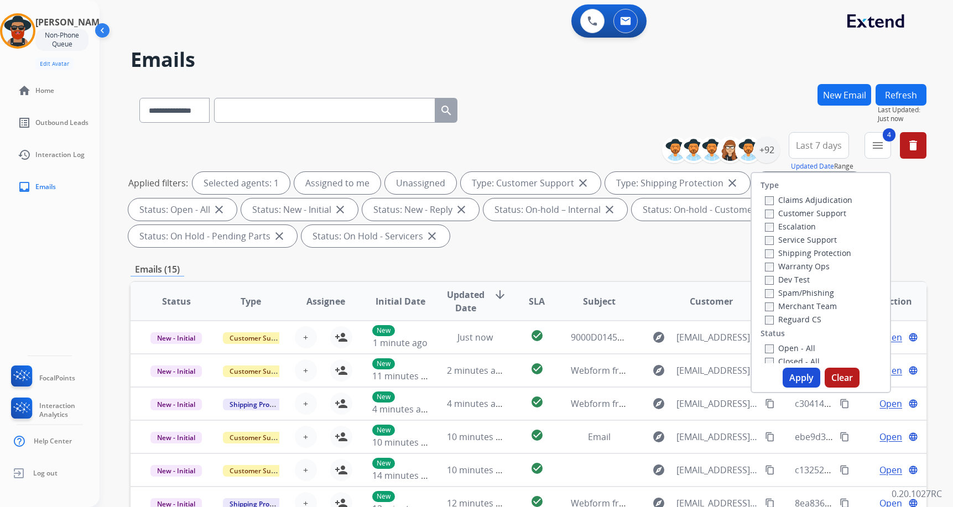
click at [597, 375] on button "Apply" at bounding box center [802, 378] width 38 height 20
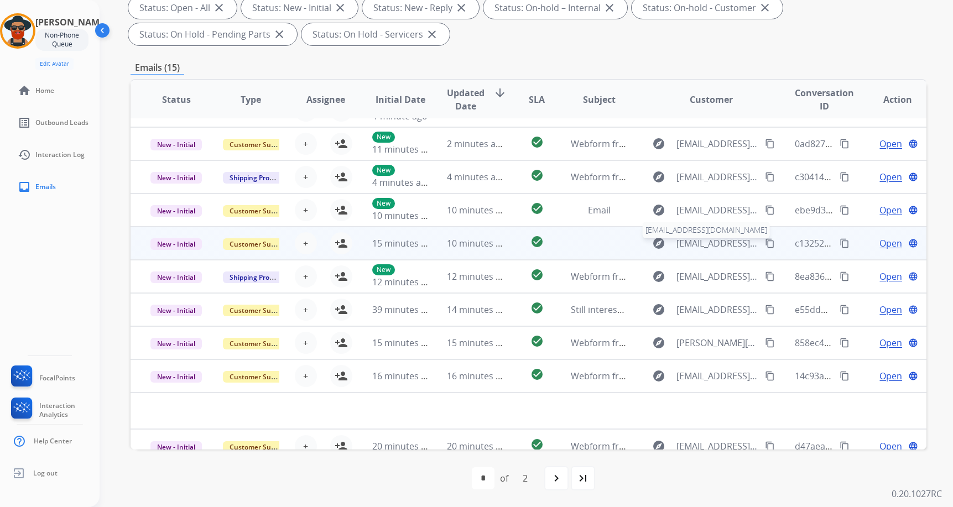
scroll to position [38, 0]
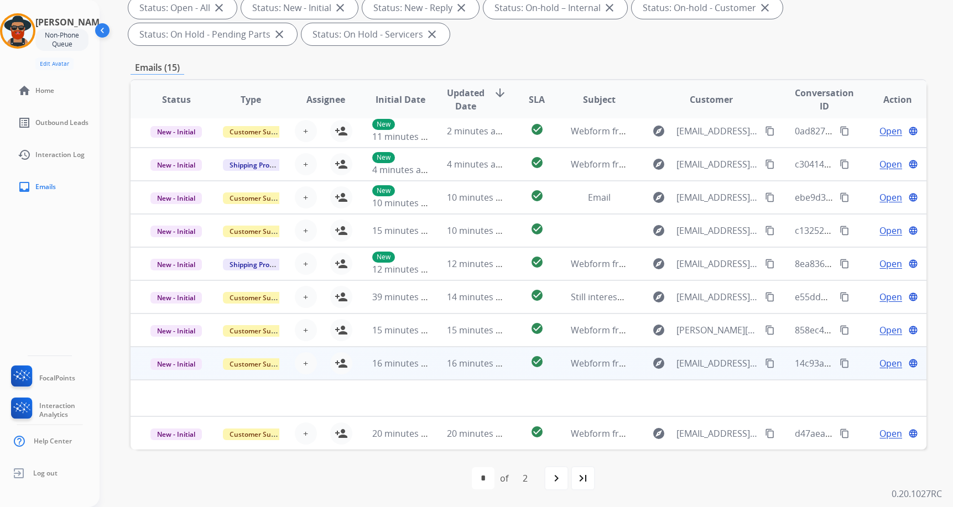
click at [597, 366] on span "Open" at bounding box center [891, 363] width 23 height 13
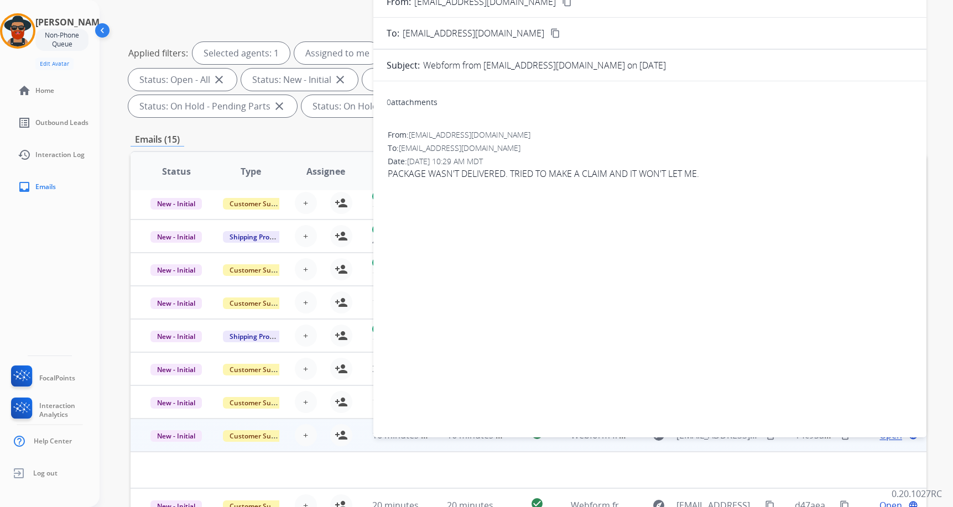
scroll to position [36, 0]
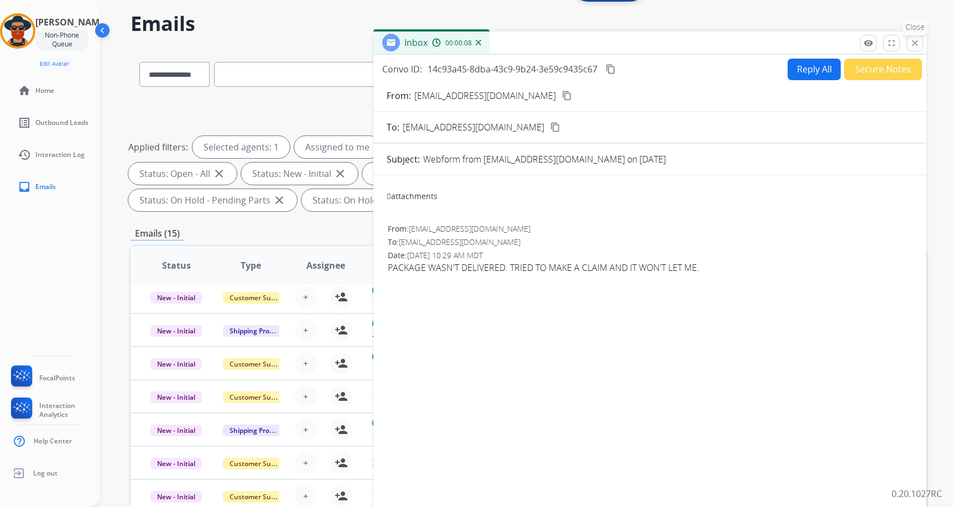
click at [597, 43] on mat-icon "close" at bounding box center [915, 43] width 10 height 10
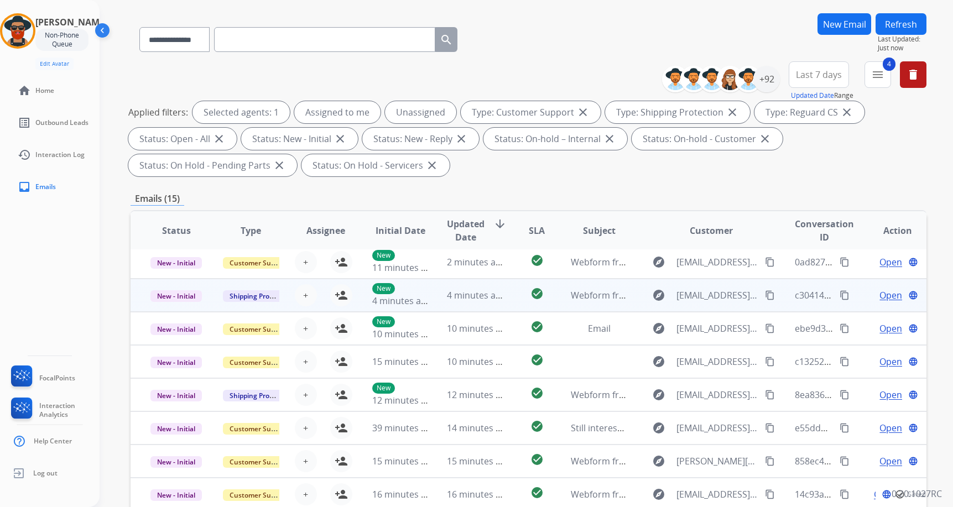
scroll to position [202, 0]
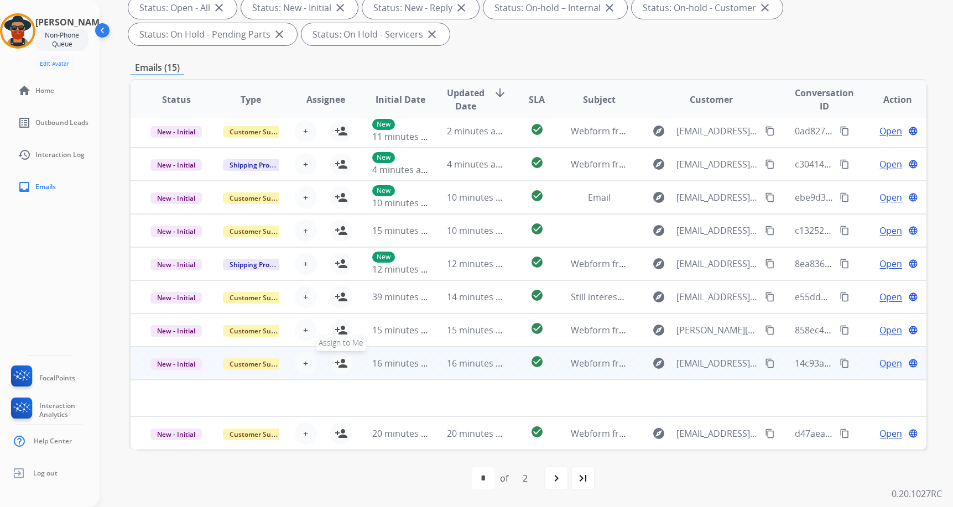
click at [338, 360] on mat-icon "person_add" at bounding box center [341, 363] width 13 height 13
click at [597, 360] on mat-icon "content_copy" at bounding box center [770, 364] width 10 height 10
